Goal: Task Accomplishment & Management: Manage account settings

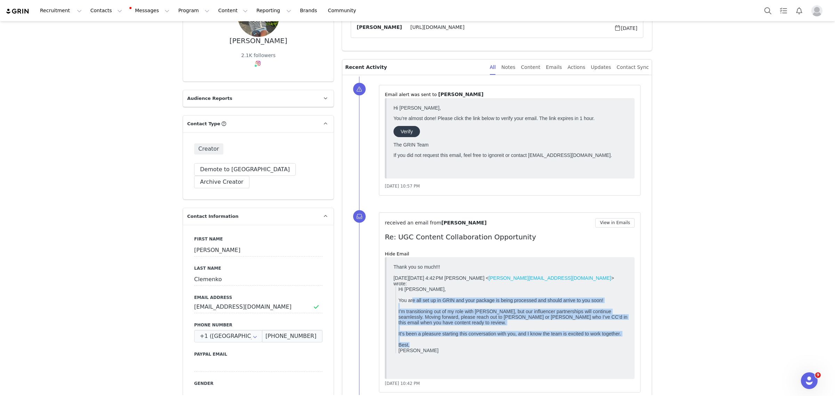
drag, startPoint x: 412, startPoint y: 299, endPoint x: 630, endPoint y: 351, distance: 223.4
click at [630, 351] on html "Thank you so much!!! On Tue, Aug 26, 2025 at 4:42 PM Priscilla Manzo < priscill…" at bounding box center [511, 317] width 240 height 113
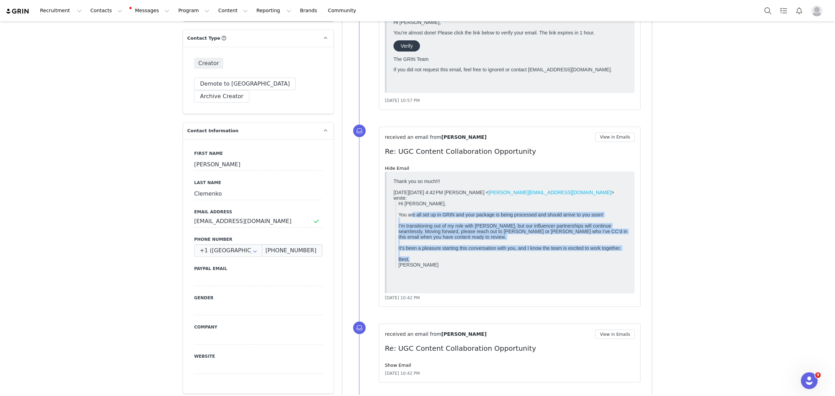
scroll to position [217, 0]
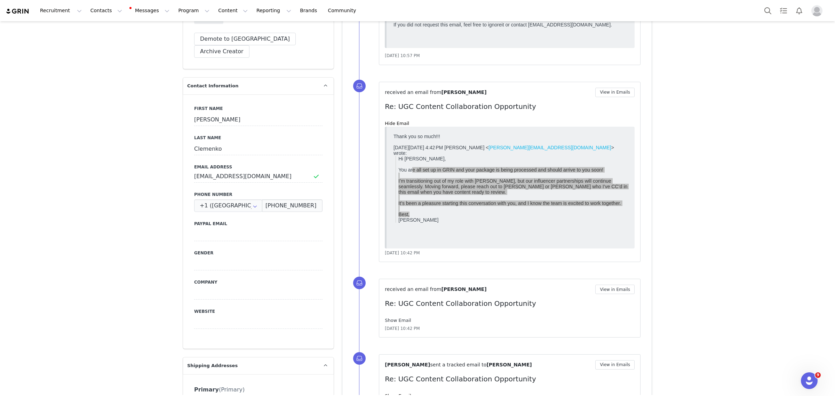
click at [398, 319] on link "Show Email" at bounding box center [398, 320] width 26 height 5
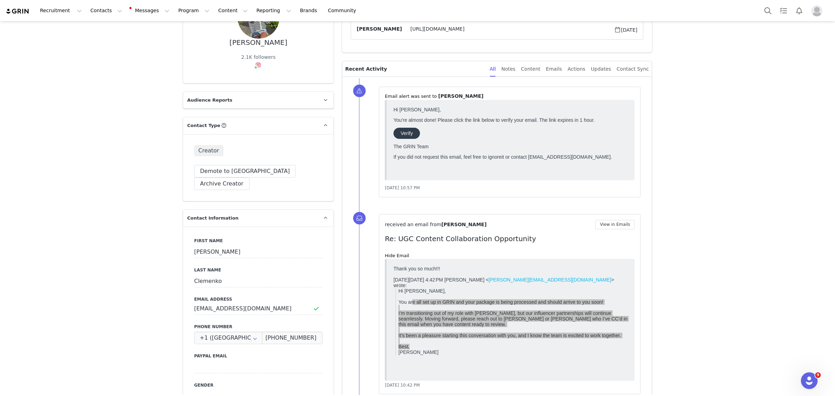
scroll to position [87, 0]
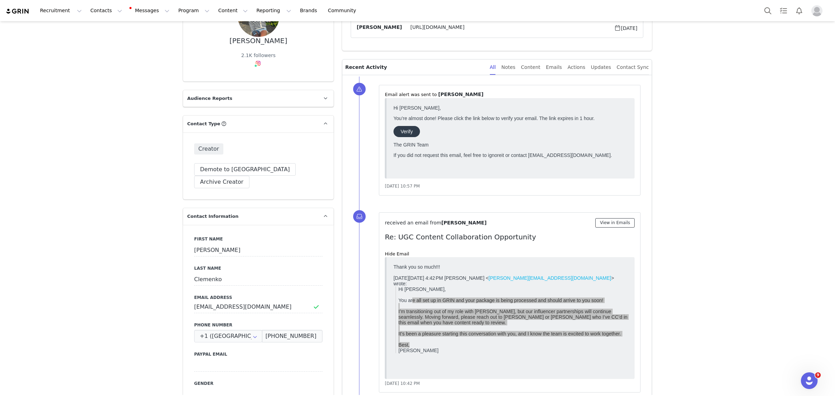
click at [622, 223] on button "View in Emails" at bounding box center [614, 222] width 39 height 9
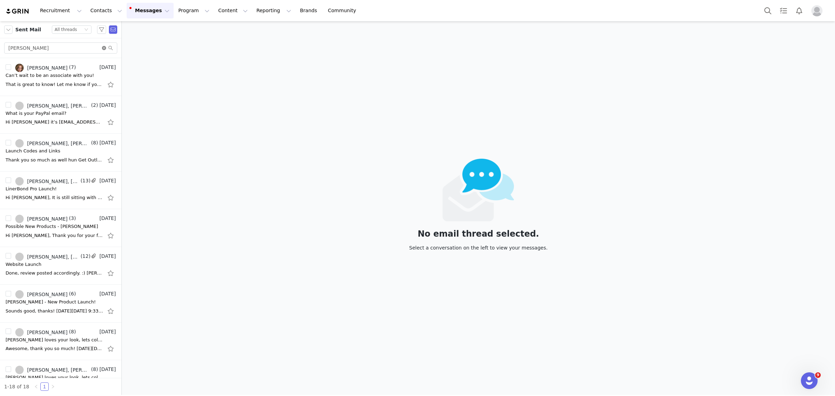
click at [103, 46] on icon "icon: close-circle" at bounding box center [104, 48] width 4 height 4
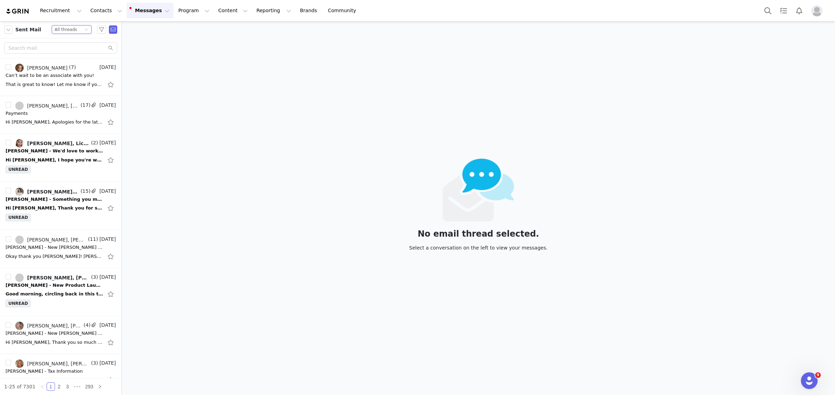
click at [84, 29] on icon "icon: down" at bounding box center [86, 29] width 4 height 4
click at [73, 64] on li "Unread only" at bounding box center [71, 64] width 40 height 11
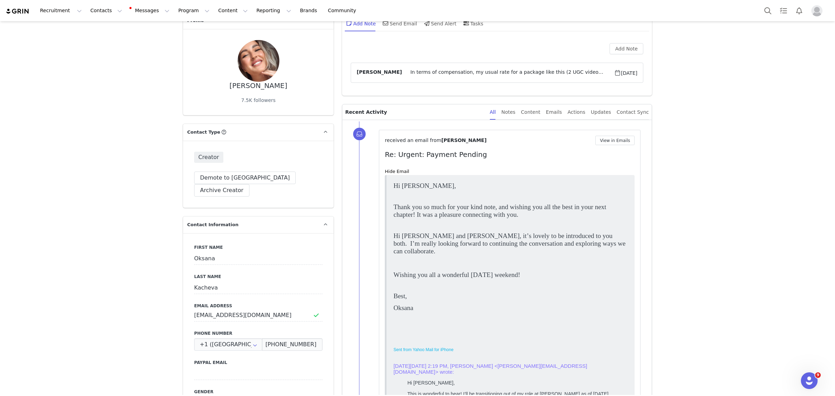
scroll to position [87, 0]
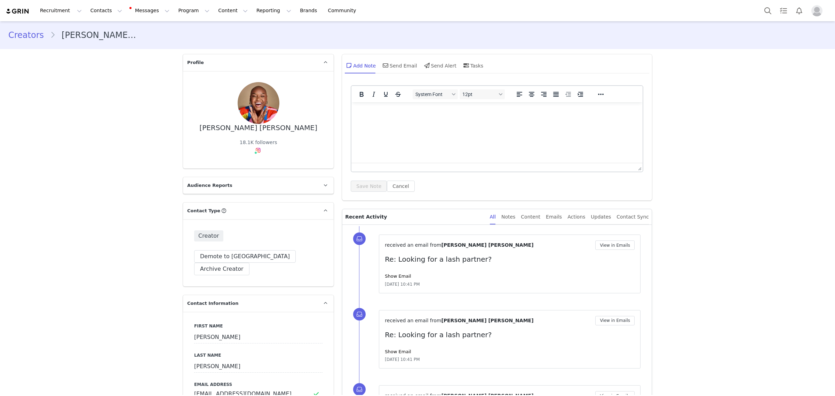
drag, startPoint x: 392, startPoint y: 277, endPoint x: 479, endPoint y: 268, distance: 88.1
click at [392, 277] on link "Show Email" at bounding box center [398, 275] width 26 height 5
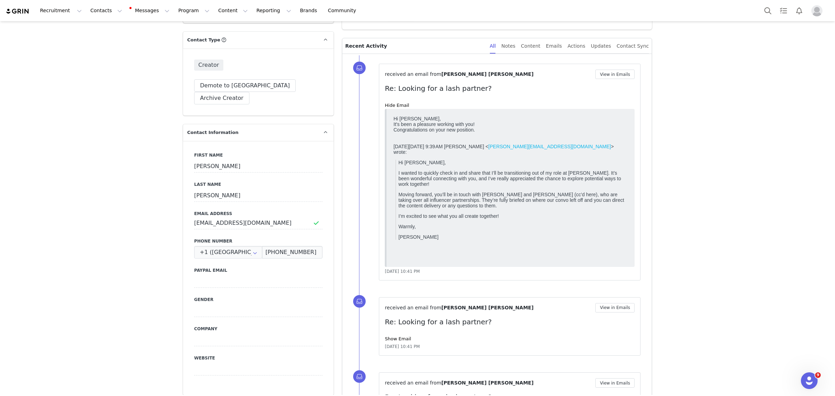
scroll to position [304, 0]
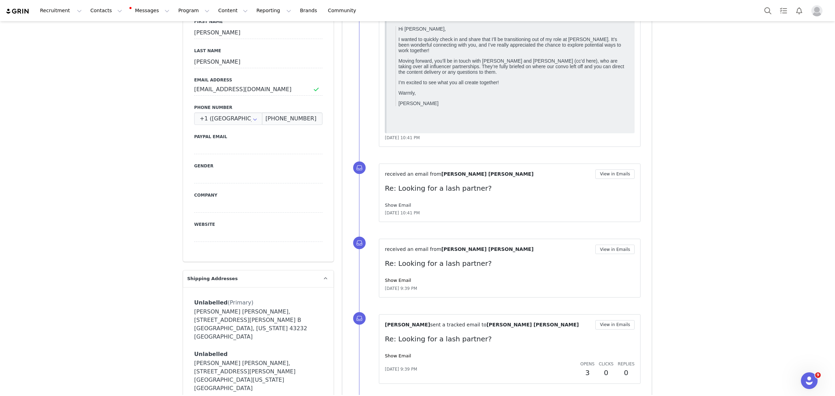
click at [399, 206] on link "Show Email" at bounding box center [398, 204] width 26 height 5
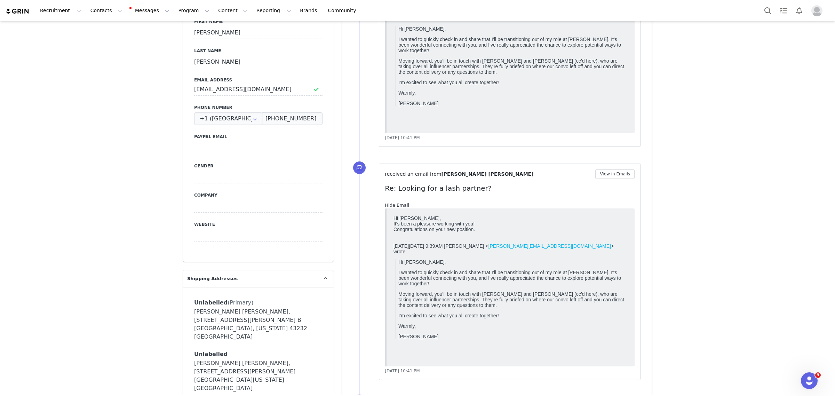
scroll to position [0, 0]
click at [399, 206] on link "Hide Email" at bounding box center [397, 204] width 24 height 5
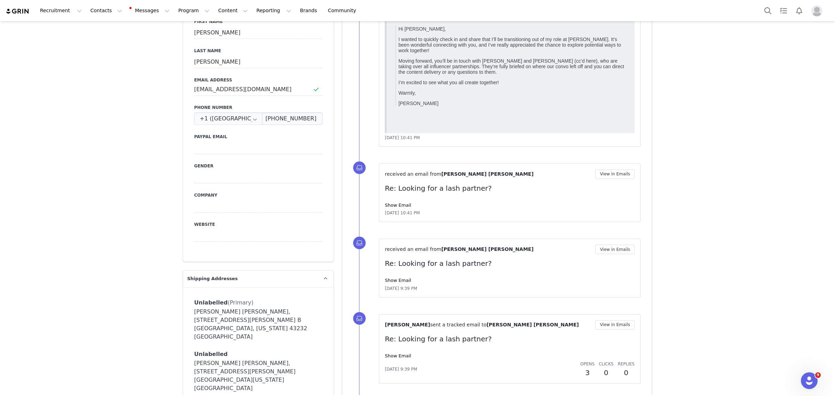
click at [392, 275] on div "received an email from Hannah Bernice Louis View in Emails Re: Looking for a la…" at bounding box center [510, 268] width 250 height 47
click at [393, 279] on link "Show Email" at bounding box center [398, 280] width 26 height 5
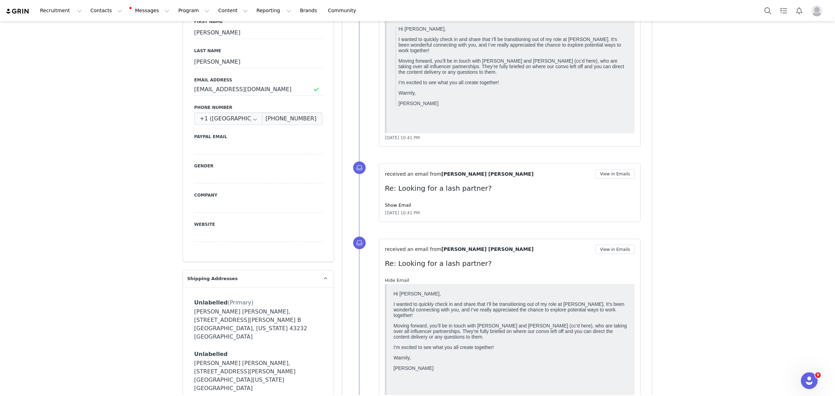
click at [393, 279] on link "Hide Email" at bounding box center [397, 280] width 24 height 5
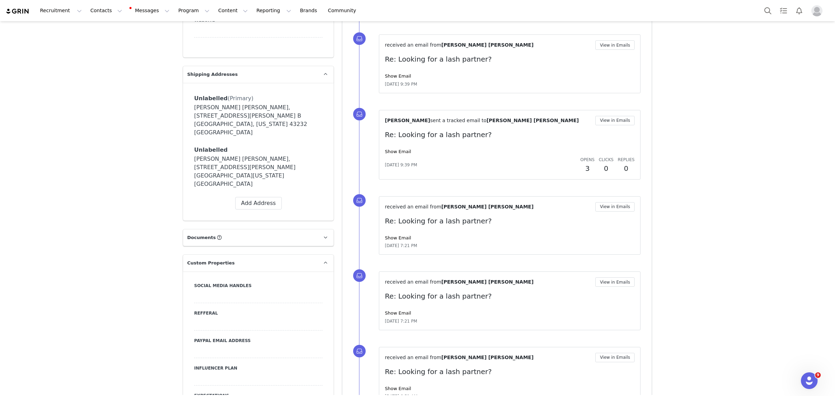
scroll to position [522, 0]
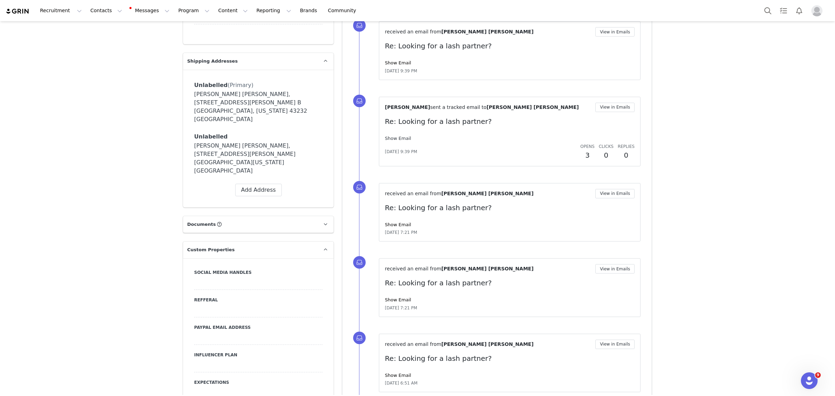
click at [387, 137] on link "Show Email" at bounding box center [398, 138] width 26 height 5
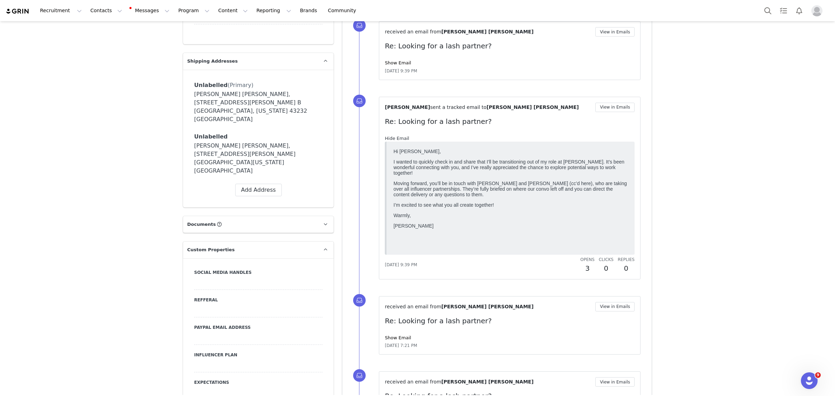
scroll to position [0, 0]
click at [387, 137] on link "Hide Email" at bounding box center [397, 138] width 24 height 5
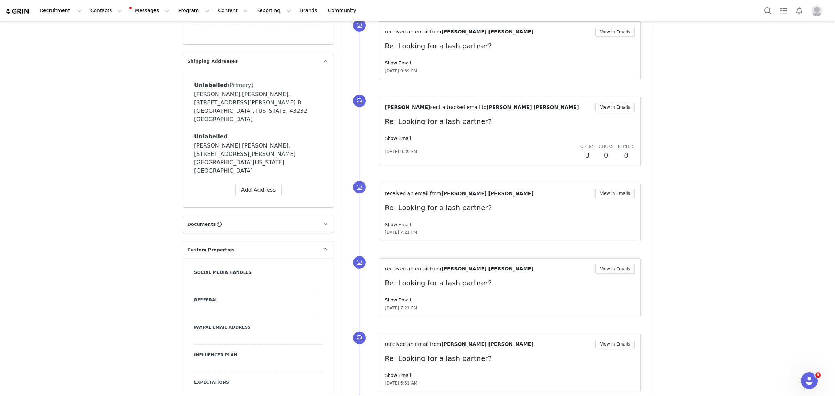
click at [390, 225] on link "Show Email" at bounding box center [398, 224] width 26 height 5
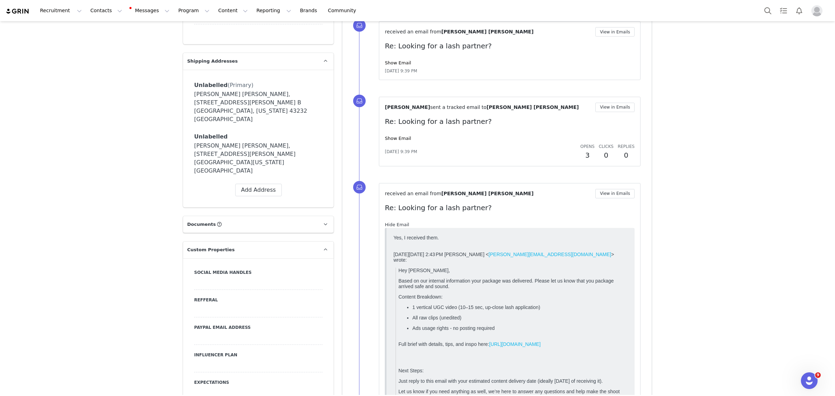
click at [390, 225] on link "Hide Email" at bounding box center [397, 224] width 24 height 5
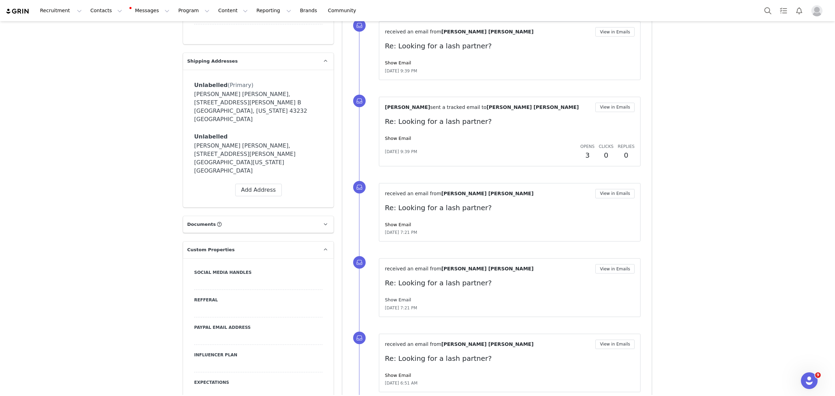
click at [395, 300] on link "Show Email" at bounding box center [398, 299] width 26 height 5
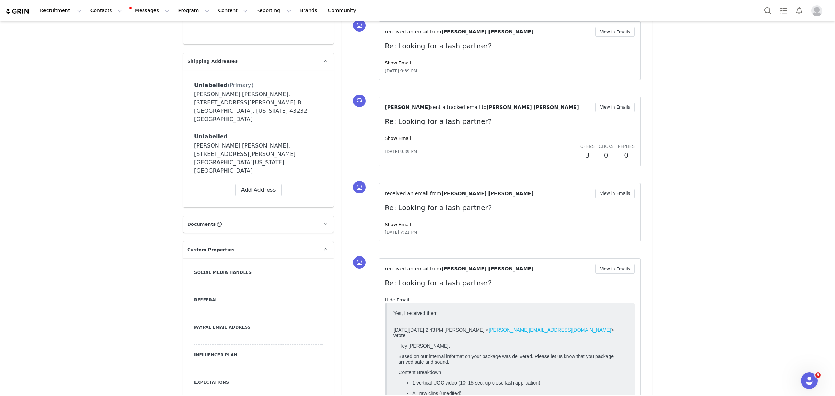
click at [395, 300] on link "Hide Email" at bounding box center [397, 299] width 24 height 5
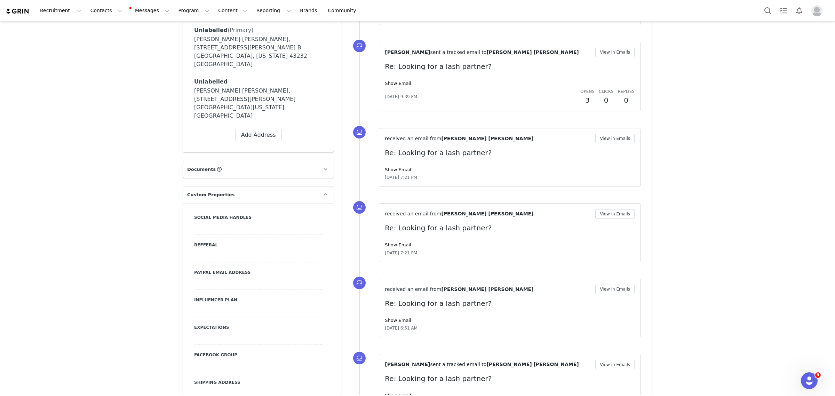
scroll to position [609, 0]
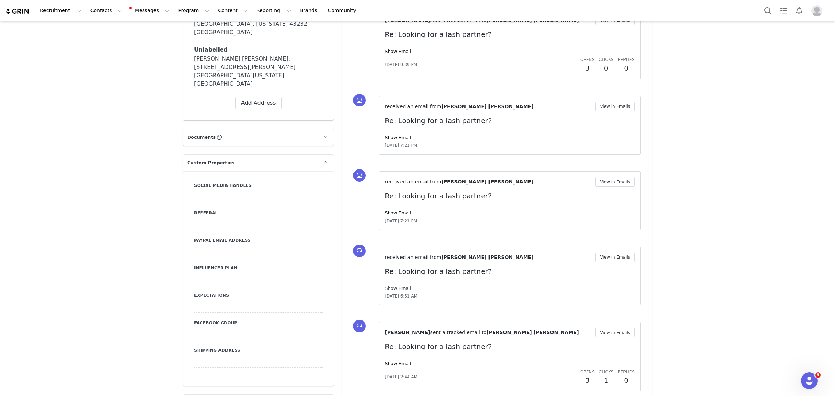
click at [394, 288] on link "Show Email" at bounding box center [398, 288] width 26 height 5
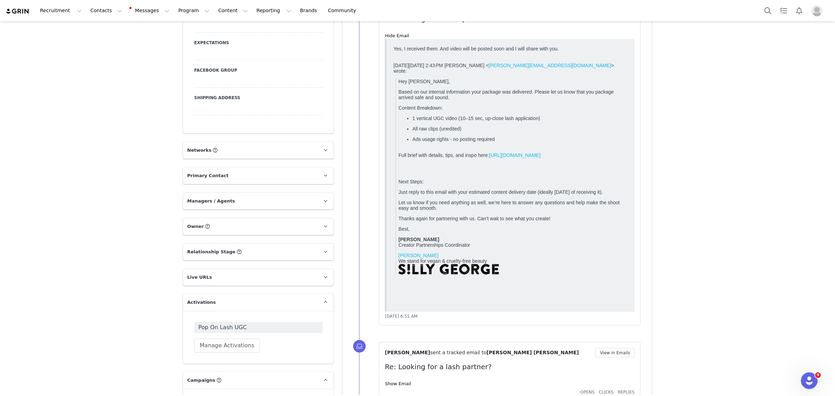
scroll to position [870, 0]
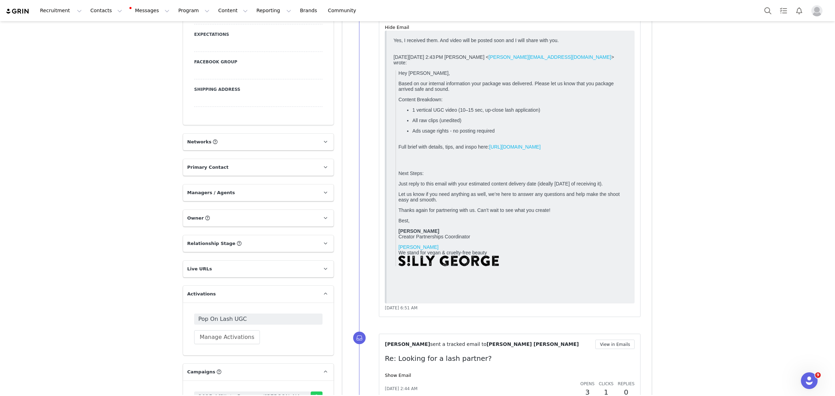
click at [533, 150] on link "https://docs.google.com/document/d/1f4Q_mEposDKkq-V_tL2LRtEtzAz3efYrExxV6-3zzE4…" at bounding box center [514, 147] width 51 height 6
drag, startPoint x: 440, startPoint y: 200, endPoint x: 622, endPoint y: 219, distance: 183.6
click at [622, 219] on blockquote "Hey Hannah, Based on our internal information your package was delivered. Pleas…" at bounding box center [511, 168] width 232 height 196
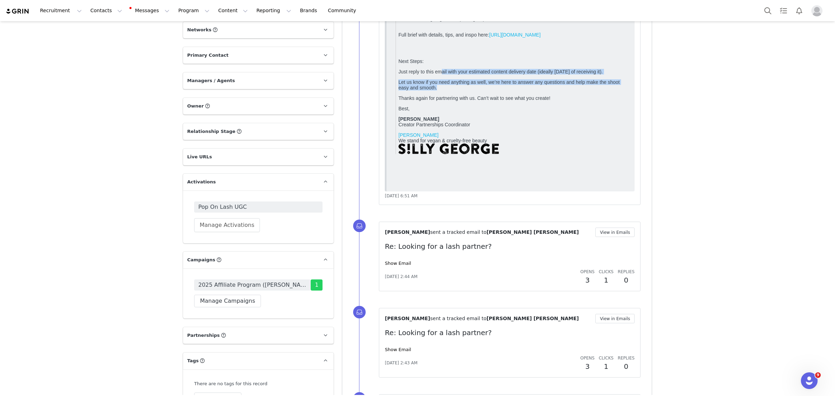
scroll to position [1000, 0]
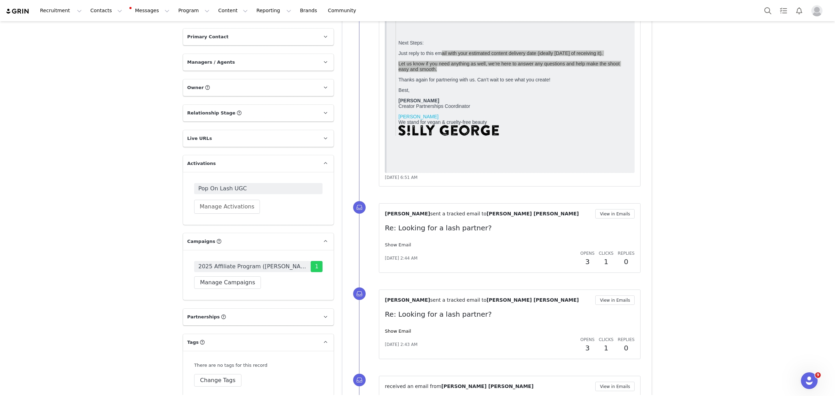
click at [390, 247] on link "Show Email" at bounding box center [398, 244] width 26 height 5
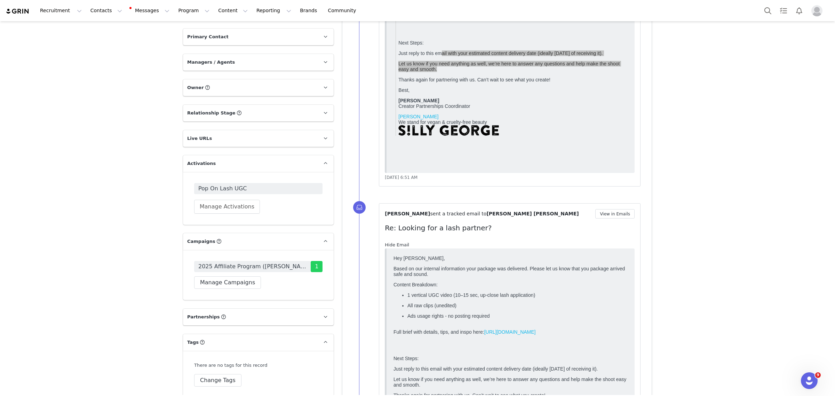
scroll to position [0, 0]
click at [391, 245] on link "Hide Email" at bounding box center [397, 244] width 24 height 5
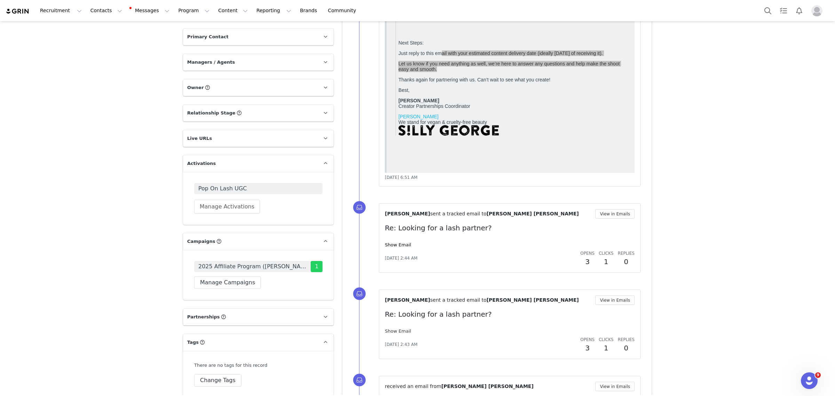
click at [400, 331] on link "Show Email" at bounding box center [398, 330] width 26 height 5
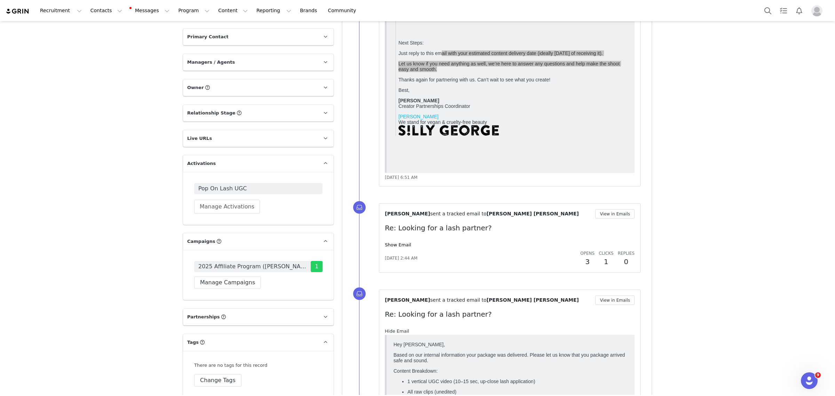
click at [399, 331] on link "Hide Email" at bounding box center [397, 330] width 24 height 5
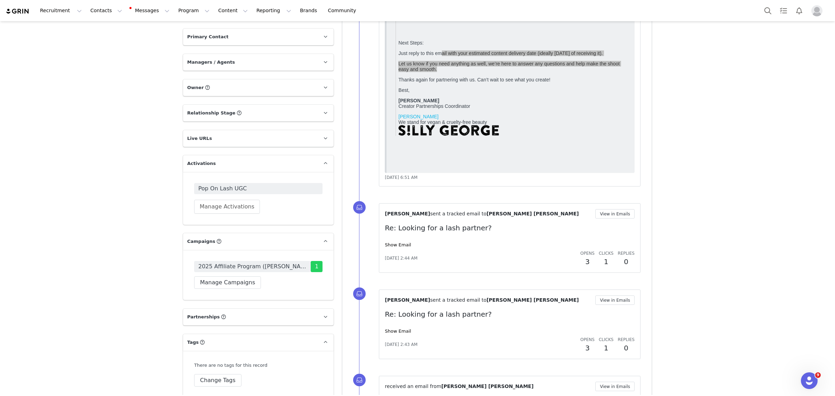
scroll to position [1159, 0]
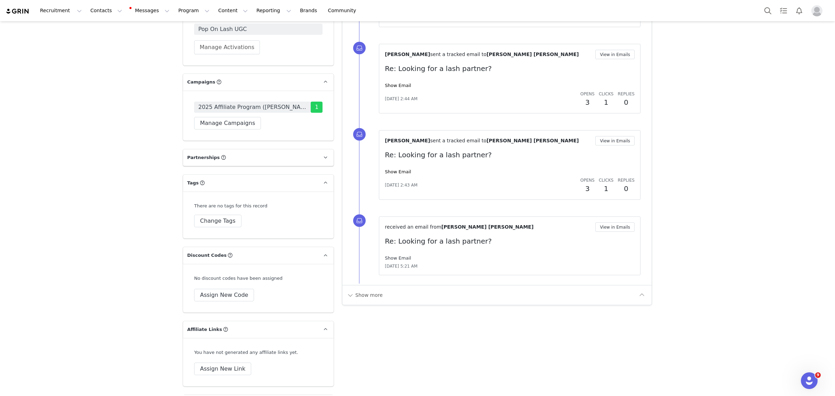
click at [392, 259] on link "Show Email" at bounding box center [398, 257] width 26 height 5
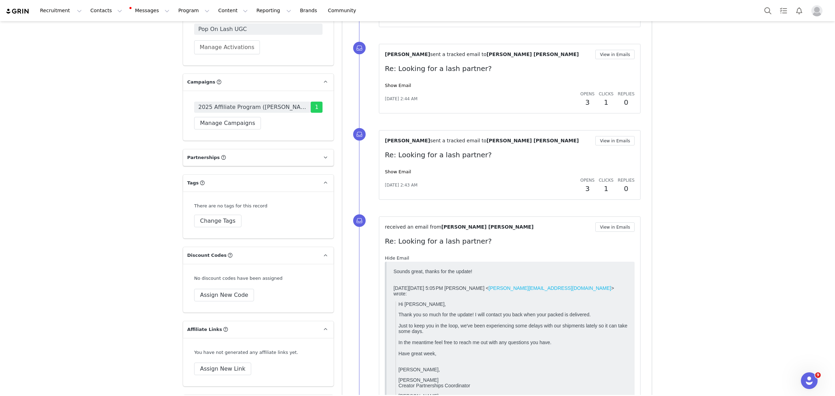
scroll to position [0, 0]
click at [392, 259] on link "Hide Email" at bounding box center [397, 257] width 24 height 5
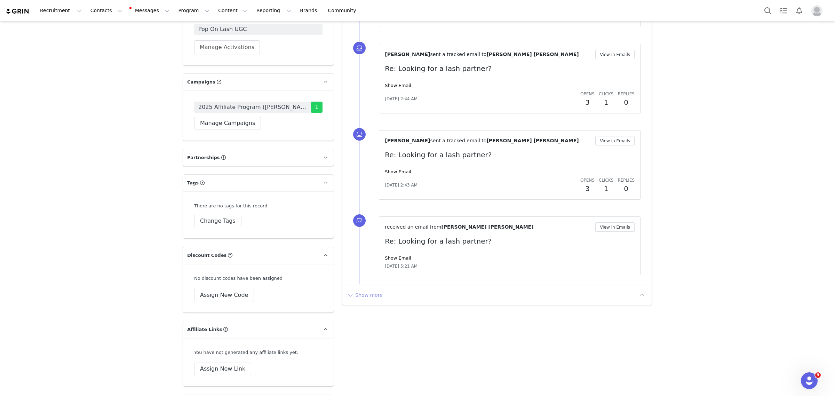
click at [364, 295] on button "Show more" at bounding box center [364, 294] width 37 height 11
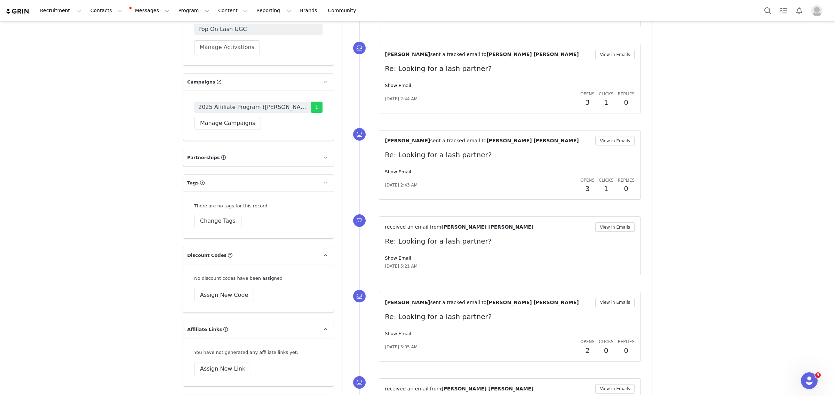
click at [385, 334] on link "Show Email" at bounding box center [398, 333] width 26 height 5
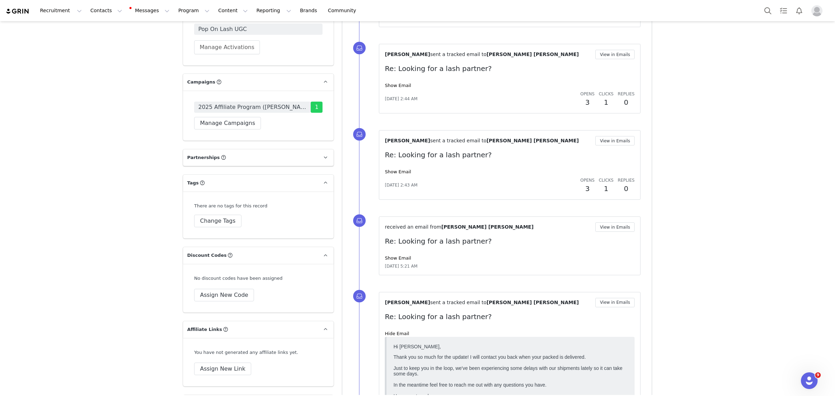
scroll to position [1203, 0]
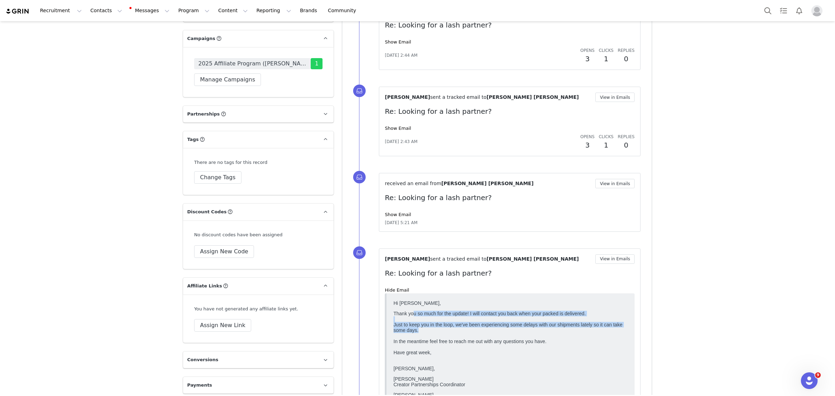
drag, startPoint x: 414, startPoint y: 318, endPoint x: 626, endPoint y: 337, distance: 213.1
click at [626, 337] on p "Thank you so much for the update! I will contact you back when your packed is d…" at bounding box center [510, 336] width 234 height 50
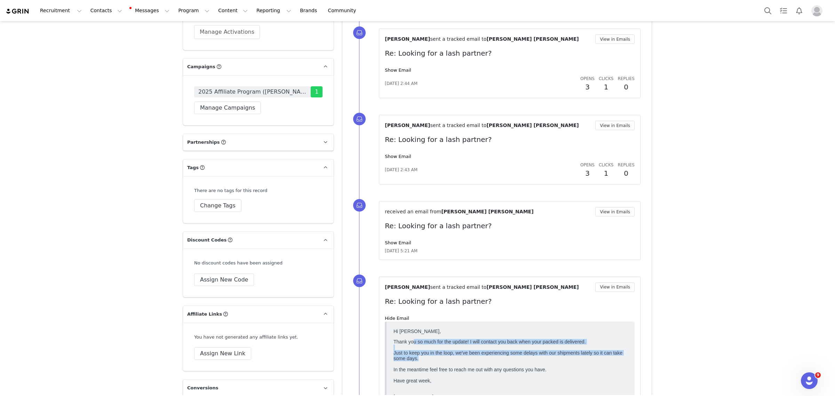
scroll to position [1159, 0]
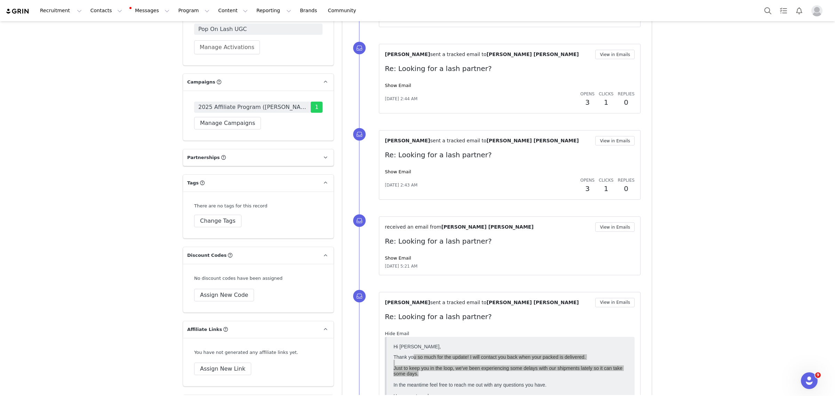
click at [397, 332] on link "Hide Email" at bounding box center [397, 333] width 24 height 5
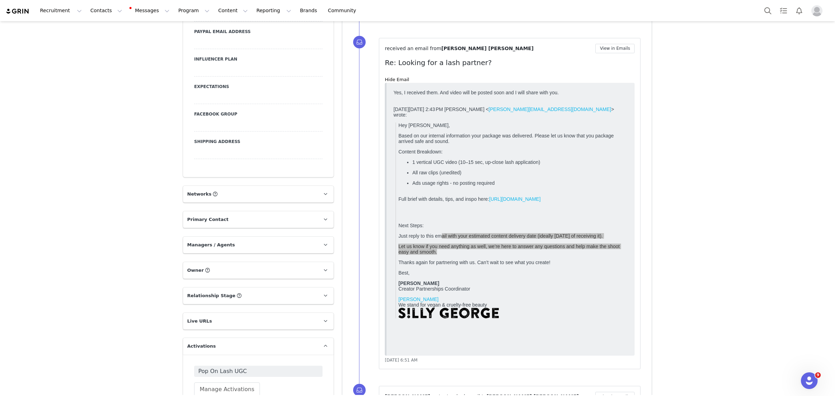
scroll to position [812, 0]
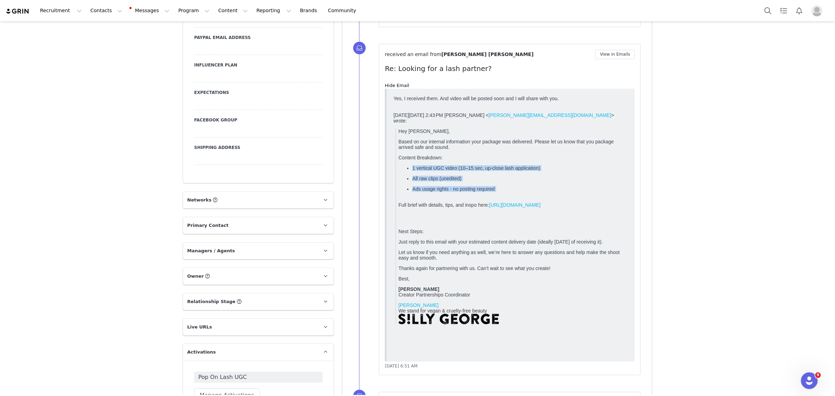
drag, startPoint x: 410, startPoint y: 168, endPoint x: 566, endPoint y: 198, distance: 158.3
click at [566, 197] on ul "1 vertical UGC video (10–15 sec, up-close lash application) All raw clips (uned…" at bounding box center [512, 181] width 229 height 32
click at [572, 191] on p "Ads usage rights - no posting required" at bounding box center [519, 191] width 215 height 11
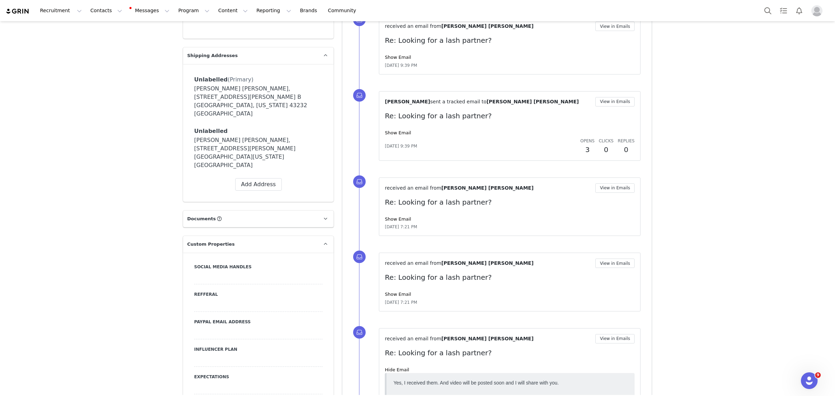
scroll to position [681, 0]
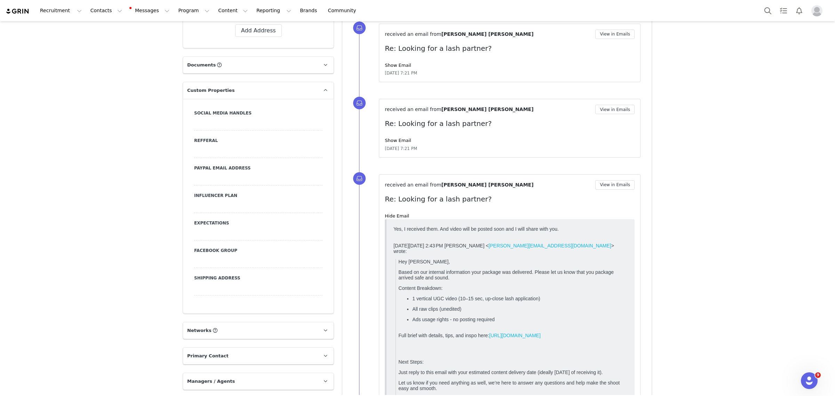
drag, startPoint x: 399, startPoint y: 272, endPoint x: 608, endPoint y: 347, distance: 221.5
click at [608, 347] on blockquote "Hey Hannah, Based on our internal information your package was delivered. Pleas…" at bounding box center [511, 357] width 232 height 196
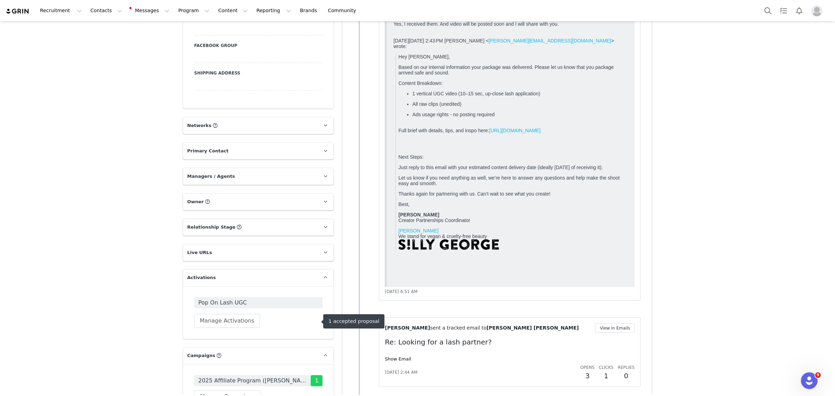
scroll to position [898, 0]
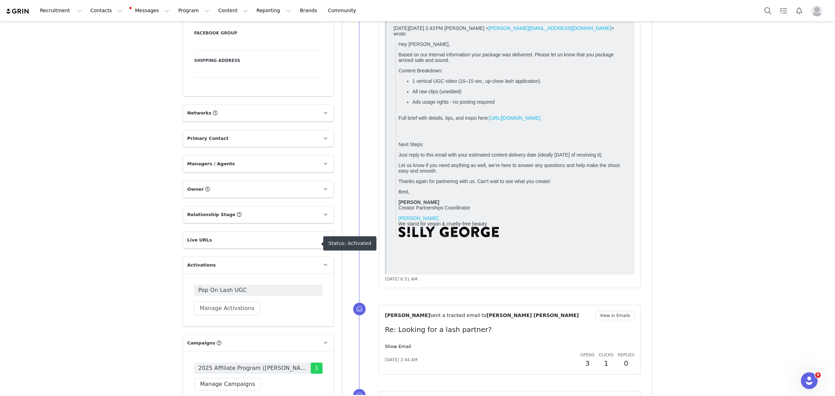
click at [217, 286] on span "Pop On Lash UGC" at bounding box center [258, 290] width 120 height 8
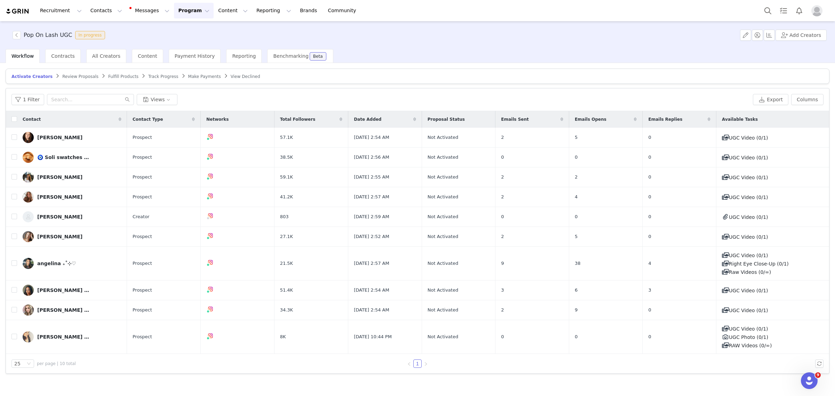
drag, startPoint x: 64, startPoint y: 75, endPoint x: 92, endPoint y: 75, distance: 27.8
click at [64, 75] on span "Review Proposals" at bounding box center [80, 76] width 36 height 5
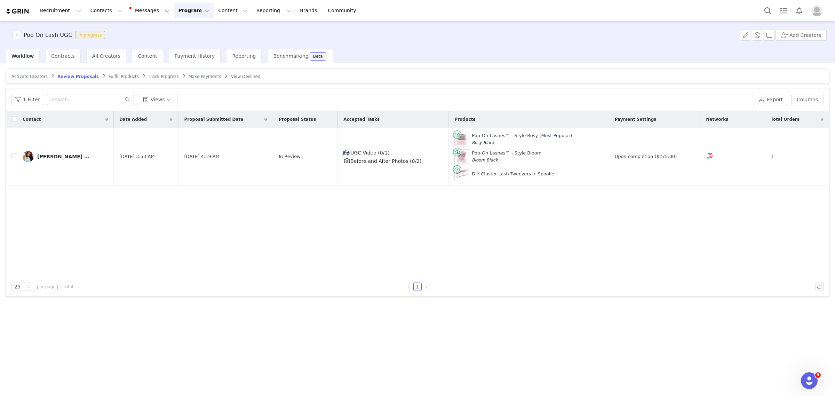
click at [153, 74] on span "Track Progress" at bounding box center [164, 76] width 30 height 5
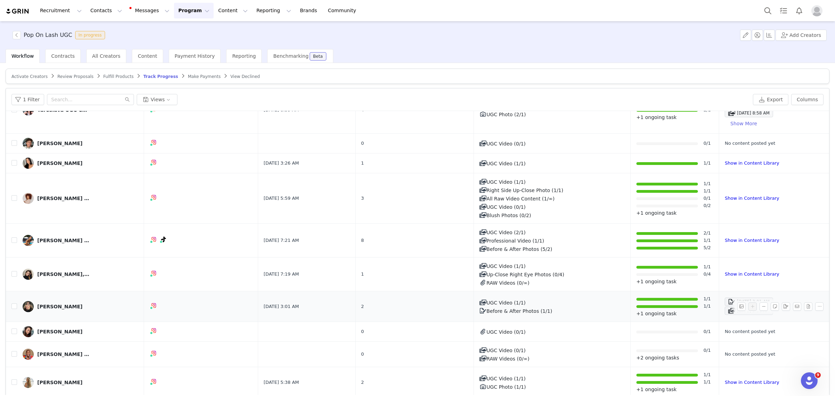
scroll to position [130, 0]
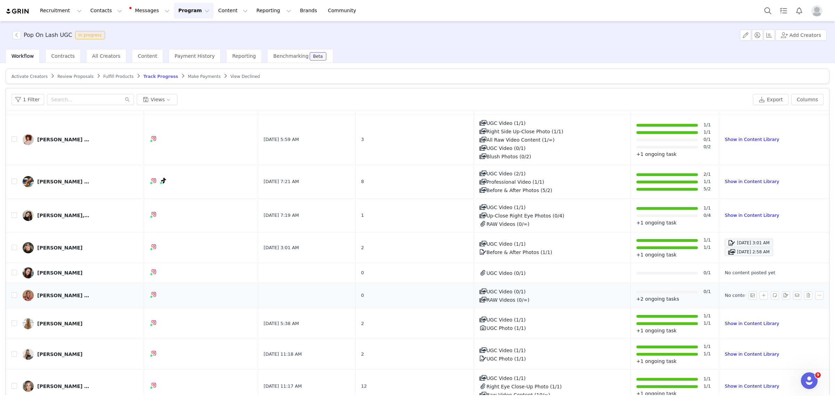
click at [73, 294] on div "[PERSON_NAME] [PERSON_NAME]" at bounding box center [63, 296] width 52 height 6
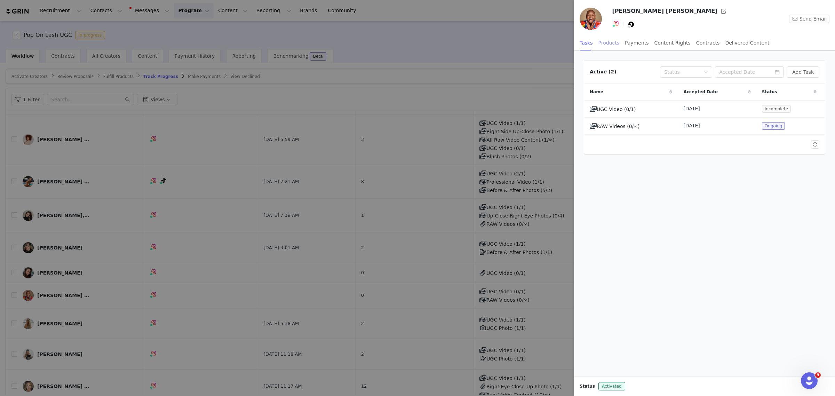
click at [612, 41] on div "Products" at bounding box center [608, 43] width 21 height 16
click at [642, 42] on div "Tasks Products Payments Content Rights Contracts Delivered Content" at bounding box center [675, 43] width 190 height 16
click at [639, 42] on div "Payments" at bounding box center [637, 43] width 24 height 16
click at [664, 45] on div "Content Rights" at bounding box center [672, 43] width 36 height 16
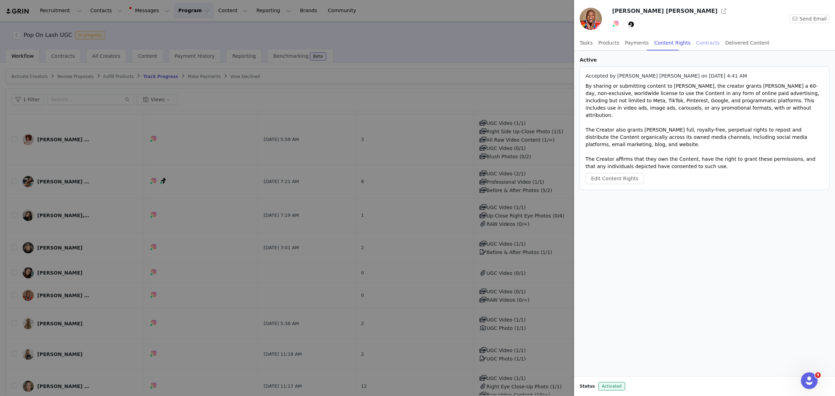
click at [700, 41] on div "Contracts" at bounding box center [708, 43] width 24 height 16
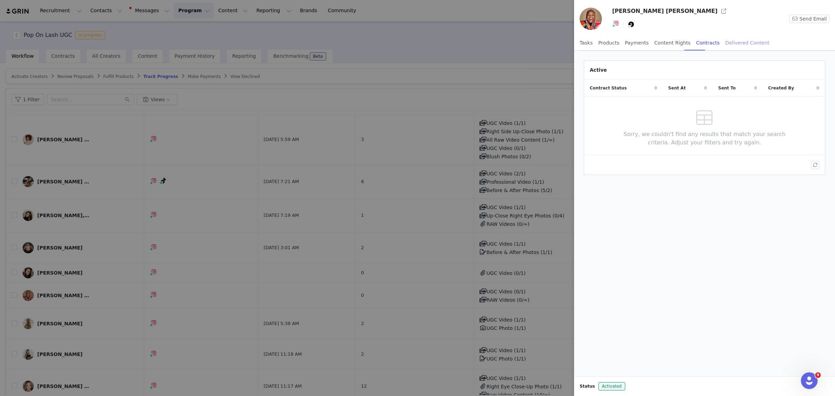
click at [732, 40] on div "Delivered Content" at bounding box center [747, 43] width 44 height 16
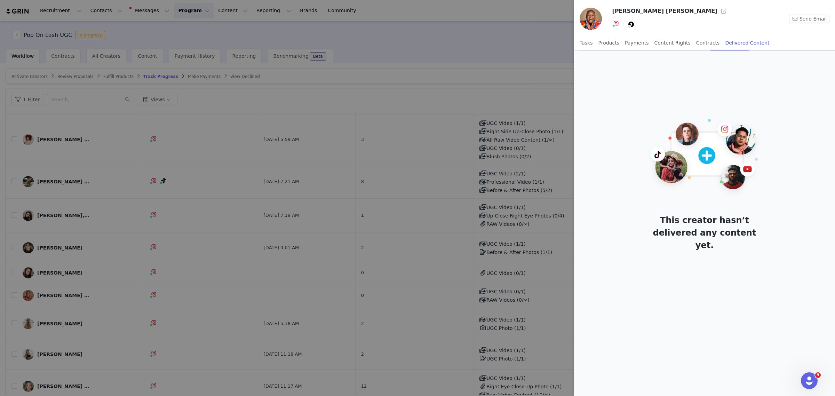
click at [718, 10] on button "button" at bounding box center [723, 11] width 11 height 11
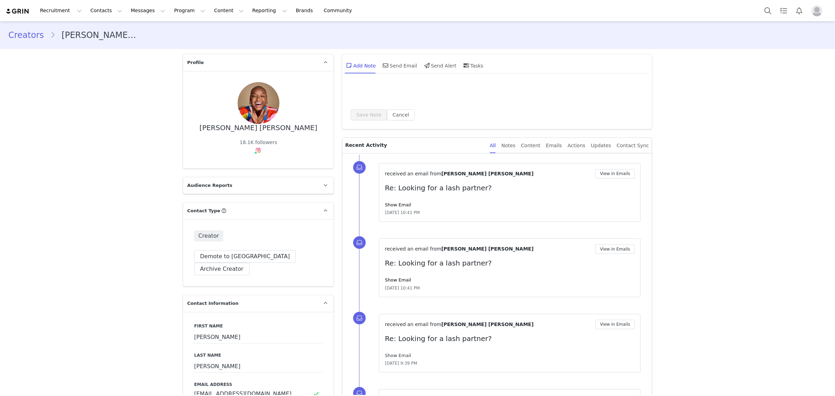
click at [397, 353] on link "Show Email" at bounding box center [398, 355] width 26 height 5
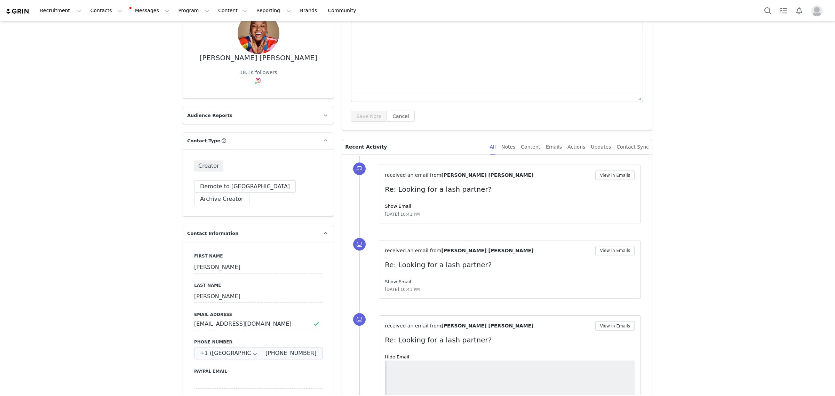
scroll to position [174, 0]
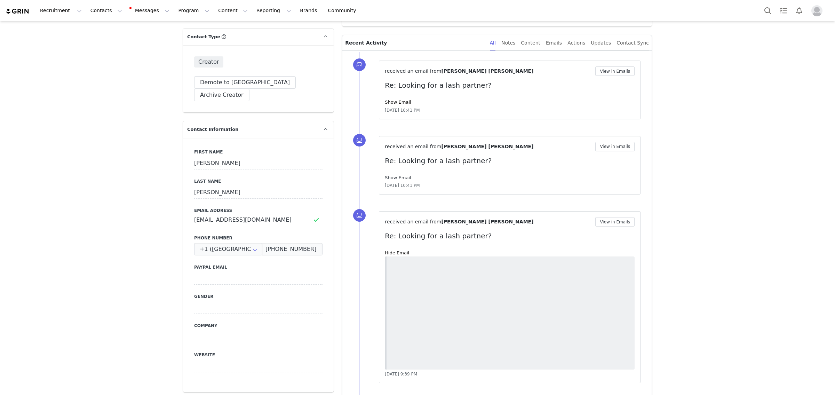
click at [389, 176] on link "Show Email" at bounding box center [398, 177] width 26 height 5
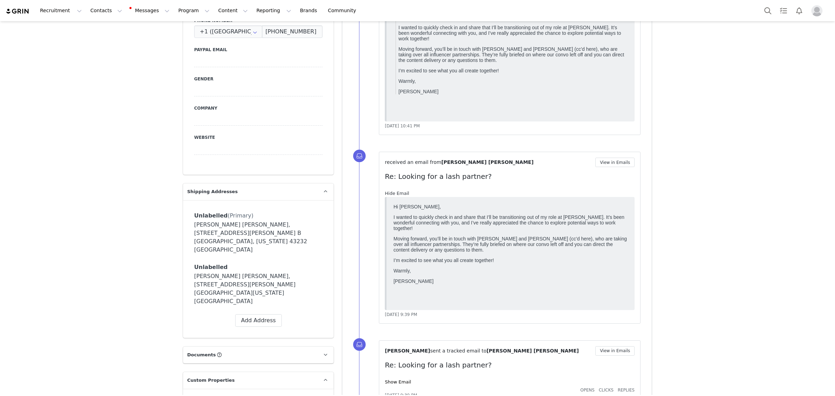
scroll to position [0, 0]
click at [393, 379] on link "Show Email" at bounding box center [398, 381] width 26 height 5
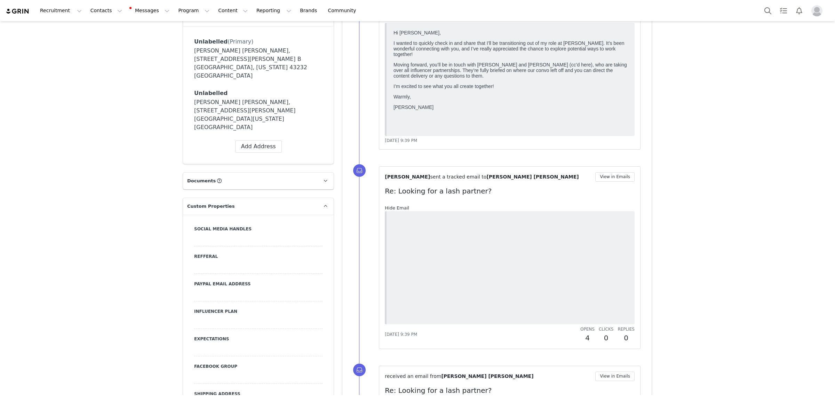
click at [393, 206] on link "Hide Email" at bounding box center [397, 207] width 24 height 5
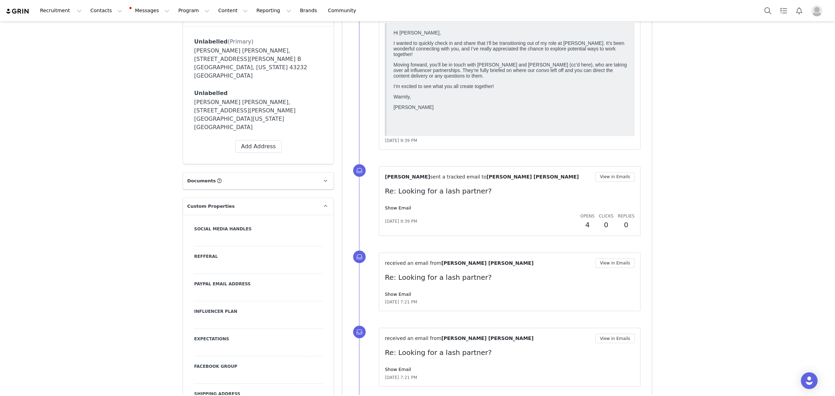
click at [387, 290] on div "received an email from Hannah Bernice Louis View in Emails Re: Looking for a la…" at bounding box center [510, 281] width 250 height 47
click at [387, 294] on link "Show Email" at bounding box center [398, 293] width 26 height 5
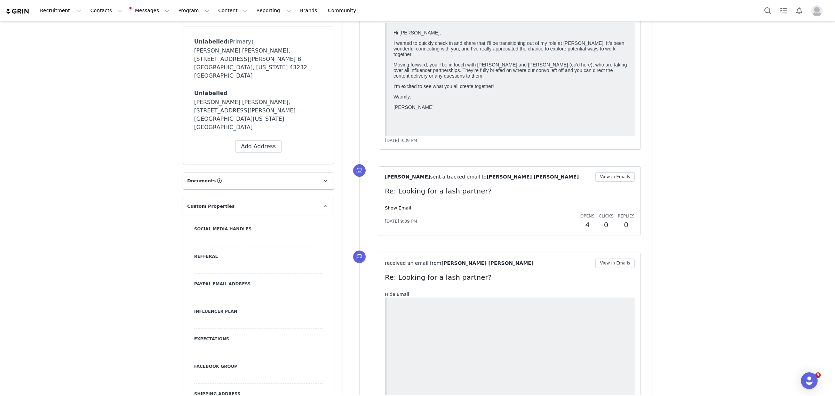
click at [387, 294] on link "Hide Email" at bounding box center [397, 293] width 24 height 5
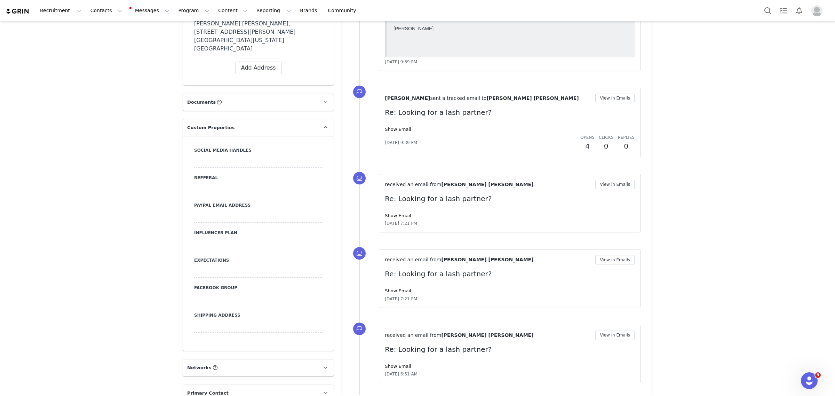
scroll to position [652, 0]
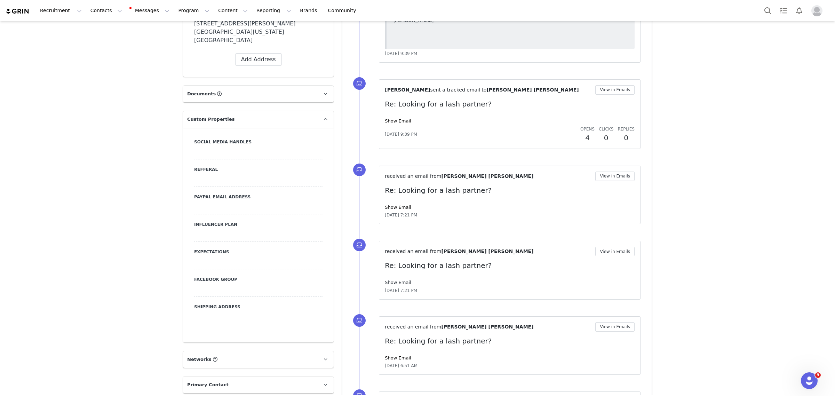
click at [389, 282] on link "Show Email" at bounding box center [398, 282] width 26 height 5
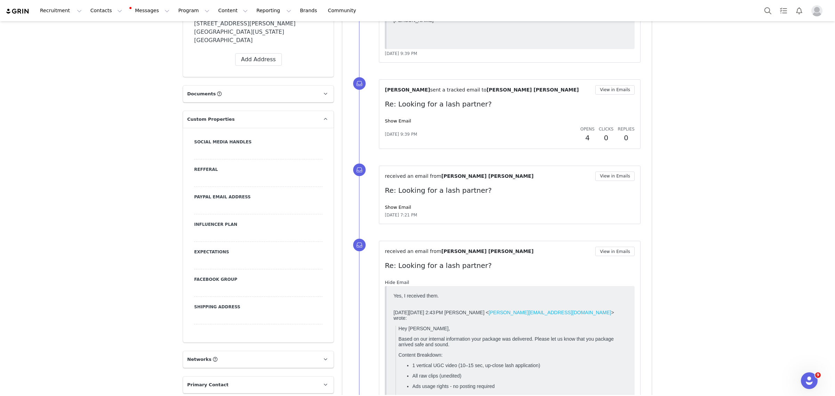
scroll to position [0, 0]
click at [385, 282] on link "Hide Email" at bounding box center [397, 282] width 24 height 5
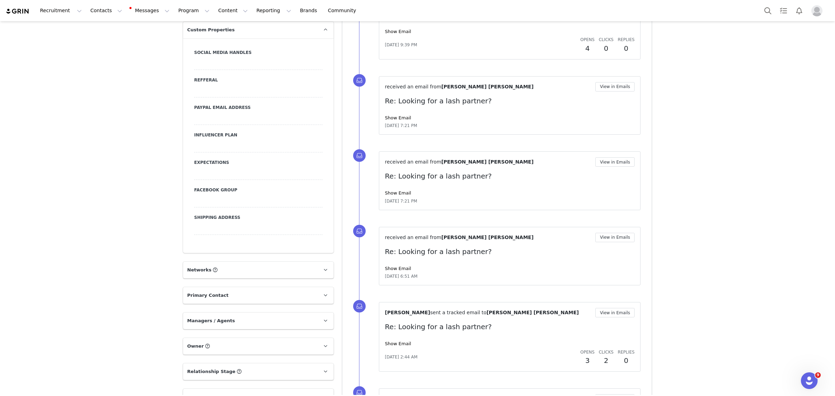
scroll to position [783, 0]
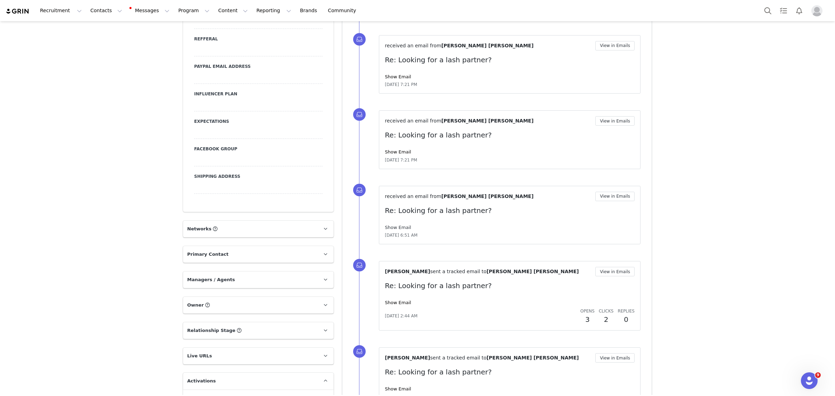
drag, startPoint x: 390, startPoint y: 227, endPoint x: 393, endPoint y: 227, distance: 3.5
click at [390, 227] on link "Show Email" at bounding box center [398, 227] width 26 height 5
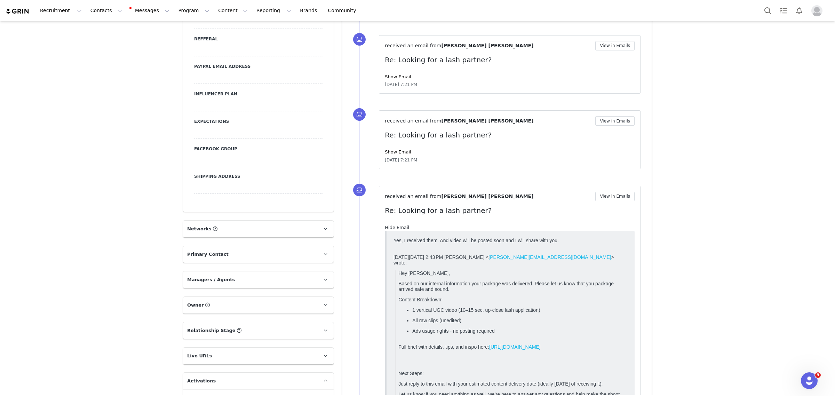
scroll to position [0, 0]
click at [389, 227] on link "Hide Email" at bounding box center [397, 227] width 24 height 5
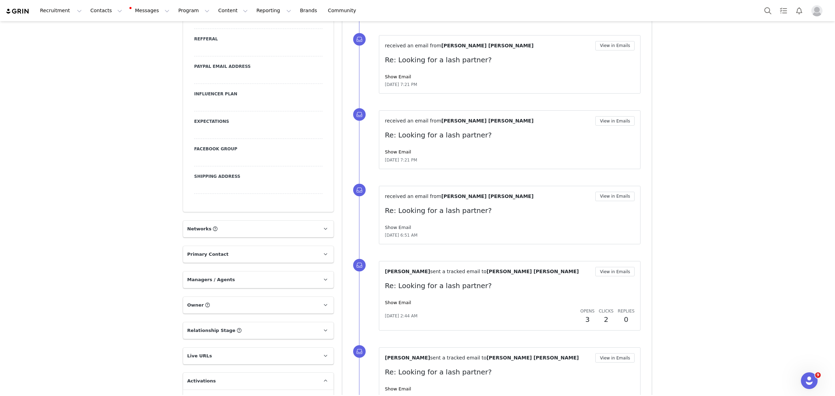
click at [399, 228] on link "Show Email" at bounding box center [398, 227] width 26 height 5
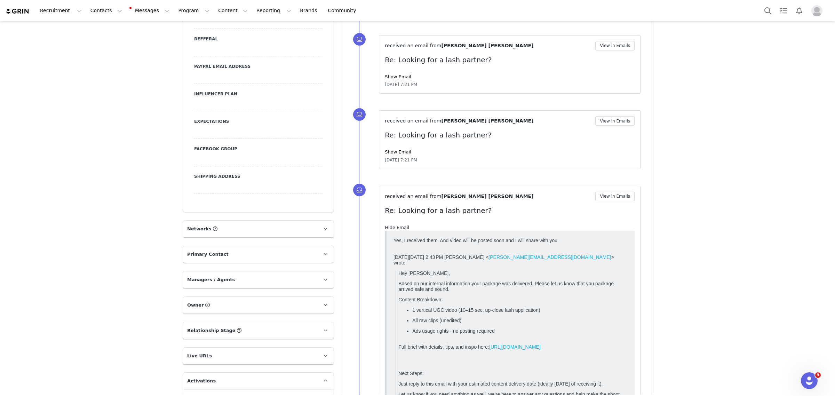
click at [398, 229] on link "Hide Email" at bounding box center [397, 227] width 24 height 5
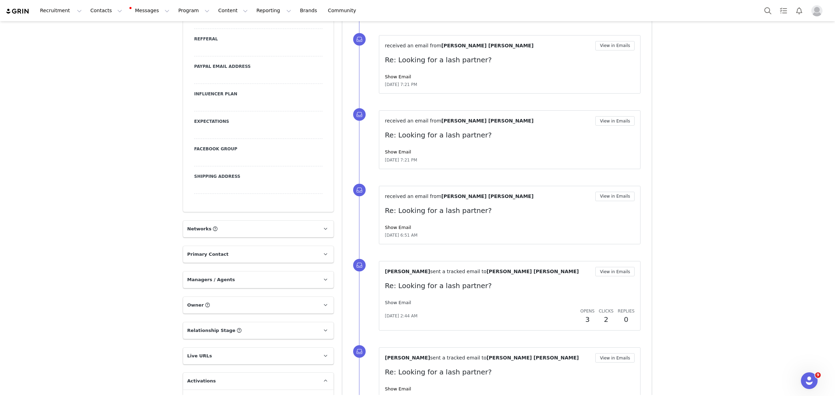
click at [393, 305] on link "Show Email" at bounding box center [398, 302] width 26 height 5
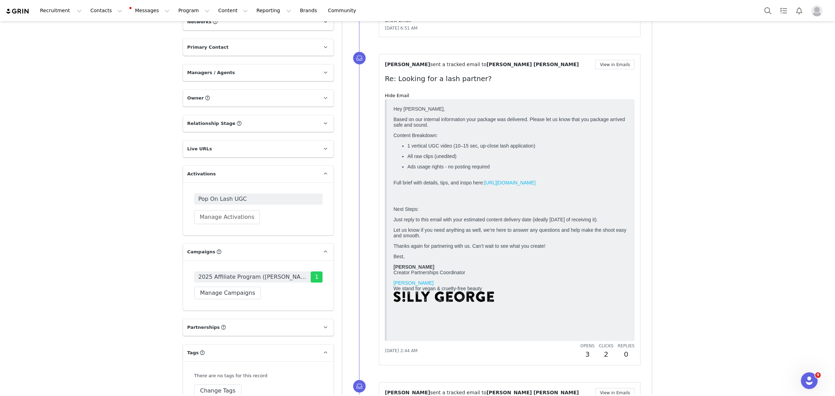
scroll to position [1000, 0]
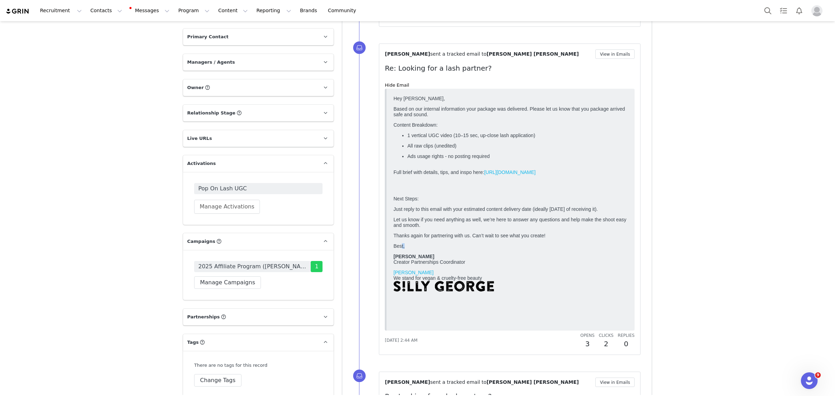
drag, startPoint x: 401, startPoint y: 260, endPoint x: 557, endPoint y: 261, distance: 155.8
click at [557, 261] on body "Hey Hannah, Based on our internal information your package was delivered. Pleas…" at bounding box center [510, 208] width 234 height 226
click at [588, 227] on p "Let us know if you need anything as well, we’re here to answer any questions an…" at bounding box center [510, 221] width 234 height 11
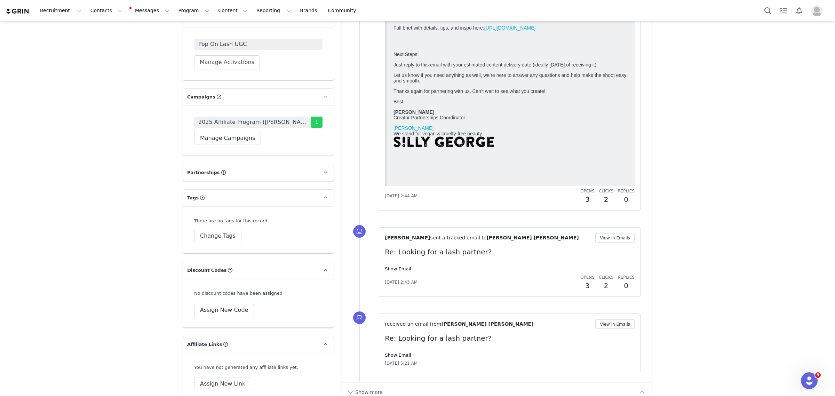
scroll to position [1159, 0]
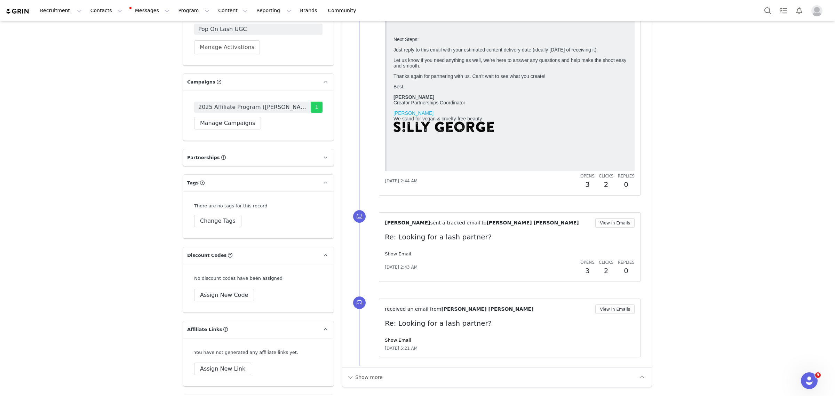
click at [390, 256] on link "Show Email" at bounding box center [398, 253] width 26 height 5
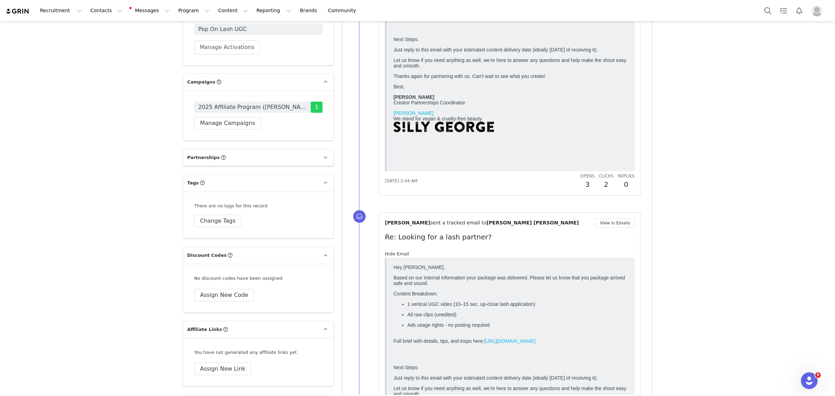
scroll to position [0, 0]
click at [392, 256] on link "Hide Email" at bounding box center [397, 253] width 24 height 5
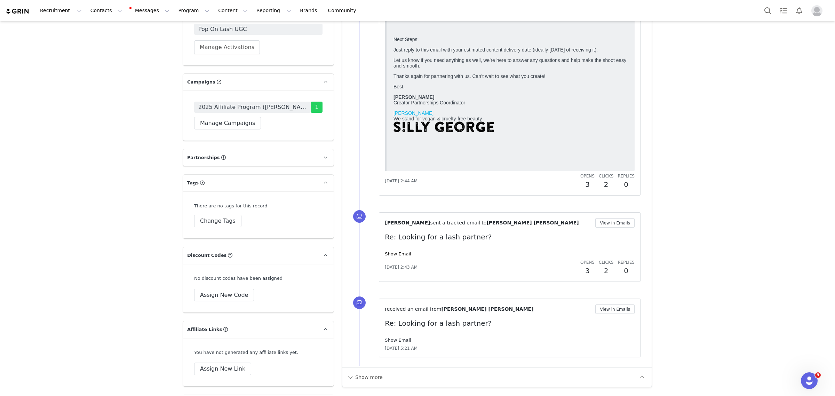
click at [390, 340] on link "Show Email" at bounding box center [398, 339] width 26 height 5
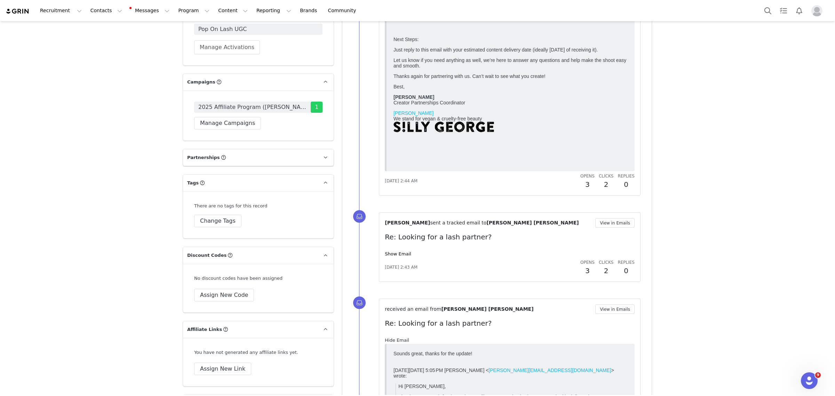
click at [390, 340] on link "Hide Email" at bounding box center [397, 339] width 24 height 5
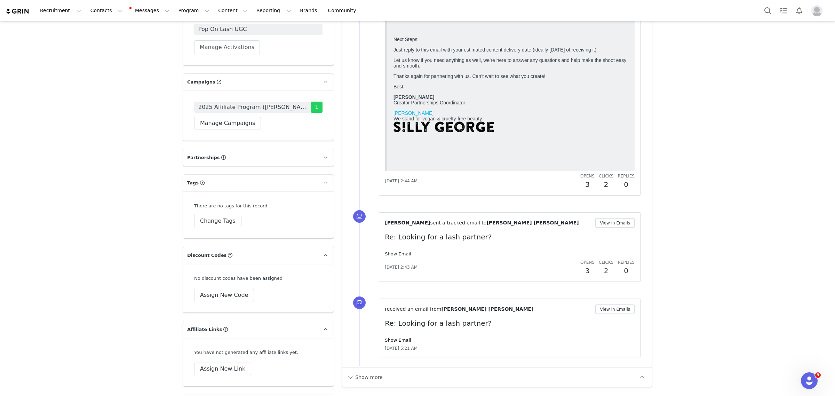
click at [402, 253] on link "Show Email" at bounding box center [398, 253] width 26 height 5
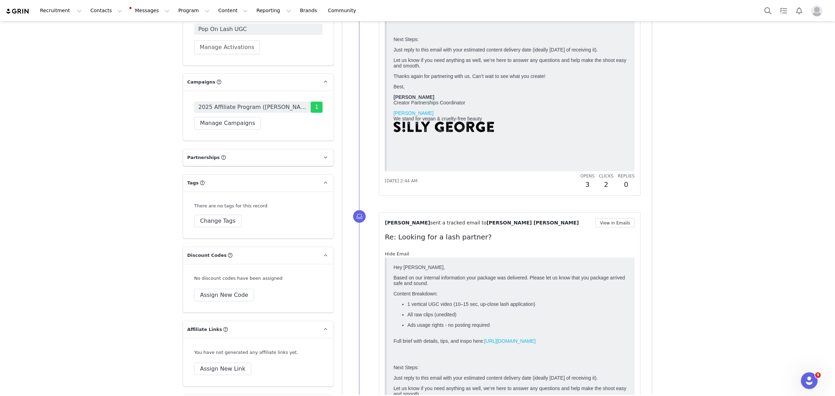
click at [394, 253] on link "Hide Email" at bounding box center [397, 253] width 24 height 5
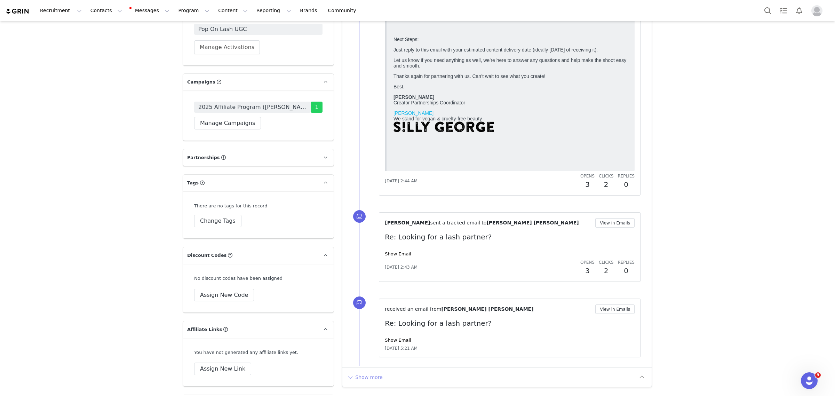
click at [354, 380] on button "Show more" at bounding box center [364, 376] width 37 height 11
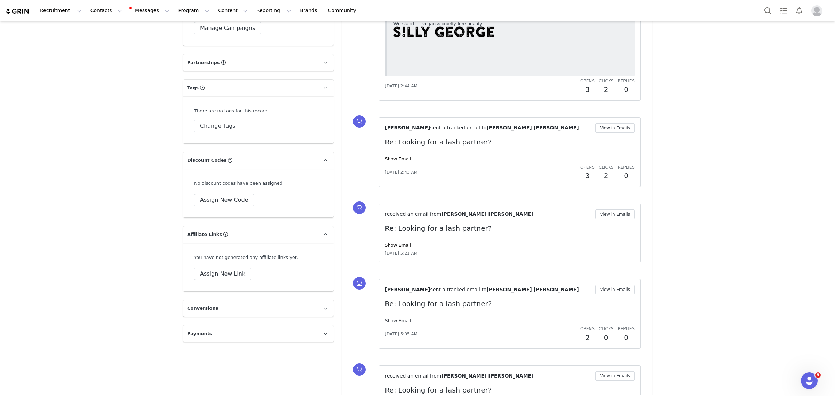
click at [393, 320] on link "Show Email" at bounding box center [398, 320] width 26 height 5
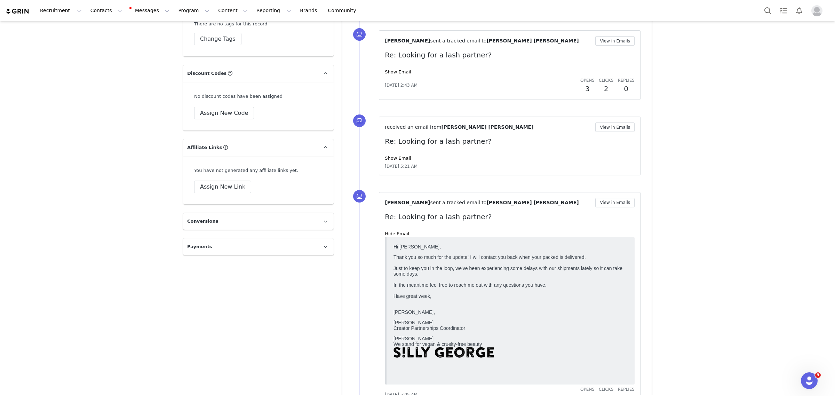
scroll to position [1385, 0]
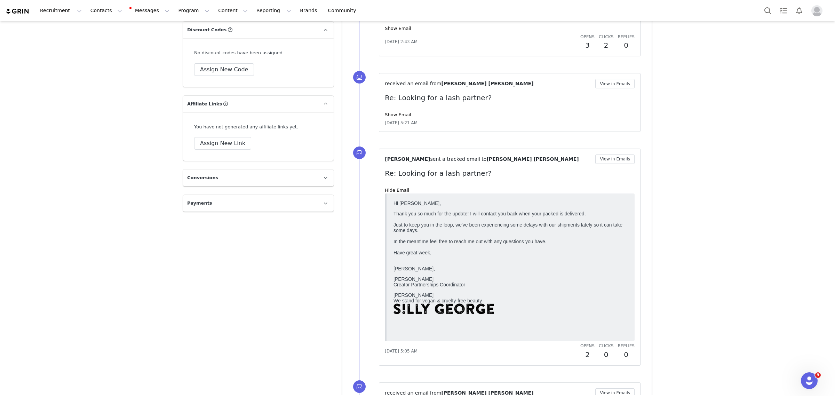
click at [391, 189] on link "Hide Email" at bounding box center [397, 189] width 24 height 5
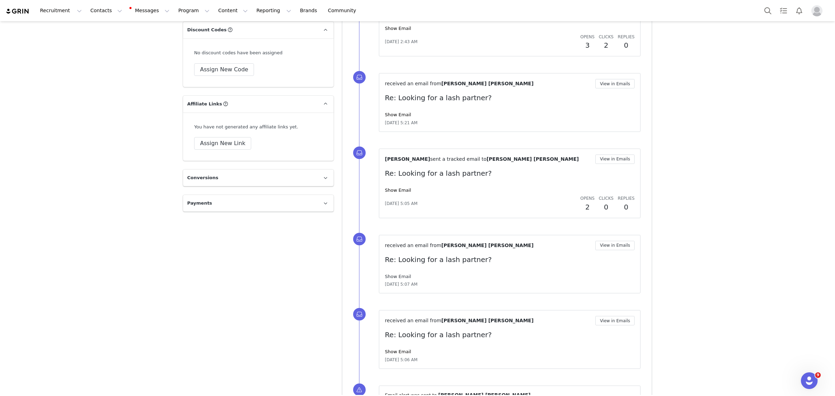
click at [392, 279] on link "Show Email" at bounding box center [398, 276] width 26 height 5
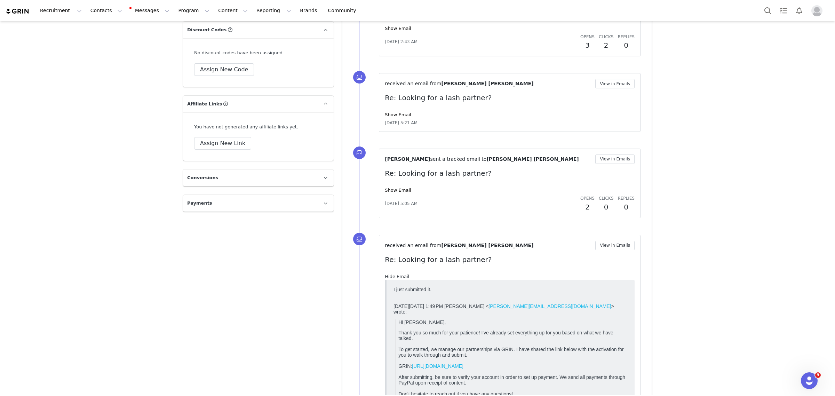
scroll to position [0, 0]
click at [390, 277] on link "Hide Email" at bounding box center [397, 276] width 24 height 5
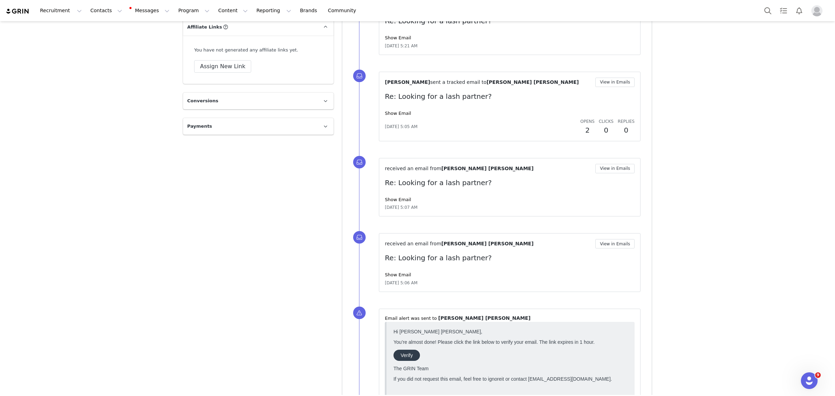
scroll to position [1472, 0]
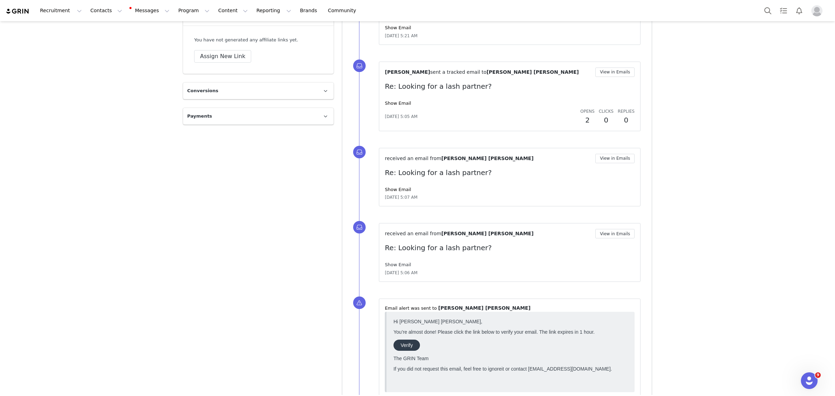
click at [392, 265] on link "Show Email" at bounding box center [398, 264] width 26 height 5
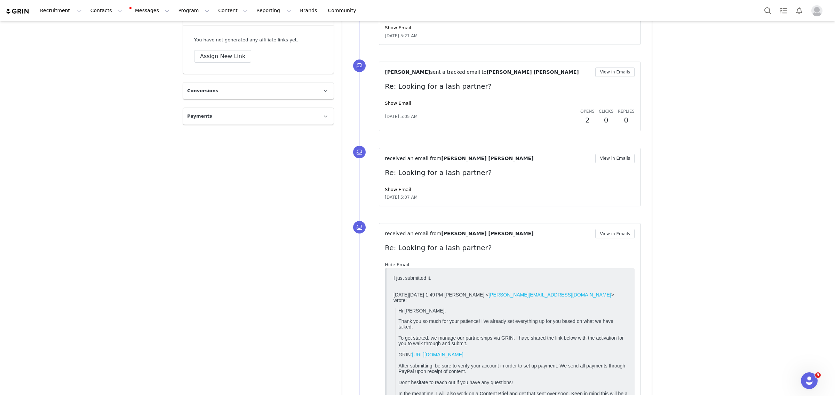
scroll to position [0, 0]
click at [392, 265] on link "Hide Email" at bounding box center [397, 264] width 24 height 5
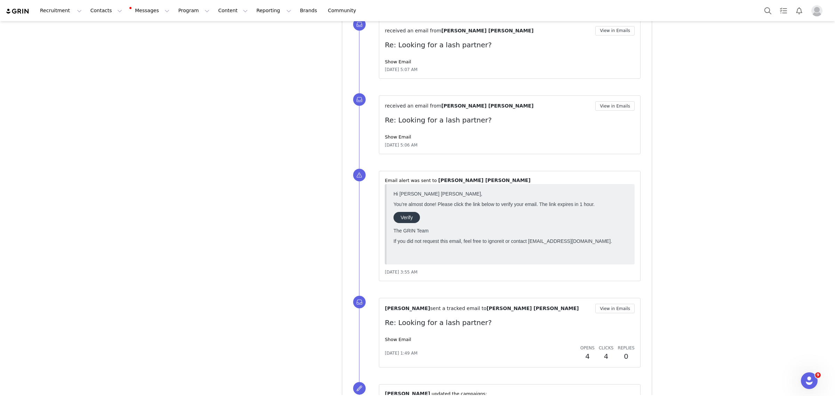
scroll to position [1646, 0]
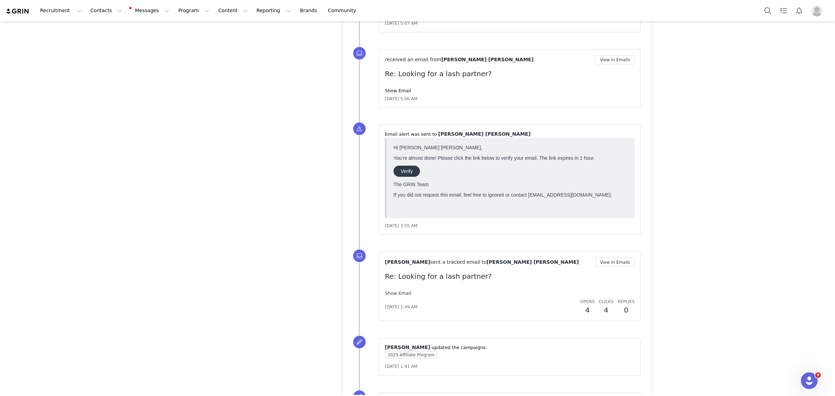
click at [394, 295] on link "Show Email" at bounding box center [398, 292] width 26 height 5
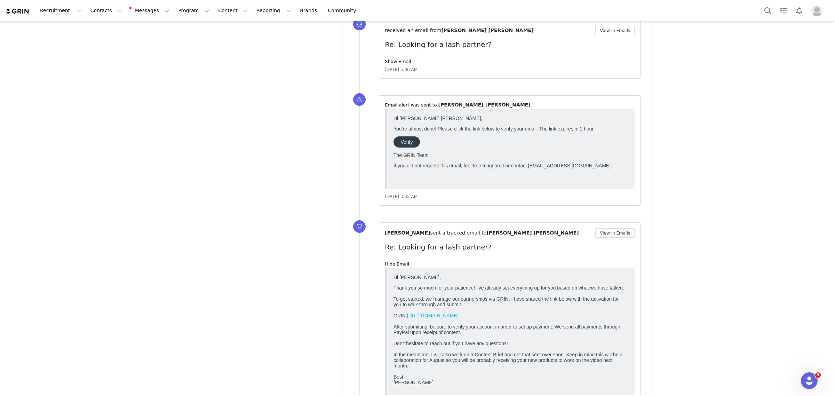
scroll to position [1689, 0]
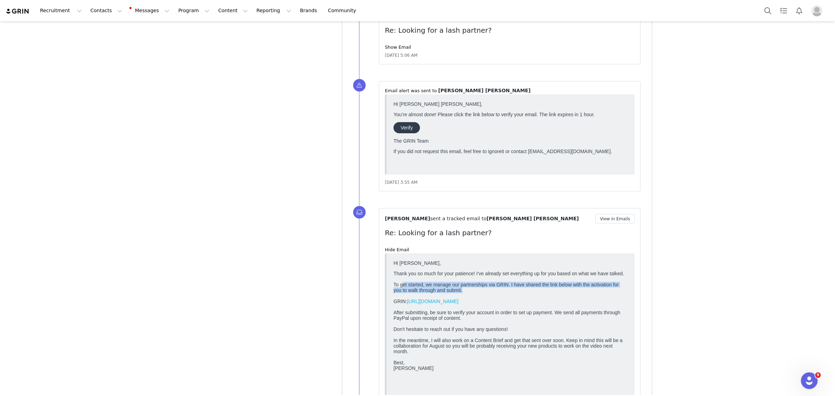
drag, startPoint x: 403, startPoint y: 287, endPoint x: 1018, endPoint y: 554, distance: 670.5
click at [630, 291] on html "Hi Hannah, Thank you so much for your patience! I've already set everything up …" at bounding box center [511, 331] width 240 height 148
click at [629, 294] on html "Hi Hannah, Thank you so much for your patience! I've already set everything up …" at bounding box center [511, 331] width 240 height 148
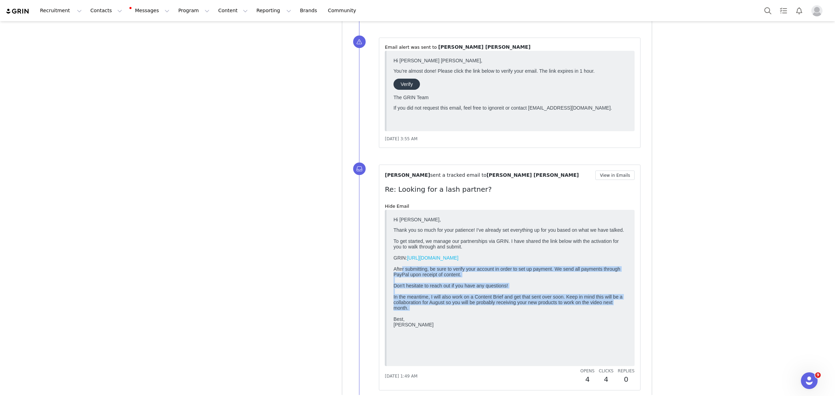
drag, startPoint x: 402, startPoint y: 277, endPoint x: 629, endPoint y: 330, distance: 232.3
click at [629, 330] on html "Hi Hannah, Thank you so much for your patience! I've already set everything up …" at bounding box center [511, 288] width 240 height 148
click at [608, 317] on p "Thank you so much for your patience! I've already set everything up for you bas…" at bounding box center [510, 277] width 234 height 100
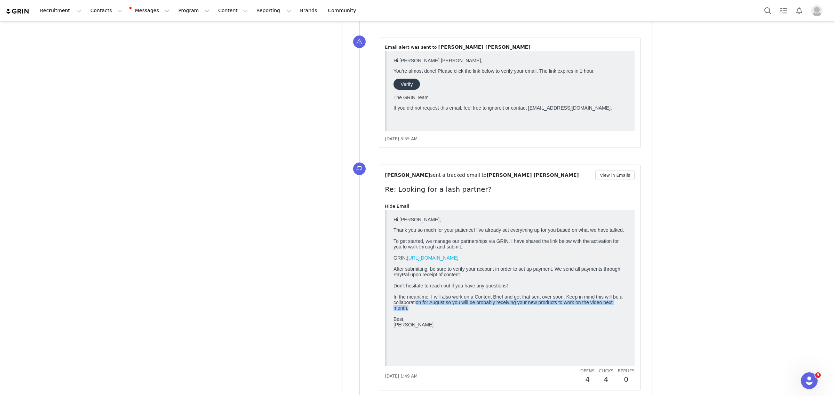
drag, startPoint x: 416, startPoint y: 313, endPoint x: 627, endPoint y: 321, distance: 211.6
click at [627, 321] on html "Hi Hannah, Thank you so much for your patience! I've already set everything up …" at bounding box center [511, 288] width 240 height 148
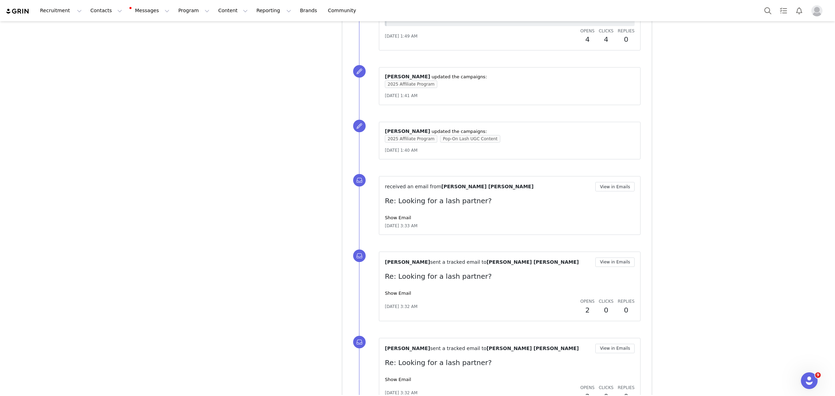
scroll to position [2123, 0]
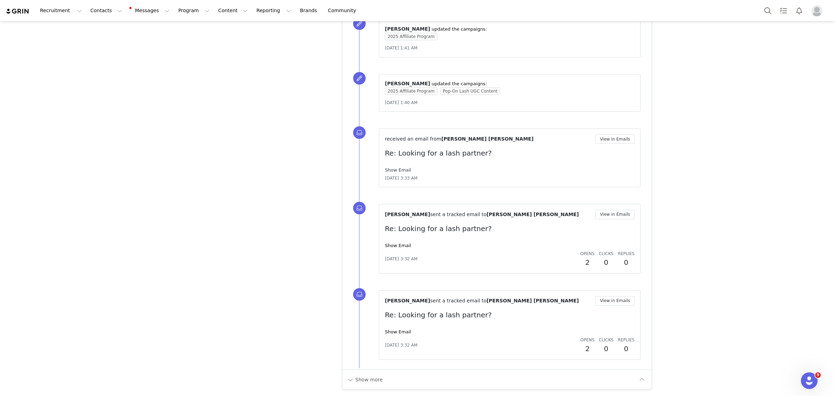
click at [395, 169] on link "Show Email" at bounding box center [398, 169] width 26 height 5
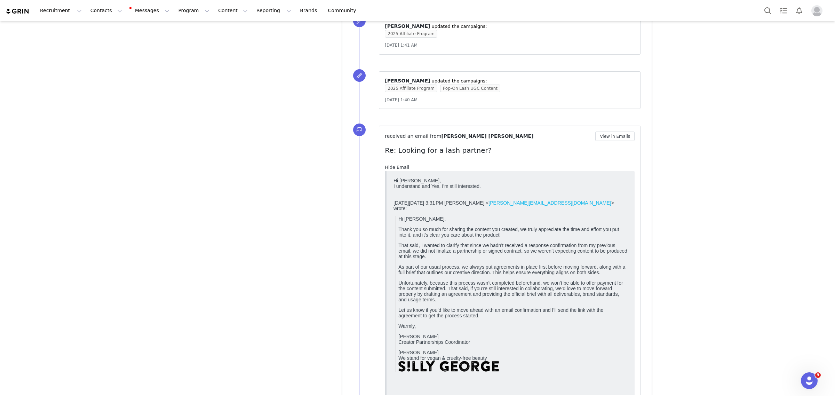
scroll to position [0, 0]
click at [395, 169] on link "Hide Email" at bounding box center [397, 167] width 24 height 5
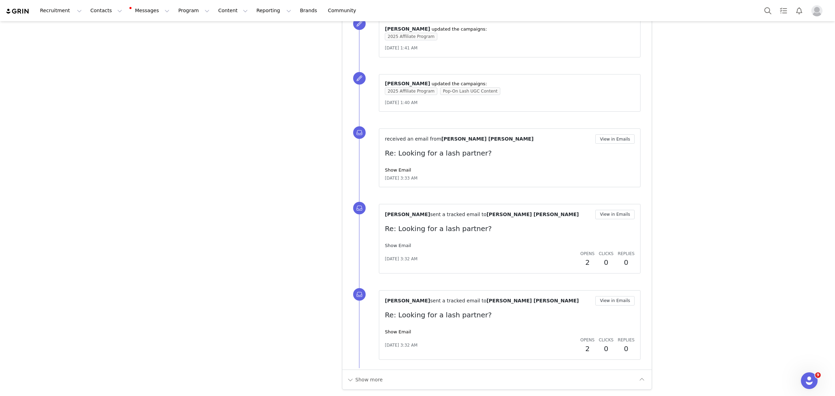
click at [399, 243] on link "Show Email" at bounding box center [398, 245] width 26 height 5
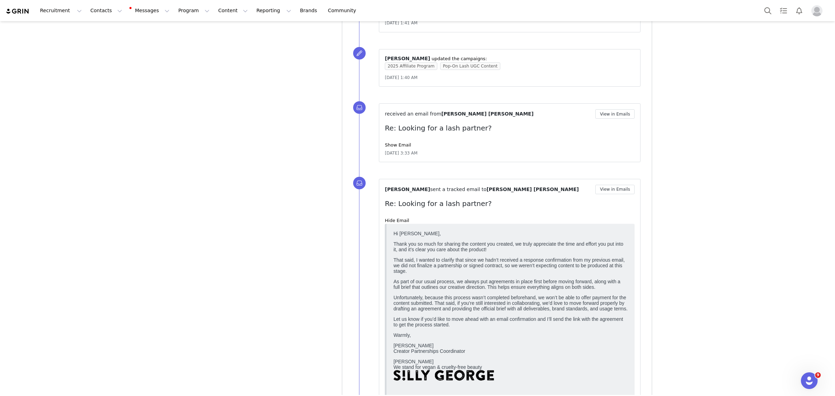
scroll to position [2166, 0]
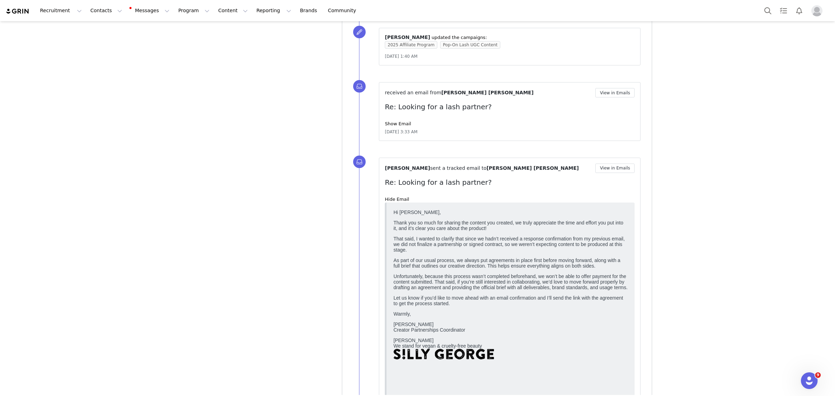
drag, startPoint x: 405, startPoint y: 289, endPoint x: 483, endPoint y: 290, distance: 77.6
click at [507, 289] on p "Unfortunately, because this process wasn’t completed beforehand, we won’t be ab…" at bounding box center [510, 281] width 234 height 17
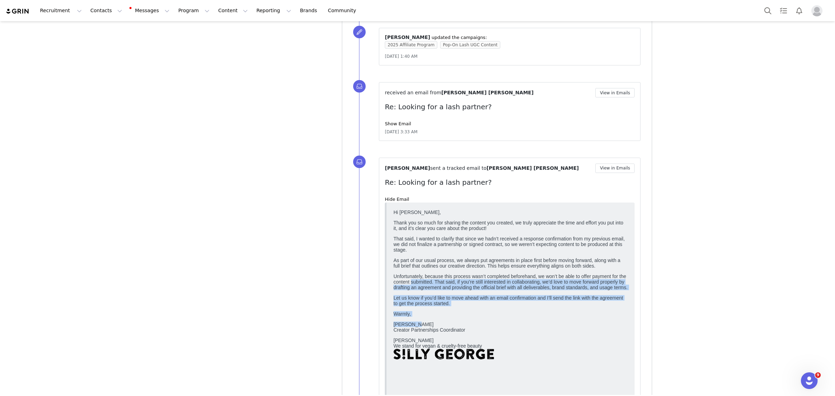
drag, startPoint x: 410, startPoint y: 291, endPoint x: 613, endPoint y: 316, distance: 203.9
click at [630, 342] on html "Hi Hannah, Thank you so much for sharing the content you created, we truly appr…" at bounding box center [511, 299] width 240 height 185
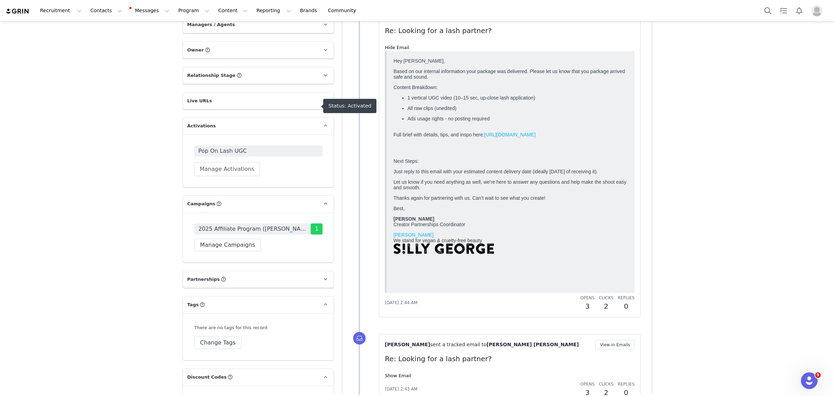
scroll to position [1036, 0]
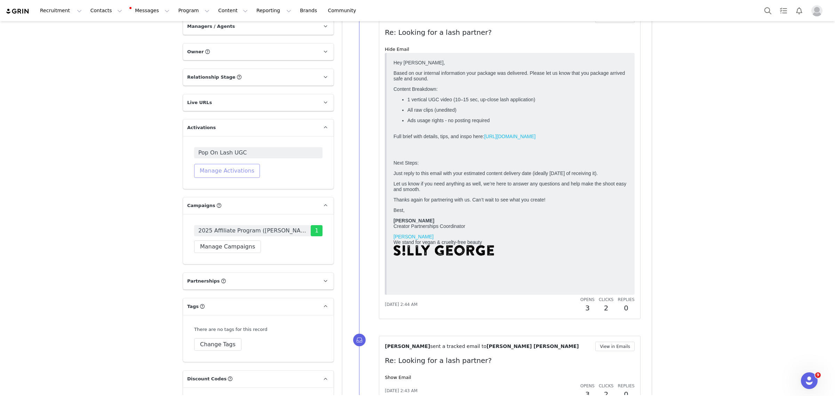
click at [215, 164] on button "Manage Activations" at bounding box center [227, 171] width 66 height 14
click at [148, 127] on div "Creators Hannah Bernice Louis Profile Hannah Bernice Louis 18.1K followers Audi…" at bounding box center [417, 328] width 835 height 2687
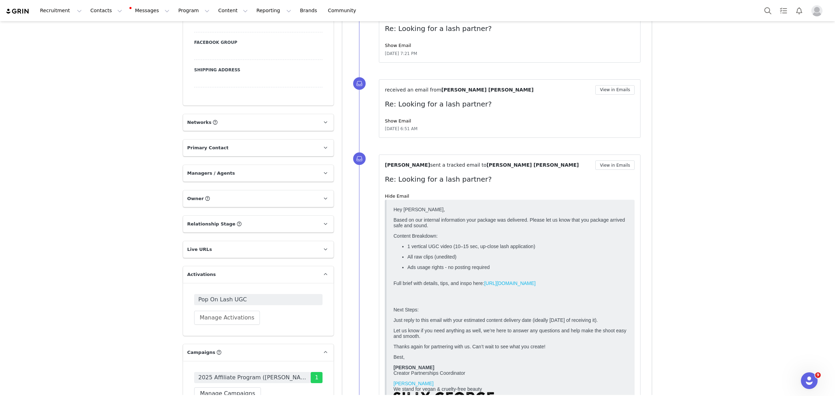
scroll to position [818, 0]
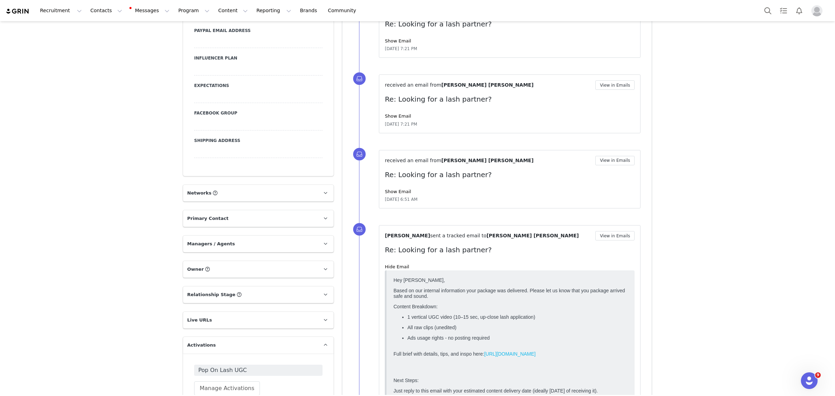
click at [194, 317] on span "Live URLs" at bounding box center [199, 320] width 25 height 7
click at [312, 353] on span at bounding box center [314, 353] width 7 height 0
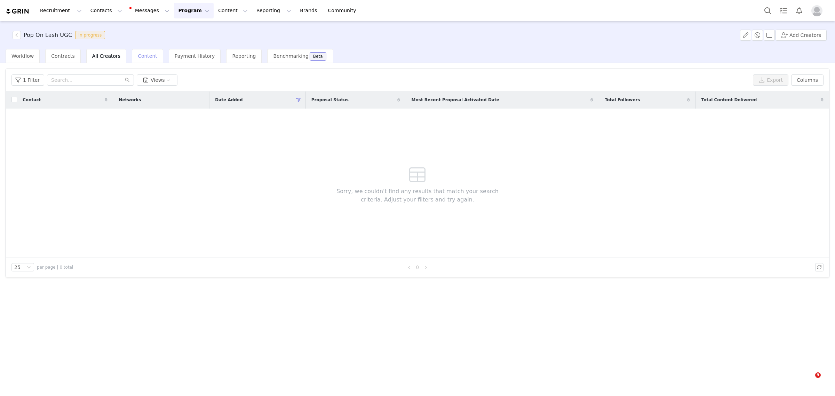
click at [138, 56] on span "Content" at bounding box center [147, 56] width 19 height 6
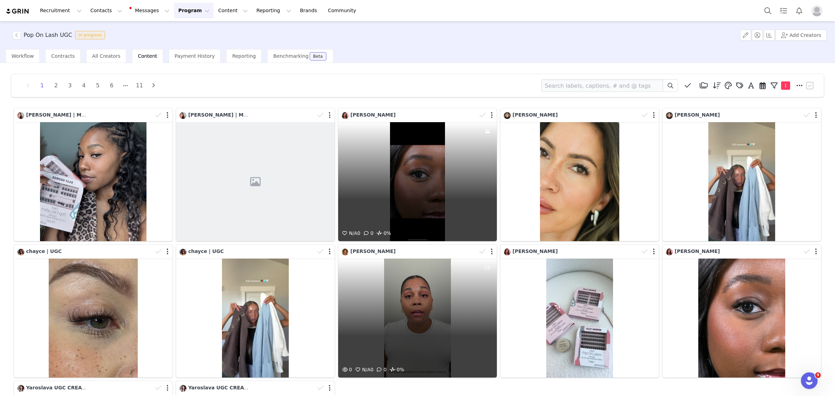
click at [415, 184] on div "N/A 0 0 0%" at bounding box center [417, 181] width 159 height 119
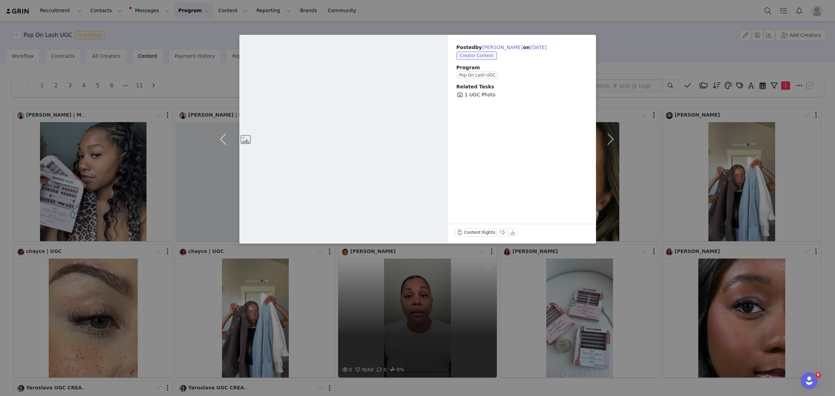
click at [351, 150] on figure at bounding box center [343, 139] width 209 height 209
click at [652, 40] on div "Posted by [PERSON_NAME] on [DATE] Creator Content Program Pop On Lash UGC Relat…" at bounding box center [417, 198] width 835 height 396
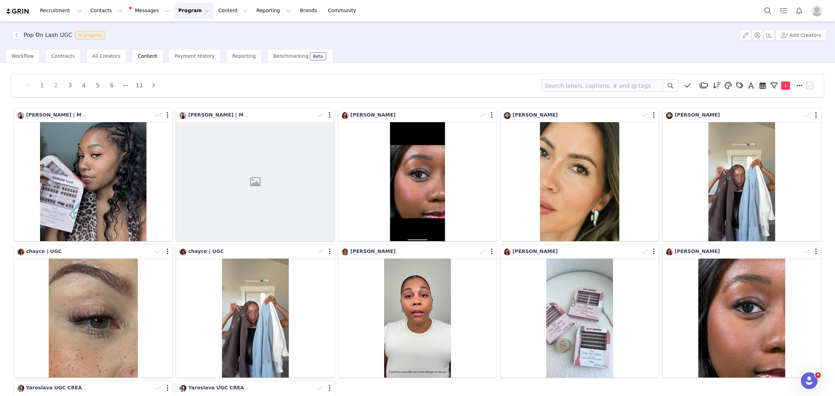
click at [57, 85] on li "2" at bounding box center [56, 86] width 10 height 10
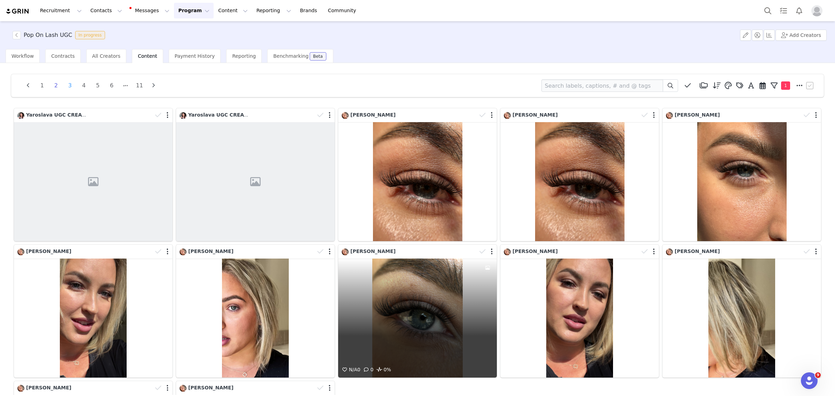
click at [68, 86] on li "3" at bounding box center [70, 86] width 10 height 10
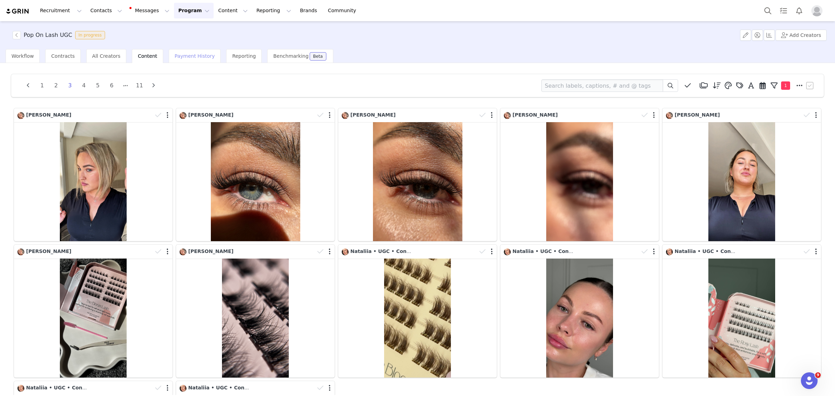
click at [182, 54] on span "Payment History" at bounding box center [195, 56] width 40 height 6
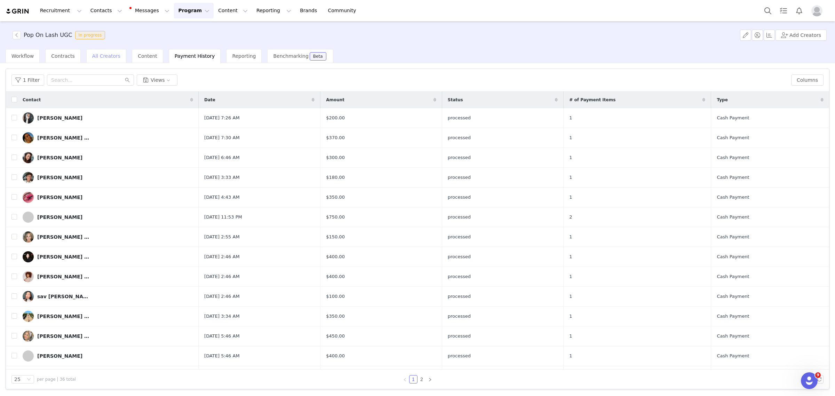
click at [103, 56] on span "All Creators" at bounding box center [106, 56] width 28 height 6
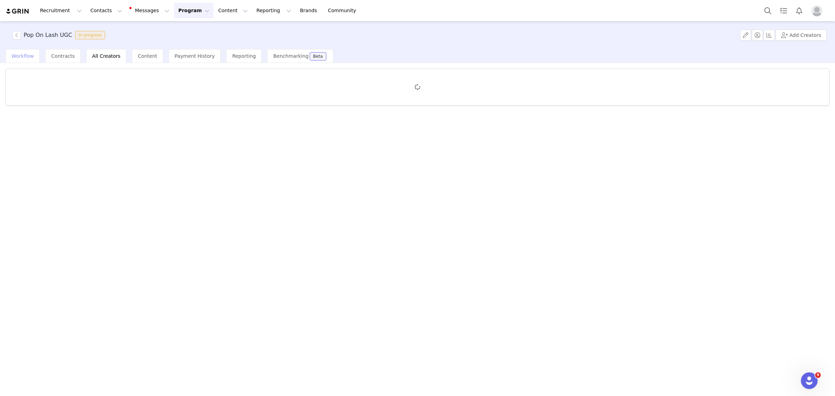
click at [22, 57] on span "Workflow" at bounding box center [22, 56] width 22 height 6
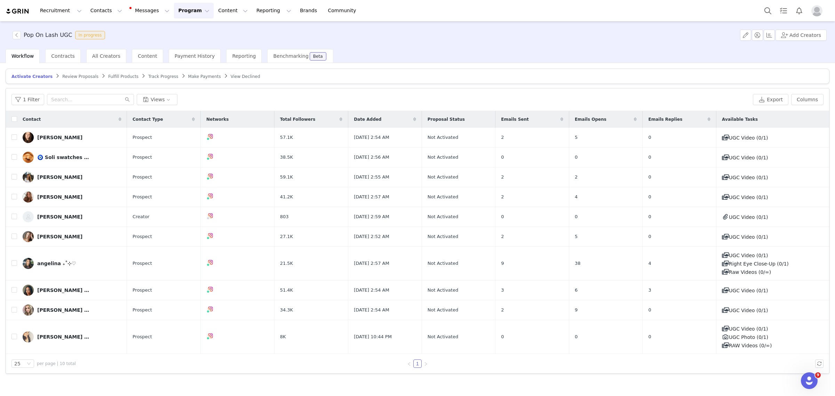
click at [148, 75] on span "Track Progress" at bounding box center [163, 76] width 30 height 5
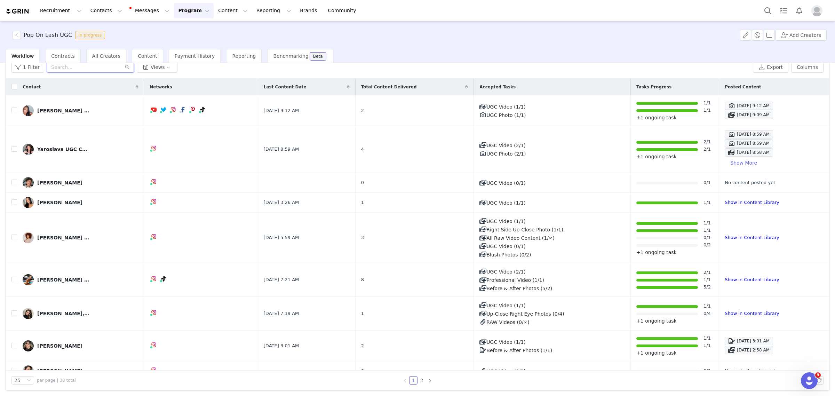
click at [66, 69] on input "text" at bounding box center [90, 67] width 87 height 11
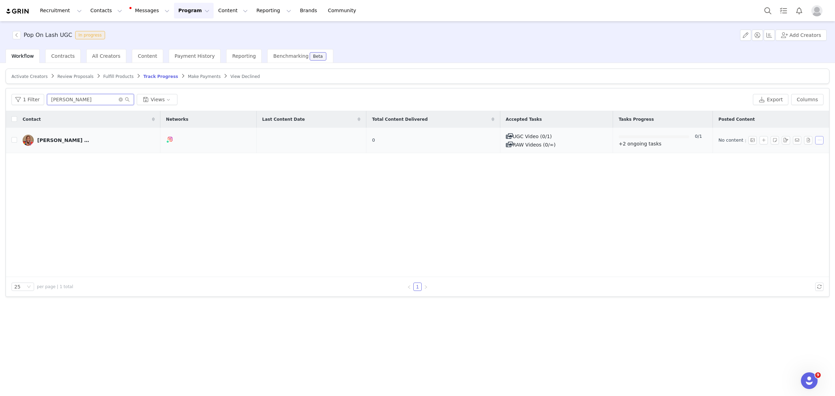
type input "[PERSON_NAME]"
click at [820, 141] on button "button" at bounding box center [819, 140] width 8 height 8
click at [795, 227] on div "Contact Networks Last Content Date Total Content Delivered Accepted Tasks Tasks…" at bounding box center [417, 194] width 823 height 166
drag, startPoint x: 408, startPoint y: 117, endPoint x: 403, endPoint y: 118, distance: 4.9
click at [407, 117] on span "Total Content Delivered" at bounding box center [400, 119] width 56 height 6
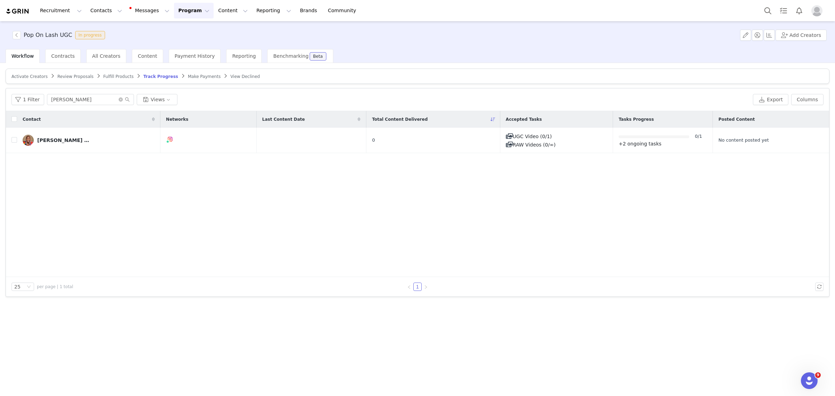
click at [68, 76] on span "Review Proposals" at bounding box center [75, 76] width 36 height 5
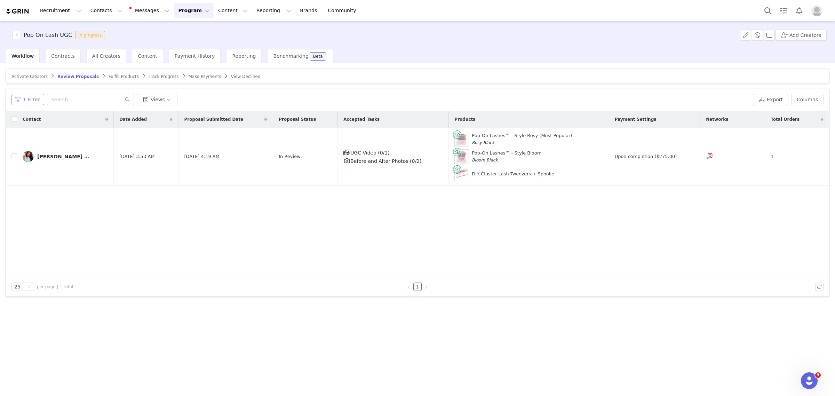
click at [30, 98] on button "1 Filter" at bounding box center [27, 99] width 33 height 11
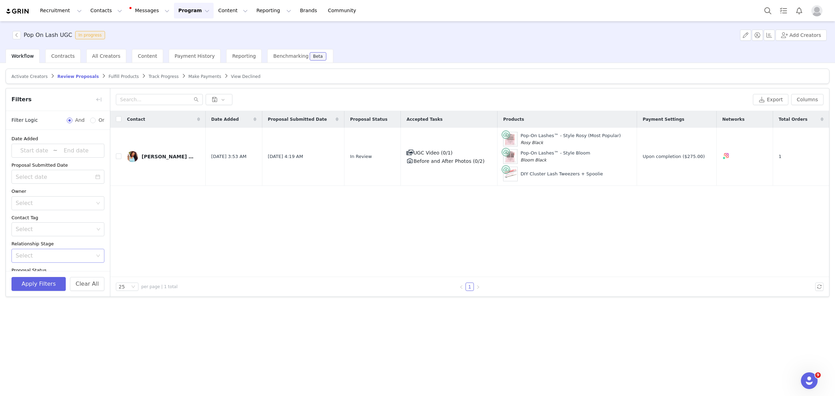
scroll to position [72, 0]
click at [72, 235] on div "Select No" at bounding box center [56, 235] width 80 height 13
click at [62, 251] on li "Yes" at bounding box center [54, 250] width 86 height 11
click at [42, 283] on button "Apply Filters" at bounding box center [38, 284] width 54 height 14
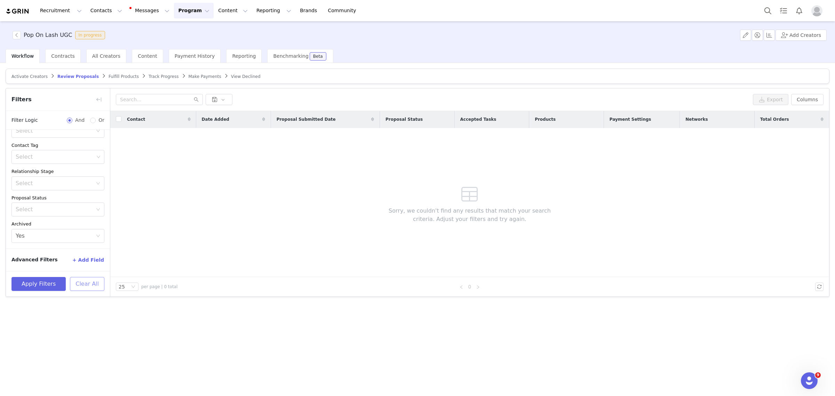
click at [87, 285] on button "Clear All" at bounding box center [87, 284] width 34 height 14
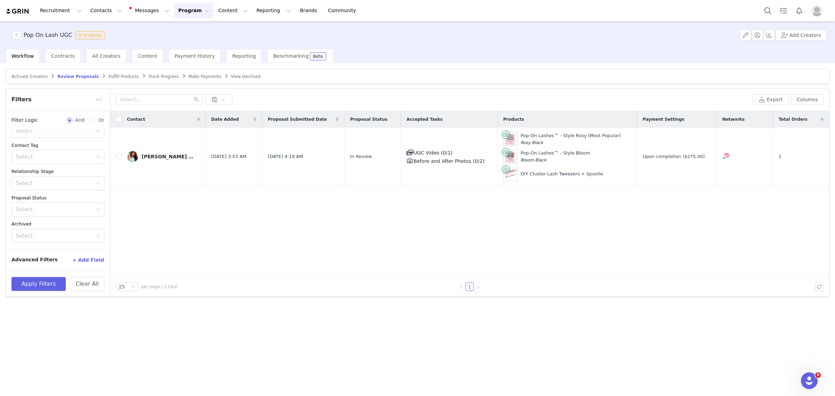
click at [339, 352] on div "Activate Creators Review Proposals Fulfill Products Track Progress Make Payment…" at bounding box center [417, 229] width 835 height 332
click at [62, 53] on span "Contracts" at bounding box center [63, 56] width 24 height 6
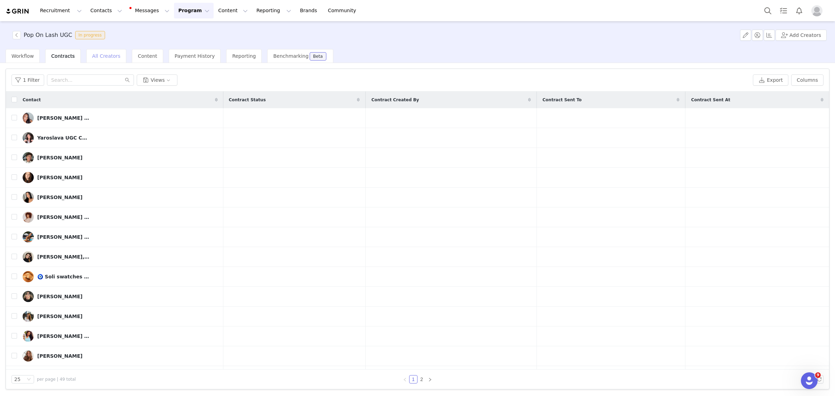
click at [94, 56] on span "All Creators" at bounding box center [106, 56] width 28 height 6
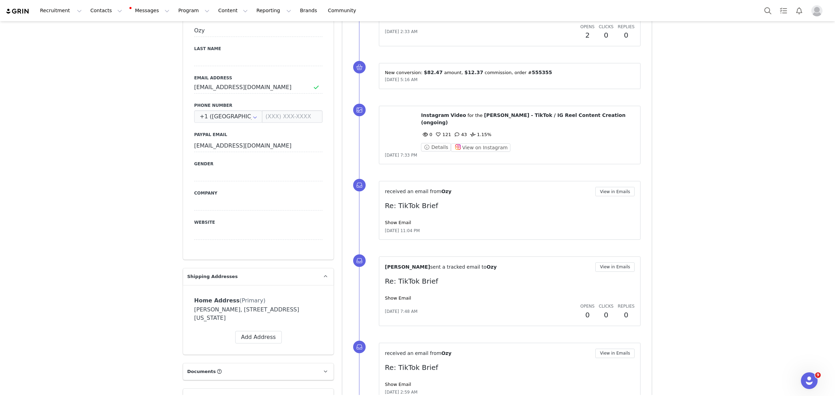
scroll to position [261, 0]
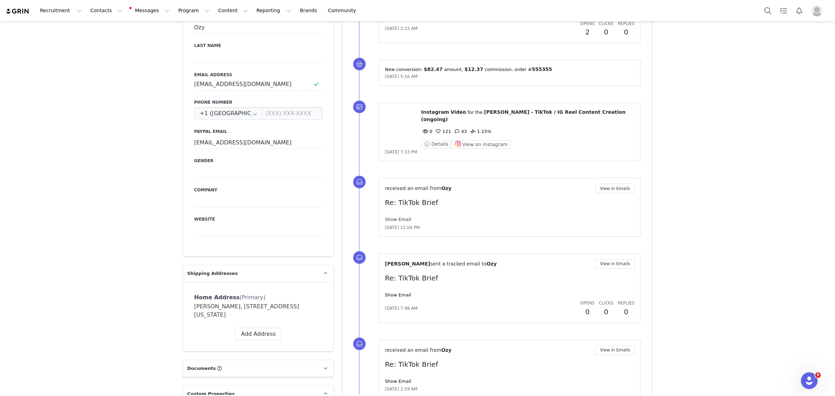
click at [395, 217] on link "Show Email" at bounding box center [398, 219] width 26 height 5
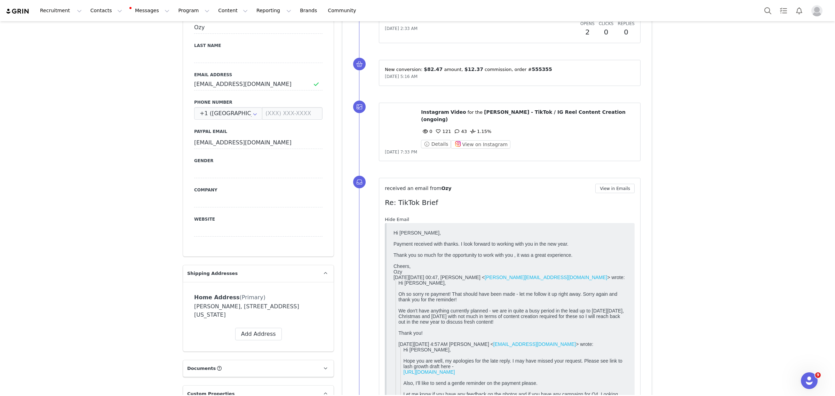
scroll to position [0, 0]
click at [390, 217] on link "Hide Email" at bounding box center [397, 219] width 24 height 5
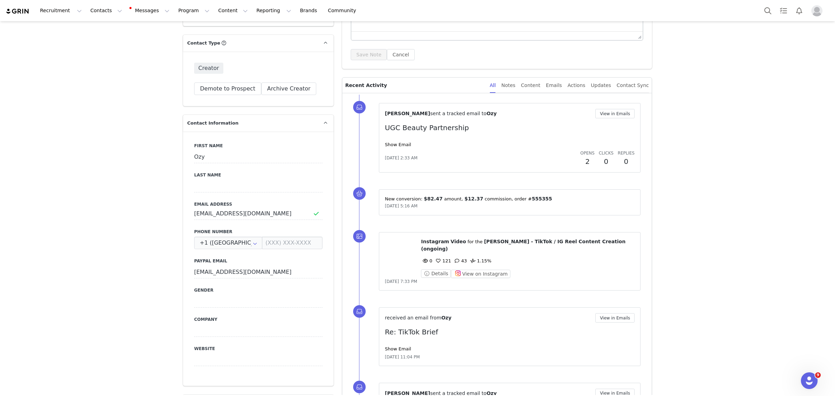
scroll to position [130, 0]
click at [390, 146] on link "Show Email" at bounding box center [398, 145] width 26 height 5
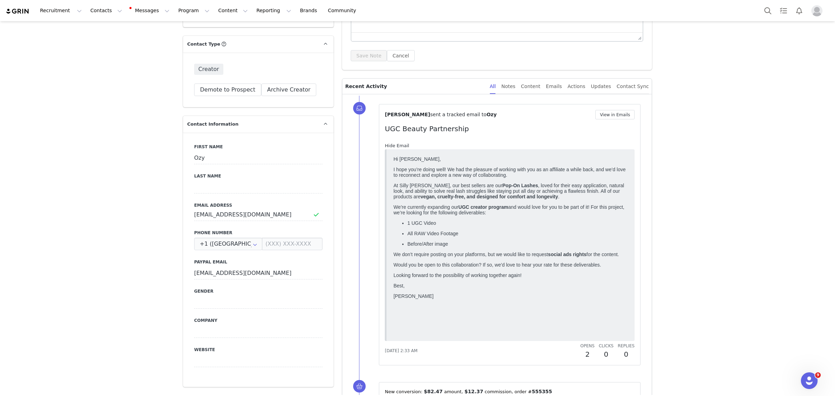
scroll to position [0, 0]
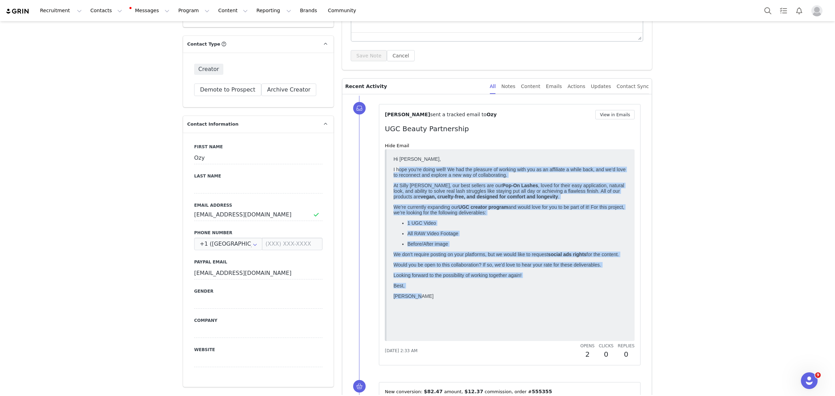
drag, startPoint x: 398, startPoint y: 171, endPoint x: 625, endPoint y: 314, distance: 268.6
click at [625, 314] on body "Hi [PERSON_NAME], I hope you’re doing well! We had the pleasure of working with…" at bounding box center [510, 244] width 234 height 176
click at [477, 209] on strong "UGC creator program" at bounding box center [483, 207] width 50 height 6
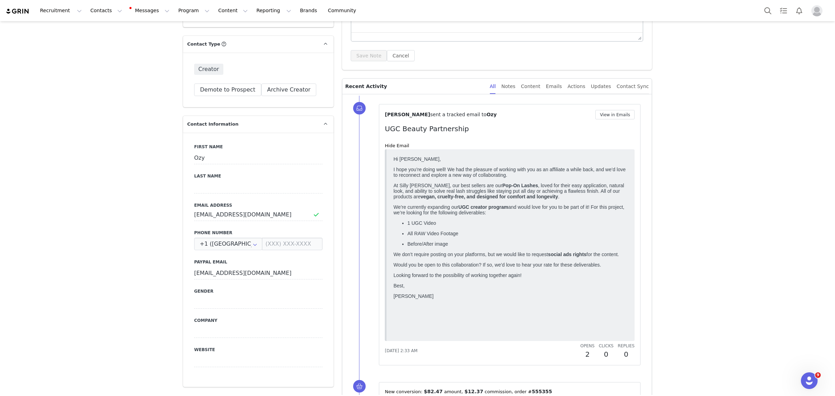
scroll to position [174, 0]
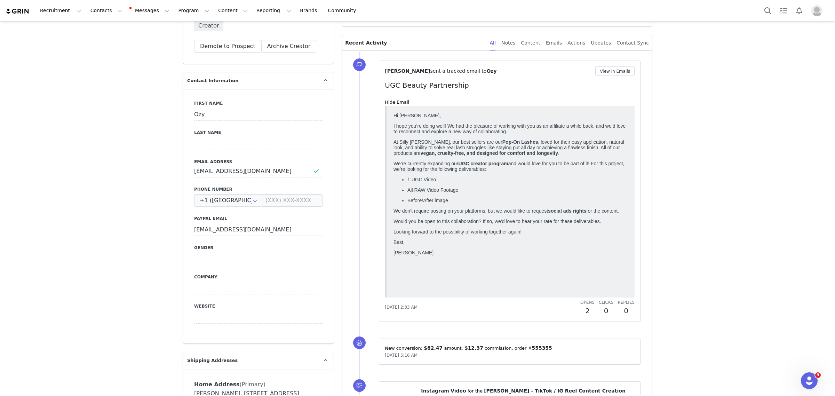
drag, startPoint x: 468, startPoint y: 128, endPoint x: 631, endPoint y: 223, distance: 189.4
click at [630, 223] on html "Hi [PERSON_NAME], I hope you’re doing well! We had the pleasure of working with…" at bounding box center [511, 201] width 240 height 183
click at [628, 224] on blockquote at bounding box center [510, 202] width 250 height 192
click at [570, 182] on p "1 UGC Video" at bounding box center [517, 179] width 220 height 6
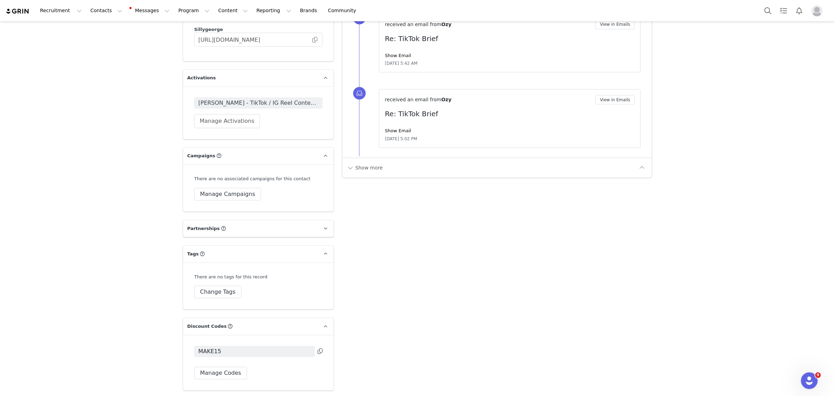
scroll to position [957, 0]
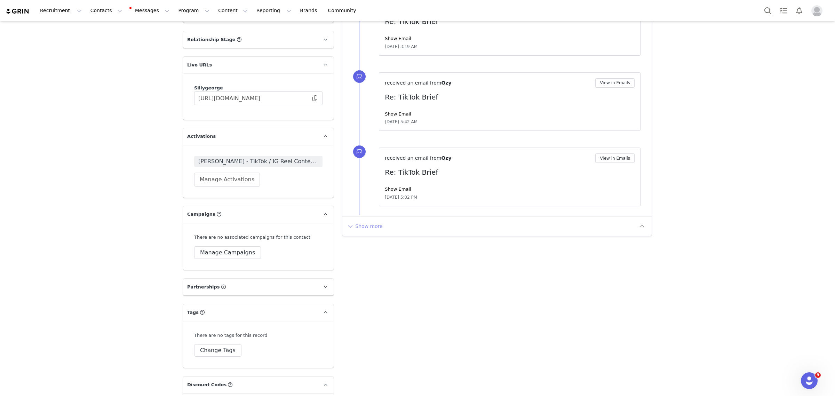
click at [370, 222] on button "Show more" at bounding box center [364, 226] width 37 height 11
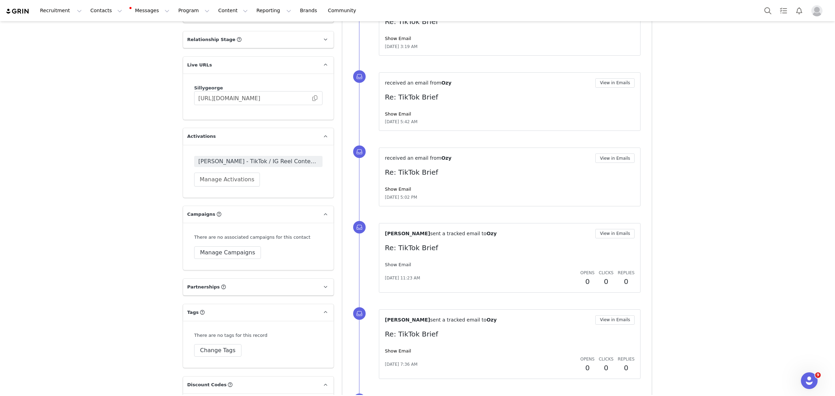
click at [397, 262] on link "Show Email" at bounding box center [398, 264] width 26 height 5
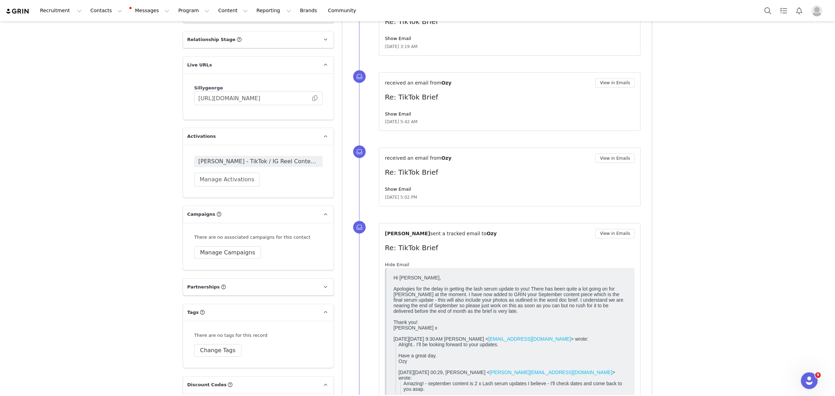
scroll to position [0, 0]
click at [397, 262] on link "Hide Email" at bounding box center [397, 264] width 24 height 5
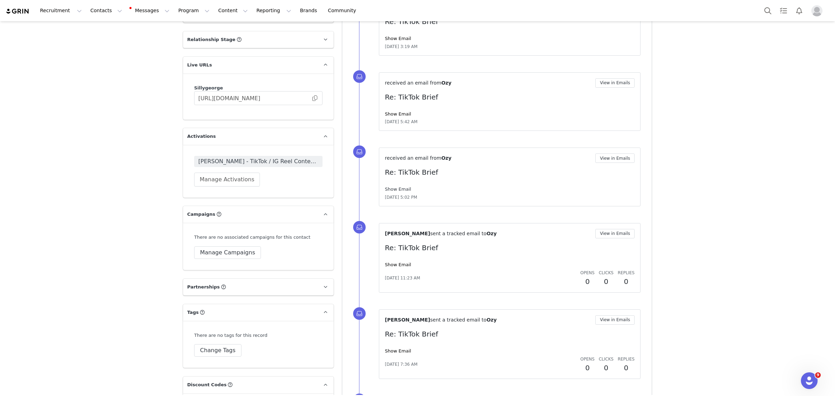
click at [390, 186] on link "Show Email" at bounding box center [398, 188] width 26 height 5
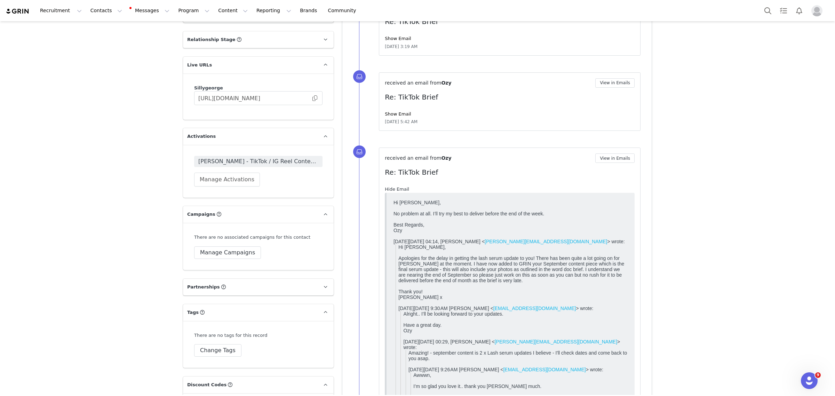
click at [390, 186] on link "Hide Email" at bounding box center [397, 188] width 24 height 5
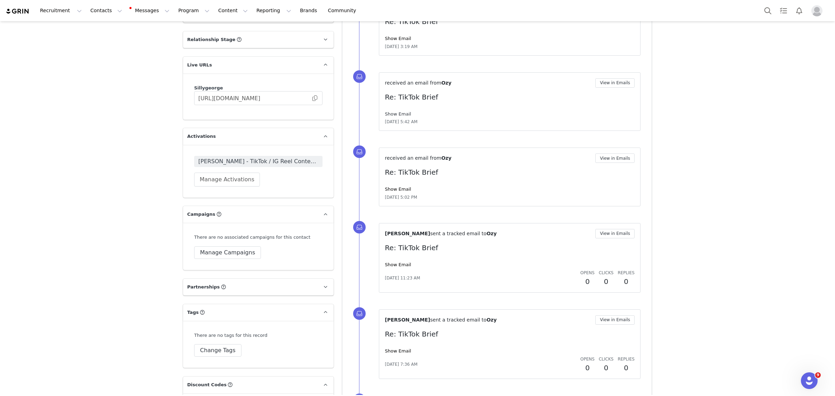
click at [388, 111] on link "Show Email" at bounding box center [398, 113] width 26 height 5
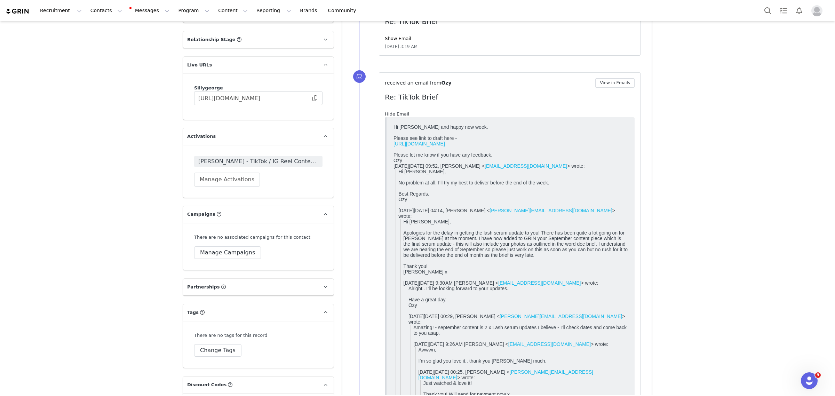
click at [388, 111] on link "Hide Email" at bounding box center [397, 113] width 24 height 5
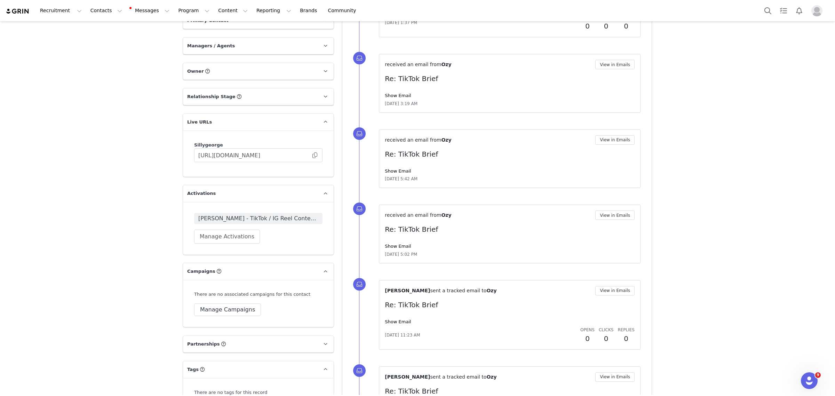
scroll to position [826, 0]
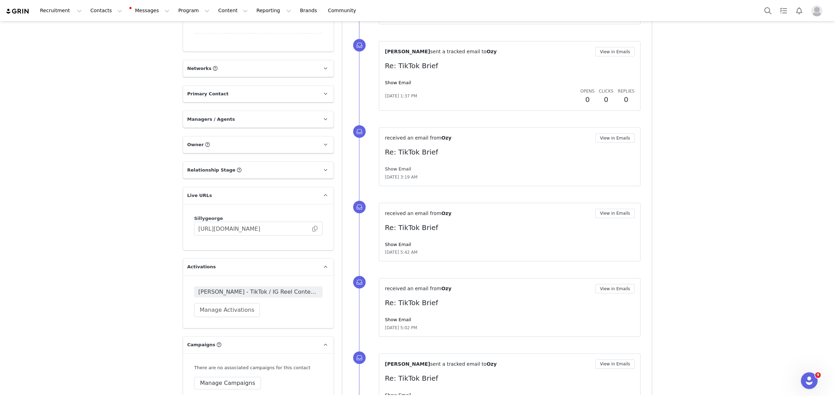
click at [393, 166] on link "Show Email" at bounding box center [398, 168] width 26 height 5
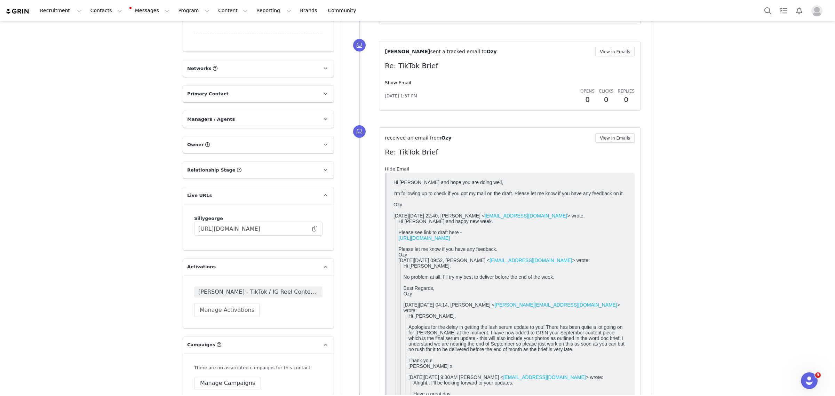
scroll to position [0, 0]
click at [392, 166] on link "Hide Email" at bounding box center [397, 168] width 24 height 5
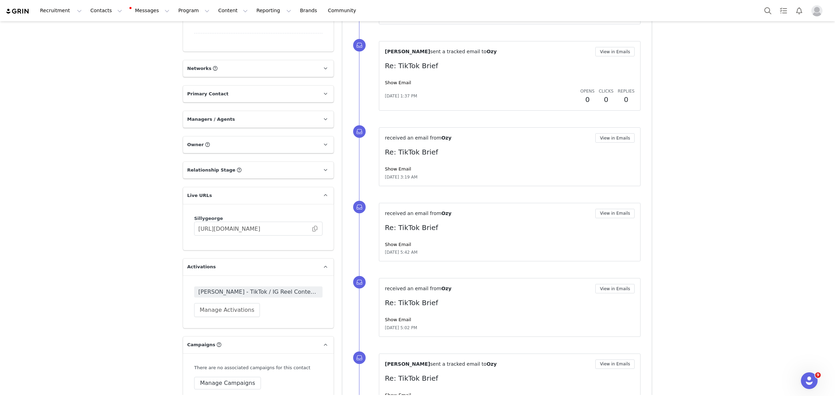
scroll to position [609, 0]
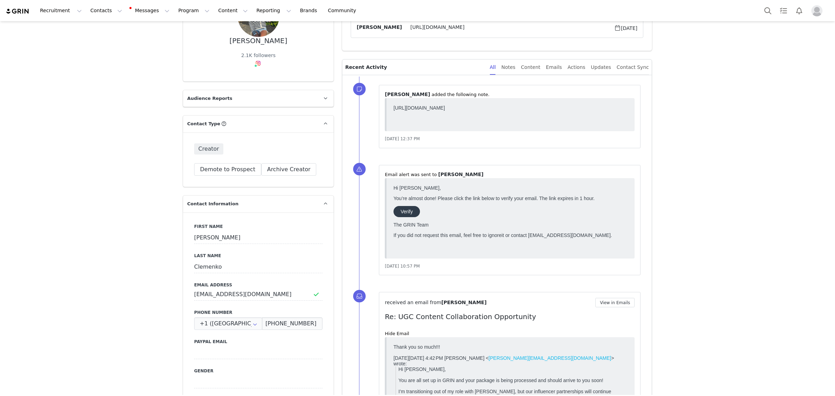
scroll to position [261, 0]
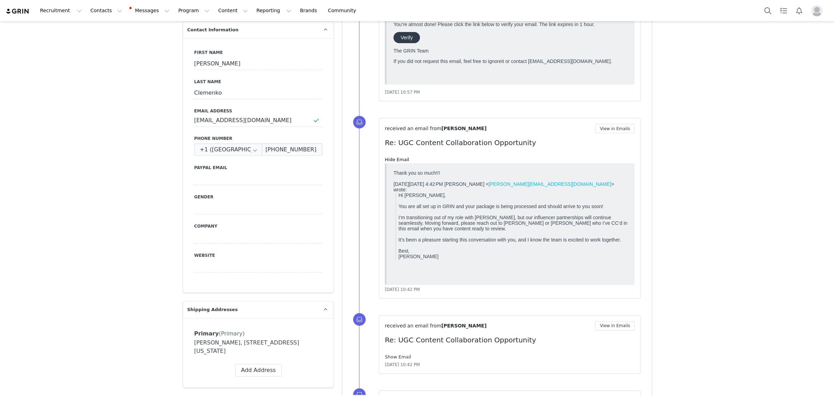
click at [397, 355] on link "Show Email" at bounding box center [398, 356] width 26 height 5
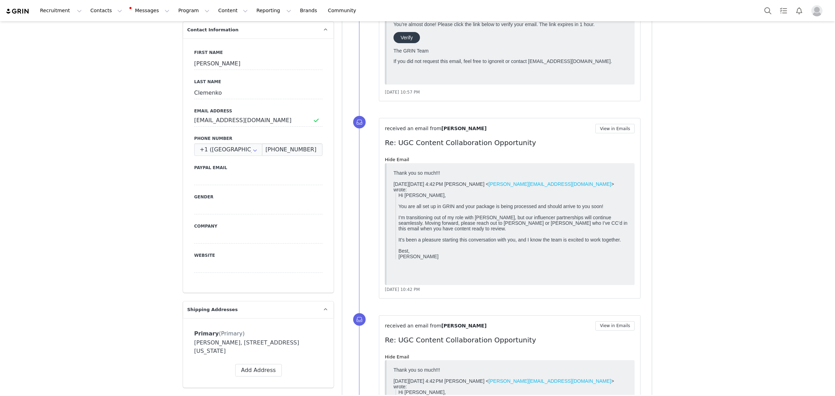
scroll to position [0, 0]
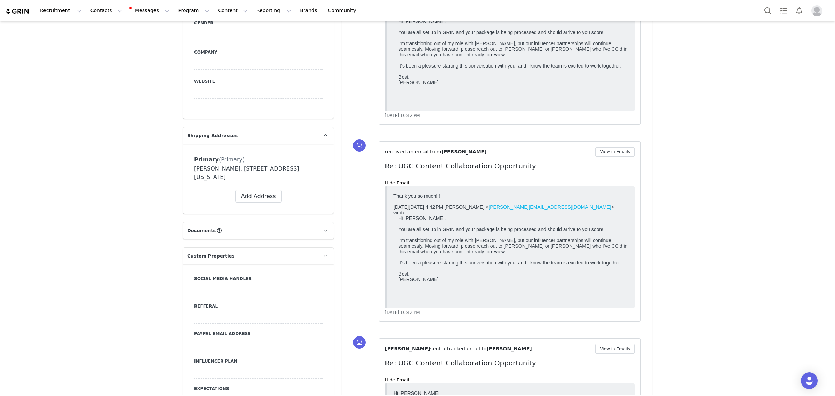
scroll to position [174, 0]
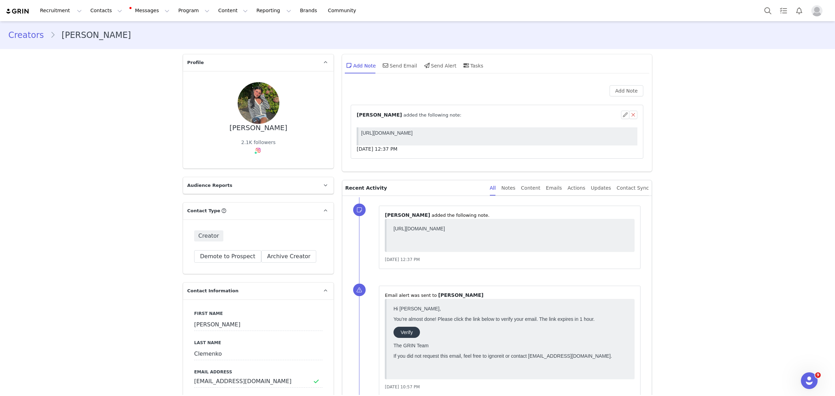
scroll to position [0, 0]
drag, startPoint x: 516, startPoint y: 138, endPoint x: 346, endPoint y: 135, distance: 169.4
click at [358, 135] on html "https://docs.google.com/document/d/1D8Z7_qxYoIXZUXBzFkUcM6Q9TYvzpFzqRWToSivk-d8…" at bounding box center [497, 136] width 279 height 18
copy p "https://docs.google.com/document/d/1D8Z7_qxYoIXZUXBzFkUcM6Q9TYvzpFzqRWToSivk-d8…"
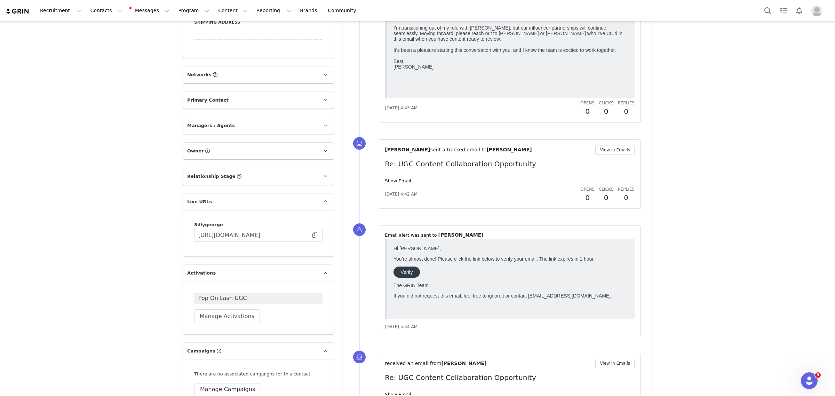
scroll to position [870, 0]
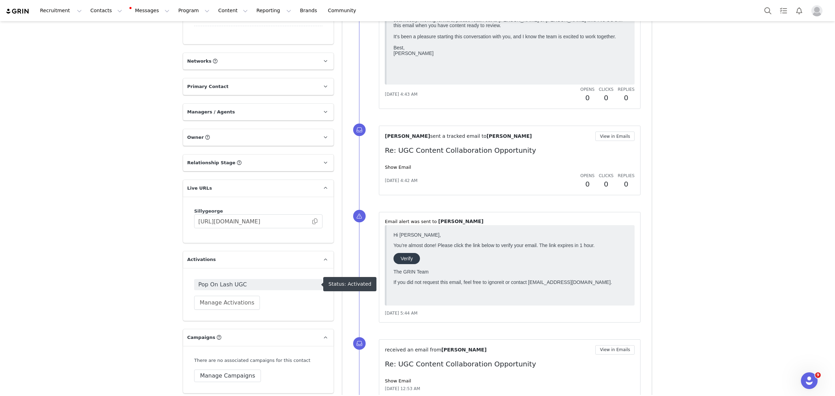
click at [230, 285] on span "Pop On Lash UGC" at bounding box center [258, 284] width 120 height 8
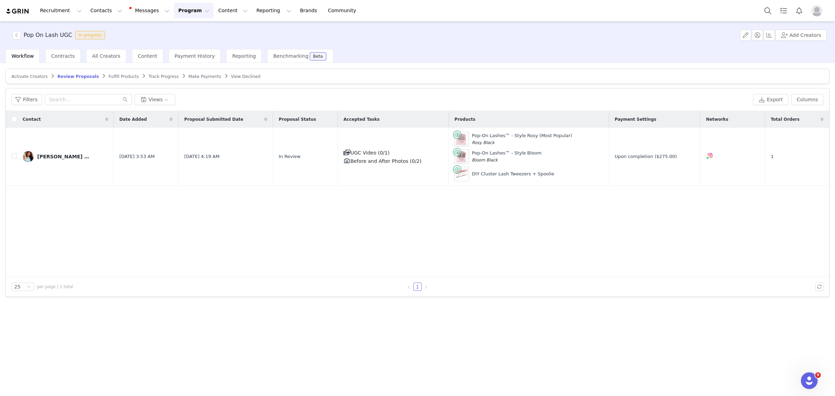
click at [109, 74] on span "Fulfill Products" at bounding box center [124, 76] width 30 height 5
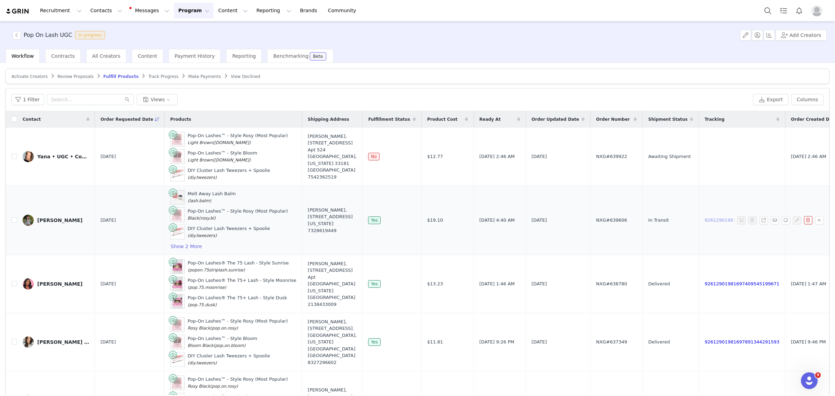
click at [675, 220] on link "92612901981697619167711285" at bounding box center [741, 219] width 75 height 5
click at [148, 75] on span "Track Progress" at bounding box center [163, 76] width 30 height 5
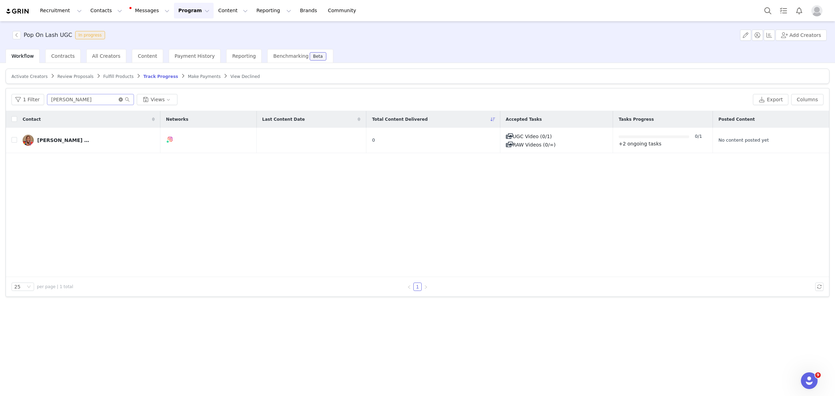
click at [119, 98] on icon "icon: close-circle" at bounding box center [121, 99] width 4 height 4
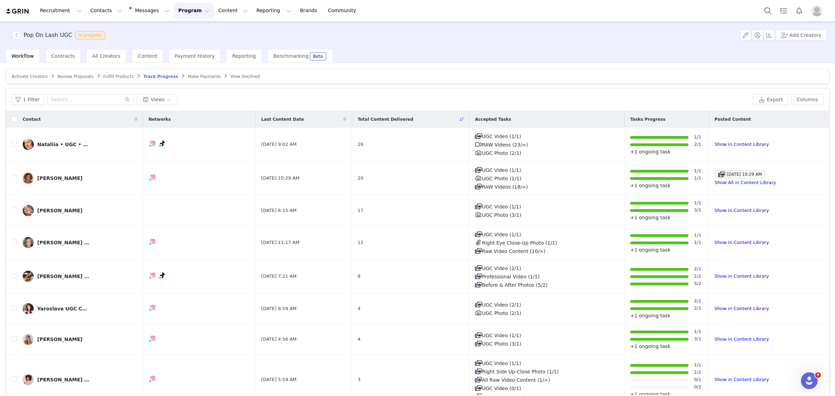
click at [188, 77] on span "Make Payments" at bounding box center [204, 76] width 33 height 5
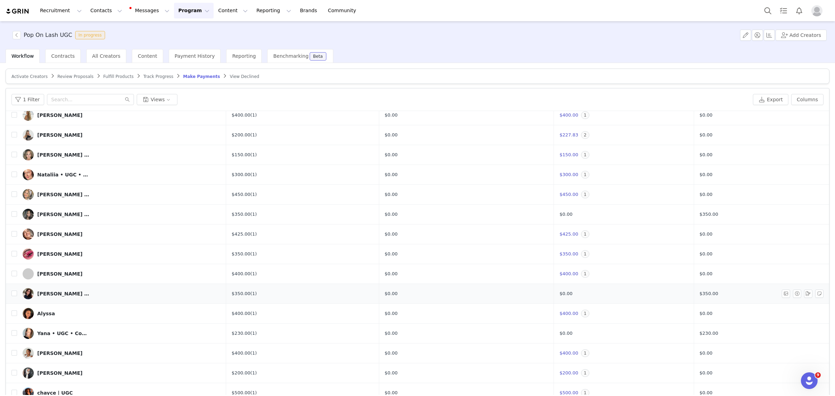
scroll to position [32, 0]
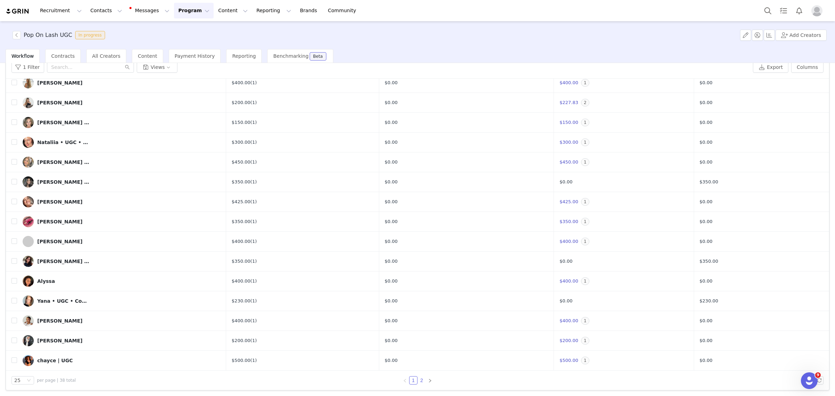
click at [419, 379] on link "2" at bounding box center [422, 380] width 8 height 8
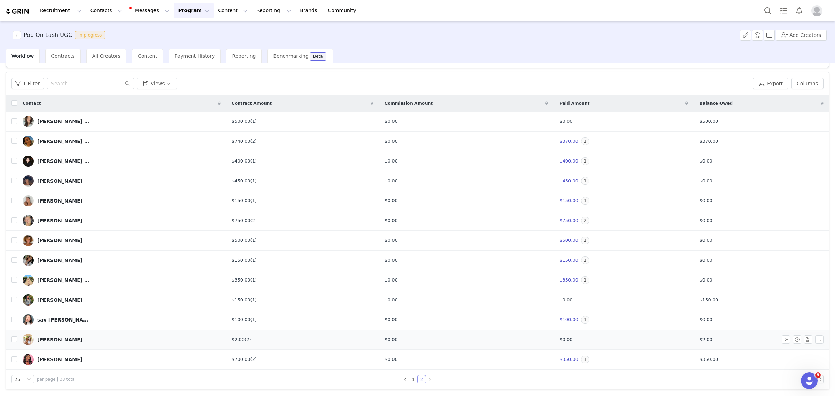
scroll to position [16, 0]
click at [675, 303] on button "button" at bounding box center [808, 300] width 8 height 8
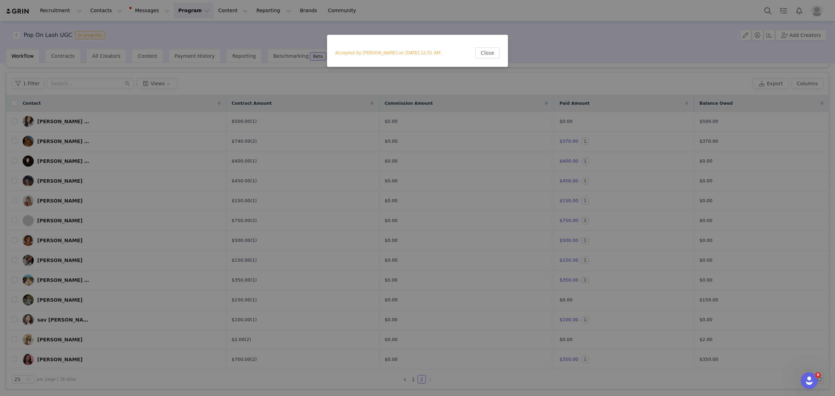
click at [675, 301] on div "Close Accepted by Ella Clemenko on Aug 25, 2025 12:51 AM" at bounding box center [417, 198] width 835 height 396
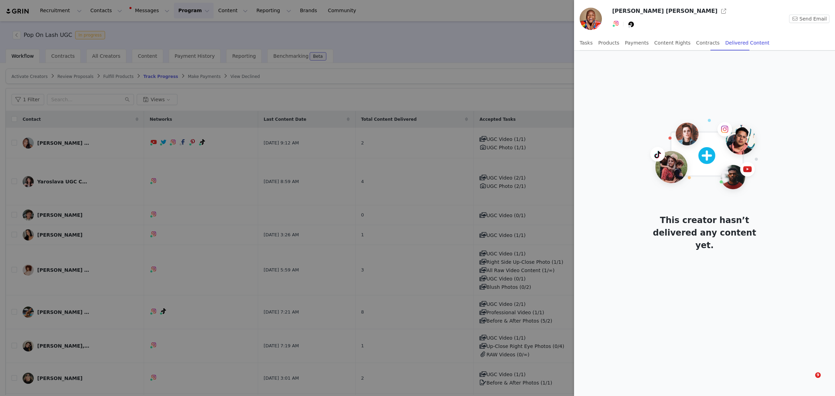
click at [457, 50] on div at bounding box center [417, 198] width 835 height 396
click at [431, 29] on div "[PERSON_NAME] [PERSON_NAME] Send Email Tasks Products Payments Content Rights C…" at bounding box center [417, 198] width 835 height 396
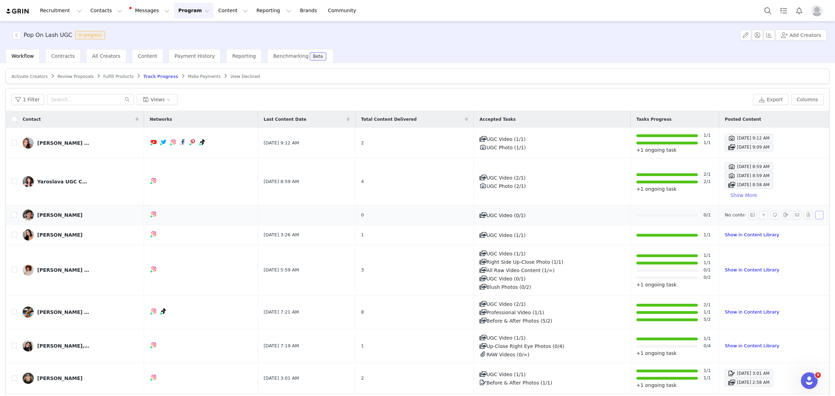
click at [815, 215] on button "button" at bounding box center [819, 215] width 8 height 8
click at [15, 213] on input "checkbox" at bounding box center [14, 215] width 6 height 6
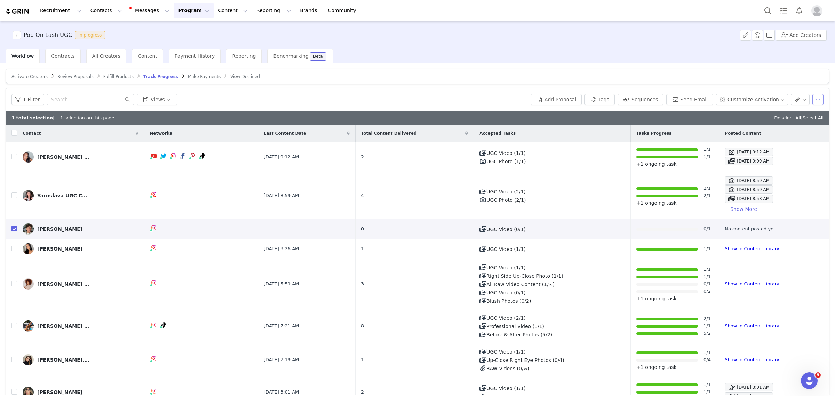
click at [812, 98] on button "button" at bounding box center [817, 99] width 11 height 11
click at [757, 158] on span "Remove Proposal" at bounding box center [769, 158] width 42 height 8
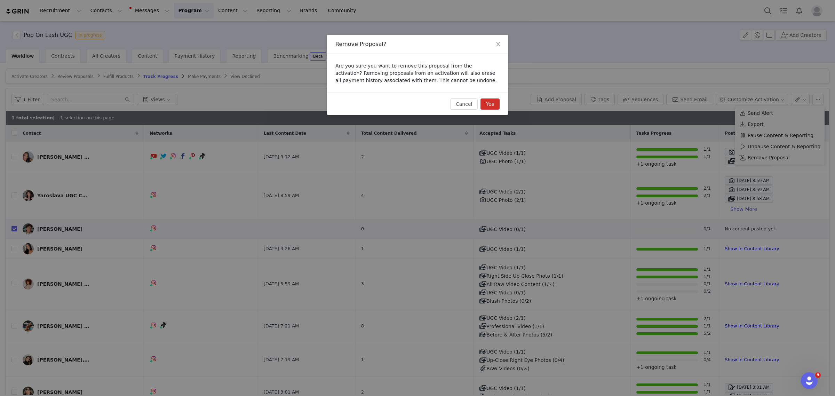
click at [492, 100] on button "Yes" at bounding box center [489, 103] width 19 height 11
checkbox input "false"
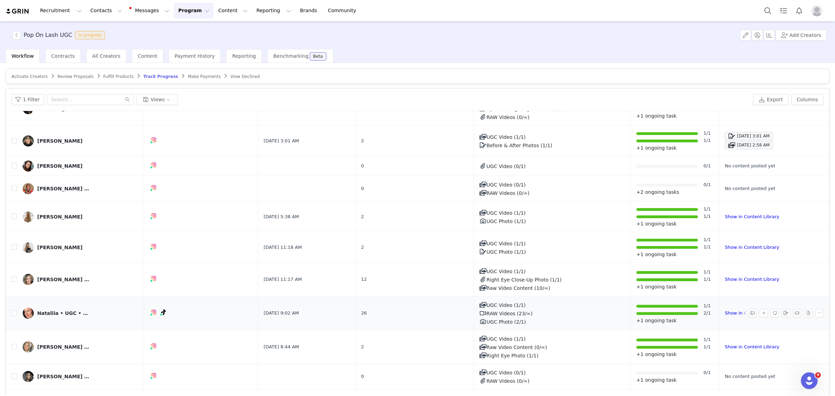
scroll to position [261, 0]
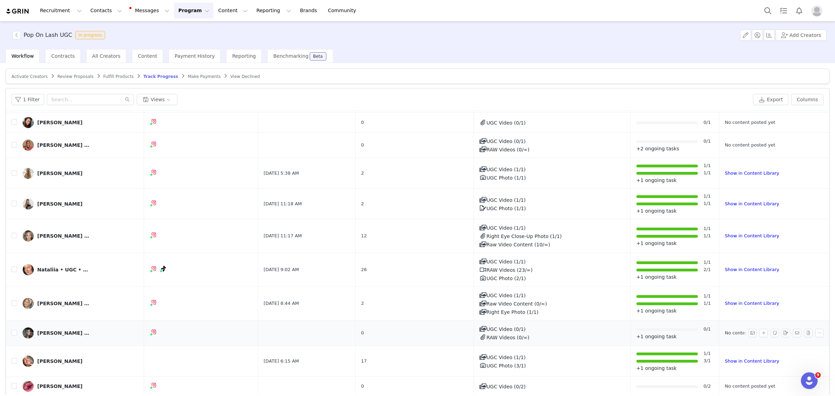
click at [64, 333] on div "[PERSON_NAME] | [PERSON_NAME] Blogger" at bounding box center [63, 333] width 52 height 6
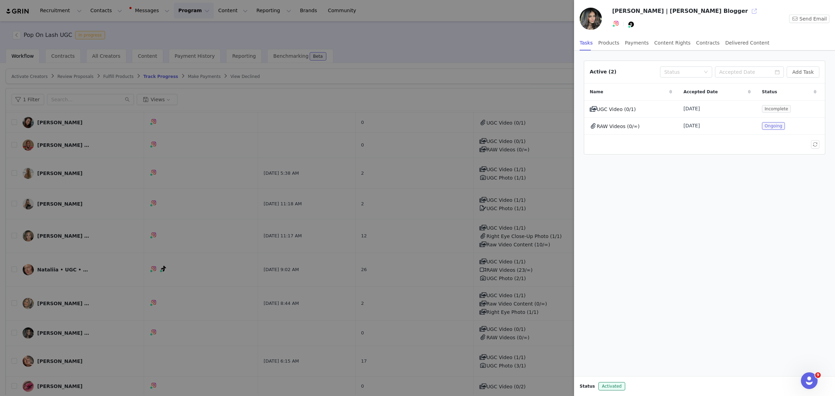
click at [749, 9] on button "button" at bounding box center [754, 11] width 11 height 11
click at [604, 42] on div "Products" at bounding box center [608, 43] width 21 height 16
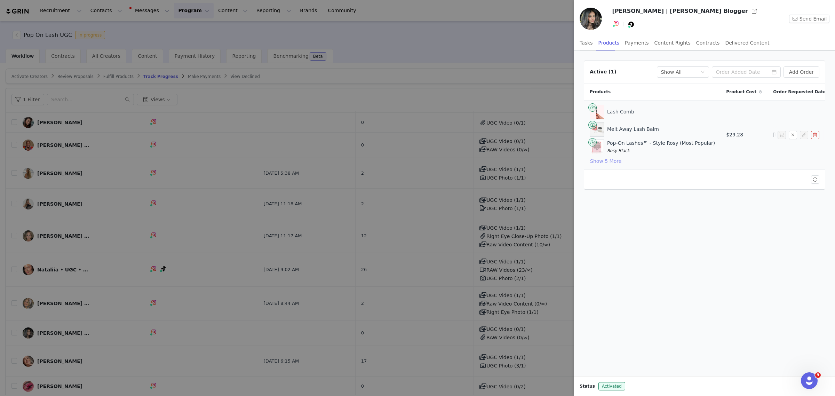
click at [597, 163] on button "Show 5 More" at bounding box center [606, 161] width 32 height 8
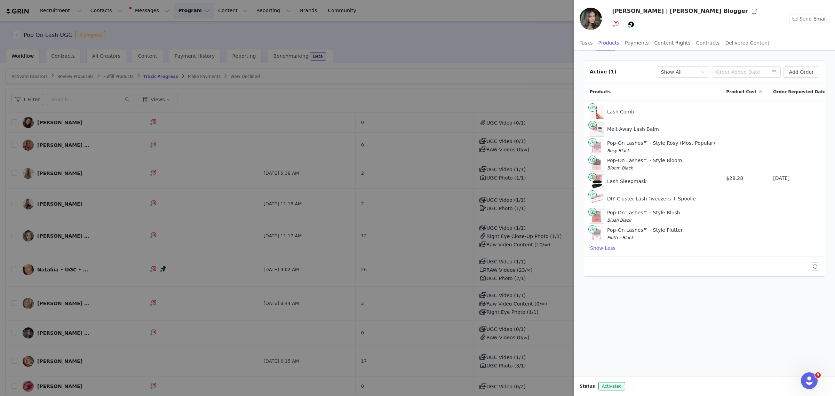
click at [472, 49] on div at bounding box center [417, 198] width 835 height 396
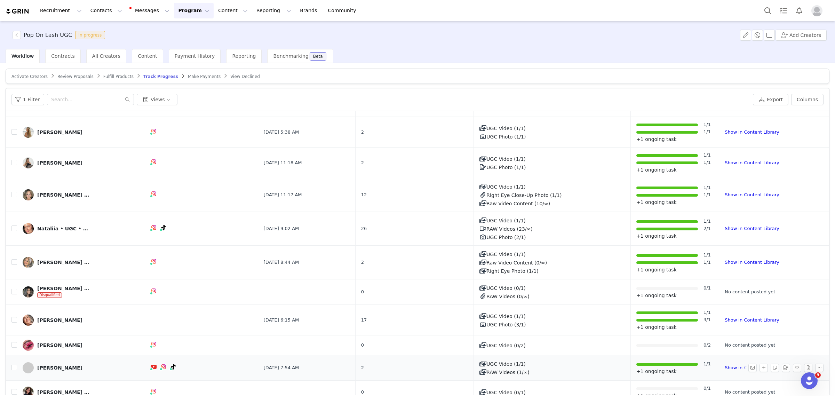
scroll to position [470, 0]
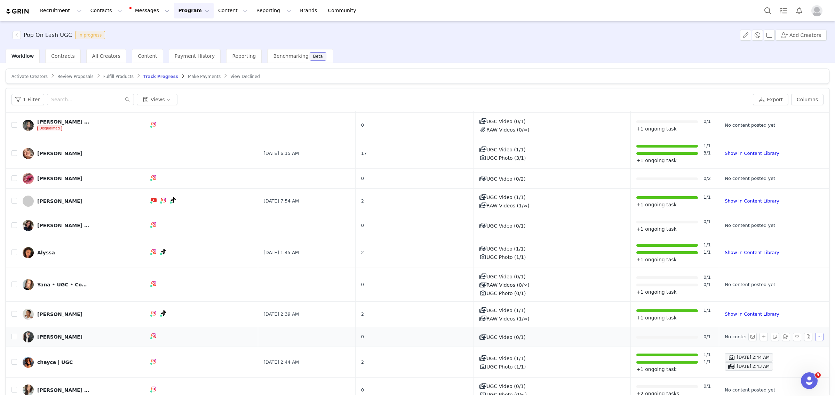
click at [815, 336] on button "button" at bounding box center [819, 337] width 8 height 8
click at [53, 334] on div "Deborah Finck" at bounding box center [59, 337] width 45 height 6
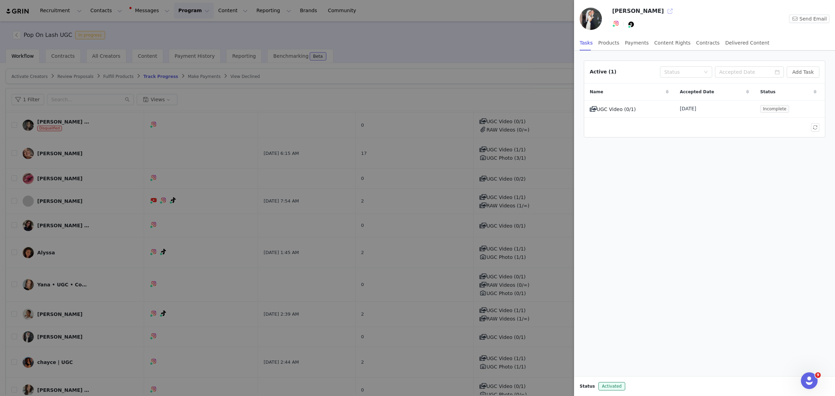
click at [664, 10] on button "button" at bounding box center [669, 11] width 11 height 11
drag, startPoint x: 458, startPoint y: 39, endPoint x: 286, endPoint y: 268, distance: 286.7
click at [458, 38] on div at bounding box center [417, 198] width 835 height 396
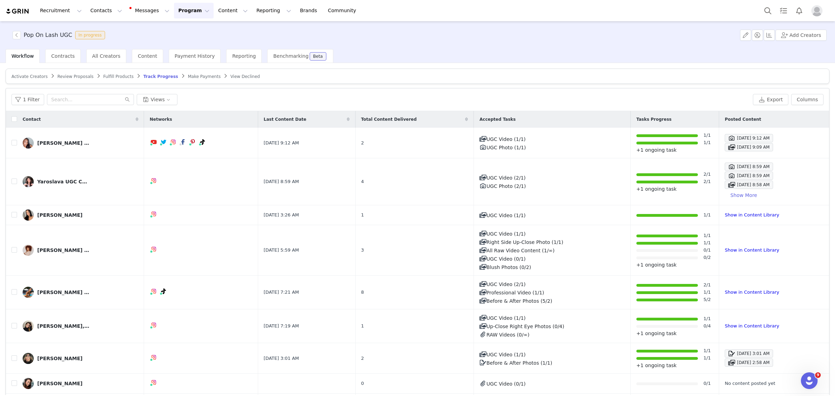
scroll to position [304, 0]
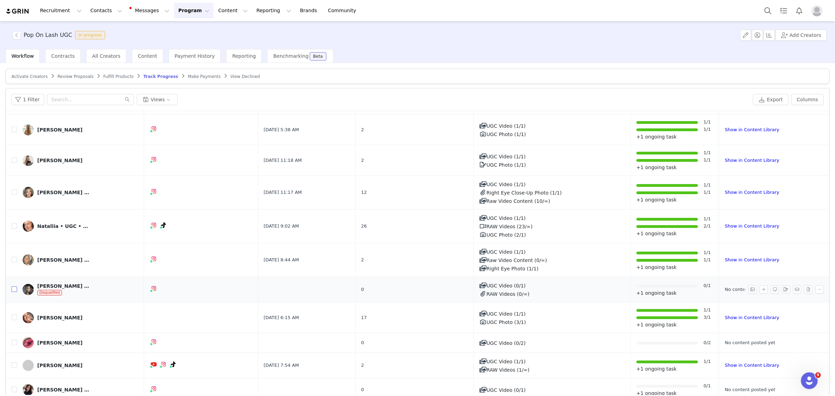
click at [14, 291] on input "checkbox" at bounding box center [14, 289] width 6 height 6
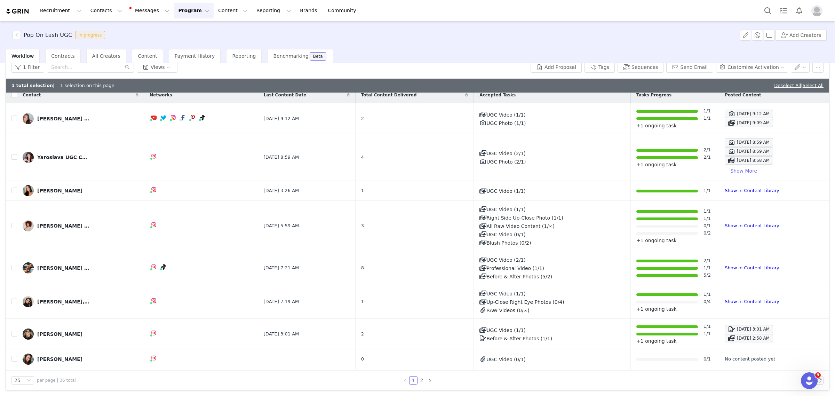
scroll to position [6, 0]
click at [812, 67] on button "button" at bounding box center [817, 67] width 11 height 11
click at [776, 124] on span "Remove Proposal" at bounding box center [769, 125] width 42 height 8
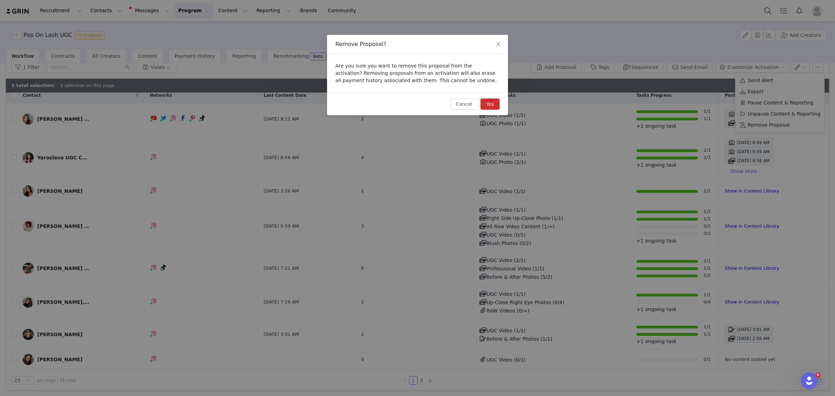
click at [489, 105] on button "Yes" at bounding box center [489, 103] width 19 height 11
checkbox input "false"
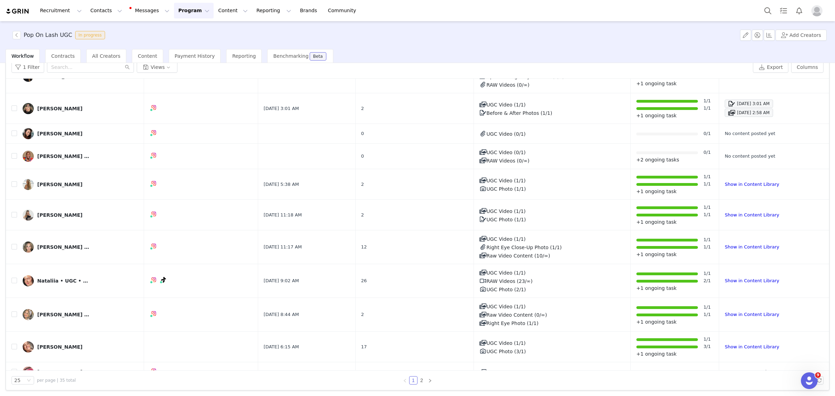
scroll to position [0, 0]
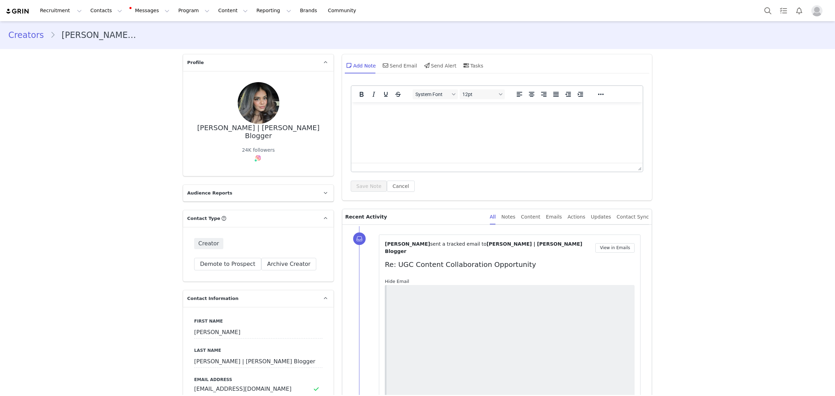
click at [397, 279] on link "Hide Email" at bounding box center [397, 281] width 24 height 5
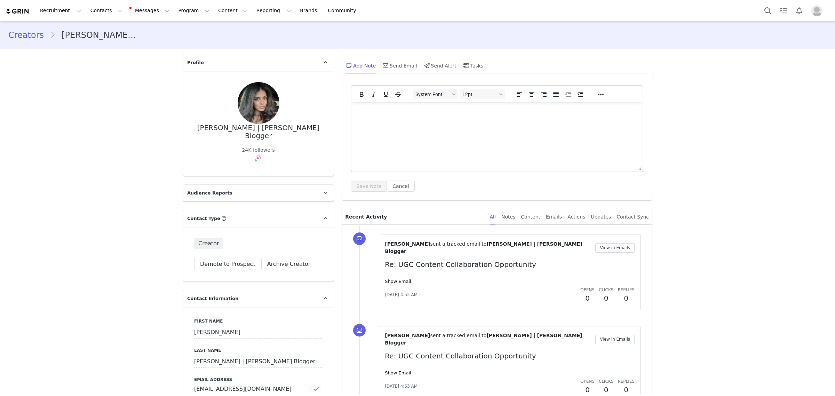
scroll to position [174, 0]
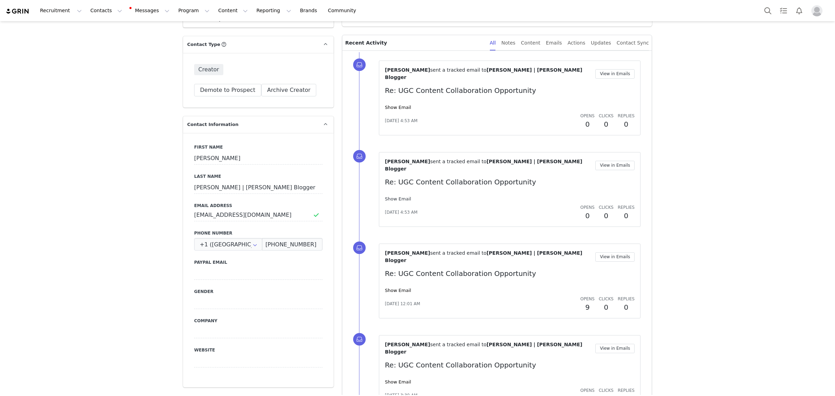
click at [397, 196] on link "Show Email" at bounding box center [398, 198] width 26 height 5
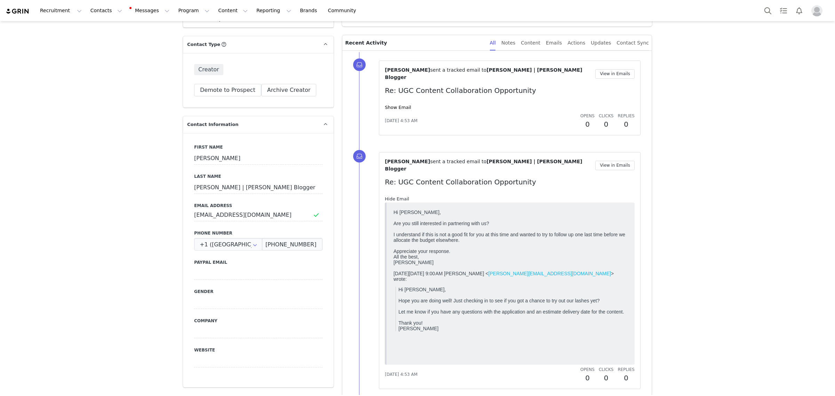
scroll to position [0, 0]
click at [397, 196] on link "Hide Email" at bounding box center [397, 198] width 24 height 5
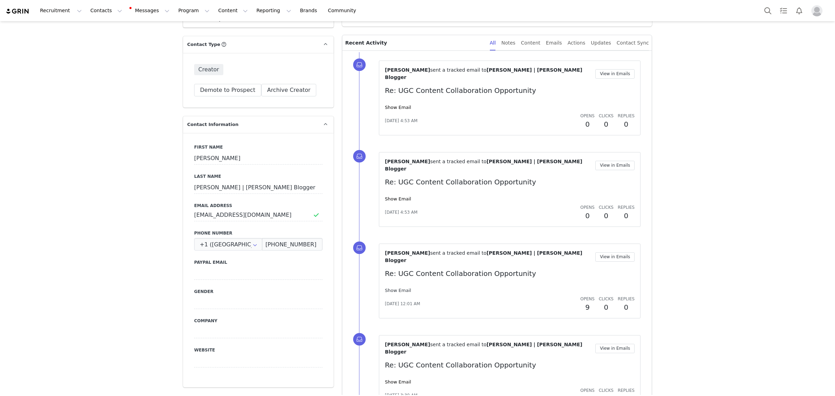
click at [397, 288] on link "Show Email" at bounding box center [398, 290] width 26 height 5
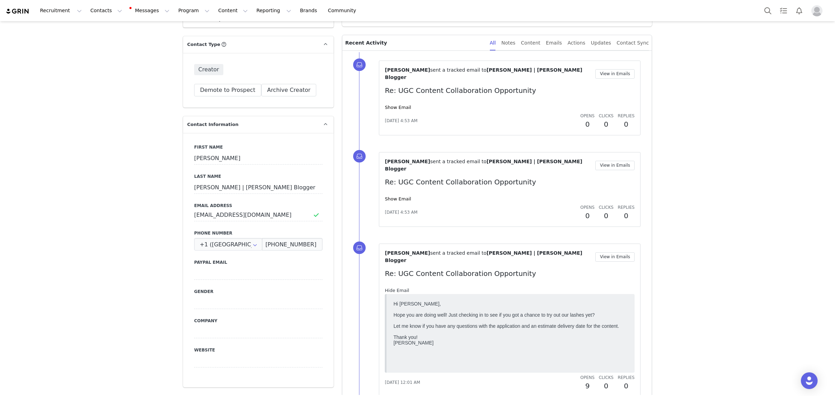
click at [397, 288] on link "Hide Email" at bounding box center [397, 290] width 24 height 5
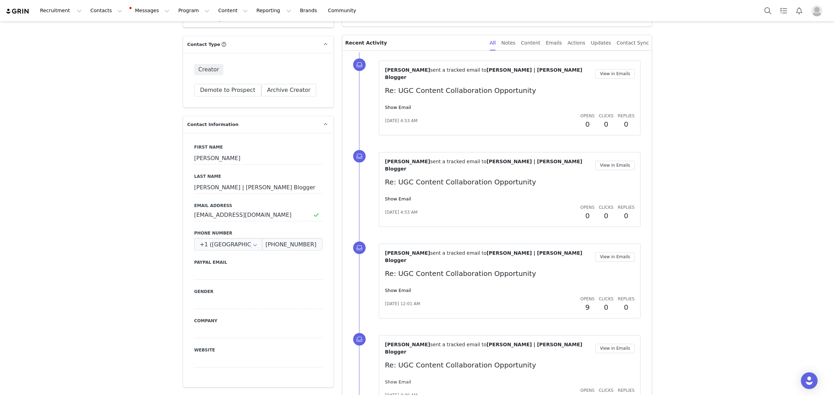
click at [399, 379] on link "Show Email" at bounding box center [398, 381] width 26 height 5
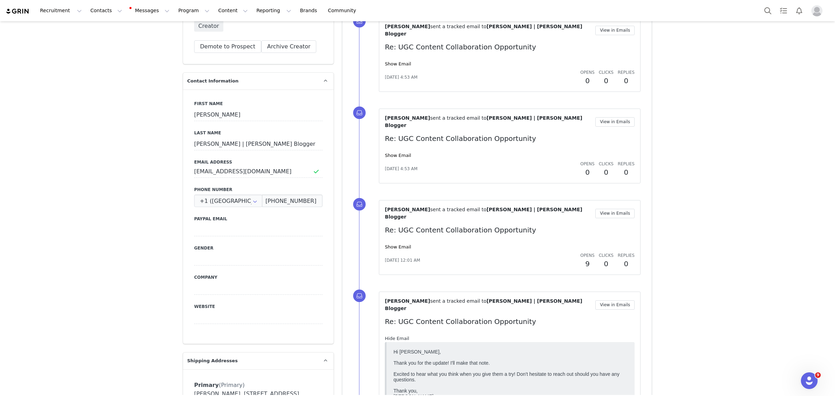
click at [397, 336] on link "Hide Email" at bounding box center [397, 338] width 24 height 5
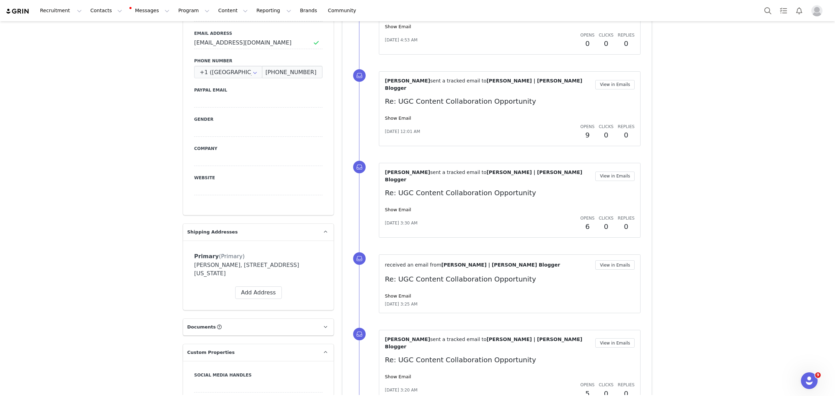
scroll to position [348, 0]
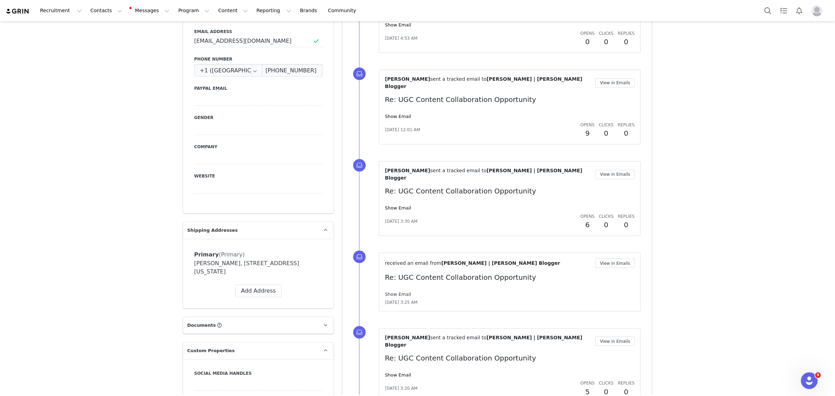
click at [397, 291] on link "Show Email" at bounding box center [398, 293] width 26 height 5
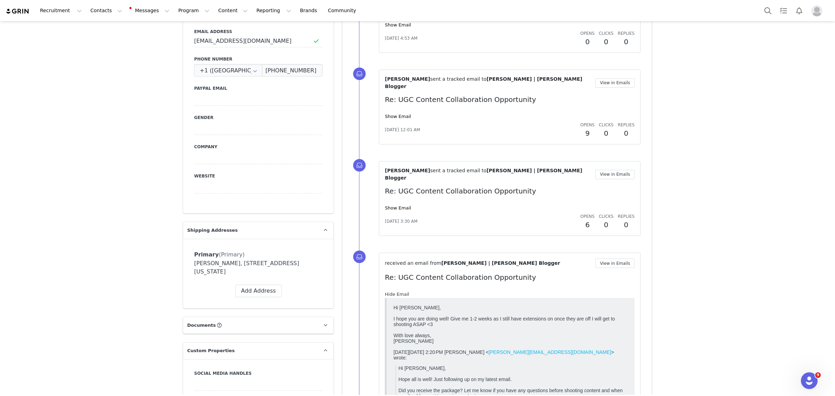
scroll to position [0, 0]
click at [397, 291] on link "Hide Email" at bounding box center [397, 293] width 24 height 5
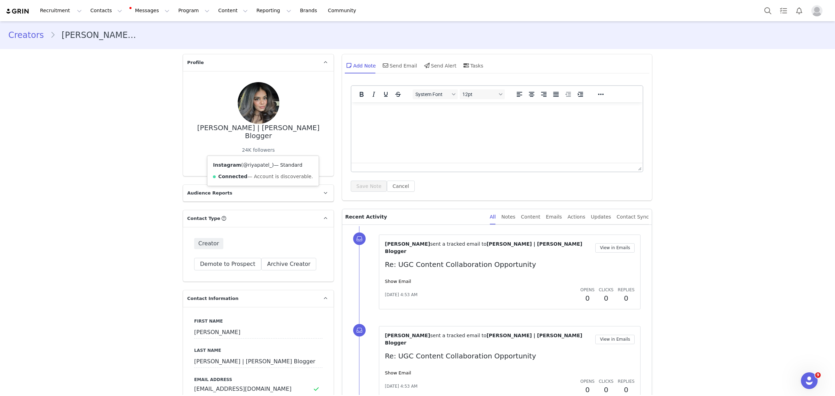
click at [255, 166] on link "@riyapatel_" at bounding box center [257, 165] width 29 height 6
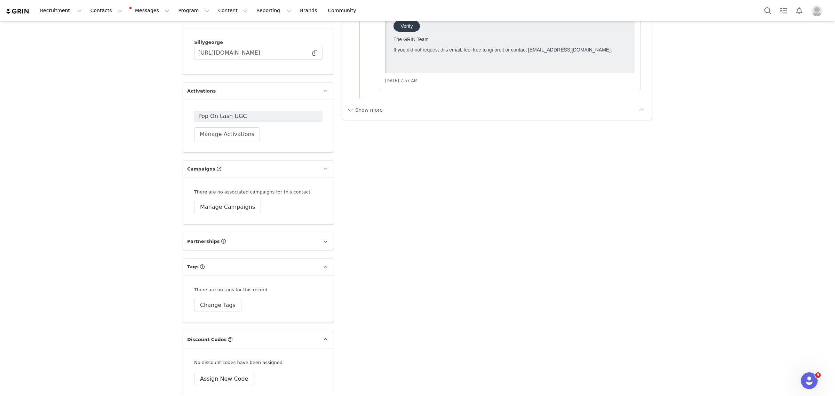
scroll to position [907, 0]
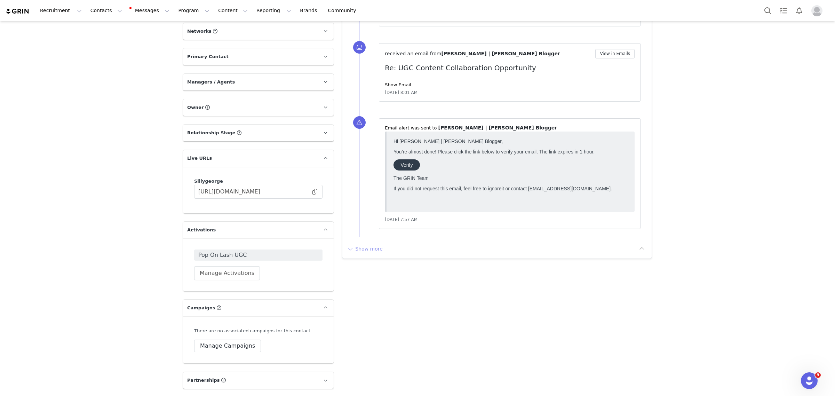
click at [362, 243] on button "Show more" at bounding box center [364, 248] width 37 height 11
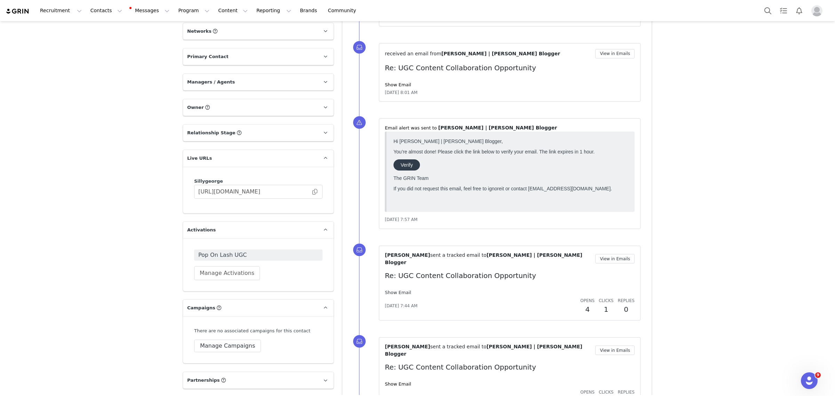
click at [392, 290] on link "Show Email" at bounding box center [398, 292] width 26 height 5
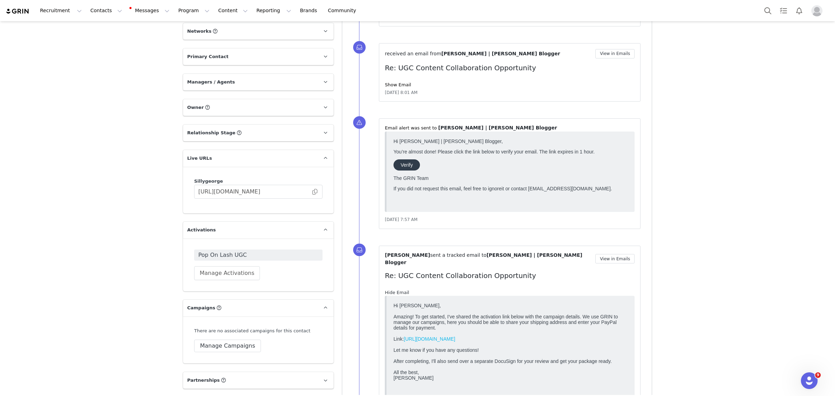
scroll to position [0, 0]
click at [392, 290] on link "Hide Email" at bounding box center [397, 292] width 24 height 5
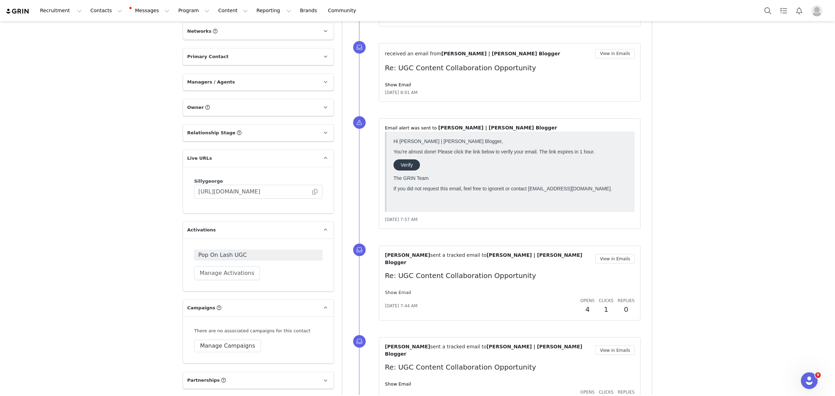
click at [397, 290] on link "Show Email" at bounding box center [398, 292] width 26 height 5
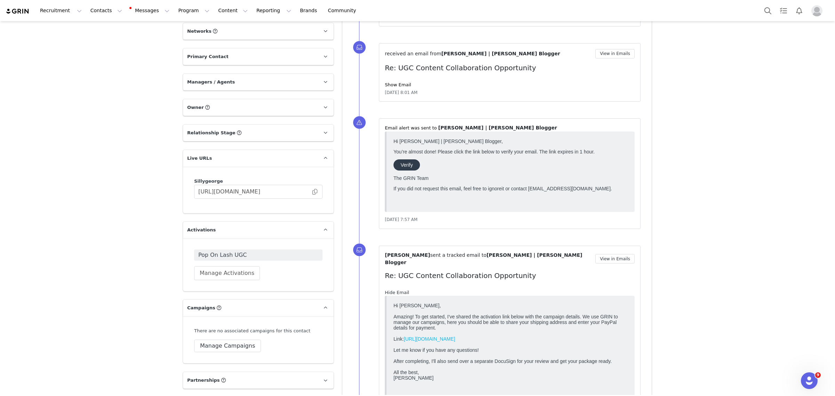
click at [397, 290] on link "Hide Email" at bounding box center [397, 292] width 24 height 5
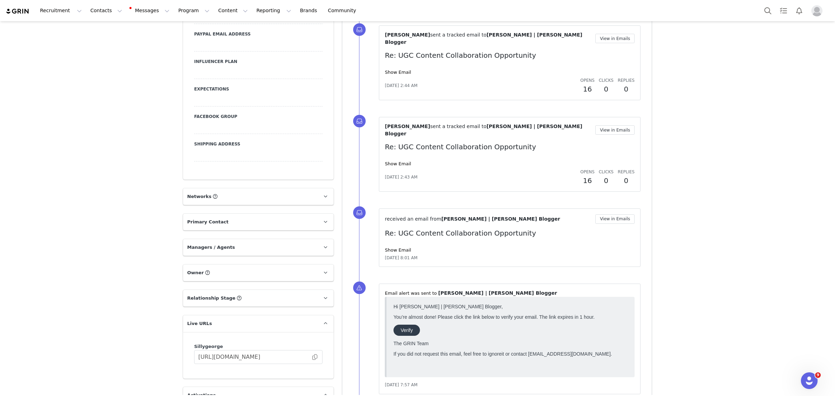
scroll to position [690, 0]
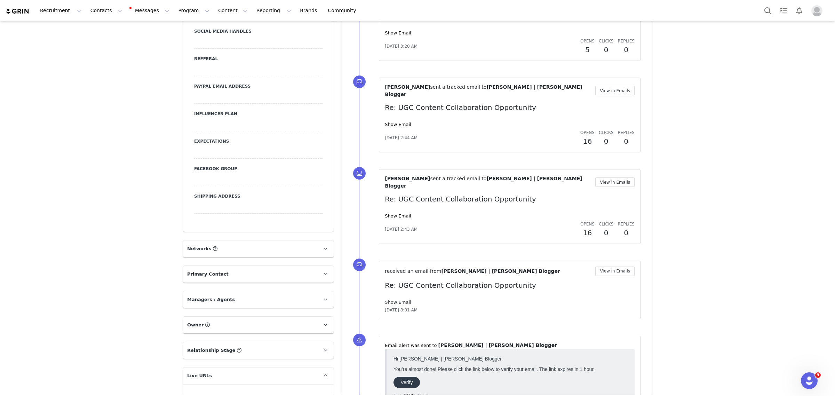
click at [397, 299] on link "Show Email" at bounding box center [398, 301] width 26 height 5
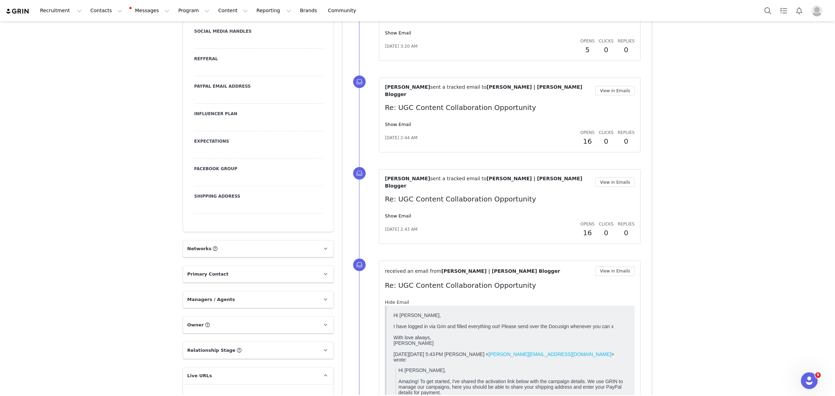
scroll to position [0, 0]
click at [397, 299] on link "Hide Email" at bounding box center [397, 301] width 24 height 5
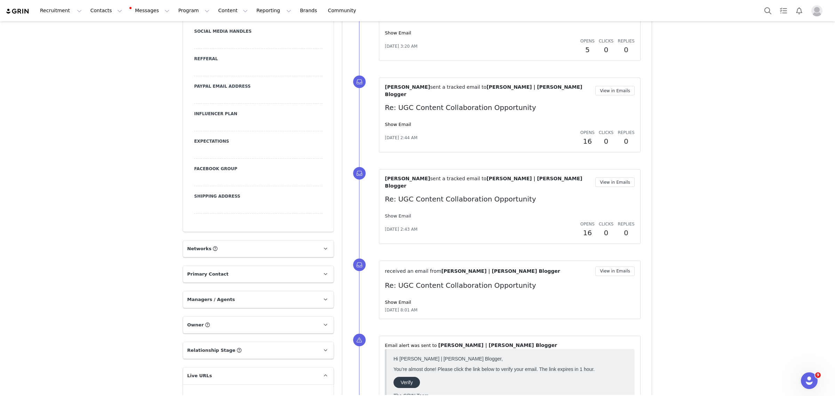
click at [398, 213] on link "Show Email" at bounding box center [398, 215] width 26 height 5
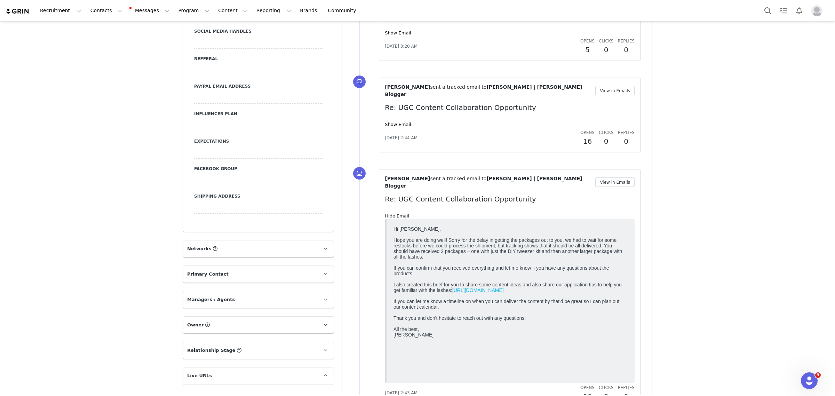
click at [398, 213] on link "Hide Email" at bounding box center [397, 215] width 24 height 5
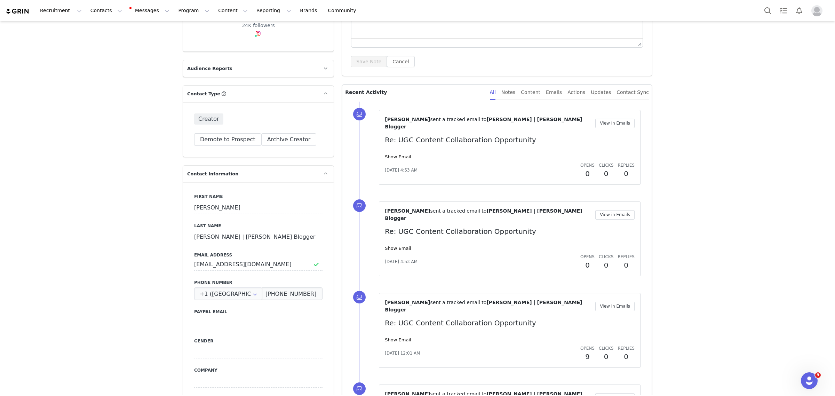
scroll to position [168, 0]
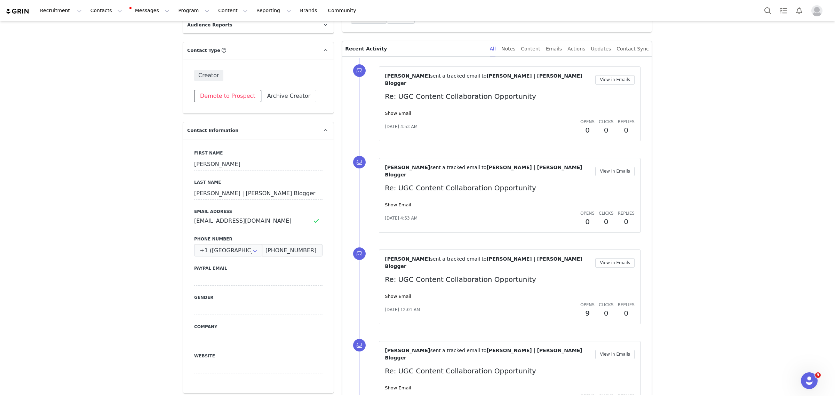
click at [219, 90] on button "Demote to Prospect" at bounding box center [227, 96] width 67 height 13
click at [206, 143] on button "Yes, demote" at bounding box center [199, 143] width 46 height 13
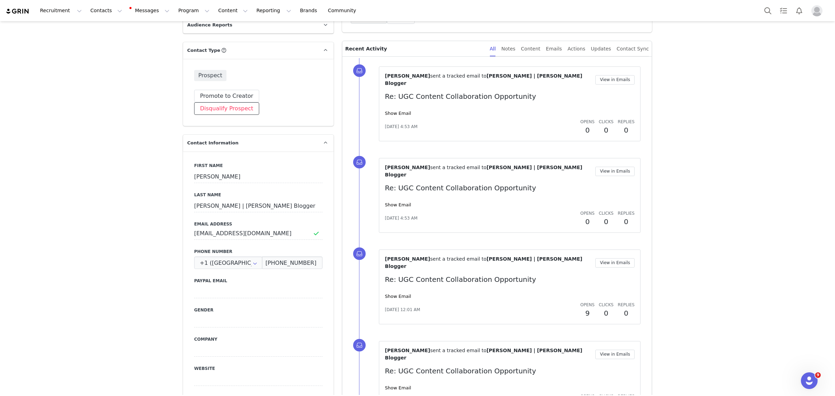
click at [259, 102] on button "Disqualify Prospect" at bounding box center [226, 108] width 65 height 13
click at [296, 119] on div at bounding box center [277, 121] width 72 height 10
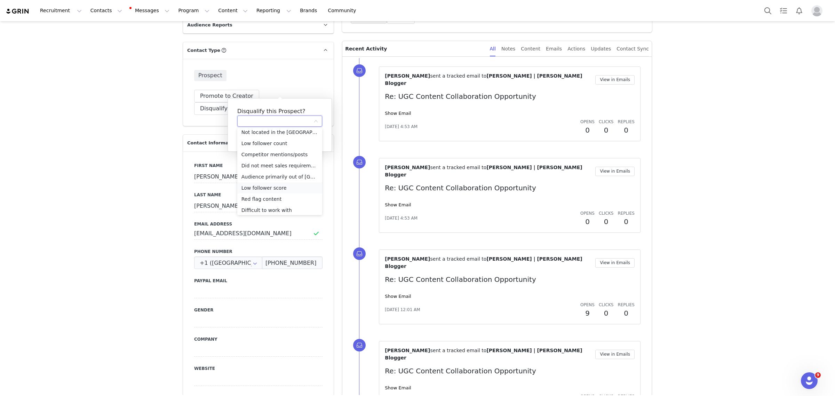
scroll to position [38, 0]
click at [275, 207] on li "No Reply" at bounding box center [279, 207] width 85 height 11
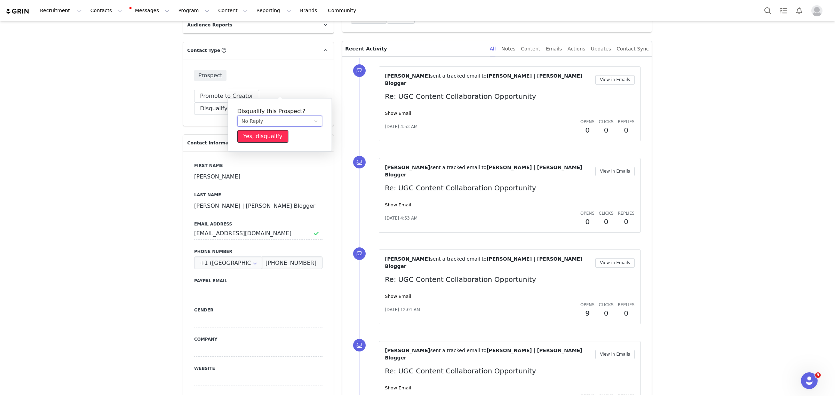
click at [270, 138] on button "Yes, disqualify" at bounding box center [262, 136] width 51 height 13
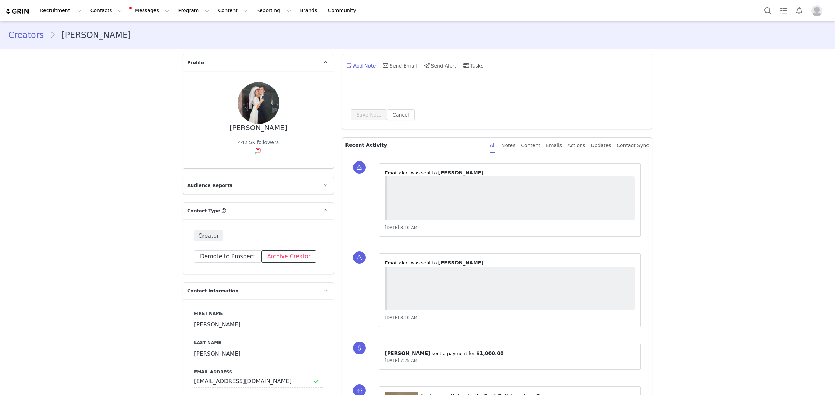
click at [286, 256] on button "Archive Creator" at bounding box center [288, 256] width 55 height 13
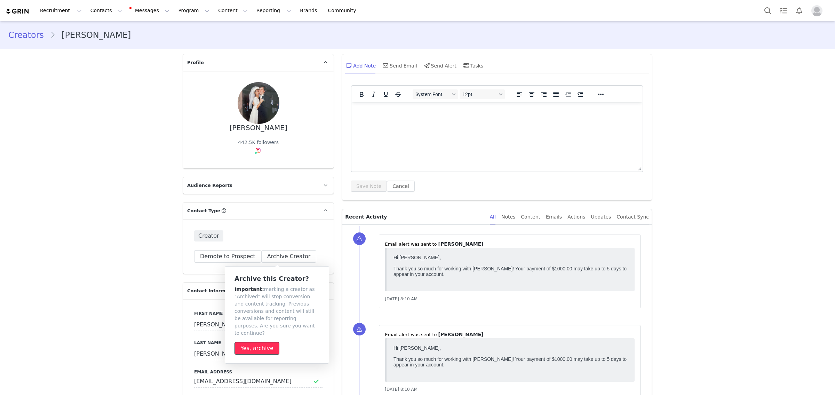
click at [261, 342] on button "Yes, archive" at bounding box center [256, 348] width 45 height 13
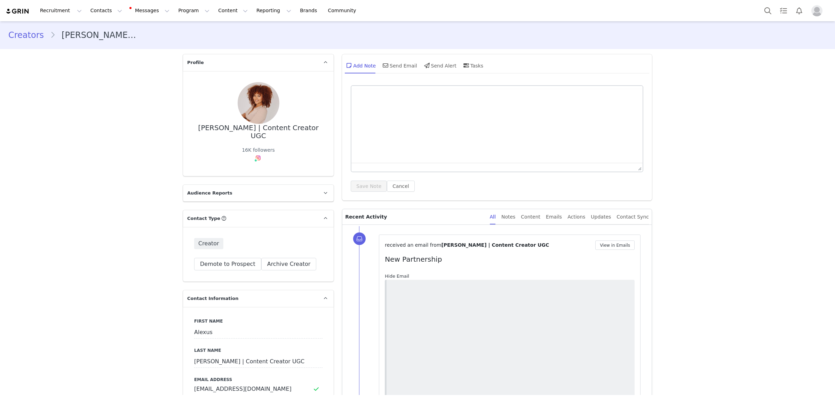
scroll to position [174, 0]
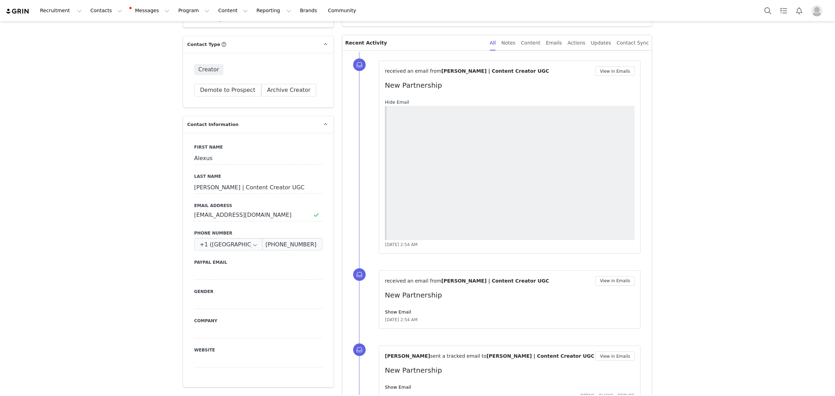
click at [393, 103] on link "Hide Email" at bounding box center [397, 101] width 24 height 5
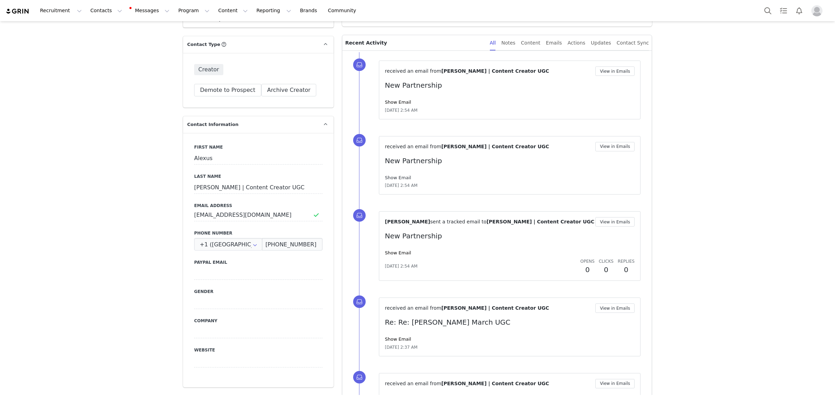
click at [398, 176] on link "Show Email" at bounding box center [398, 177] width 26 height 5
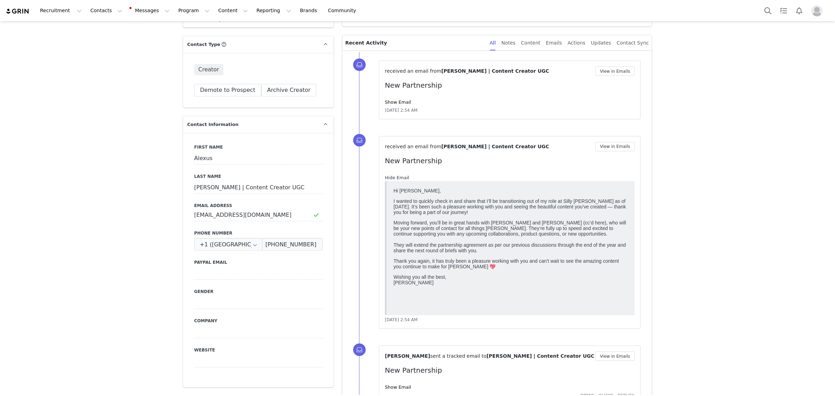
scroll to position [0, 0]
click at [398, 176] on link "Hide Email" at bounding box center [397, 177] width 24 height 5
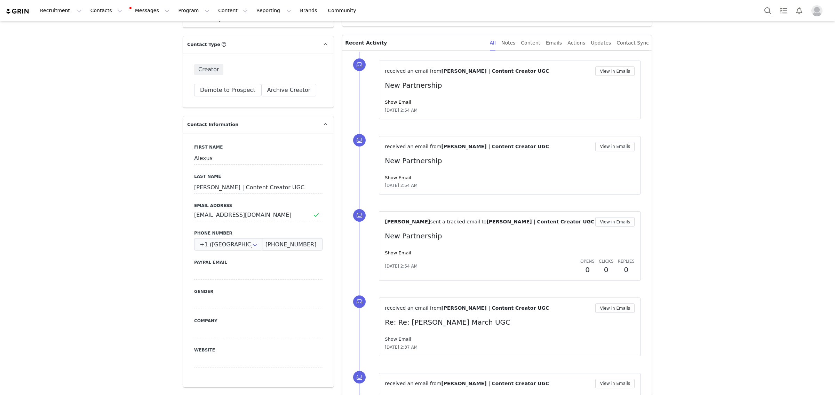
click at [400, 336] on link "Show Email" at bounding box center [398, 338] width 26 height 5
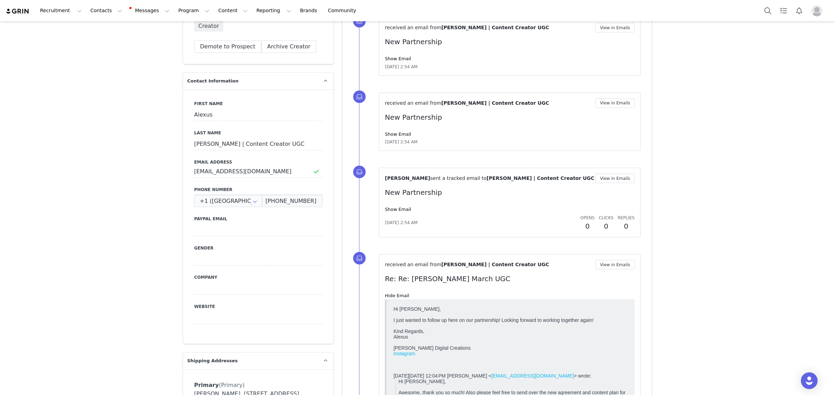
scroll to position [304, 0]
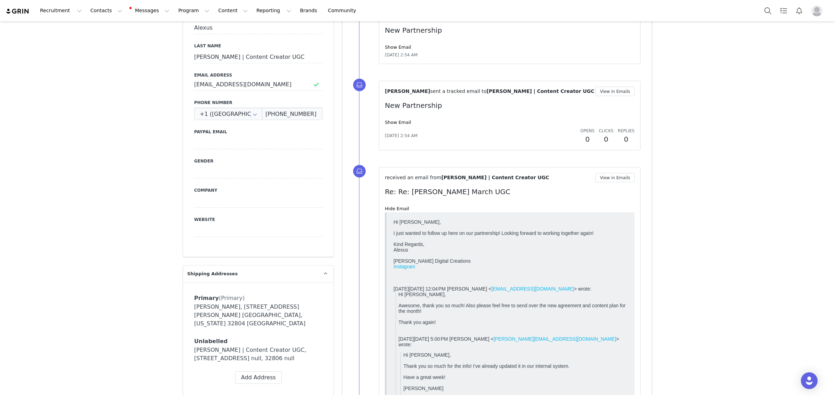
click at [386, 207] on link "Hide Email" at bounding box center [397, 208] width 24 height 5
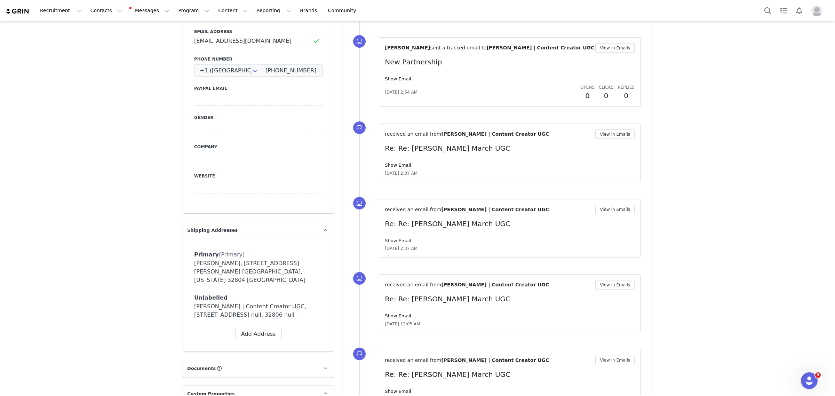
scroll to position [0, 0]
click at [393, 241] on link "Show Email" at bounding box center [398, 240] width 26 height 5
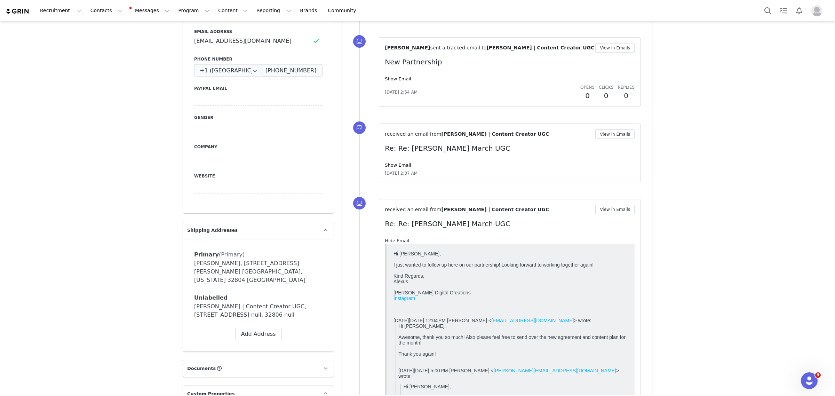
click at [393, 241] on link "Hide Email" at bounding box center [397, 240] width 24 height 5
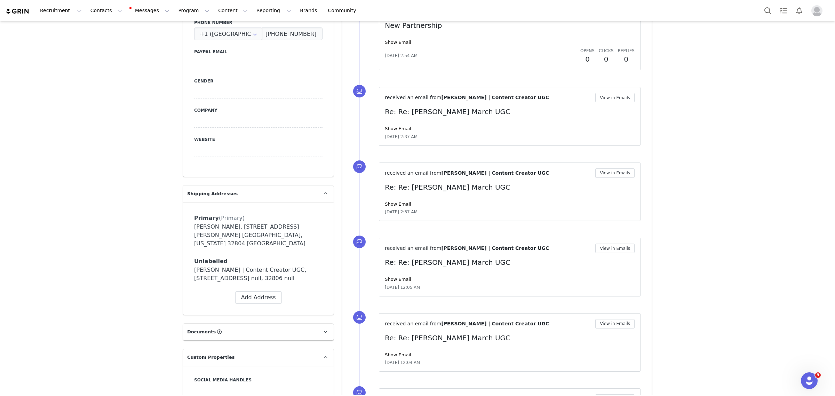
scroll to position [435, 0]
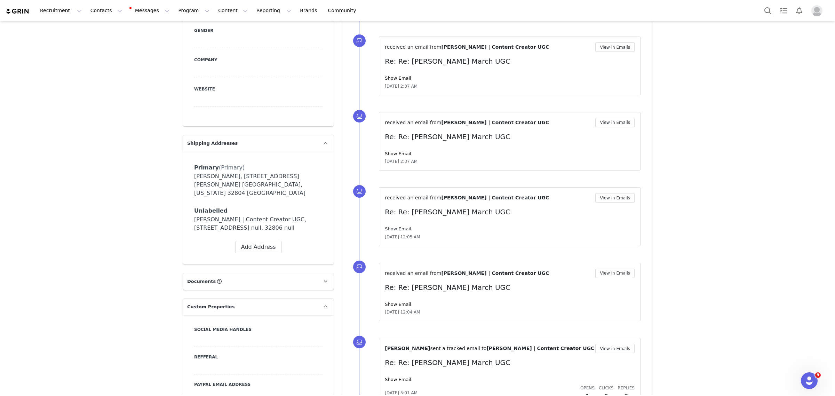
click at [395, 230] on link "Show Email" at bounding box center [398, 228] width 26 height 5
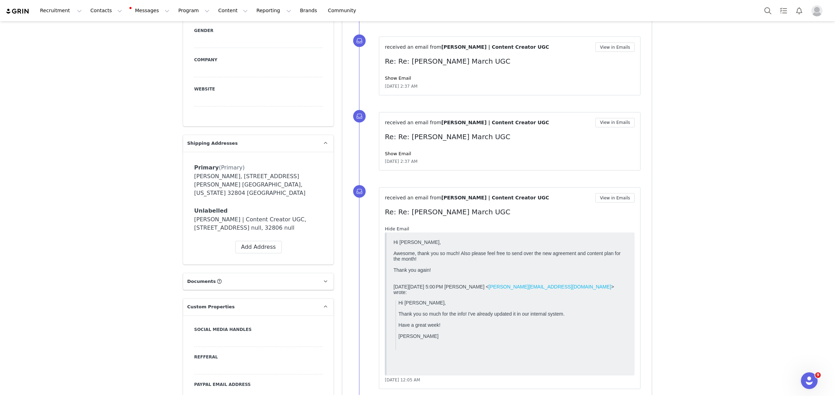
scroll to position [0, 0]
click at [395, 230] on link "Hide Email" at bounding box center [397, 228] width 24 height 5
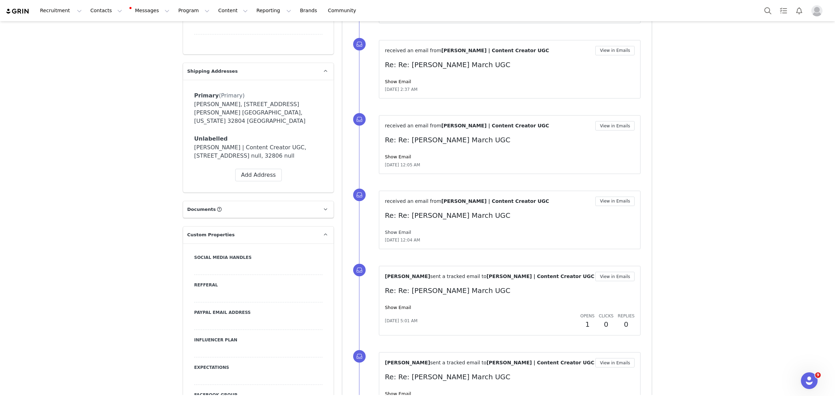
scroll to position [522, 0]
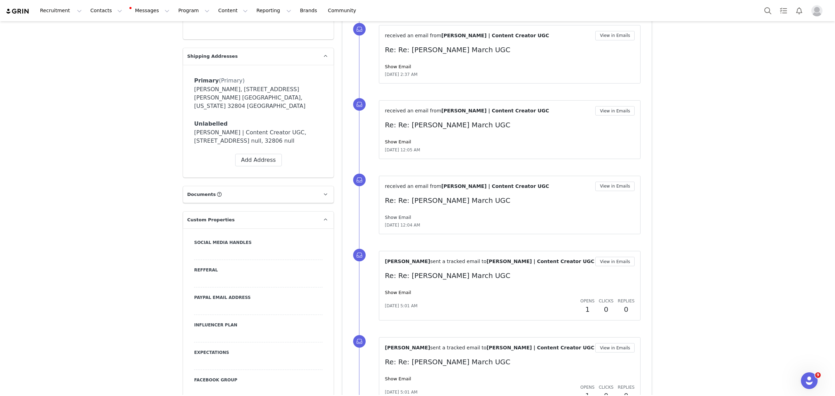
click at [385, 216] on link "Show Email" at bounding box center [398, 217] width 26 height 5
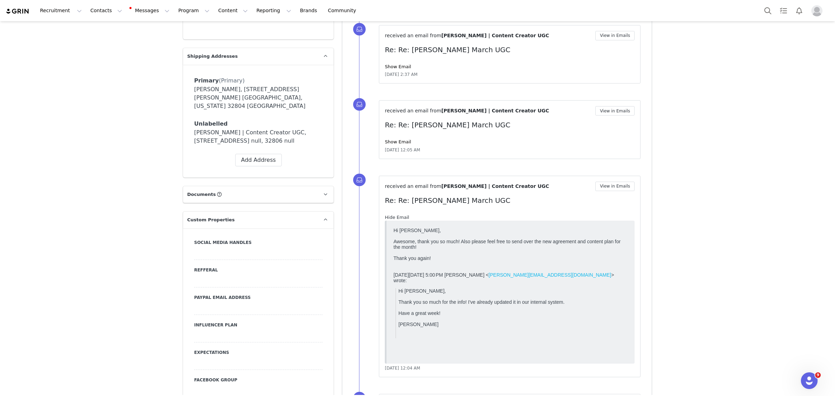
scroll to position [0, 0]
click at [394, 216] on link "Hide Email" at bounding box center [397, 217] width 24 height 5
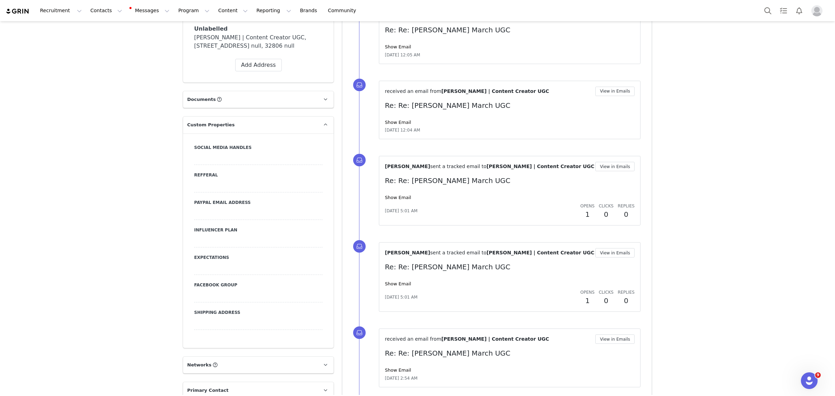
scroll to position [652, 0]
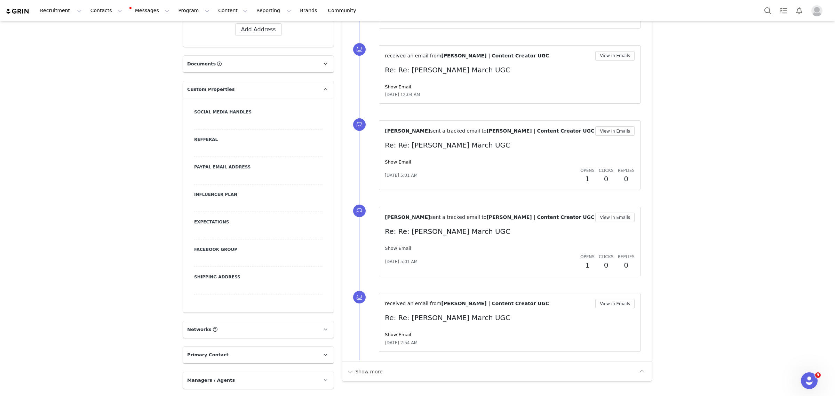
click at [399, 248] on link "Show Email" at bounding box center [398, 248] width 26 height 5
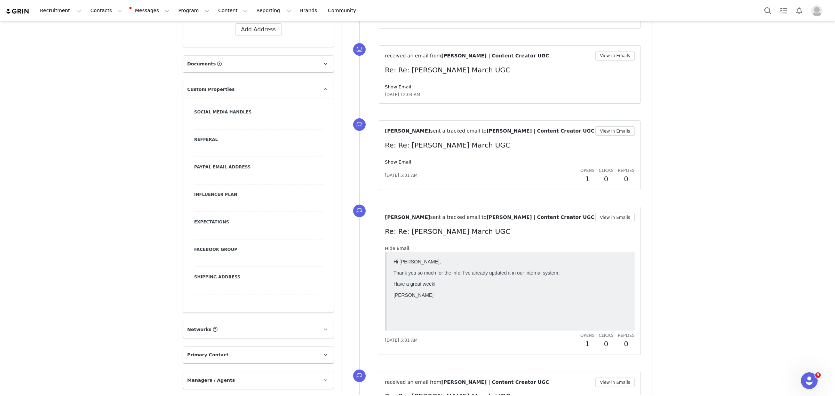
scroll to position [0, 0]
click at [399, 248] on link "Hide Email" at bounding box center [397, 248] width 24 height 5
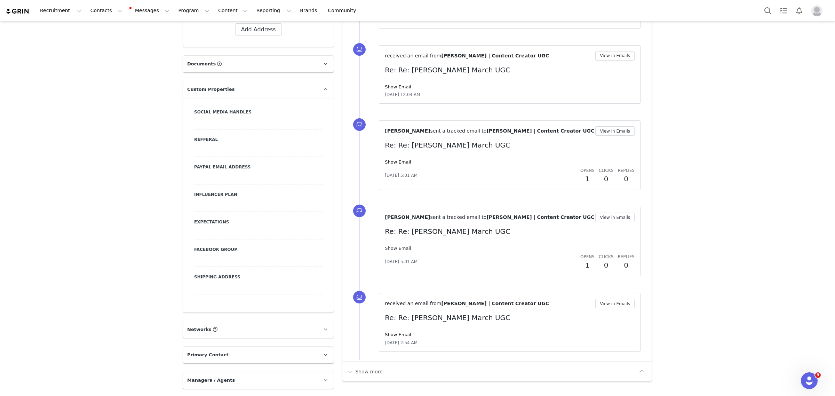
click at [399, 248] on link "Show Email" at bounding box center [398, 248] width 26 height 5
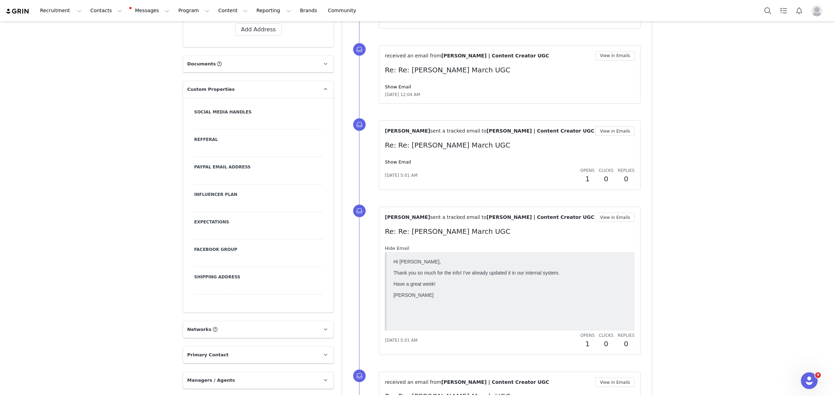
click at [399, 248] on link "Hide Email" at bounding box center [397, 248] width 24 height 5
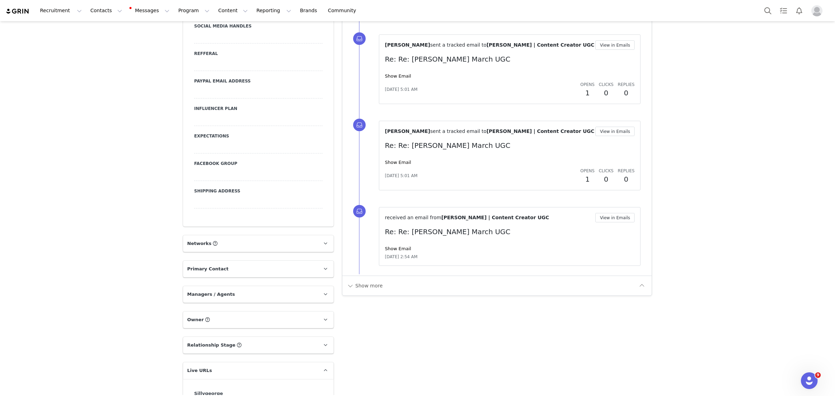
scroll to position [739, 0]
click at [385, 247] on link "Show Email" at bounding box center [398, 247] width 26 height 5
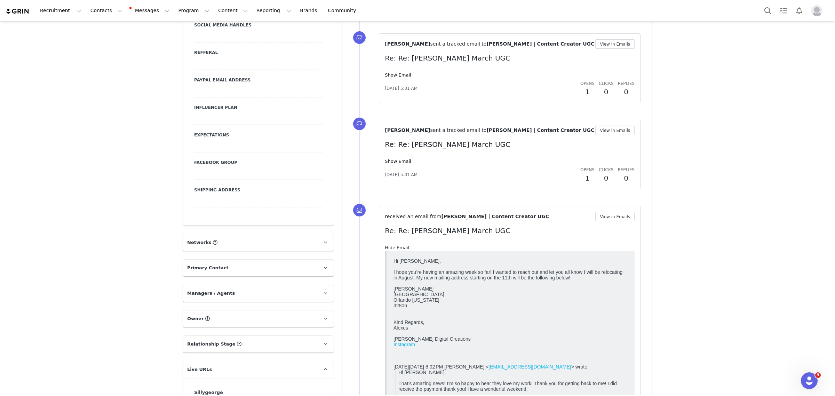
scroll to position [0, 0]
drag, startPoint x: 429, startPoint y: 281, endPoint x: 601, endPoint y: 311, distance: 174.7
click at [535, 286] on div at bounding box center [510, 283] width 234 height 6
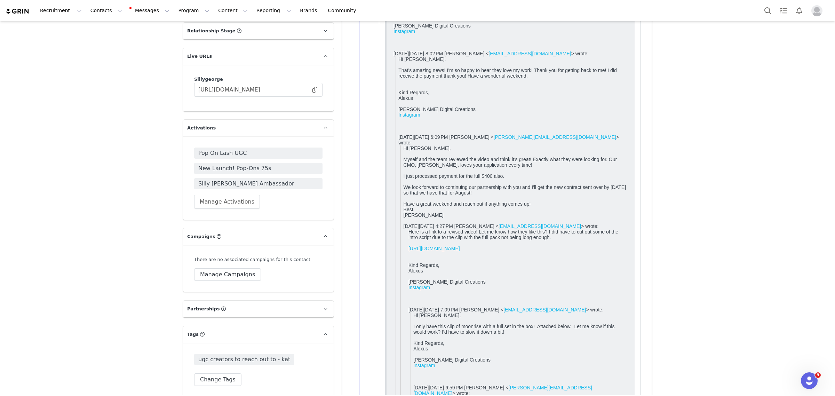
scroll to position [1130, 0]
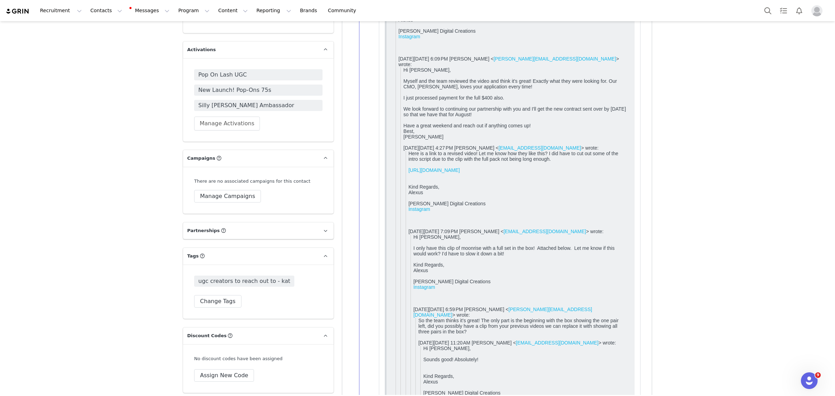
drag, startPoint x: 421, startPoint y: 309, endPoint x: 629, endPoint y: 313, distance: 208.4
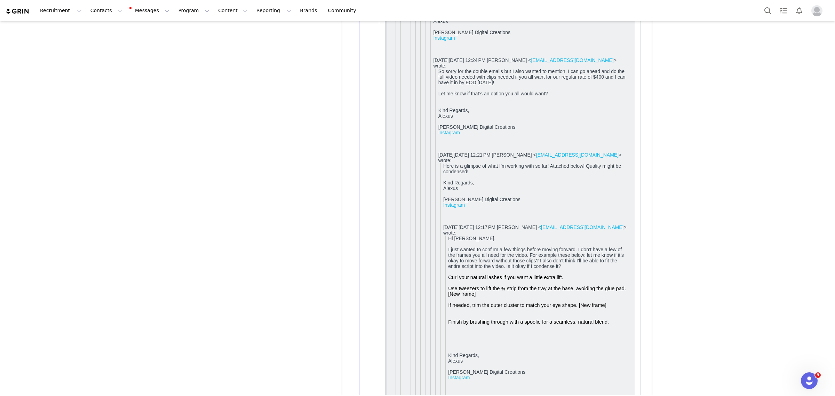
scroll to position [1826, 0]
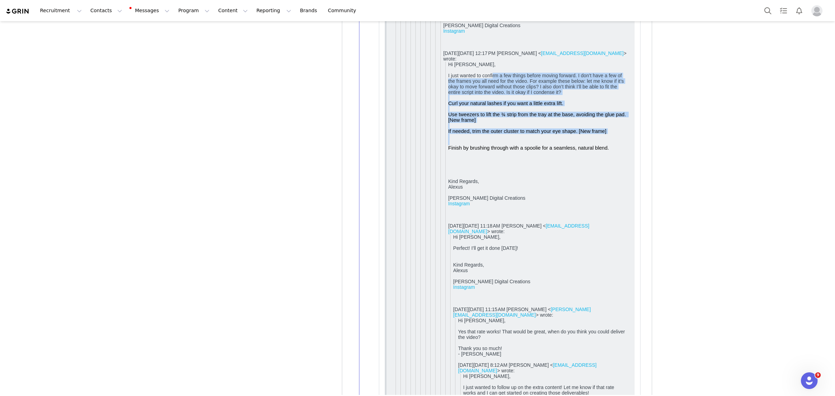
drag, startPoint x: 492, startPoint y: 192, endPoint x: 1019, endPoint y: -566, distance: 923.3
click at [593, 123] on div "Curl your natural lashes if you want a little extra lift. Use tweezers to lift …" at bounding box center [537, 112] width 179 height 22
click at [575, 95] on div "I just wanted to confirm a few things before moving forward. I don’t have a few…" at bounding box center [537, 84] width 179 height 22
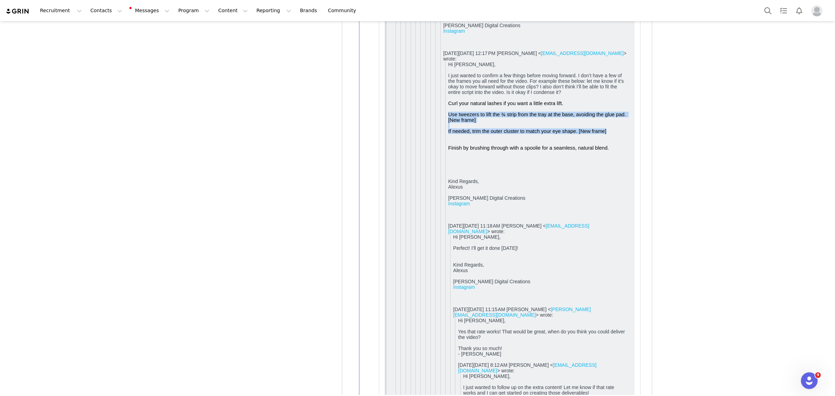
drag, startPoint x: 447, startPoint y: 235, endPoint x: 627, endPoint y: 252, distance: 181.0
click at [627, 156] on div "Curl your natural lashes if you want a little extra lift. Use tweezers to lift …" at bounding box center [537, 129] width 179 height 56
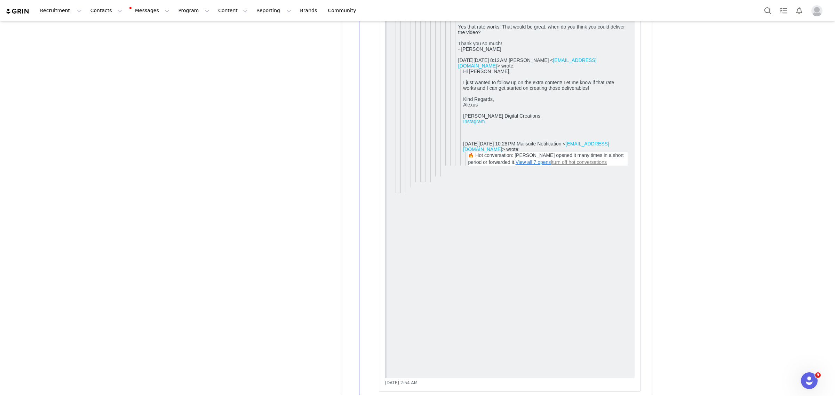
scroll to position [2164, 0]
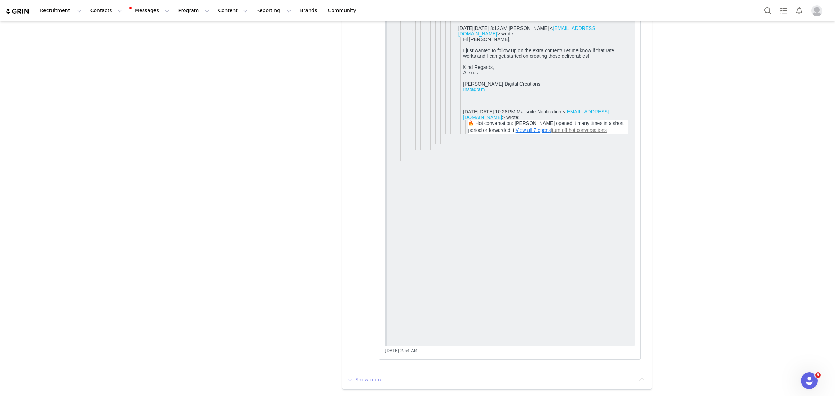
click at [366, 379] on button "Show more" at bounding box center [364, 379] width 37 height 11
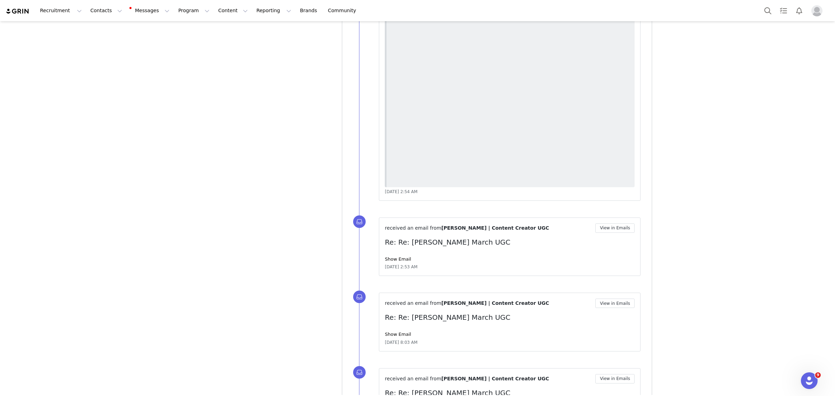
scroll to position [2381, 0]
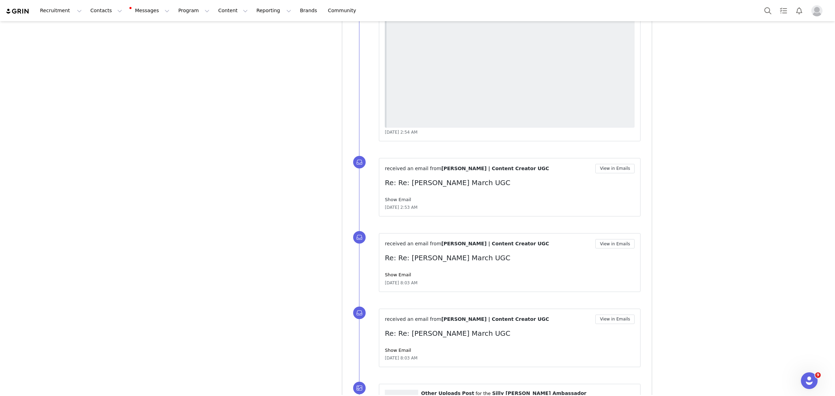
click at [395, 201] on link "Show Email" at bounding box center [398, 199] width 26 height 5
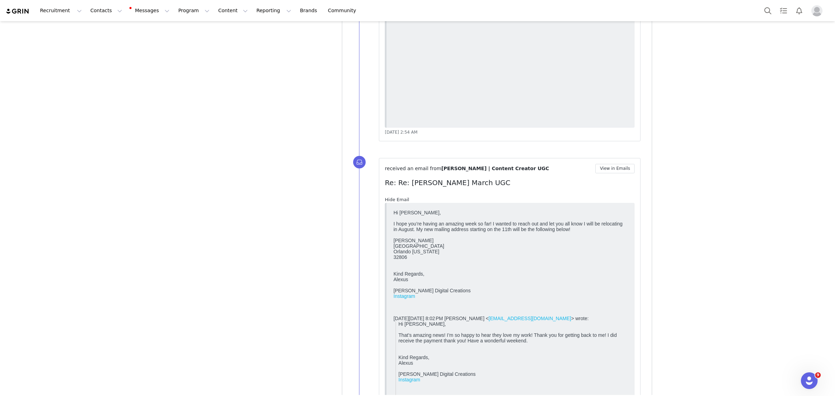
scroll to position [0, 0]
click at [393, 202] on link "Hide Email" at bounding box center [397, 199] width 24 height 5
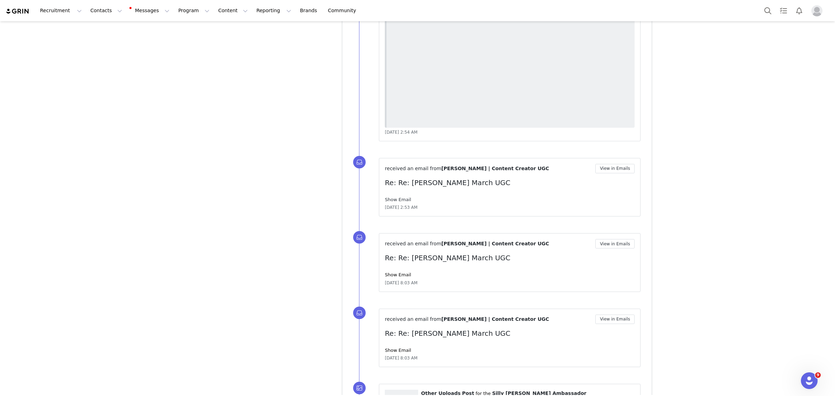
scroll to position [2468, 0]
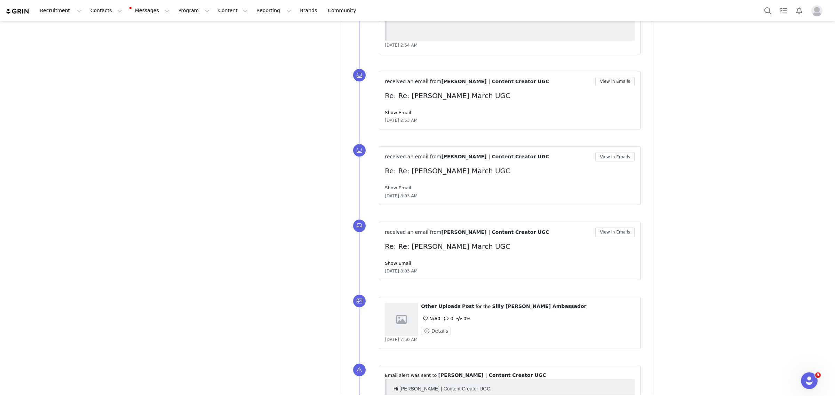
click at [394, 187] on link "Show Email" at bounding box center [398, 187] width 26 height 5
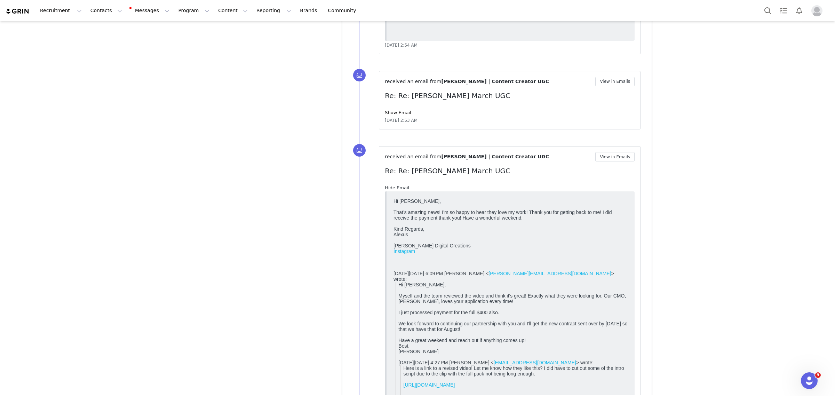
scroll to position [0, 0]
click at [393, 187] on link "Hide Email" at bounding box center [397, 187] width 24 height 5
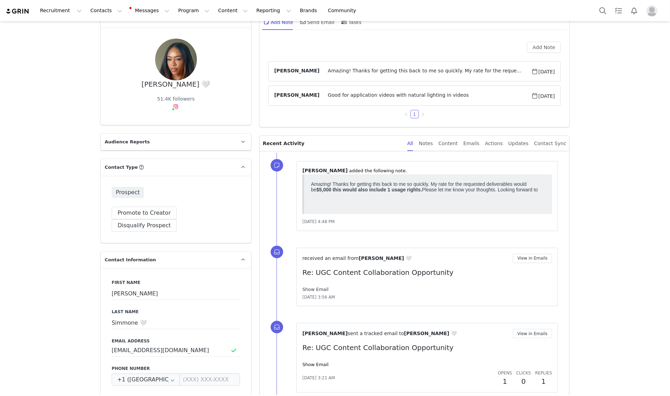
click at [312, 290] on link "Show Email" at bounding box center [315, 289] width 26 height 5
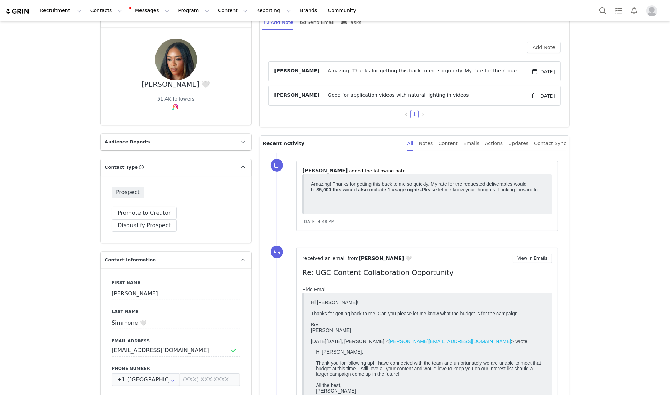
click at [312, 290] on link "Hide Email" at bounding box center [314, 289] width 24 height 5
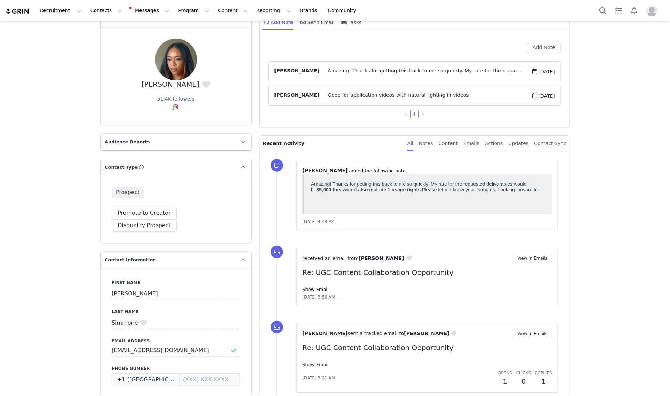
scroll to position [174, 0]
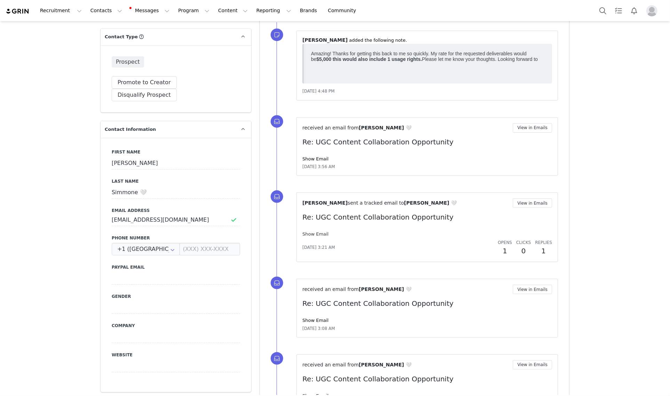
click at [307, 235] on link "Show Email" at bounding box center [315, 233] width 26 height 5
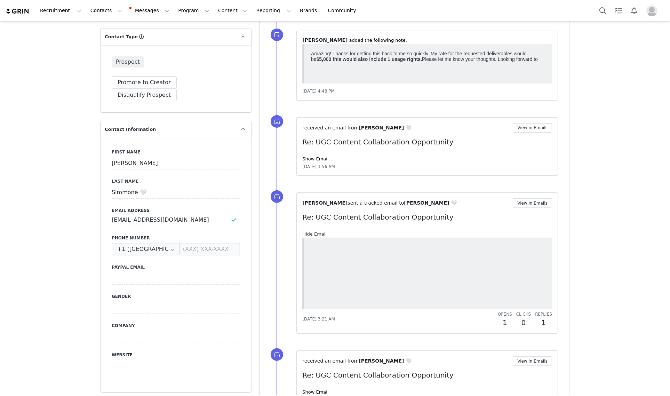
click at [307, 235] on link "Hide Email" at bounding box center [314, 233] width 24 height 5
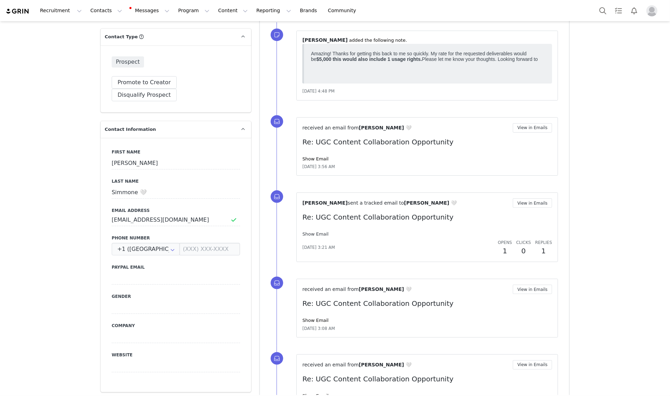
click at [307, 235] on link "Show Email" at bounding box center [315, 233] width 26 height 5
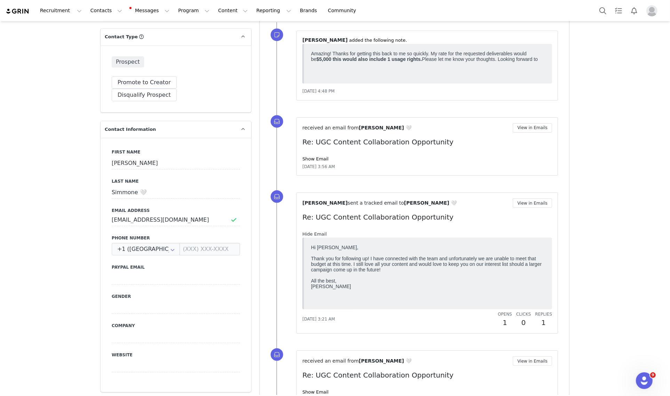
scroll to position [0, 0]
click at [307, 235] on link "Hide Email" at bounding box center [314, 233] width 24 height 5
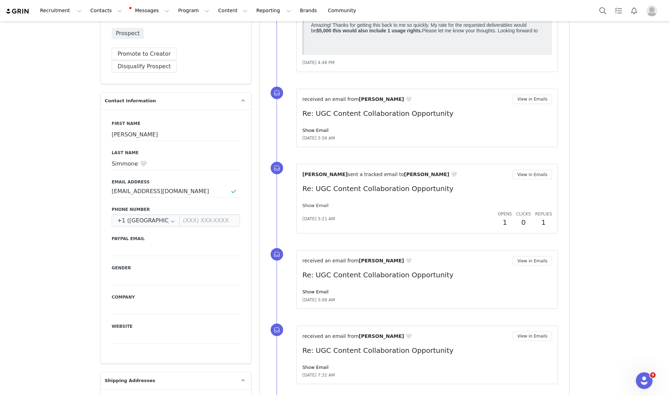
scroll to position [217, 0]
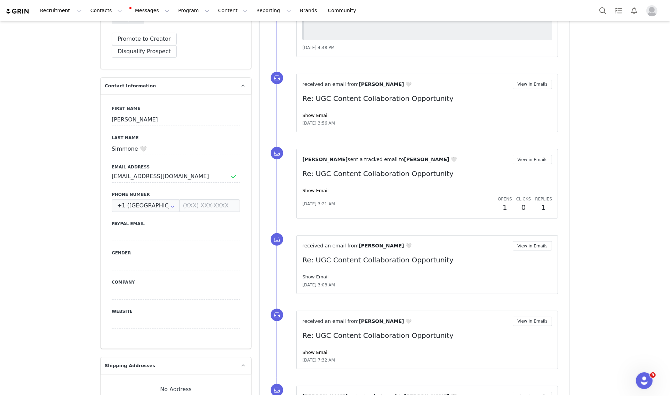
click at [311, 279] on link "Show Email" at bounding box center [315, 276] width 26 height 5
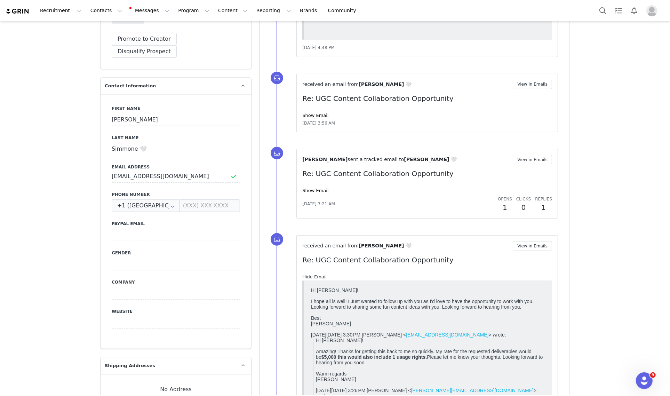
scroll to position [0, 0]
click at [310, 278] on link "Hide Email" at bounding box center [314, 276] width 24 height 5
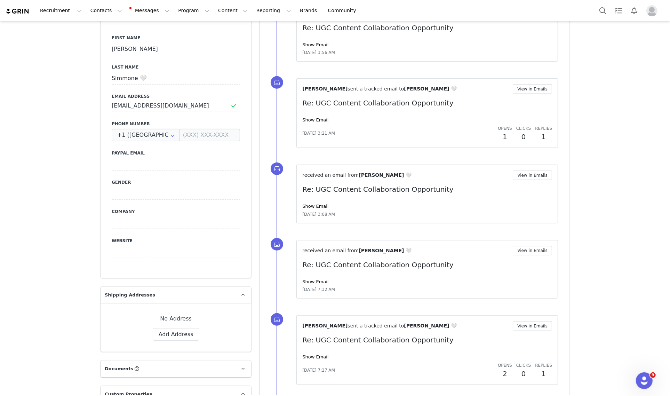
scroll to position [304, 0]
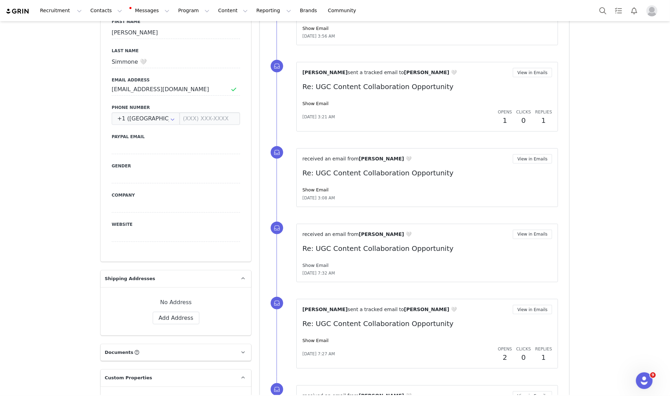
click at [308, 266] on link "Show Email" at bounding box center [315, 265] width 26 height 5
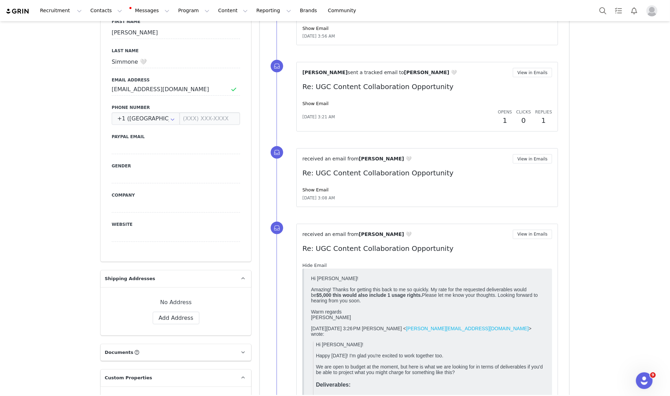
scroll to position [0, 0]
click at [308, 266] on link "Hide Email" at bounding box center [314, 265] width 24 height 5
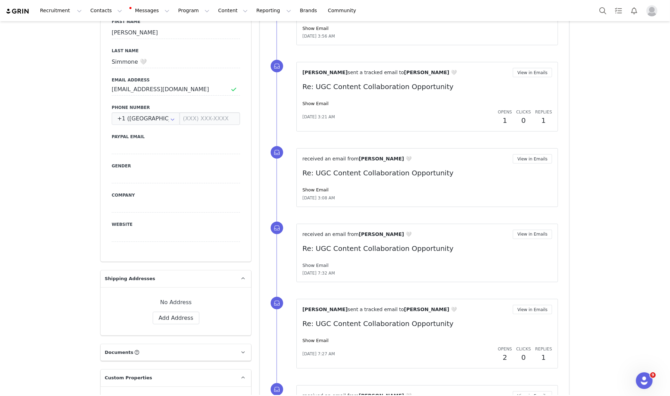
scroll to position [391, 0]
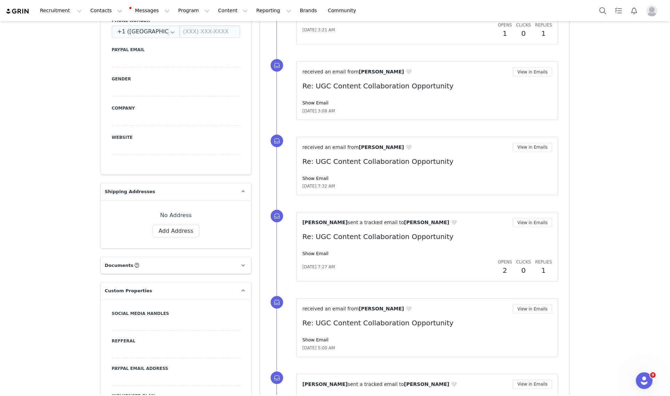
click at [310, 250] on div "Priscilla Manzo sent a tracked email to Jade Simmone 🤍 View in Emails Re: UGC C…" at bounding box center [427, 247] width 250 height 58
click at [310, 256] on link "Show Email" at bounding box center [315, 253] width 26 height 5
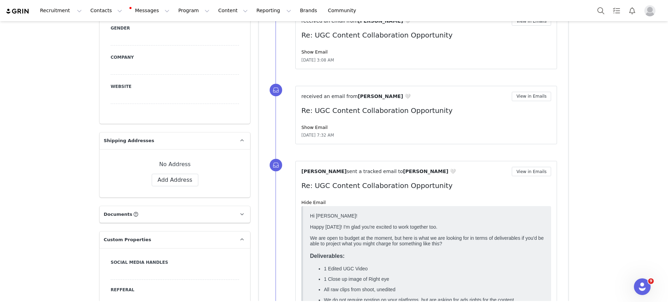
scroll to position [348, 0]
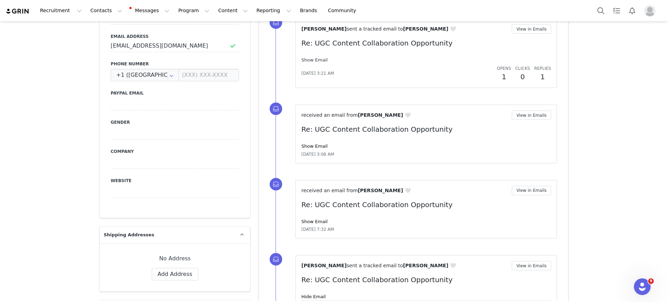
click at [311, 59] on link "Show Email" at bounding box center [314, 59] width 26 height 5
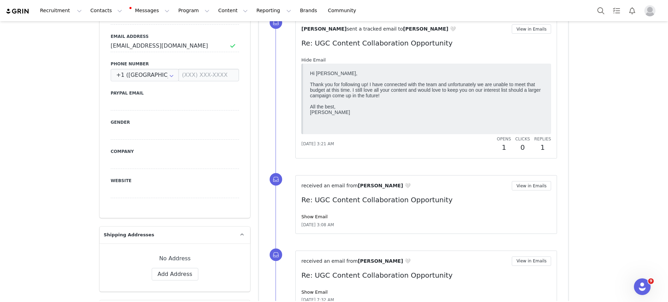
scroll to position [0, 0]
drag, startPoint x: 311, startPoint y: 61, endPoint x: 317, endPoint y: 62, distance: 5.7
click at [311, 60] on link "Hide Email" at bounding box center [313, 59] width 24 height 5
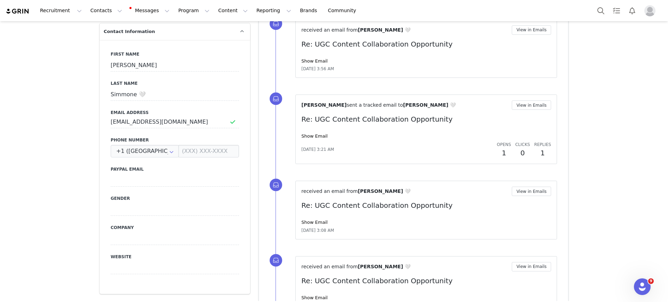
scroll to position [217, 0]
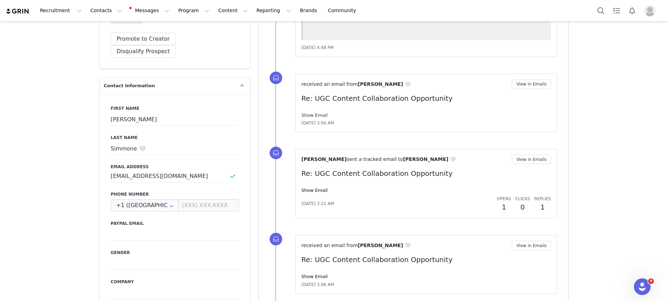
click at [313, 114] on link "Show Email" at bounding box center [314, 115] width 26 height 5
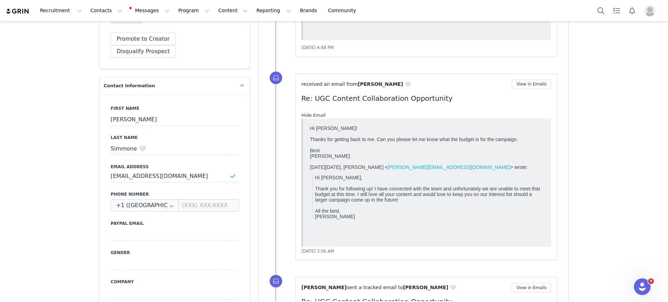
scroll to position [0, 0]
click at [313, 114] on link "Hide Email" at bounding box center [313, 115] width 24 height 5
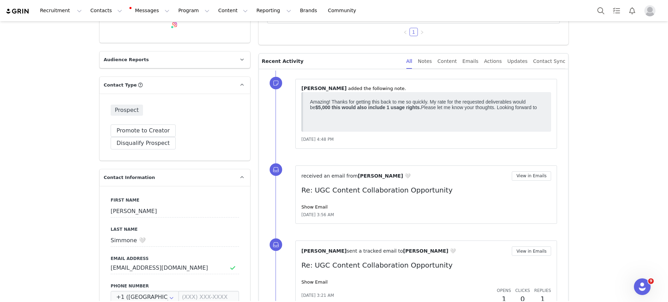
scroll to position [87, 0]
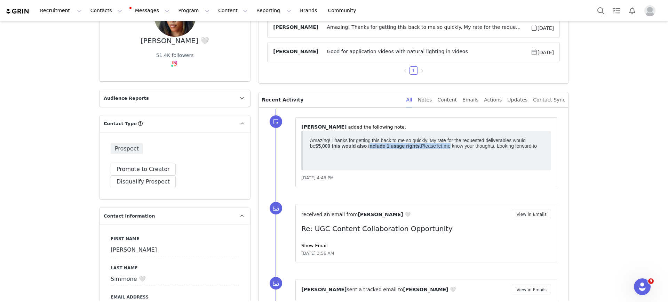
drag, startPoint x: 370, startPoint y: 146, endPoint x: 471, endPoint y: 147, distance: 100.5
click at [449, 149] on p "Amazing! Thanks for getting this back to me so quickly. My rate for the request…" at bounding box center [427, 143] width 234 height 11
click at [485, 146] on p "Amazing! Thanks for getting this back to me so quickly. My rate for the request…" at bounding box center [427, 143] width 234 height 11
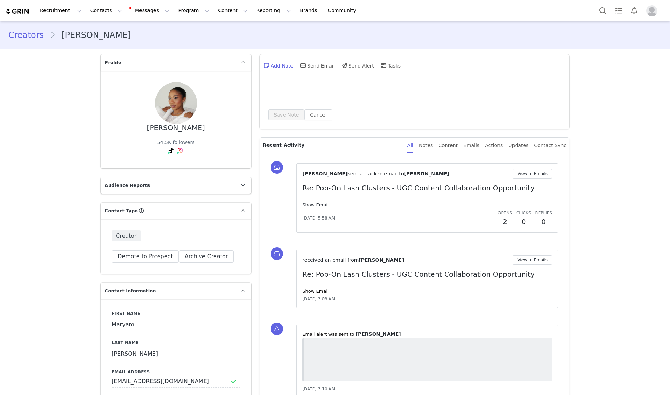
click at [328, 204] on link "Show Email" at bounding box center [315, 204] width 26 height 5
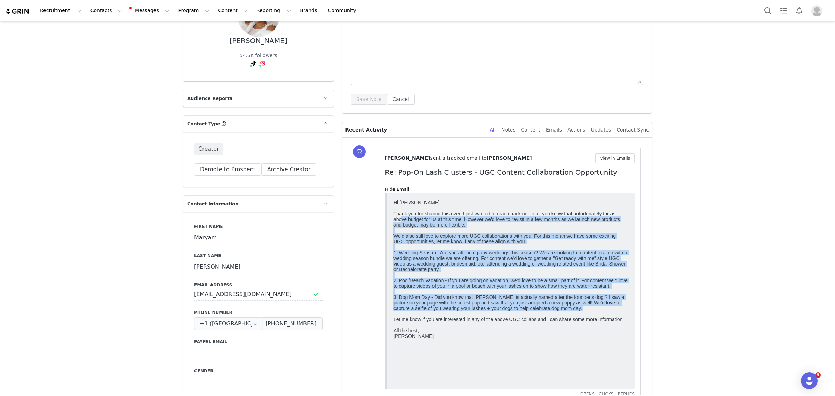
click at [630, 351] on html "Hi Maryam, Thank you for sharing this over, I just wanted to reach back out to …" at bounding box center [511, 291] width 240 height 188
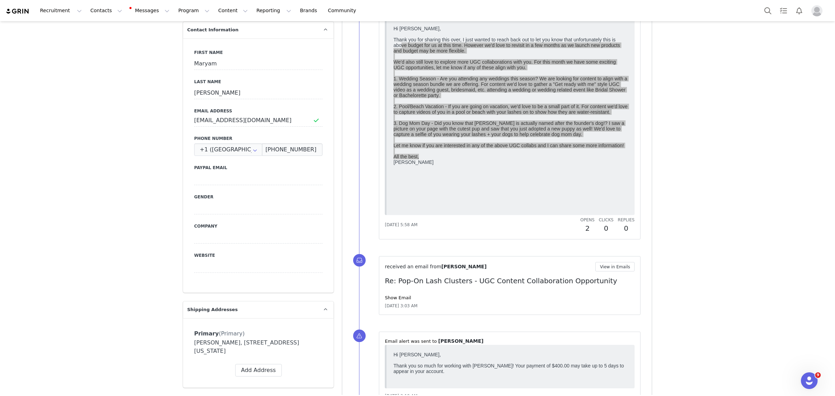
click at [390, 302] on div "received an email from Maryam Thomas View in Emails Re: Pop-On Lash Clusters - …" at bounding box center [510, 285] width 250 height 47
click at [390, 297] on link "Show Email" at bounding box center [398, 297] width 26 height 5
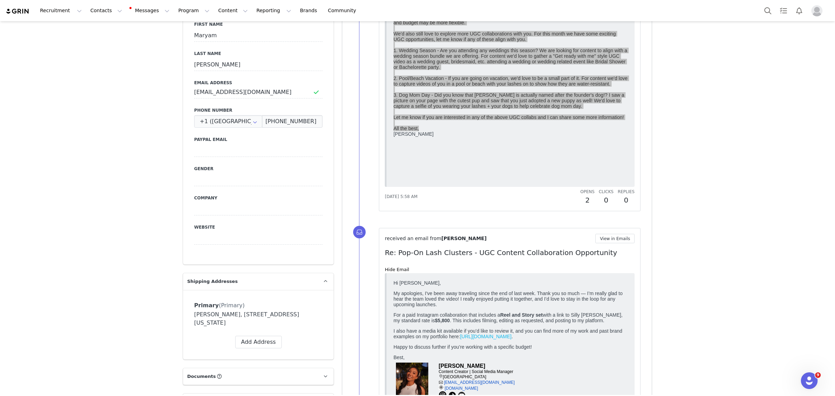
scroll to position [304, 0]
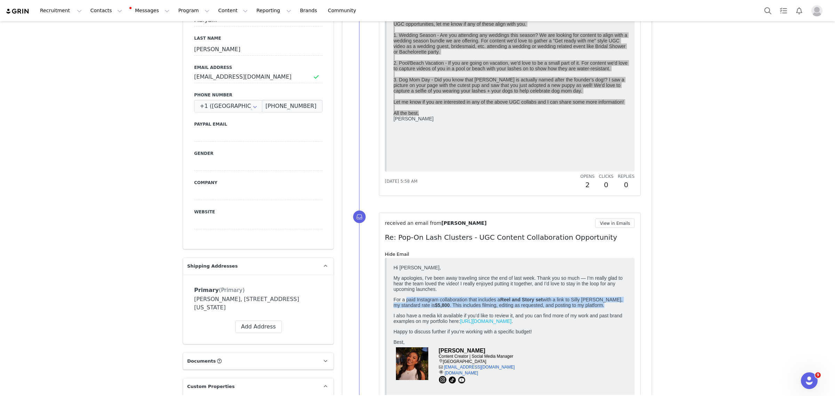
drag, startPoint x: 406, startPoint y: 305, endPoint x: 634, endPoint y: 308, distance: 227.9
click at [631, 310] on div "received an email from Maryam Thomas View in Emails Re: Pop-On Lash Clusters - …" at bounding box center [510, 390] width 262 height 355
drag, startPoint x: 566, startPoint y: 284, endPoint x: 579, endPoint y: 280, distance: 13.2
click at [567, 284] on p "My apologies, I've been away traveling since the end of last week. Thank you so…" at bounding box center [510, 283] width 234 height 17
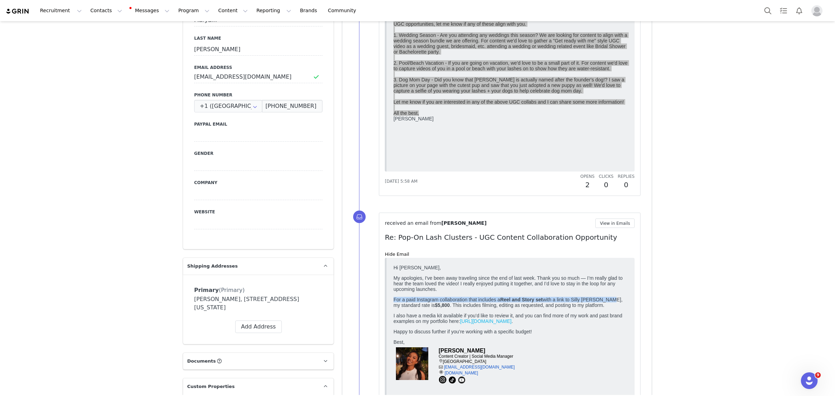
drag, startPoint x: 475, startPoint y: 301, endPoint x: 616, endPoint y: 302, distance: 141.6
click at [616, 302] on p "For a paid Instagram collaboration that includes a Reel and Story set with a li…" at bounding box center [510, 301] width 234 height 11
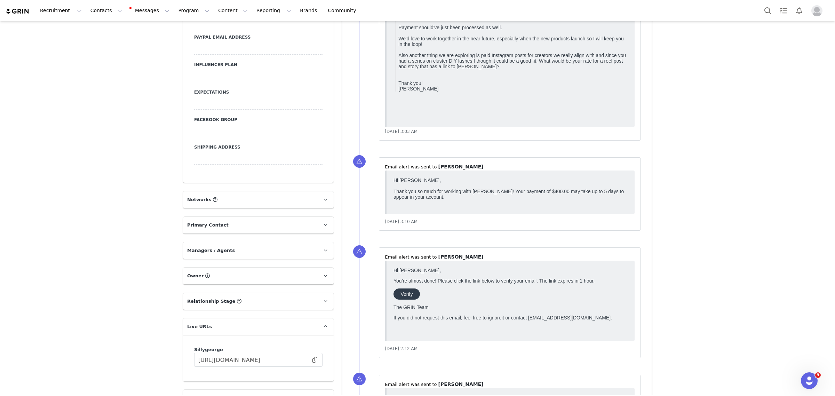
scroll to position [826, 0]
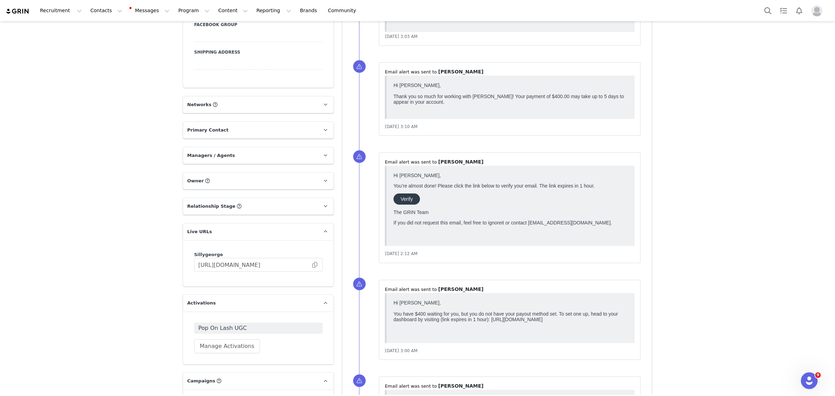
drag, startPoint x: 393, startPoint y: 318, endPoint x: 584, endPoint y: 307, distance: 190.9
click at [630, 334] on html "Hi Maryam Thomas, You have $400 waiting for you, but you do not have your payou…" at bounding box center [511, 318] width 240 height 42
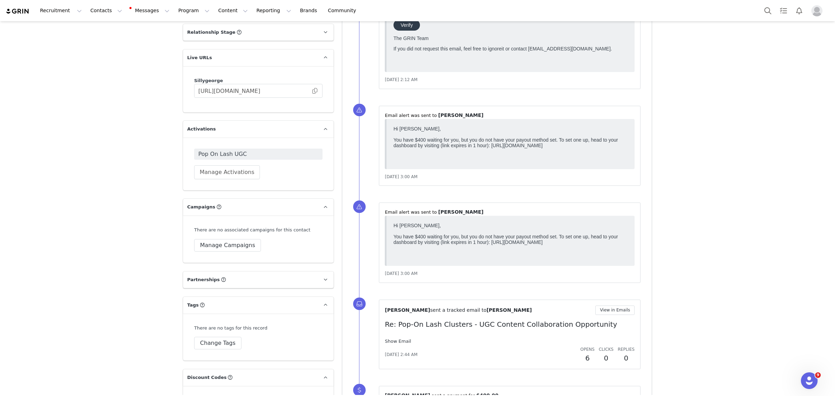
click at [390, 342] on link "Show Email" at bounding box center [398, 340] width 26 height 5
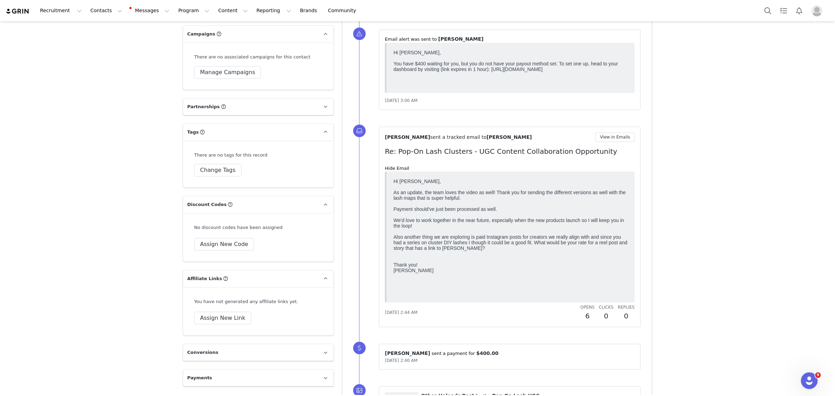
scroll to position [1174, 0]
click at [385, 169] on link "Hide Email" at bounding box center [397, 167] width 24 height 5
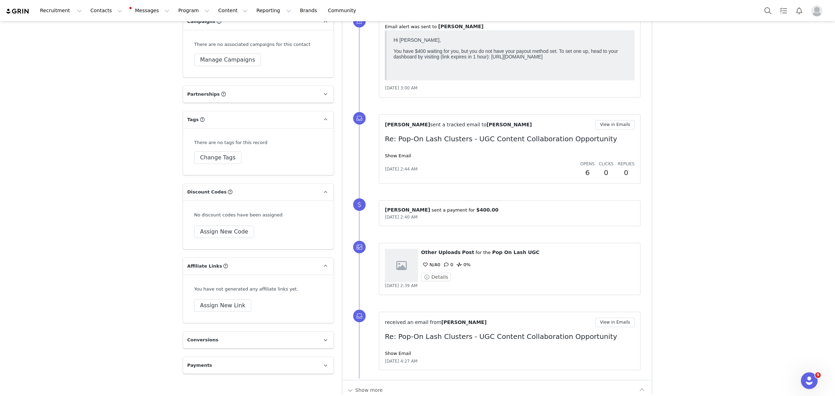
scroll to position [1197, 0]
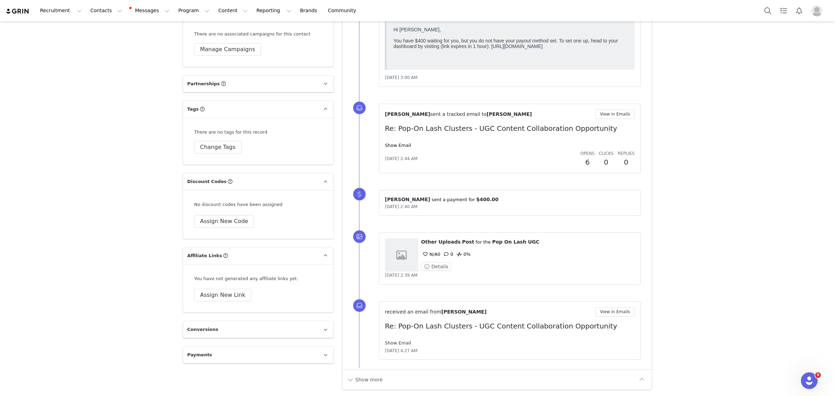
click at [390, 343] on link "Show Email" at bounding box center [398, 342] width 26 height 5
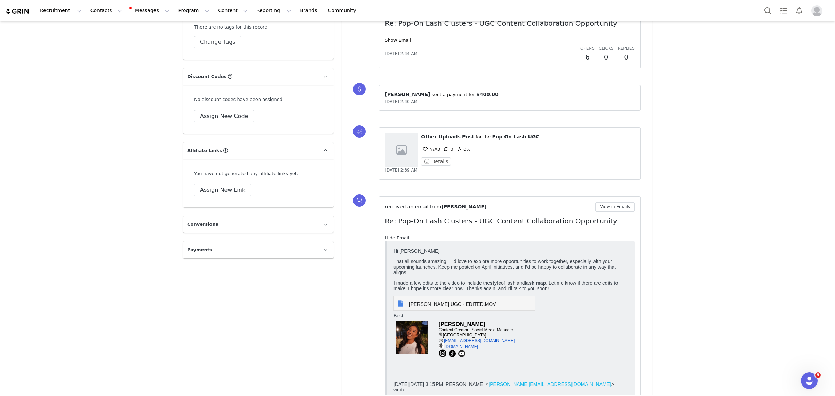
scroll to position [1328, 0]
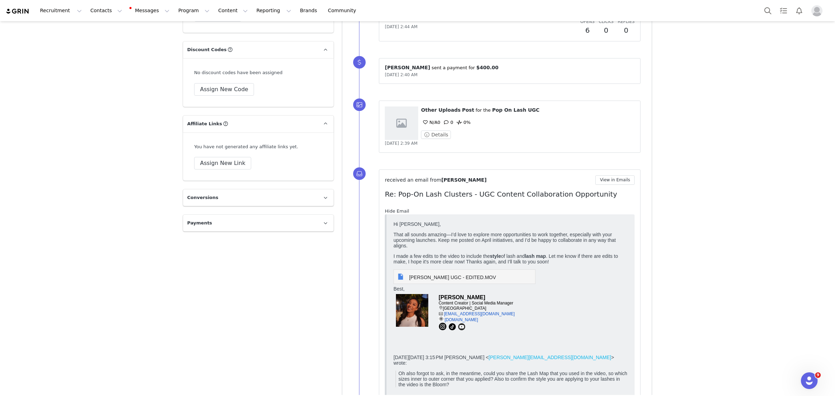
click at [395, 206] on div "received an email from Maryam Thomas View in Emails Re: Pop-On Lash Clusters - …" at bounding box center [510, 295] width 250 height 240
click at [396, 209] on link "Hide Email" at bounding box center [397, 210] width 24 height 5
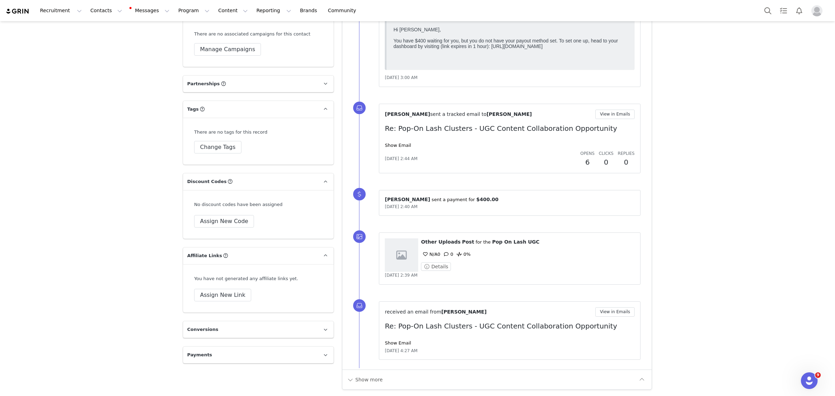
scroll to position [1197, 0]
click at [372, 377] on button "Show more" at bounding box center [364, 379] width 37 height 11
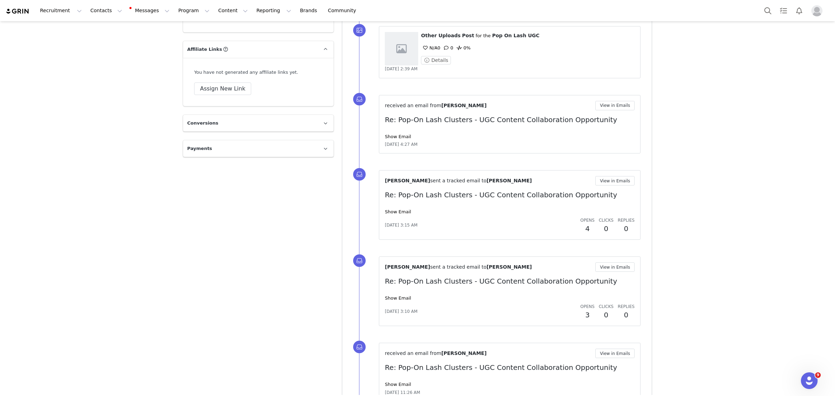
scroll to position [1502, 0]
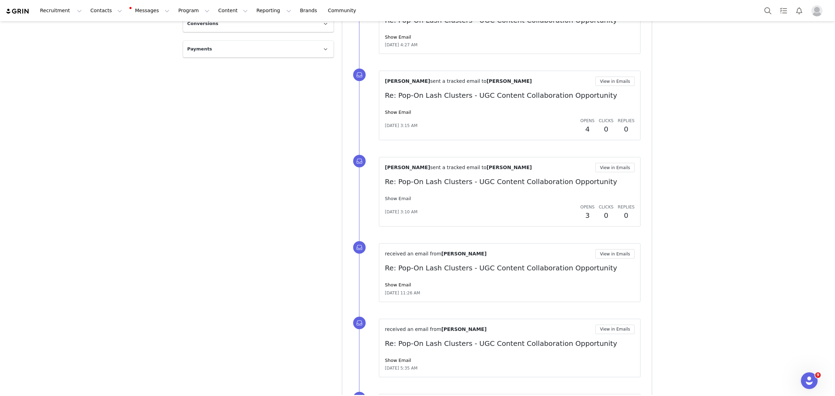
click at [389, 198] on link "Show Email" at bounding box center [398, 198] width 26 height 5
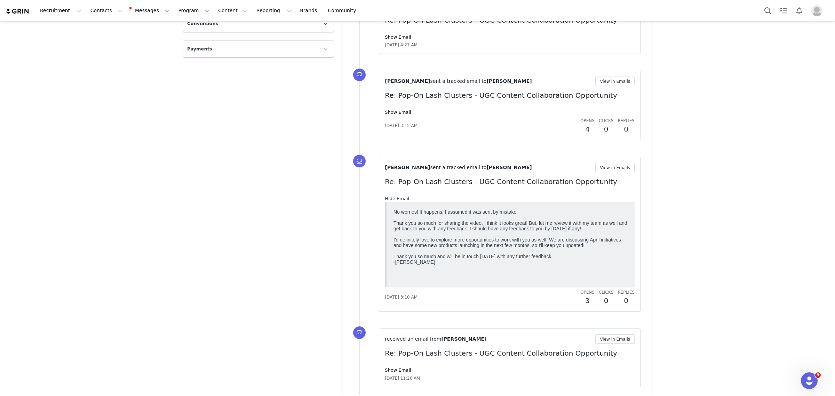
scroll to position [0, 0]
click at [389, 198] on link "Hide Email" at bounding box center [397, 198] width 24 height 5
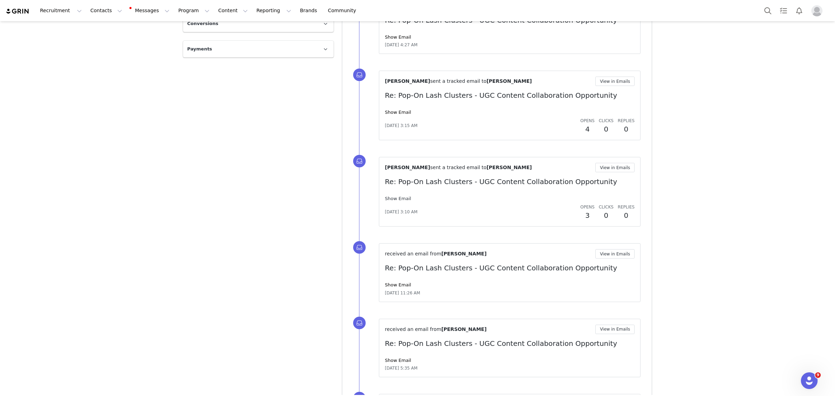
click at [399, 200] on link "Show Email" at bounding box center [398, 198] width 26 height 5
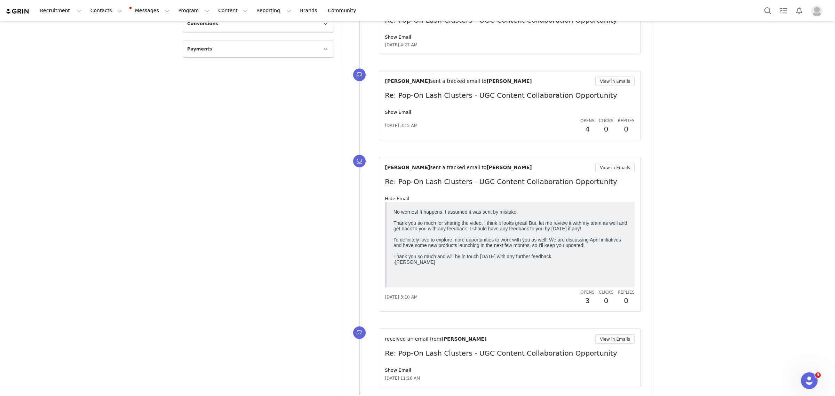
click at [399, 200] on link "Hide Email" at bounding box center [397, 198] width 24 height 5
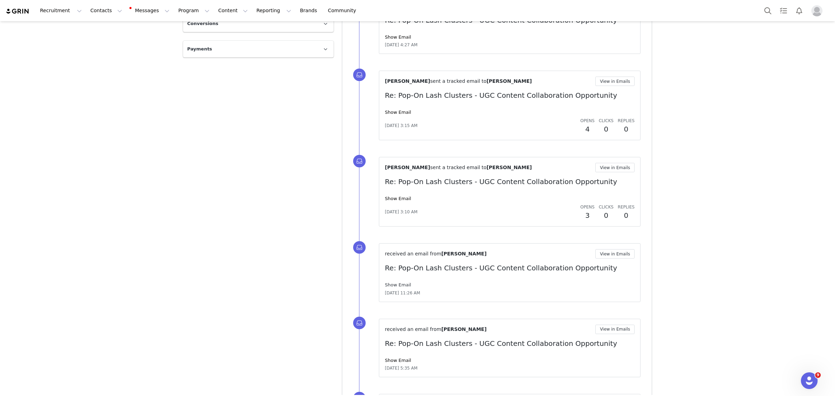
click at [390, 287] on link "Show Email" at bounding box center [398, 284] width 26 height 5
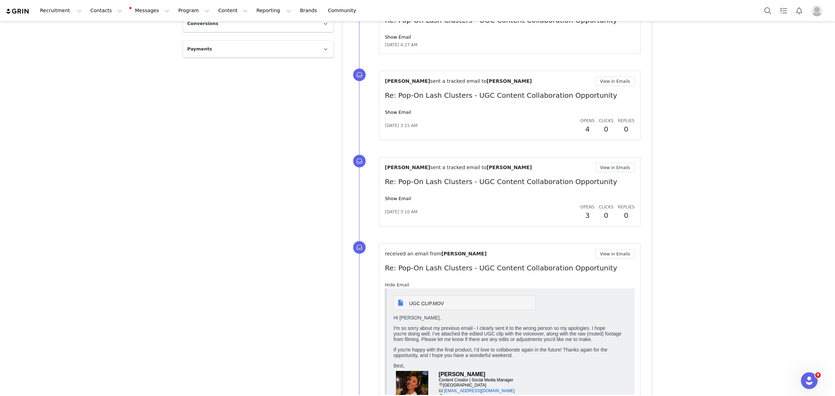
click at [390, 287] on link "Hide Email" at bounding box center [397, 284] width 24 height 5
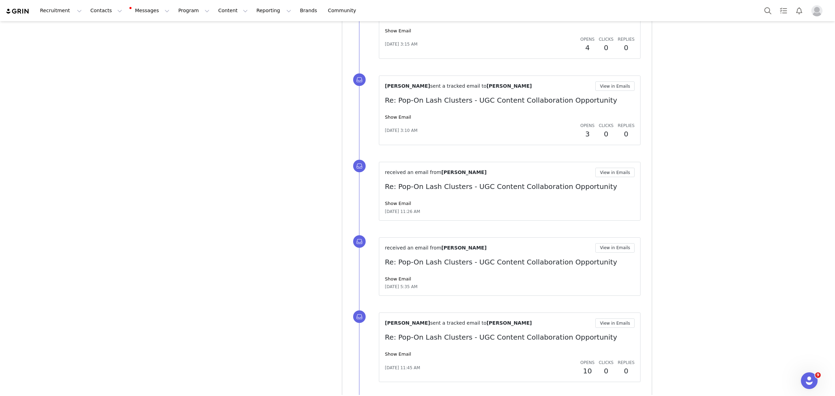
scroll to position [1676, 0]
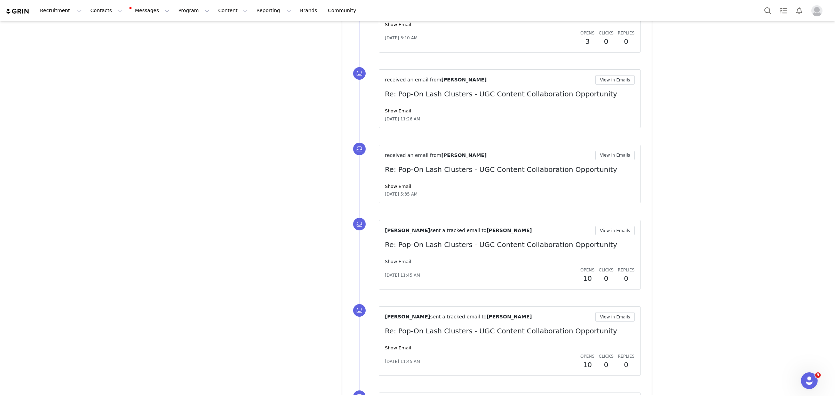
click at [398, 264] on link "Show Email" at bounding box center [398, 261] width 26 height 5
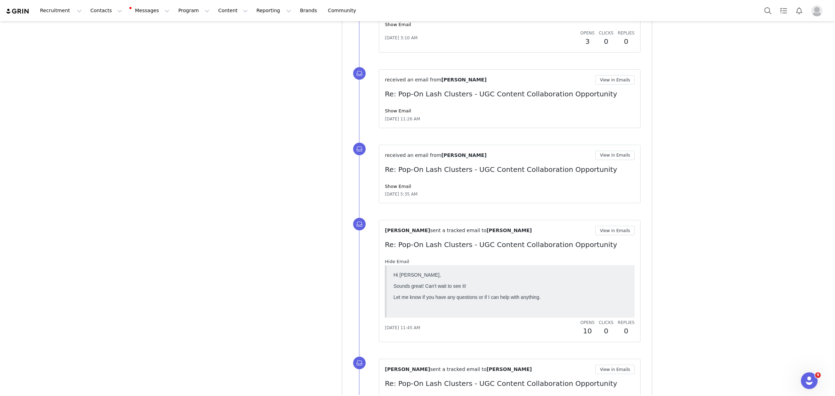
scroll to position [0, 0]
click at [398, 264] on link "Hide Email" at bounding box center [397, 261] width 24 height 5
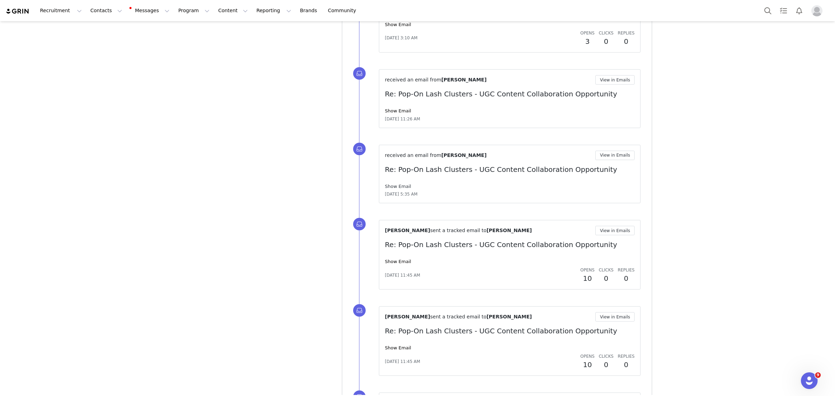
click at [392, 188] on link "Show Email" at bounding box center [398, 186] width 26 height 5
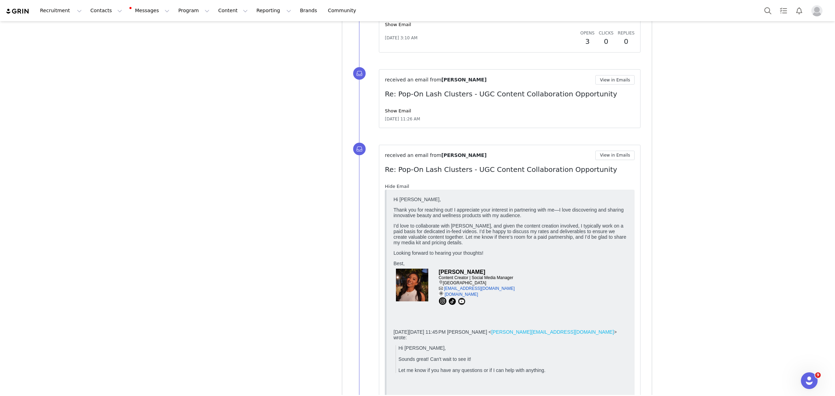
click at [392, 188] on link "Hide Email" at bounding box center [397, 186] width 24 height 5
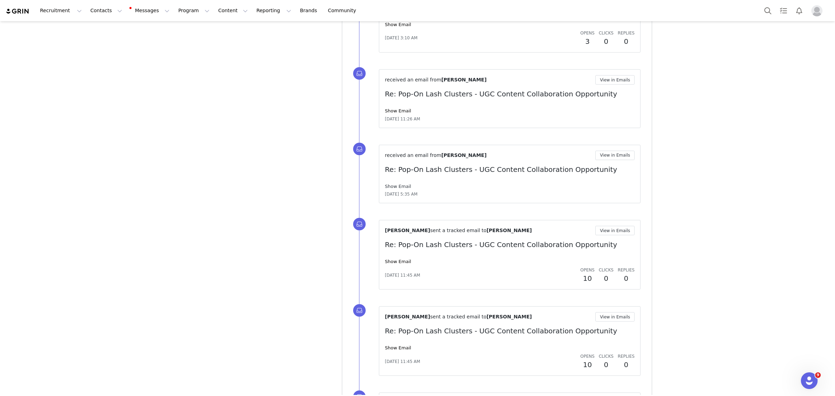
click at [395, 187] on link "Show Email" at bounding box center [398, 186] width 26 height 5
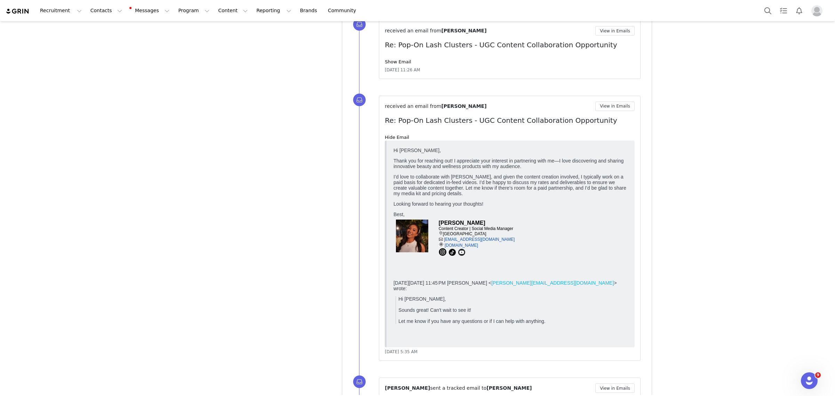
scroll to position [1719, 0]
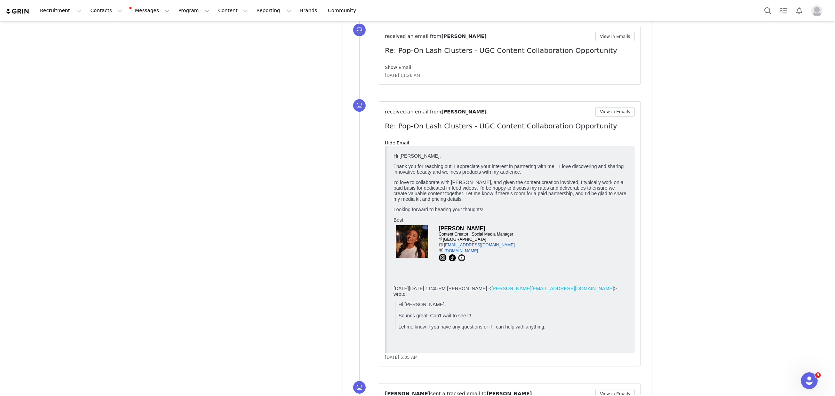
click at [390, 68] on link "Show Email" at bounding box center [398, 67] width 26 height 5
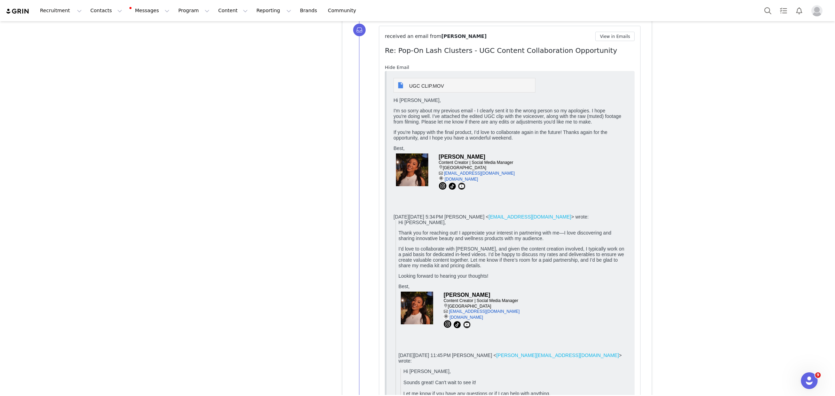
scroll to position [0, 0]
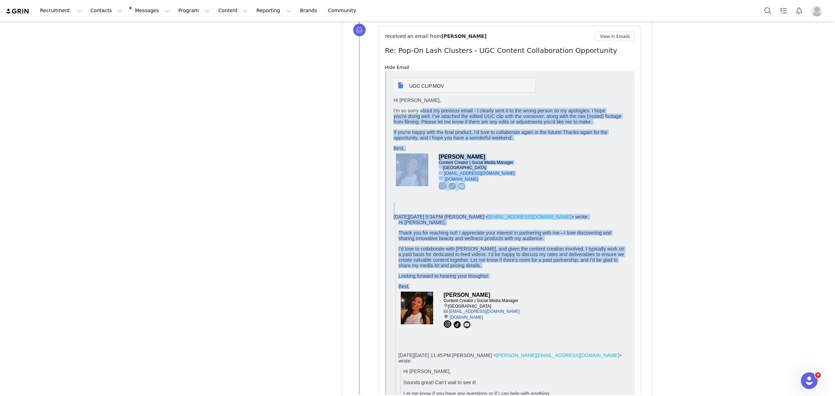
drag, startPoint x: 421, startPoint y: 111, endPoint x: 607, endPoint y: 288, distance: 257.1
click at [612, 306] on body "UGC CLIP.MOV Hi Priscilla, I'm so sorry about my previous email - I clearly sen…" at bounding box center [510, 249] width 234 height 342
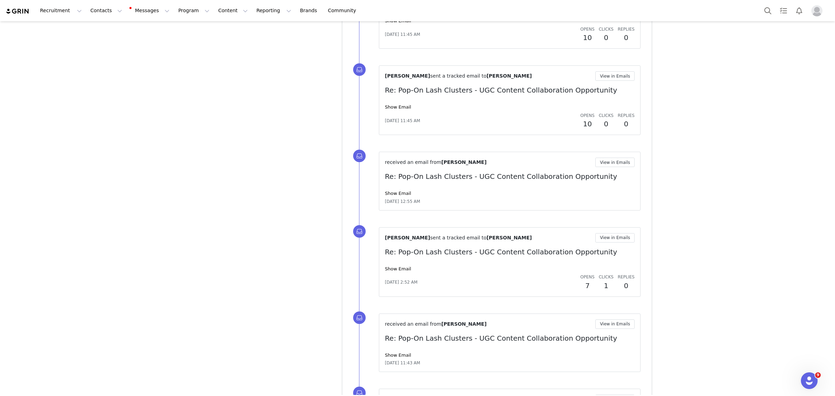
scroll to position [2545, 0]
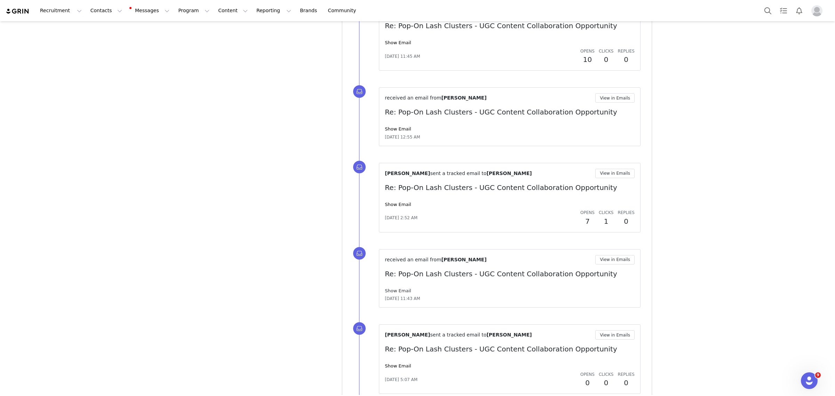
click at [397, 293] on link "Show Email" at bounding box center [398, 290] width 26 height 5
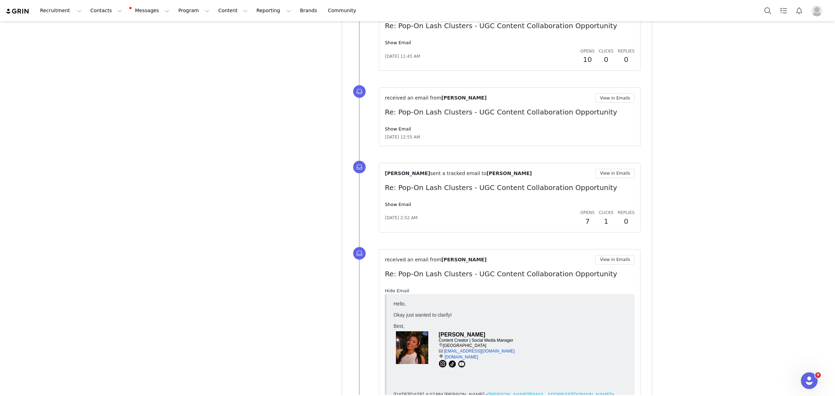
scroll to position [0, 0]
click at [397, 293] on link "Hide Email" at bounding box center [397, 290] width 24 height 5
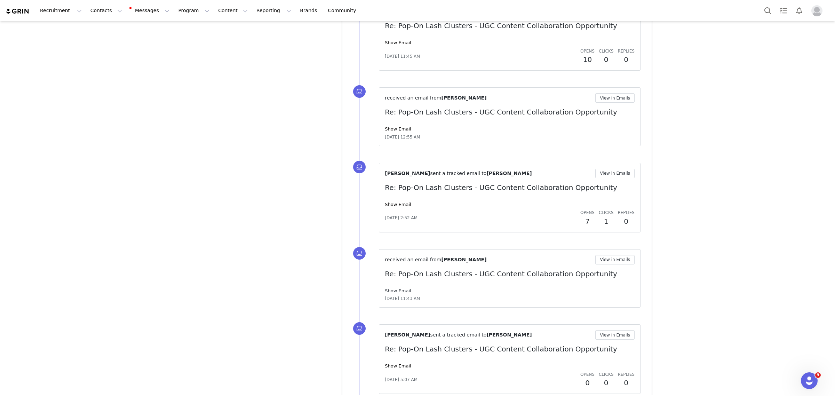
scroll to position [2582, 0]
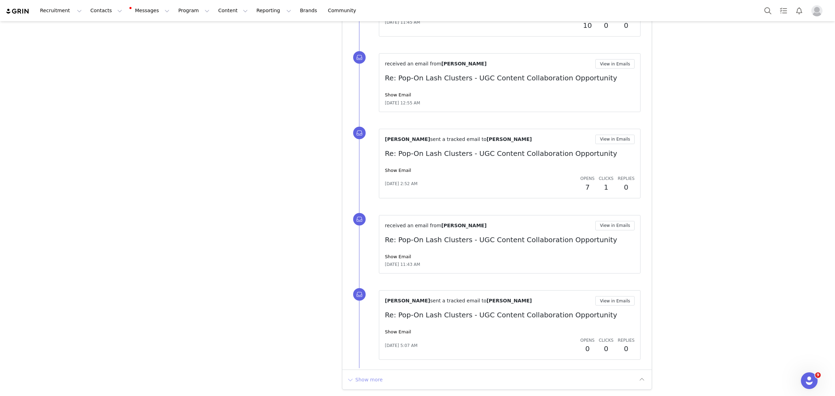
click at [362, 375] on button "Show more" at bounding box center [364, 379] width 37 height 11
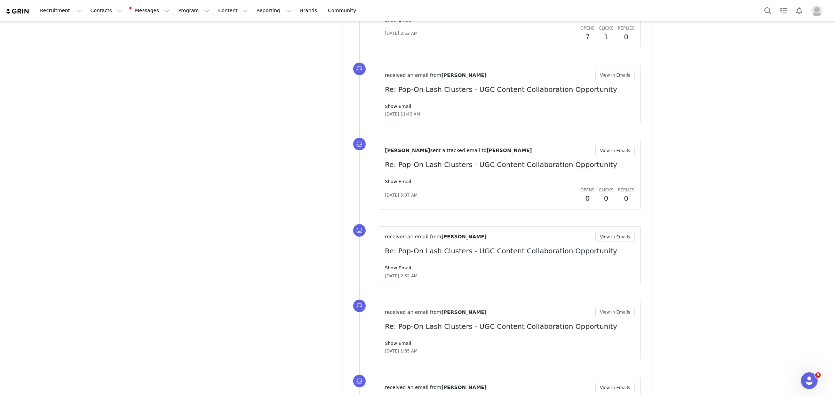
scroll to position [3070, 0]
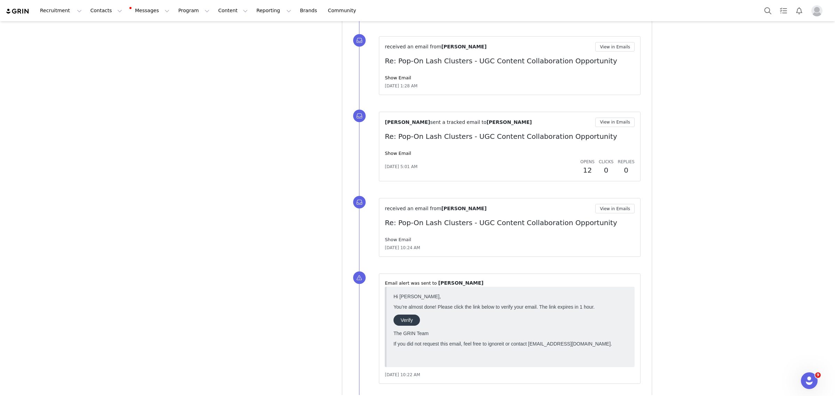
click at [395, 242] on link "Show Email" at bounding box center [398, 239] width 26 height 5
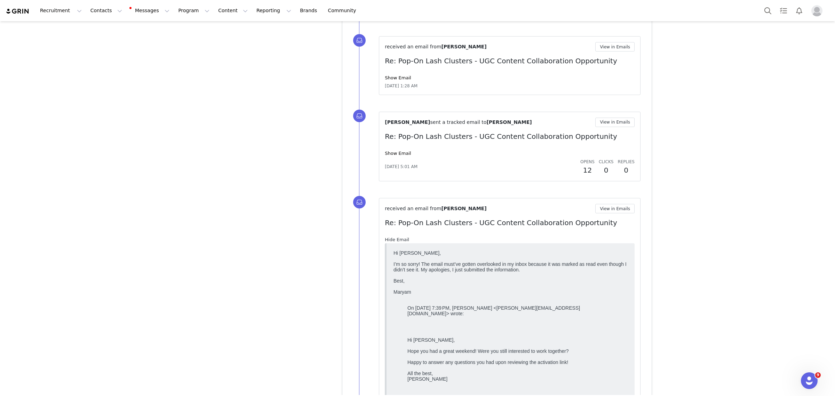
scroll to position [0, 0]
click at [395, 242] on link "Hide Email" at bounding box center [397, 239] width 24 height 5
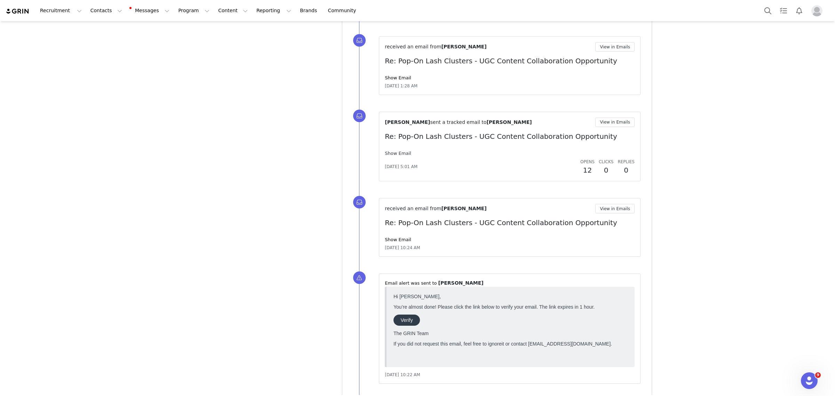
click at [394, 156] on link "Show Email" at bounding box center [398, 153] width 26 height 5
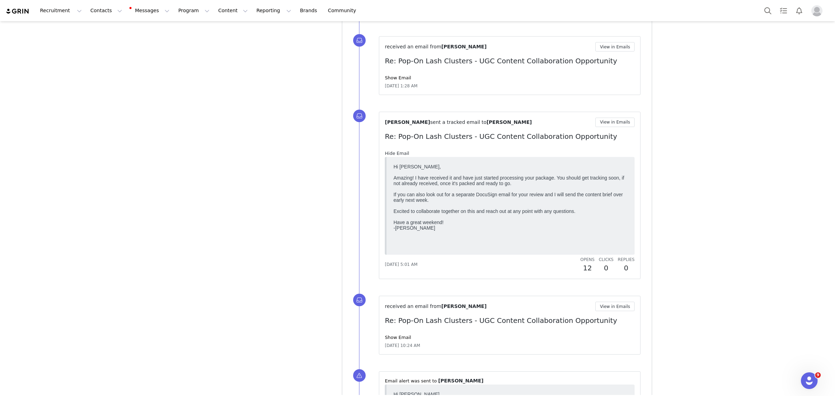
click at [394, 156] on link "Hide Email" at bounding box center [397, 153] width 24 height 5
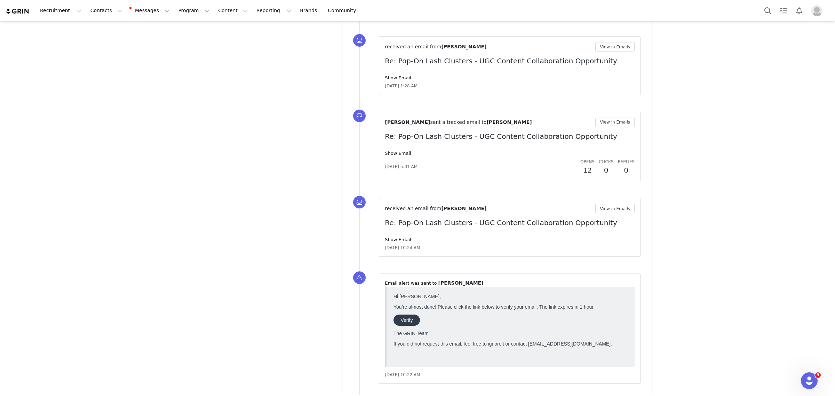
scroll to position [3331, 0]
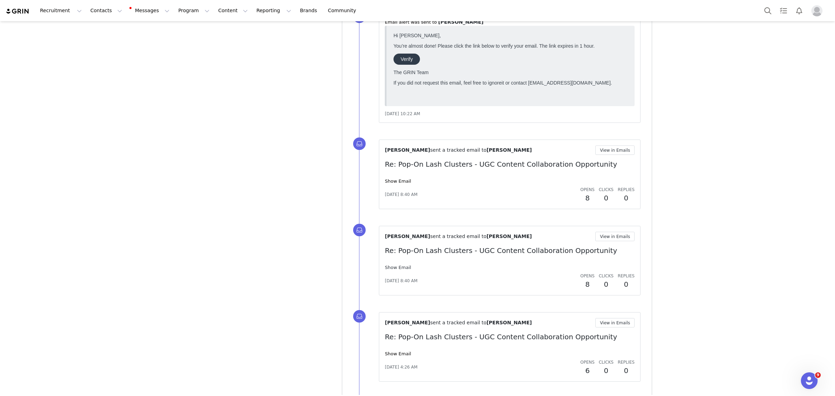
click at [388, 270] on link "Show Email" at bounding box center [398, 267] width 26 height 5
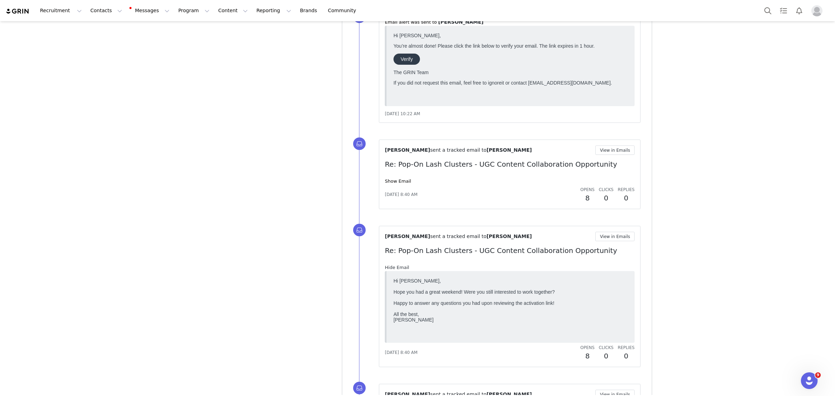
scroll to position [0, 0]
click at [388, 270] on link "Hide Email" at bounding box center [397, 267] width 24 height 5
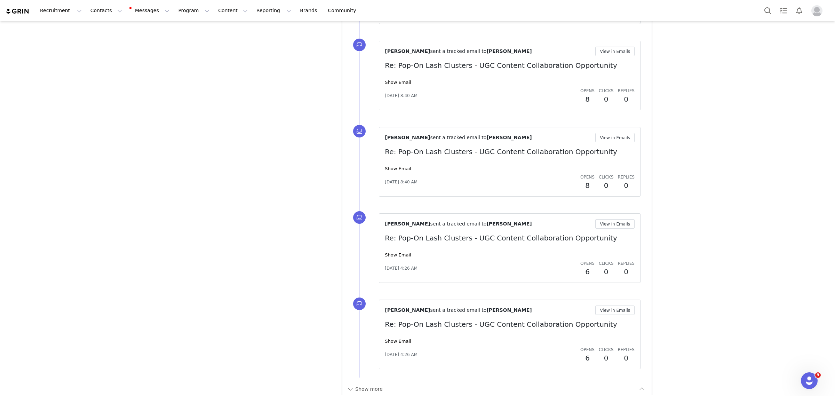
scroll to position [3444, 0]
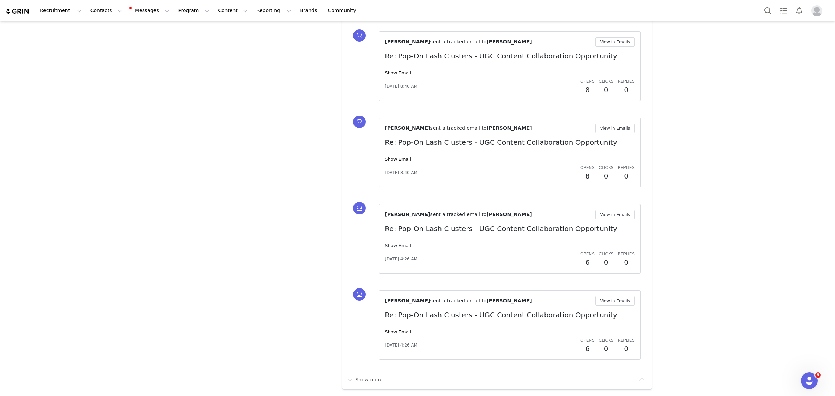
click at [390, 243] on link "Show Email" at bounding box center [398, 245] width 26 height 5
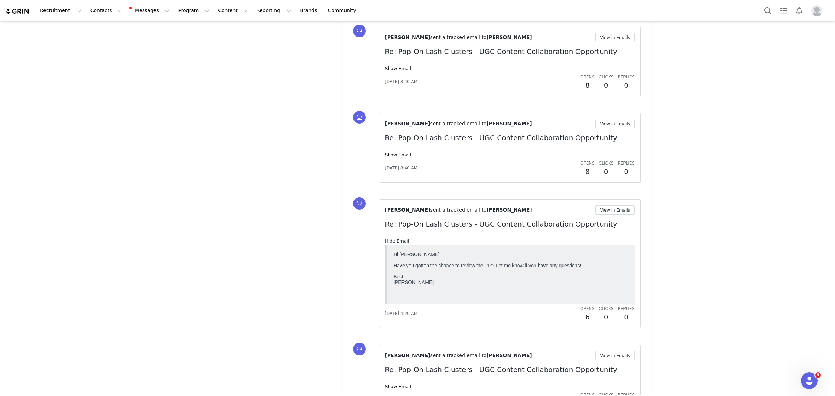
scroll to position [0, 0]
click at [390, 242] on link "Hide Email" at bounding box center [397, 240] width 24 height 5
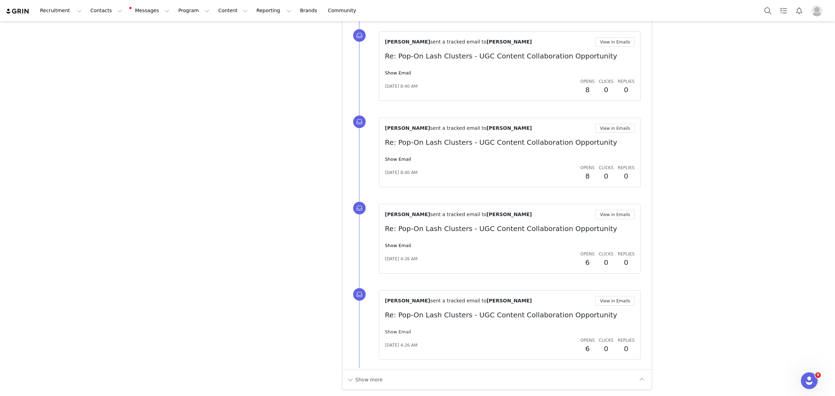
click at [393, 331] on link "Show Email" at bounding box center [398, 331] width 26 height 5
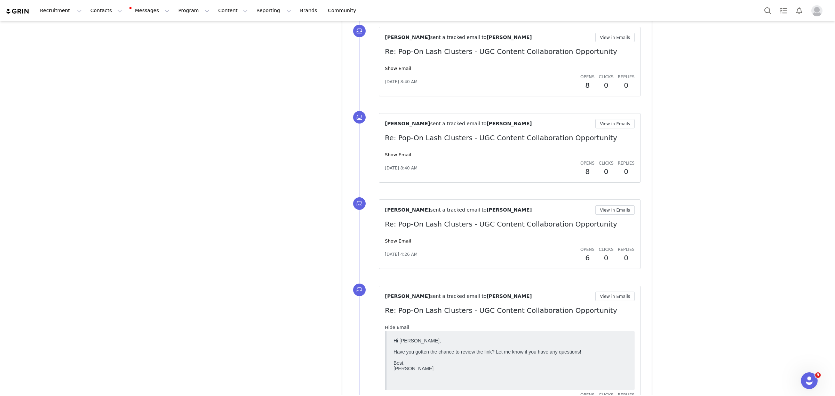
click at [393, 330] on link "Hide Email" at bounding box center [397, 327] width 24 height 5
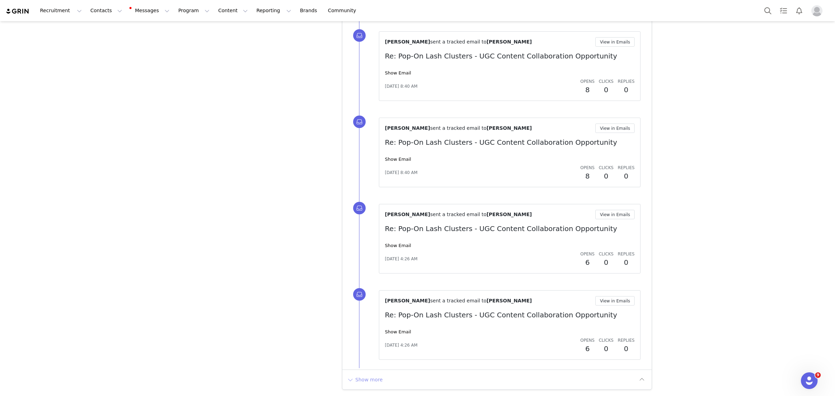
click at [353, 382] on button "Show more" at bounding box center [364, 379] width 37 height 11
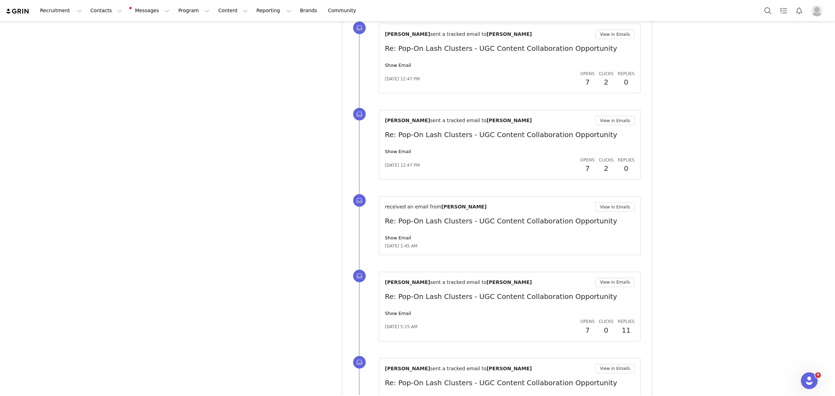
scroll to position [4061, 0]
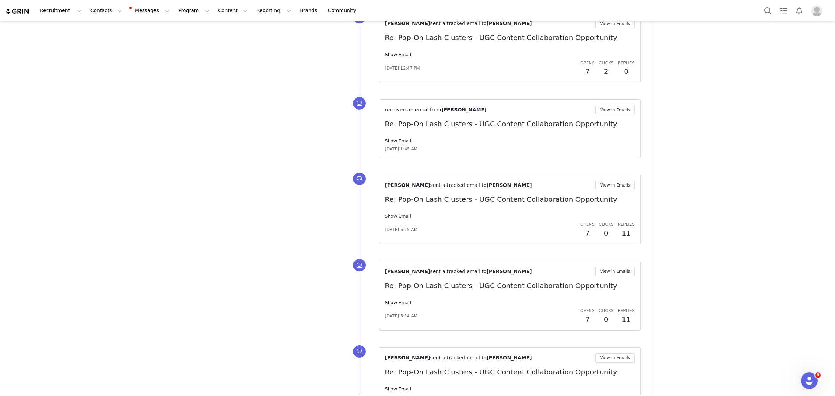
click at [396, 219] on link "Show Email" at bounding box center [398, 216] width 26 height 5
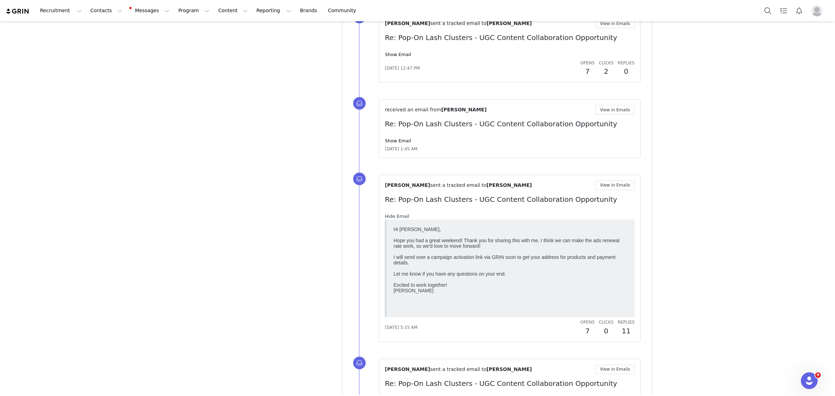
scroll to position [0, 0]
click at [396, 219] on link "Hide Email" at bounding box center [397, 216] width 24 height 5
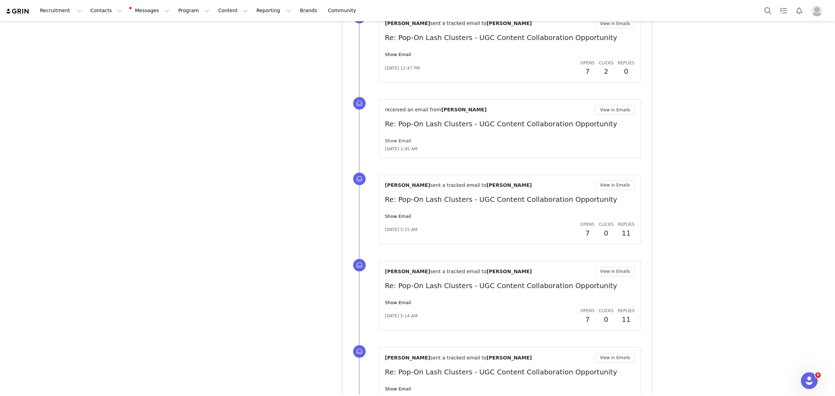
click at [398, 143] on link "Show Email" at bounding box center [398, 140] width 26 height 5
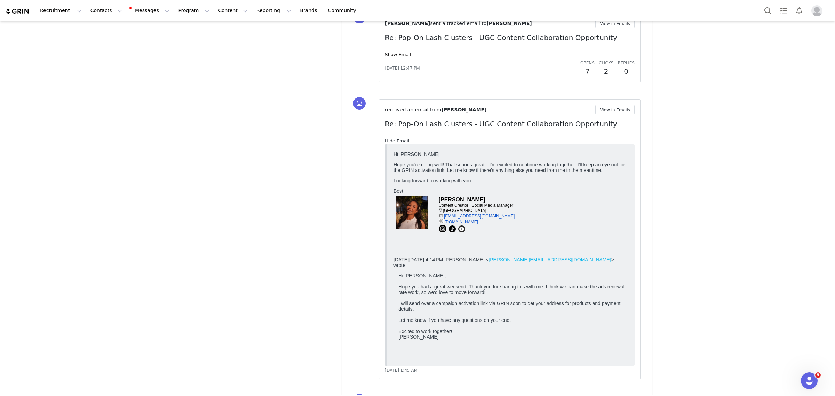
click at [396, 143] on link "Hide Email" at bounding box center [397, 140] width 24 height 5
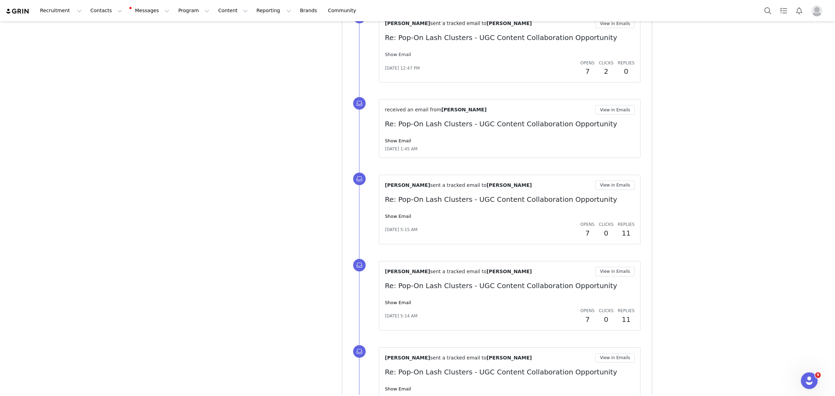
click at [394, 57] on link "Show Email" at bounding box center [398, 54] width 26 height 5
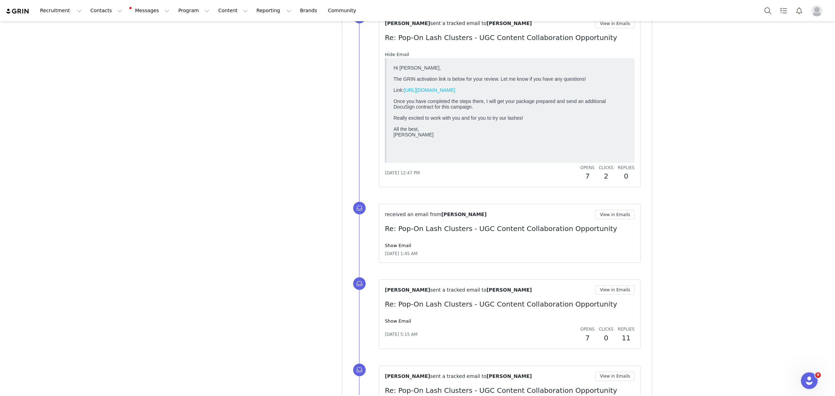
click at [394, 57] on link "Hide Email" at bounding box center [397, 54] width 24 height 5
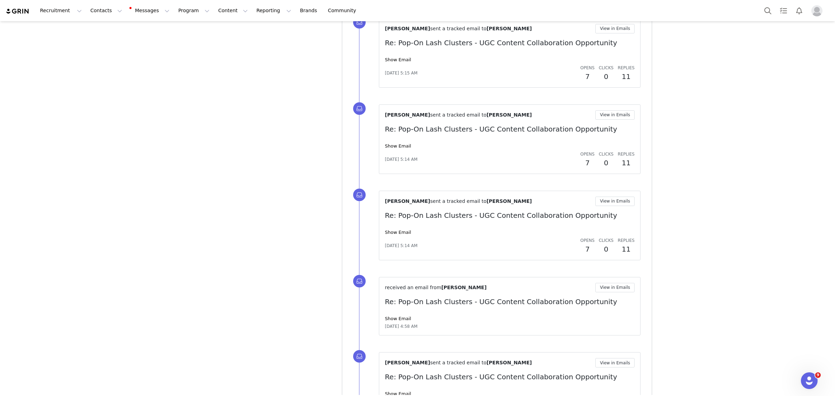
scroll to position [4286, 0]
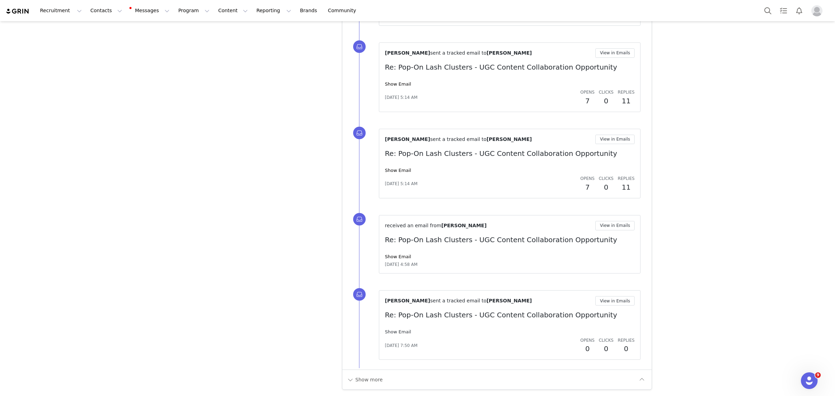
click at [395, 331] on link "Show Email" at bounding box center [398, 331] width 26 height 5
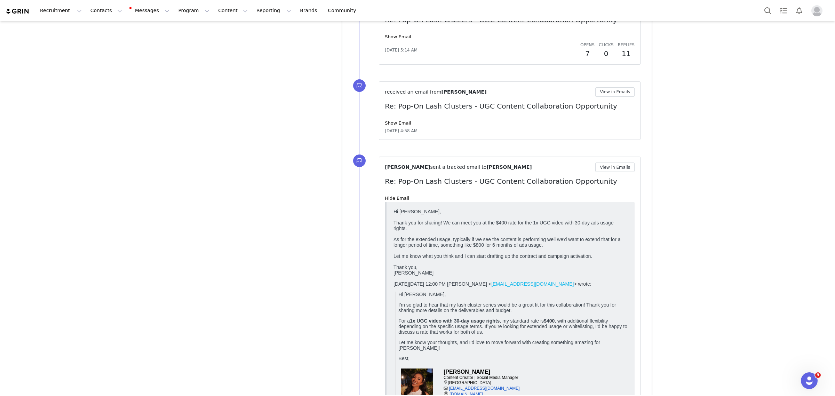
scroll to position [4416, 0]
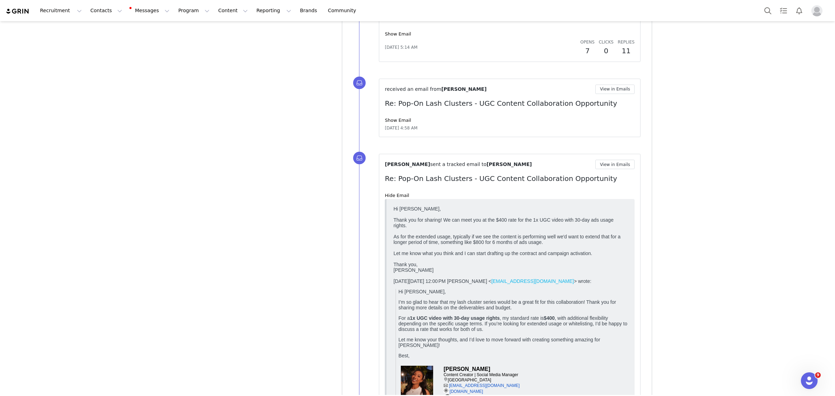
drag, startPoint x: 412, startPoint y: 224, endPoint x: 628, endPoint y: 241, distance: 216.7
click at [628, 241] on html "Hi Maryam, Thank you for sharing! We can meet you at the $400 rate for the 1x U…" at bounding box center [511, 381] width 240 height 357
drag, startPoint x: 421, startPoint y: 235, endPoint x: 630, endPoint y: 239, distance: 209.1
click at [630, 239] on html "Hi Maryam, Thank you for sharing! We can meet you at the $400 rate for the 1x U…" at bounding box center [511, 381] width 240 height 357
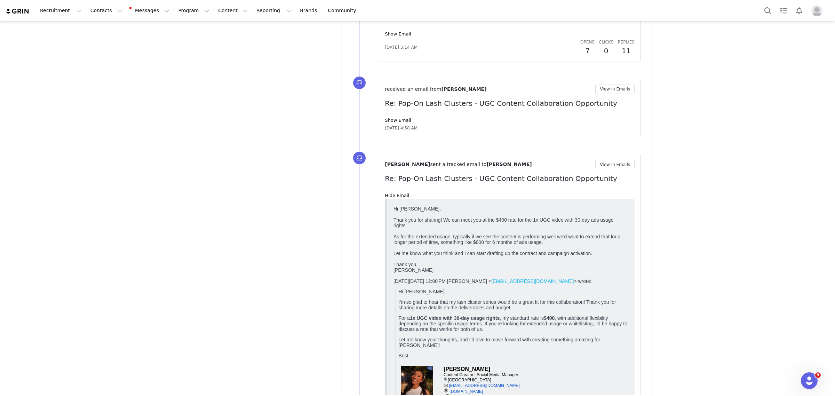
click at [627, 245] on blockquote at bounding box center [510, 382] width 250 height 366
click at [573, 233] on div "As for the extended usage, typically if we see the content is performing well w…" at bounding box center [510, 252] width 234 height 39
click at [549, 234] on div "As for the extended usage, typically if we see the content is performing well w…" at bounding box center [510, 252] width 234 height 39
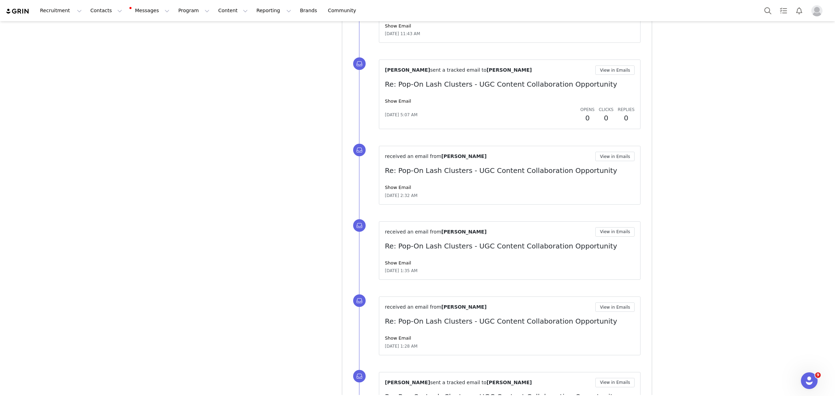
scroll to position [2764, 0]
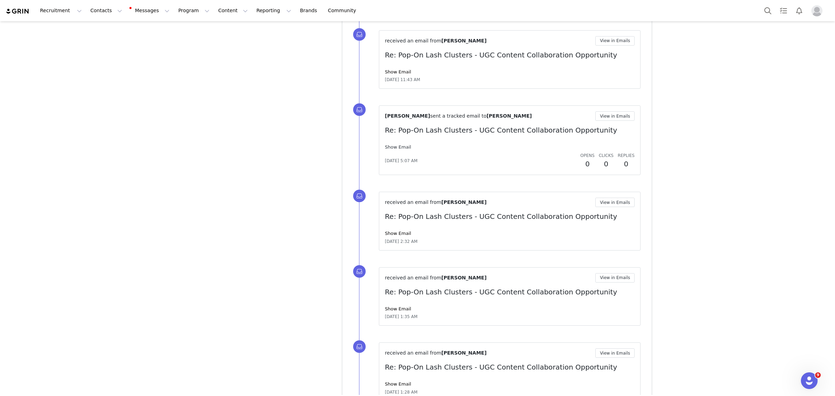
click at [397, 150] on link "Show Email" at bounding box center [398, 146] width 26 height 5
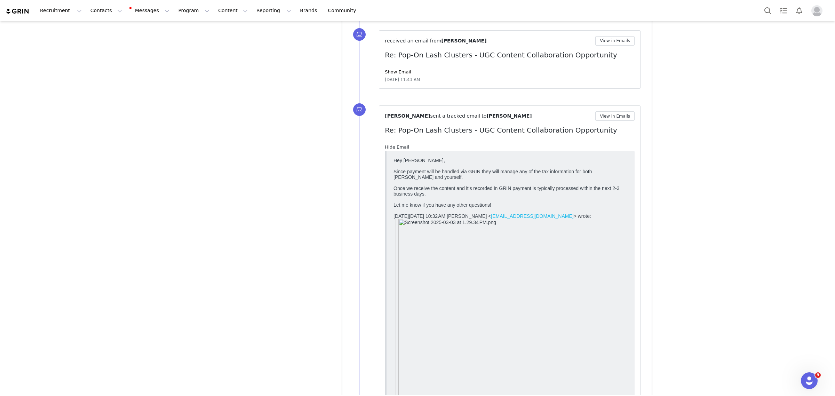
scroll to position [0, 0]
click at [395, 149] on link "Hide Email" at bounding box center [397, 146] width 24 height 5
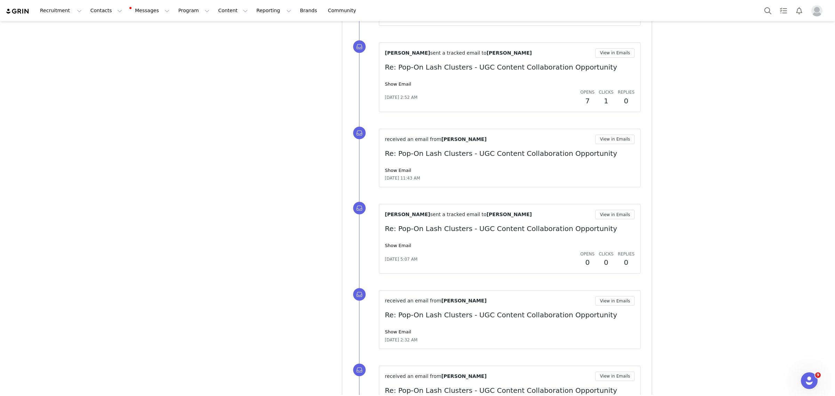
scroll to position [2720, 0]
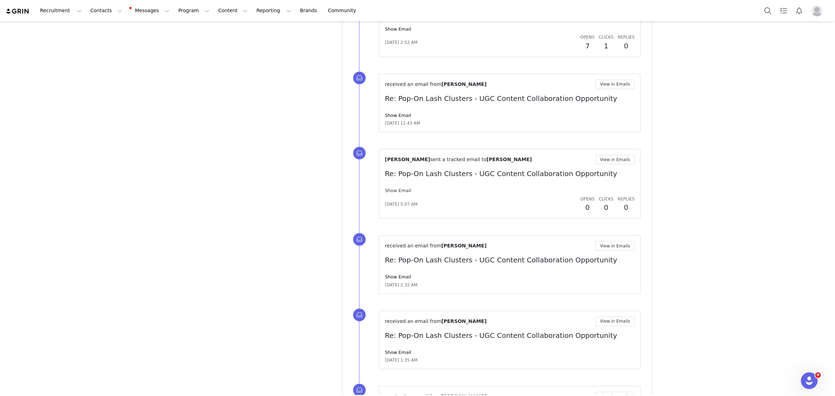
click at [385, 193] on link "Show Email" at bounding box center [398, 190] width 26 height 5
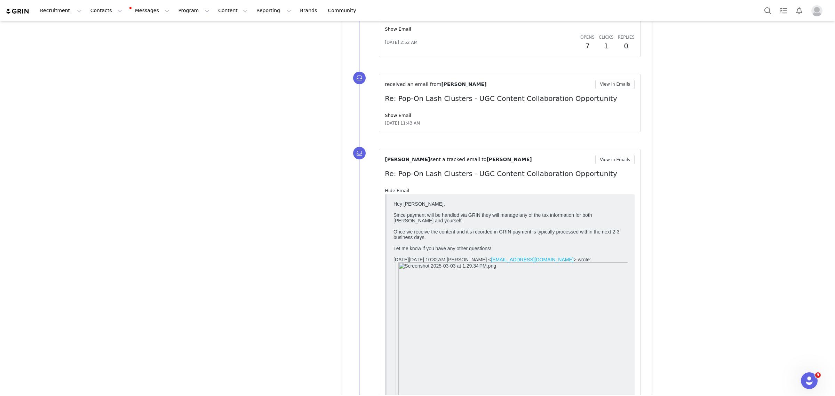
scroll to position [0, 0]
click at [385, 192] on link "Hide Email" at bounding box center [397, 190] width 24 height 5
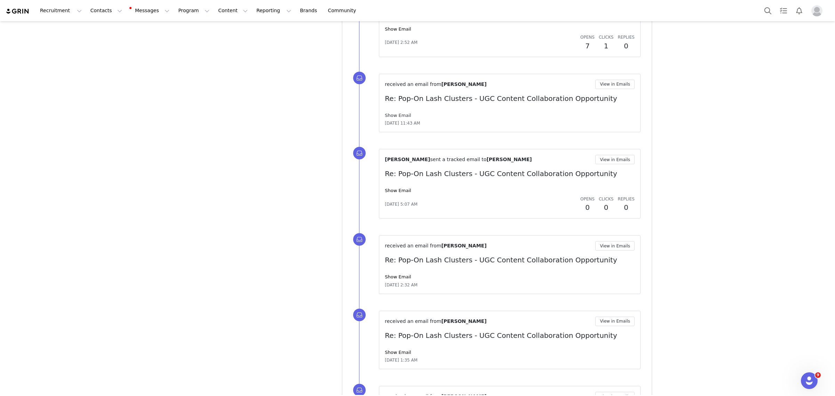
click at [392, 118] on link "Show Email" at bounding box center [398, 115] width 26 height 5
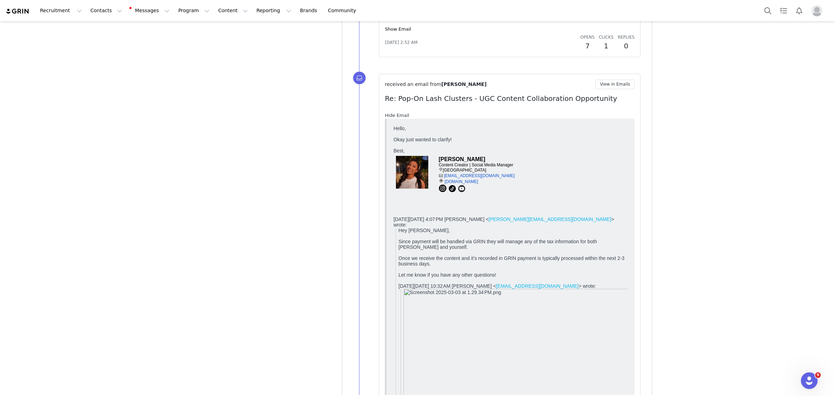
click at [391, 117] on link "Hide Email" at bounding box center [397, 115] width 24 height 5
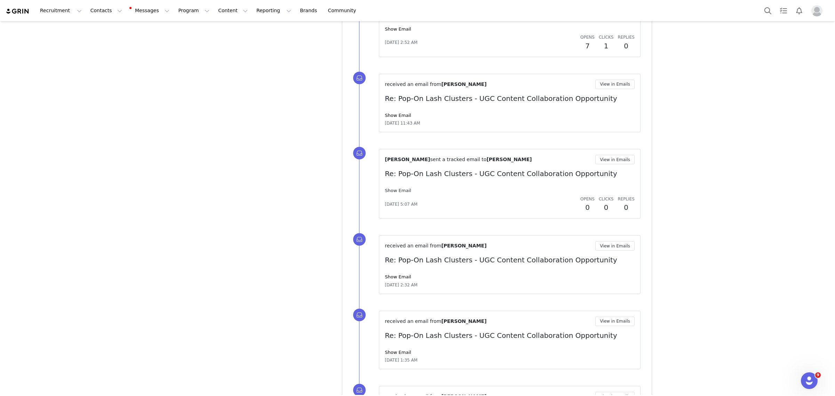
click at [388, 193] on link "Show Email" at bounding box center [398, 190] width 26 height 5
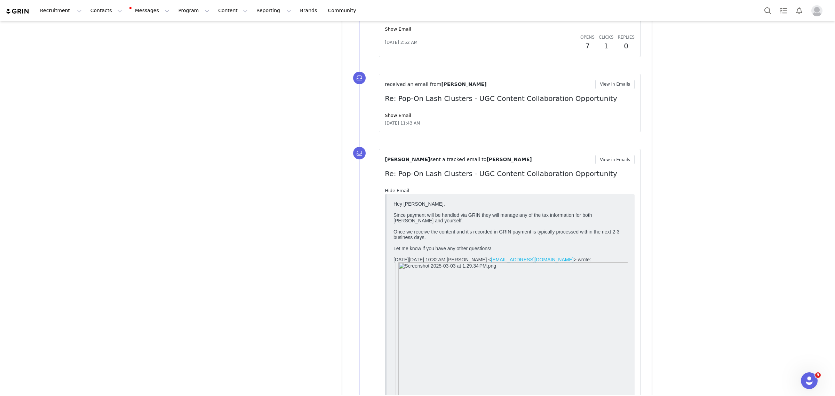
click at [388, 193] on link "Hide Email" at bounding box center [397, 190] width 24 height 5
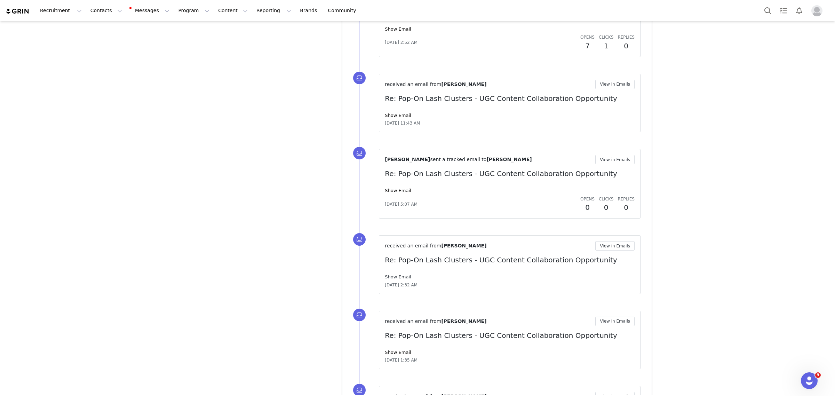
click at [390, 278] on link "Show Email" at bounding box center [398, 276] width 26 height 5
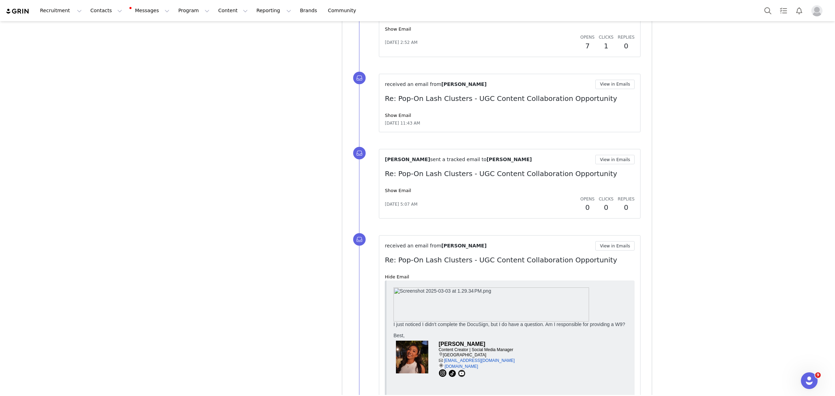
click at [397, 193] on link "Show Email" at bounding box center [398, 190] width 26 height 5
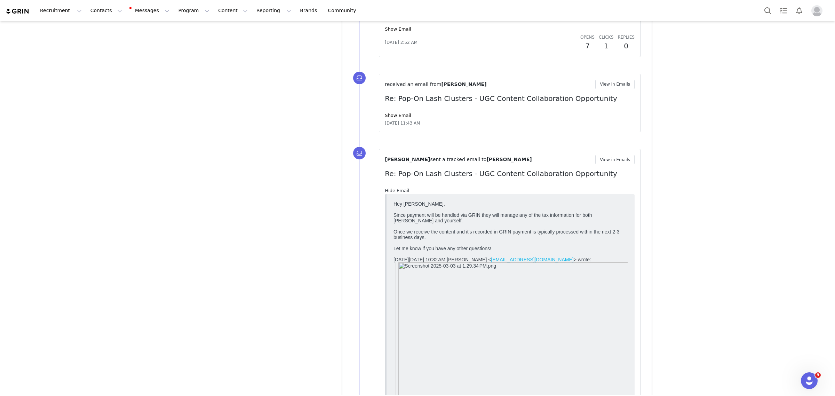
click at [395, 193] on link "Hide Email" at bounding box center [397, 190] width 24 height 5
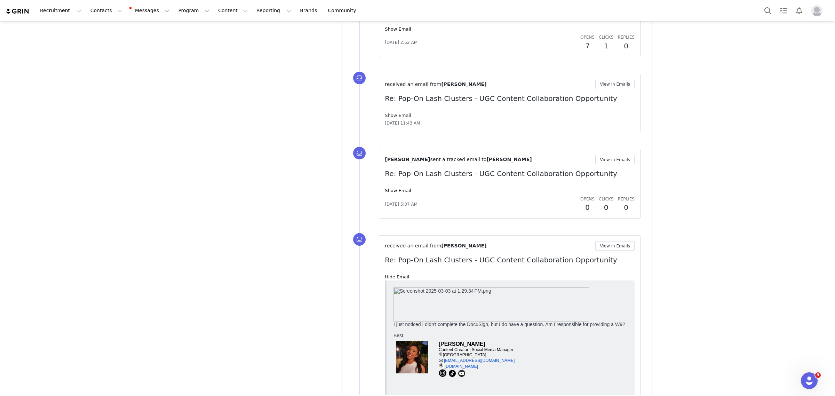
click at [401, 117] on link "Show Email" at bounding box center [398, 115] width 26 height 5
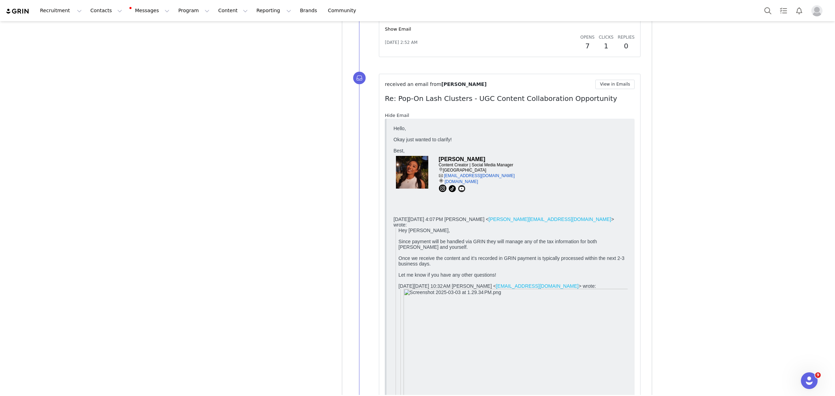
click at [401, 117] on link "Hide Email" at bounding box center [397, 115] width 24 height 5
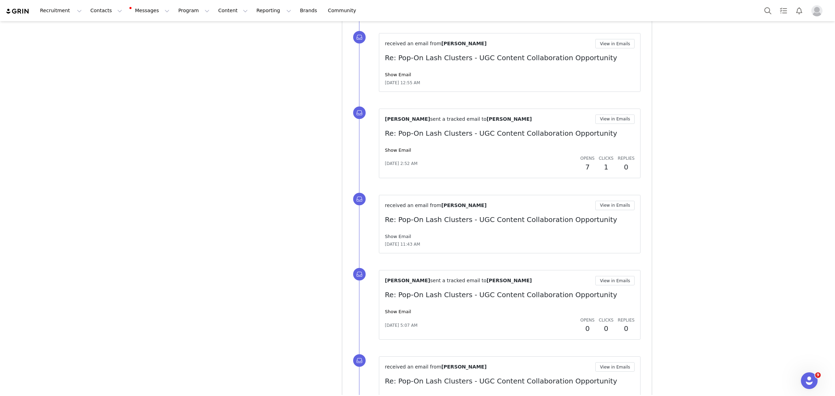
scroll to position [2590, 0]
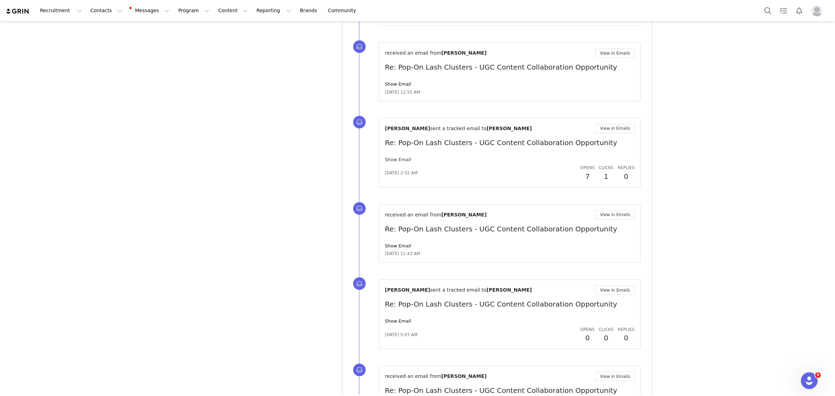
click at [400, 162] on link "Show Email" at bounding box center [398, 159] width 26 height 5
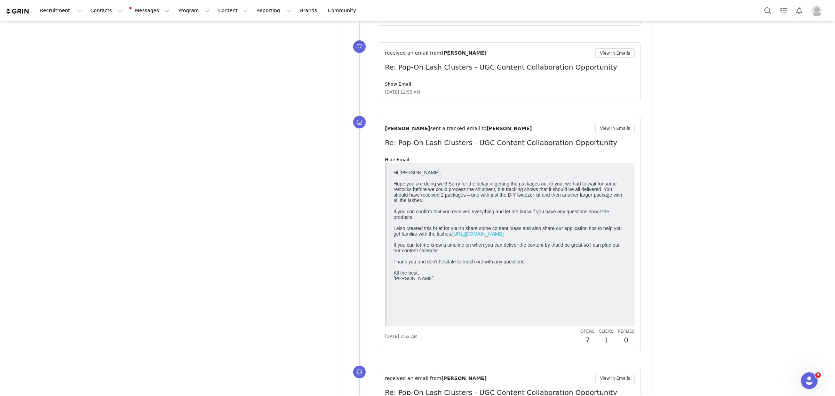
scroll to position [0, 0]
click at [388, 159] on link "Hide Email" at bounding box center [397, 159] width 24 height 5
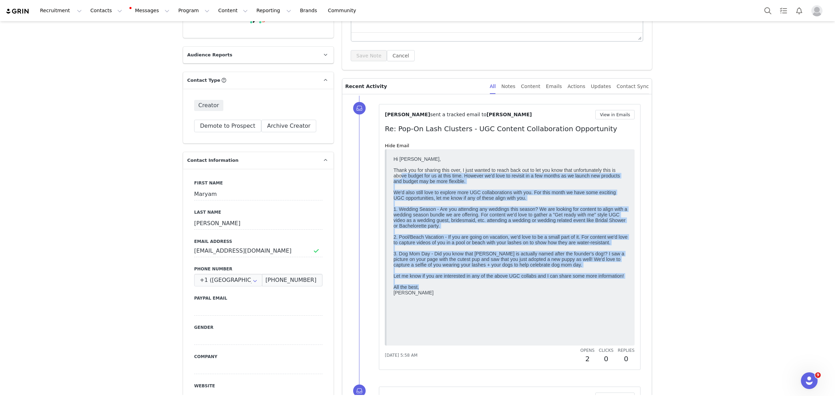
click at [535, 224] on p "Hi Maryam, Thank you for sharing this over, I just wanted to reach back out to …" at bounding box center [510, 225] width 234 height 139
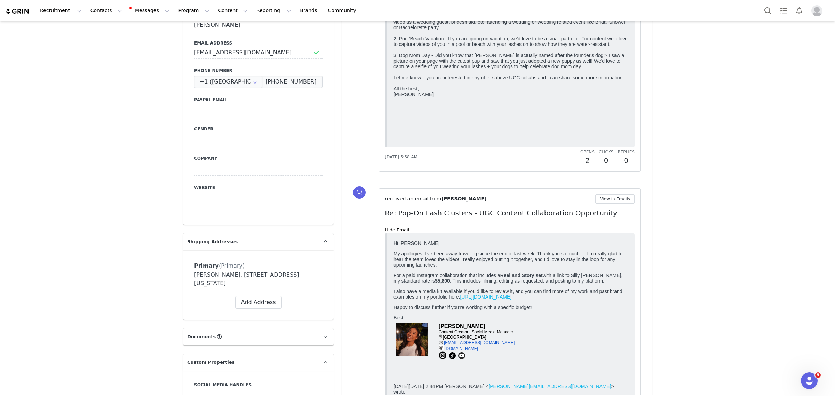
scroll to position [391, 0]
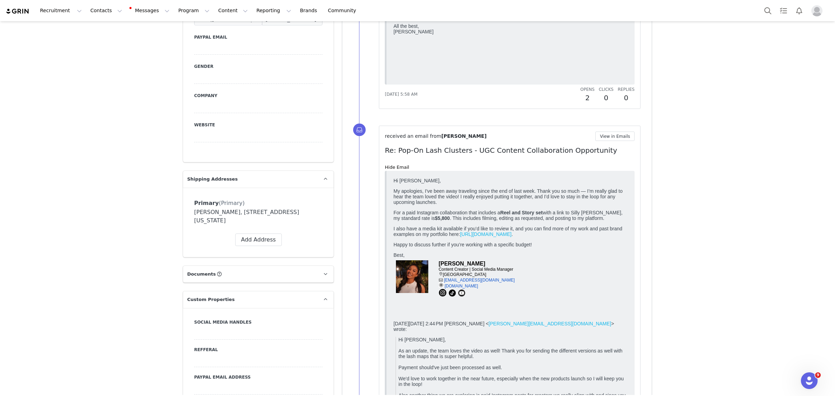
click at [509, 237] on link "https://maryamthomas.com" at bounding box center [485, 234] width 51 height 6
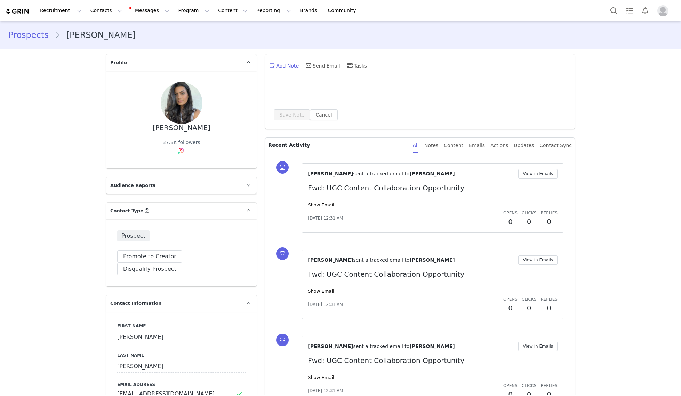
click at [334, 205] on link "Show Email" at bounding box center [321, 204] width 26 height 5
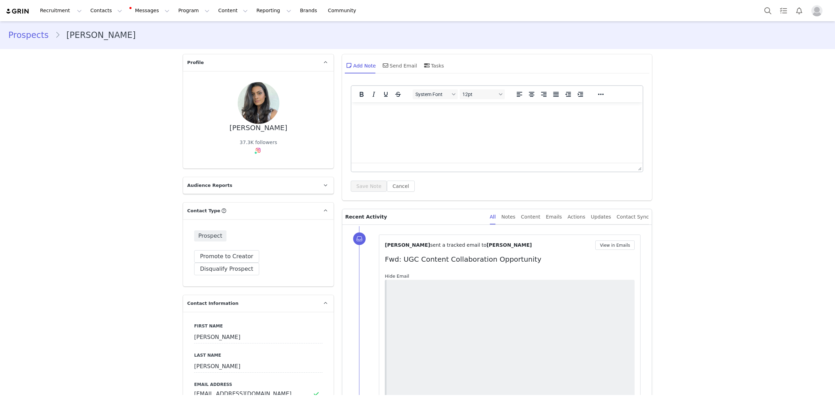
click at [399, 277] on link "Hide Email" at bounding box center [397, 275] width 24 height 5
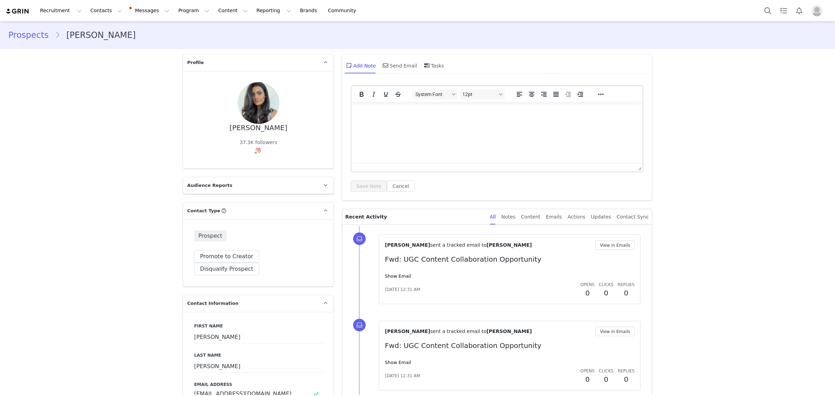
scroll to position [217, 0]
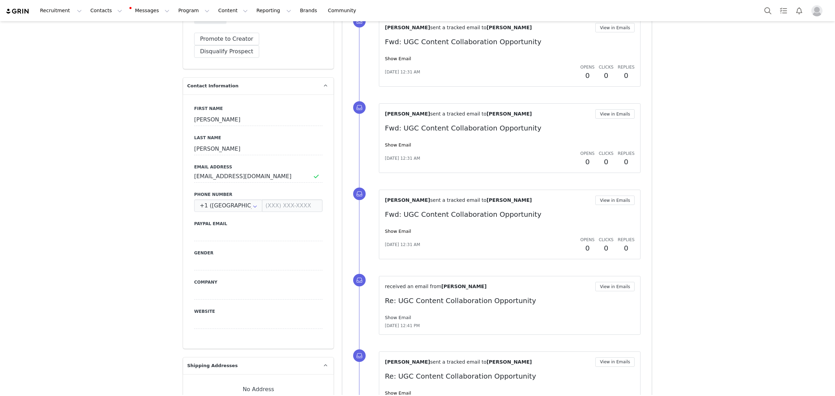
click at [390, 319] on link "Show Email" at bounding box center [398, 317] width 26 height 5
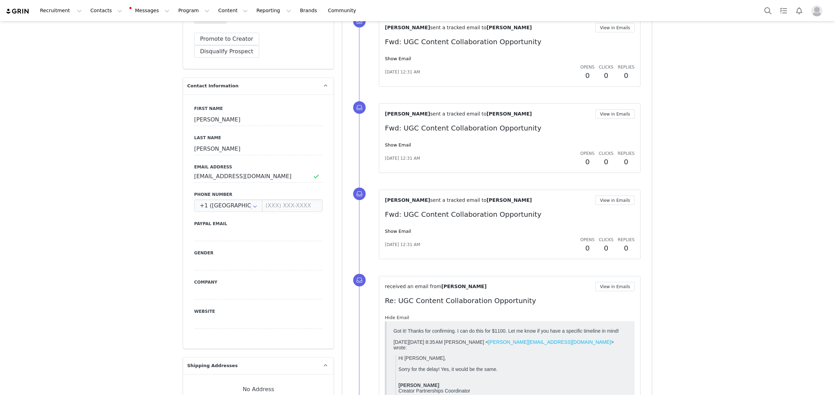
scroll to position [0, 0]
click at [390, 318] on link "Hide Email" at bounding box center [397, 317] width 24 height 5
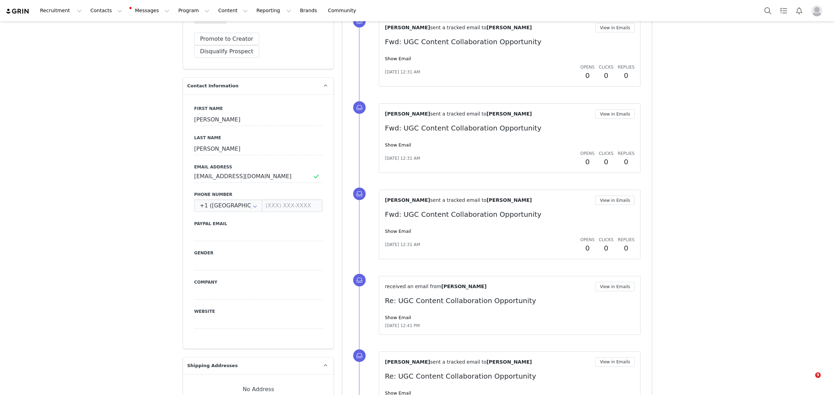
scroll to position [261, 0]
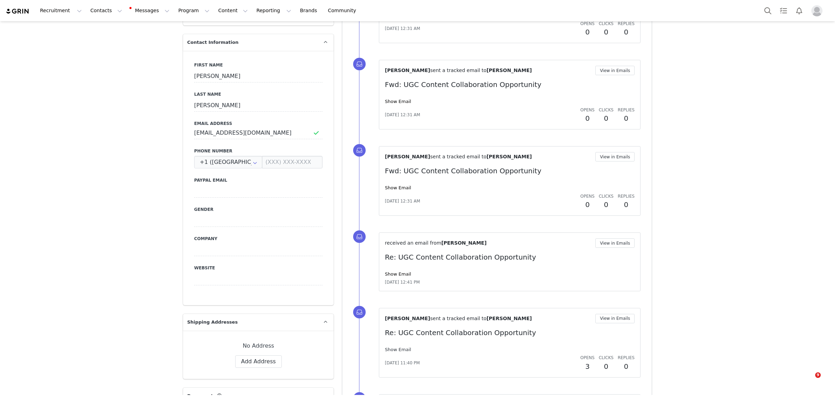
click at [398, 350] on link "Show Email" at bounding box center [398, 349] width 26 height 5
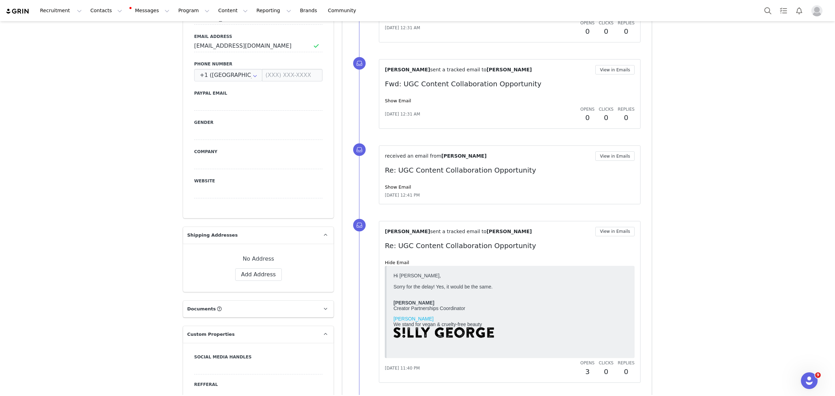
scroll to position [0, 0]
click at [396, 262] on link "Hide Email" at bounding box center [397, 262] width 24 height 5
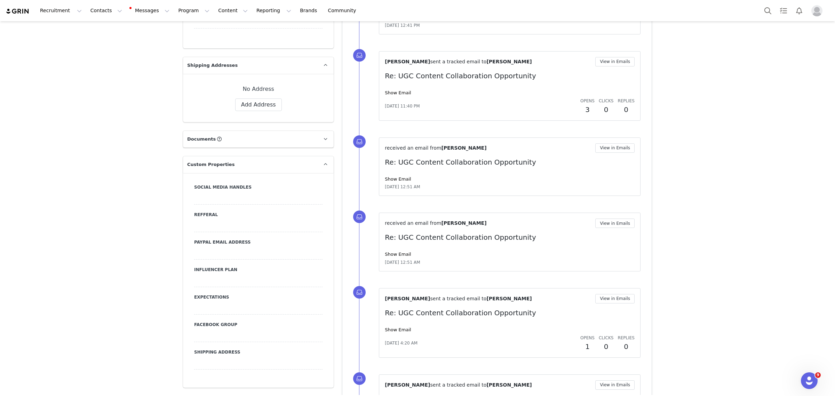
scroll to position [522, 0]
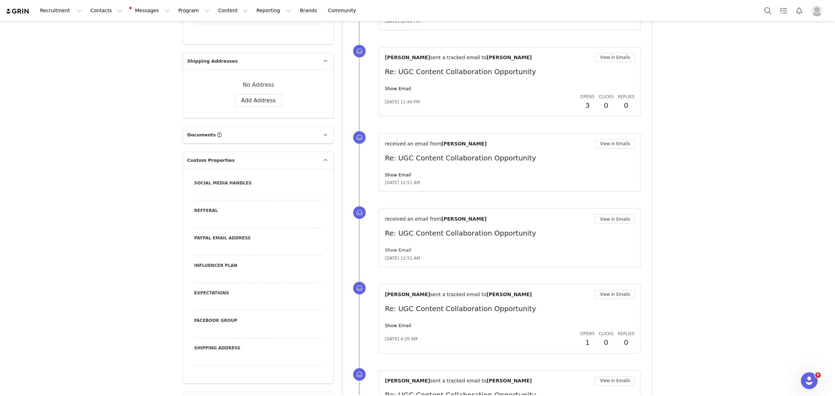
click at [394, 252] on link "Show Email" at bounding box center [398, 249] width 26 height 5
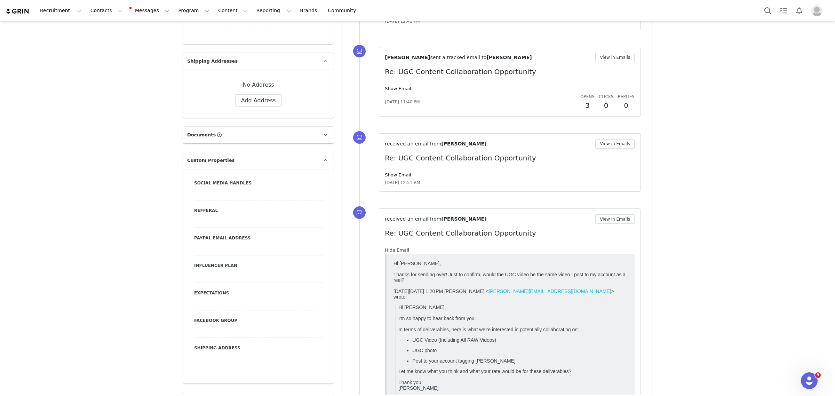
scroll to position [0, 0]
click at [394, 252] on link "Hide Email" at bounding box center [397, 249] width 24 height 5
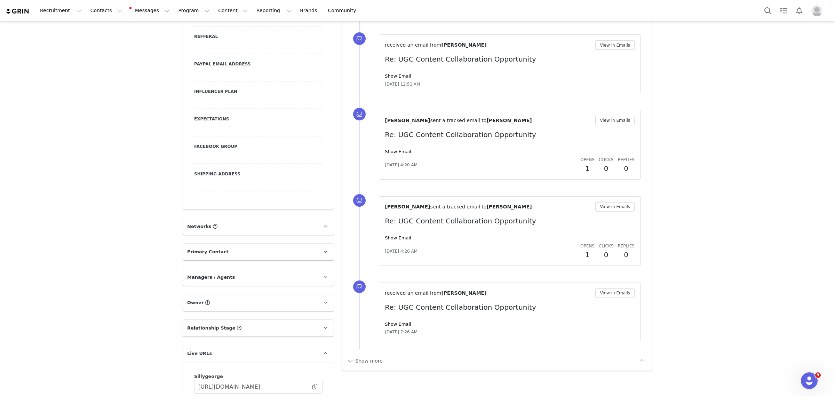
scroll to position [783, 0]
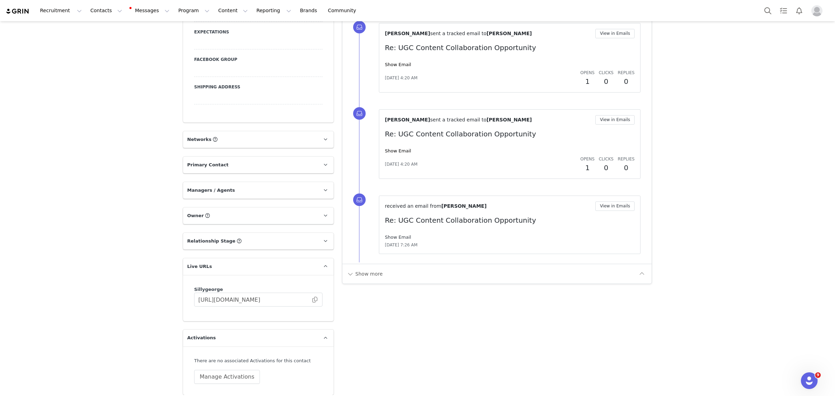
click at [395, 238] on link "Show Email" at bounding box center [398, 236] width 26 height 5
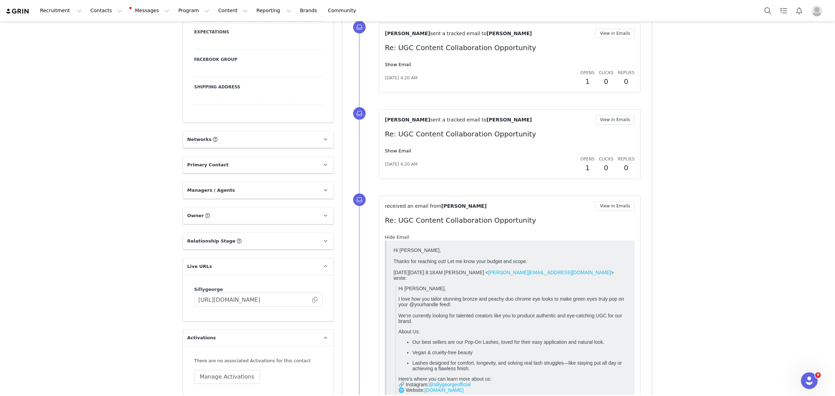
scroll to position [0, 0]
click at [393, 238] on link "Hide Email" at bounding box center [397, 236] width 24 height 5
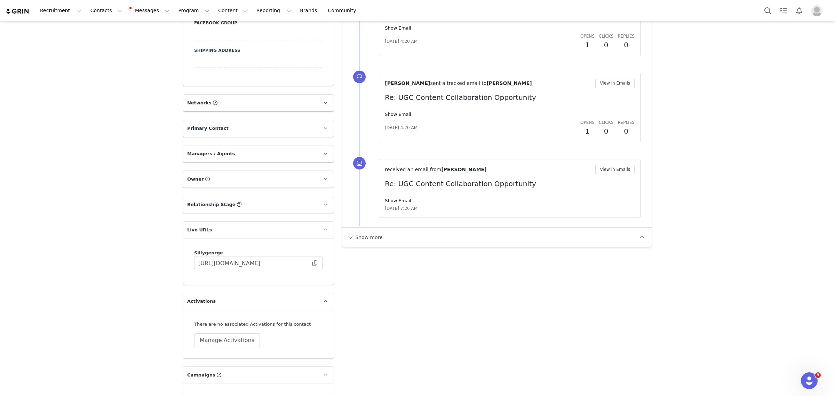
scroll to position [826, 0]
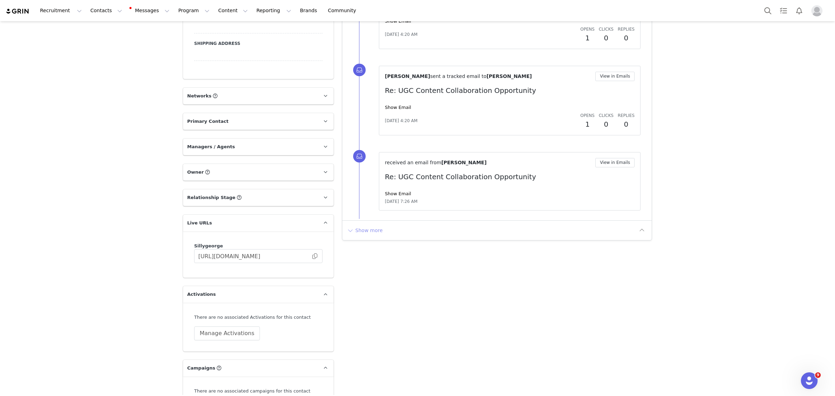
click at [363, 234] on button "Show more" at bounding box center [364, 230] width 37 height 11
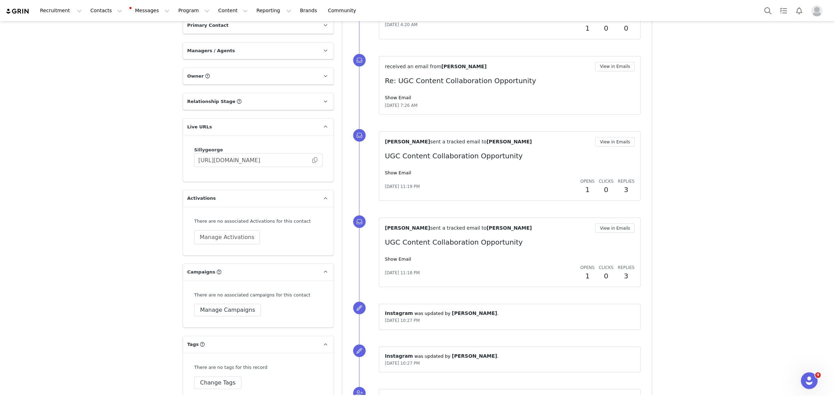
scroll to position [980, 0]
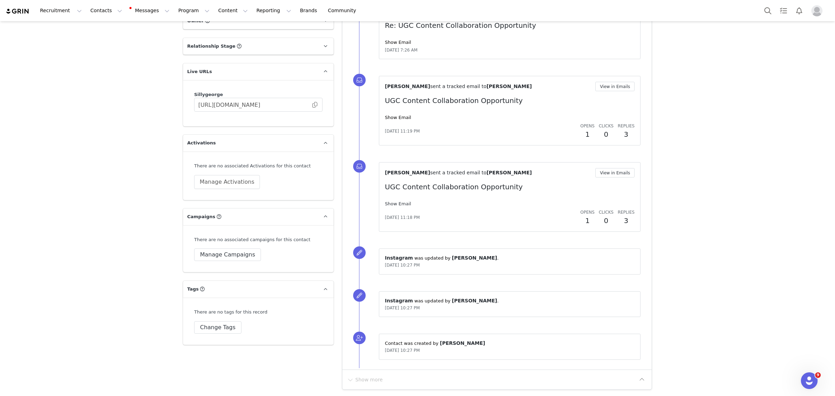
click at [387, 201] on link "Show Email" at bounding box center [398, 203] width 26 height 5
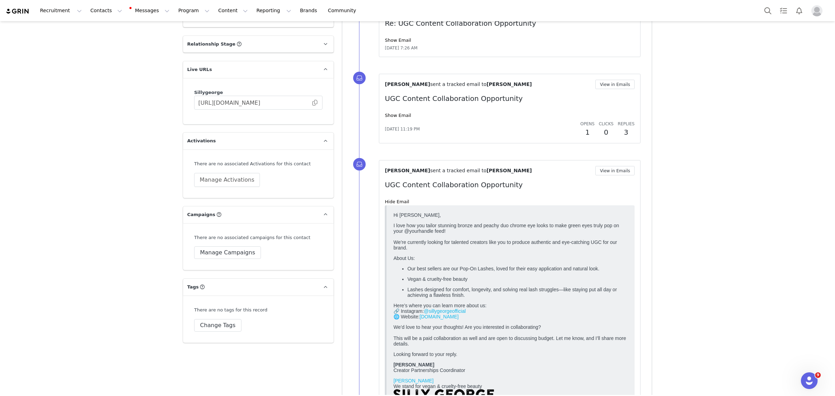
scroll to position [1023, 0]
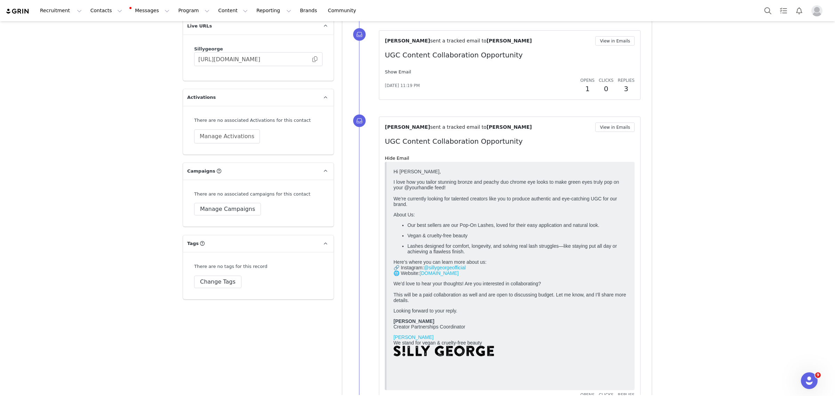
click at [399, 73] on link "Show Email" at bounding box center [398, 71] width 26 height 5
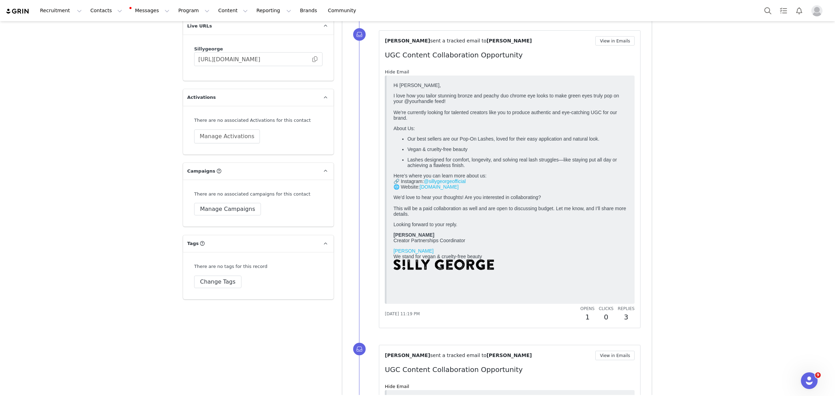
scroll to position [0, 0]
click at [399, 73] on link "Hide Email" at bounding box center [397, 71] width 24 height 5
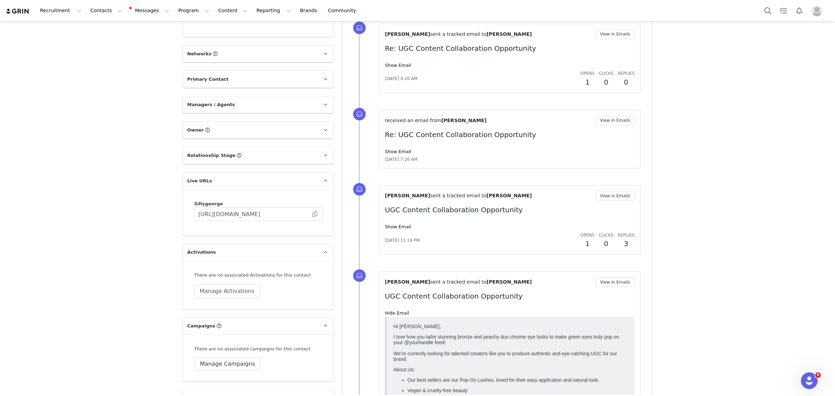
scroll to position [849, 0]
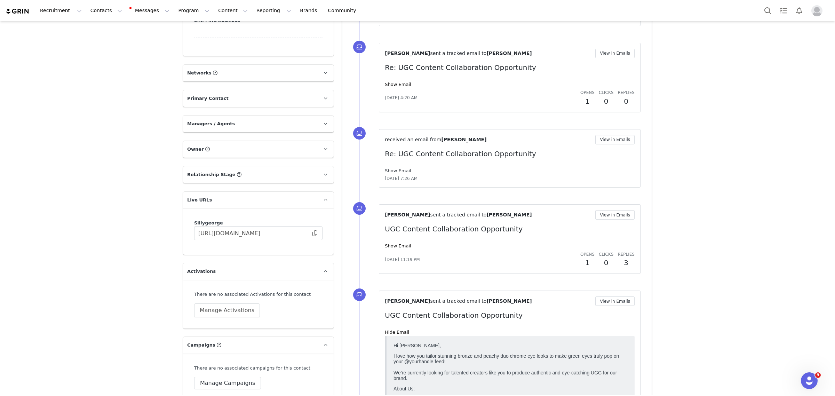
click at [399, 173] on link "Show Email" at bounding box center [398, 170] width 26 height 5
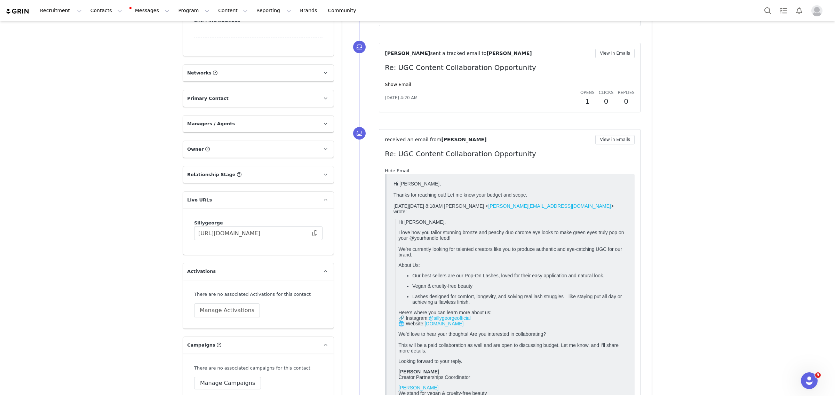
scroll to position [0, 0]
click at [399, 173] on link "Hide Email" at bounding box center [397, 170] width 24 height 5
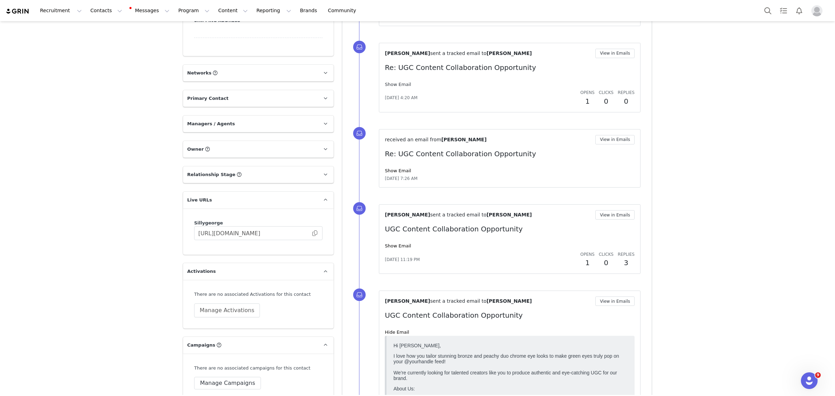
click at [390, 83] on link "Show Email" at bounding box center [398, 84] width 26 height 5
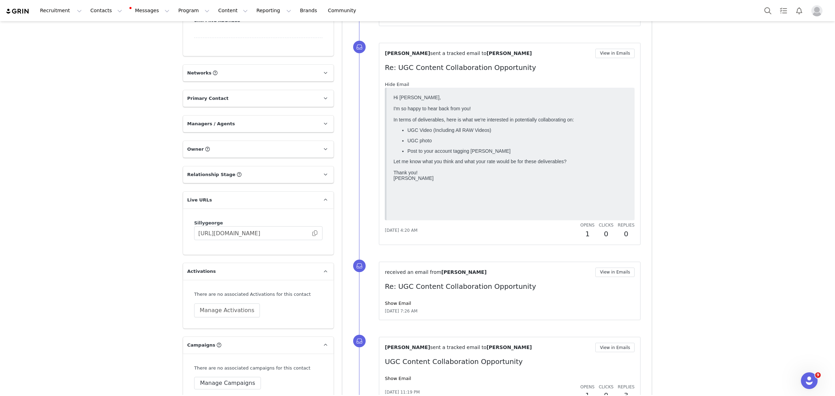
click at [391, 83] on link "Hide Email" at bounding box center [397, 84] width 24 height 5
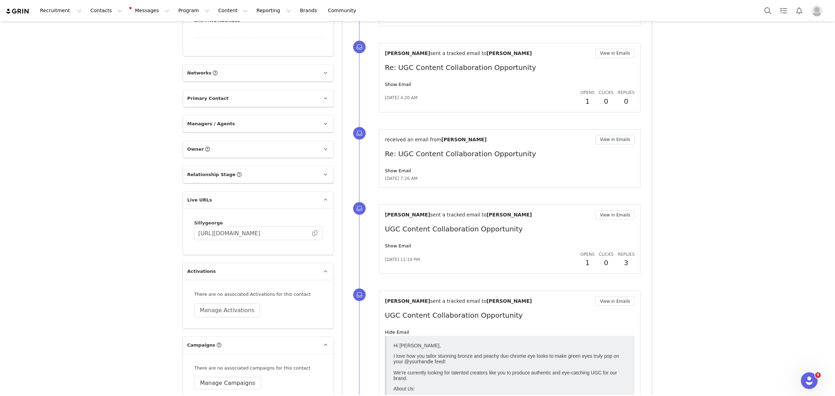
scroll to position [762, 0]
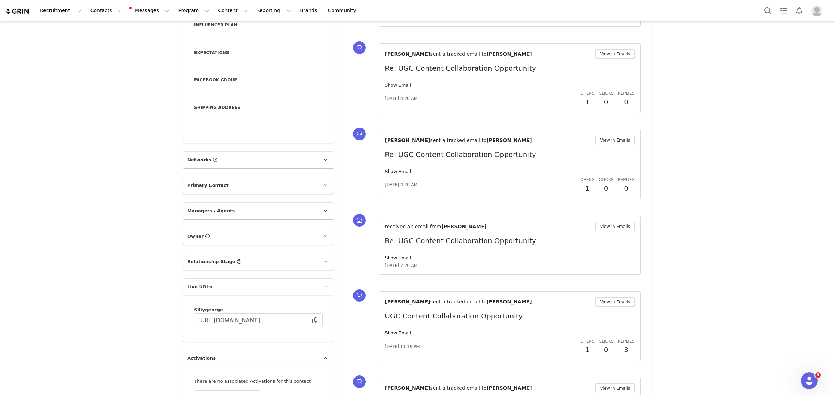
click at [397, 84] on link "Show Email" at bounding box center [398, 84] width 26 height 5
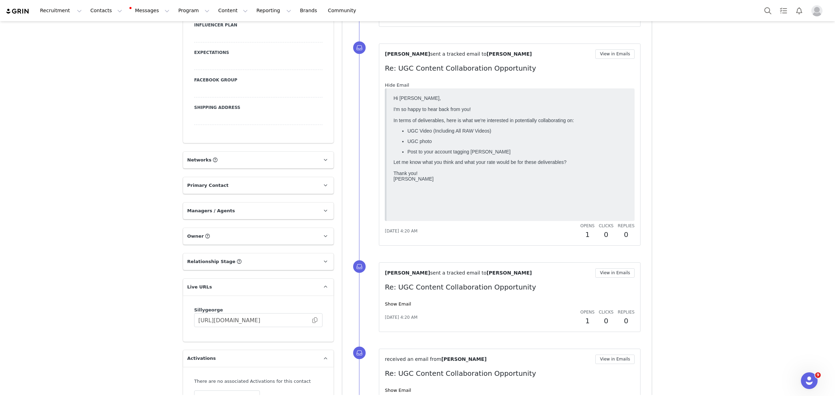
scroll to position [0, 0]
click at [397, 84] on link "Hide Email" at bounding box center [397, 84] width 24 height 5
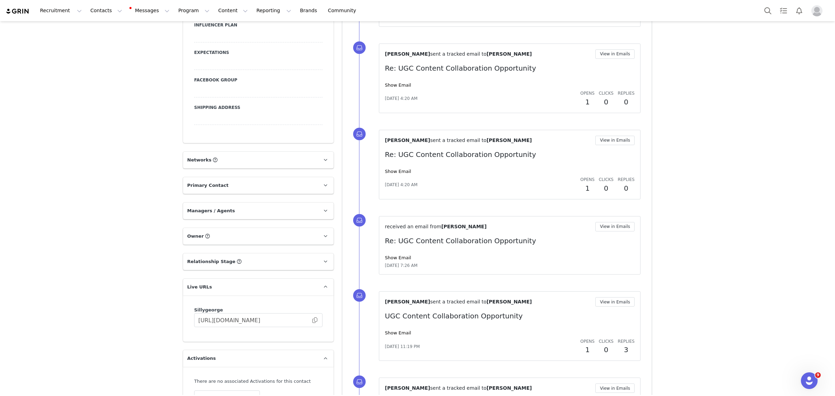
scroll to position [588, 0]
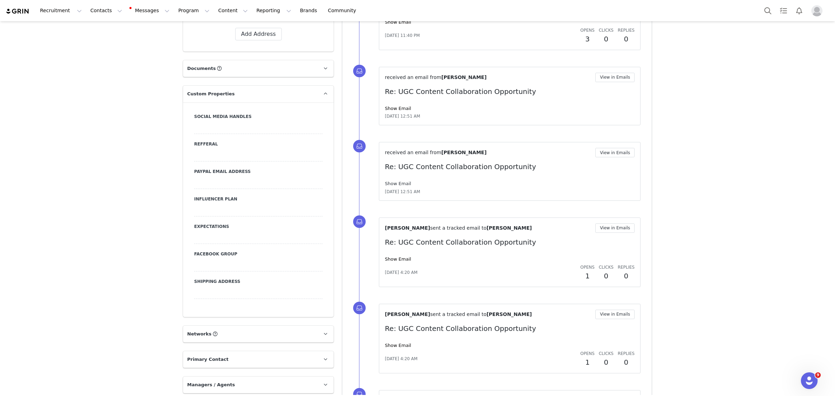
click at [399, 183] on link "Show Email" at bounding box center [398, 183] width 26 height 5
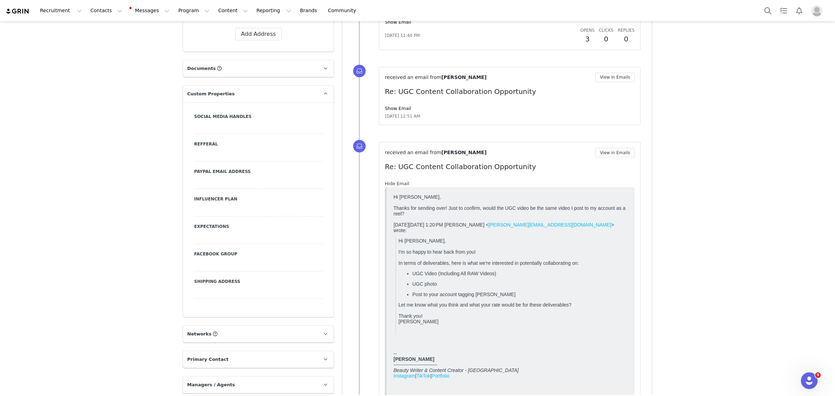
scroll to position [0, 0]
click at [395, 183] on link "Hide Email" at bounding box center [397, 183] width 24 height 5
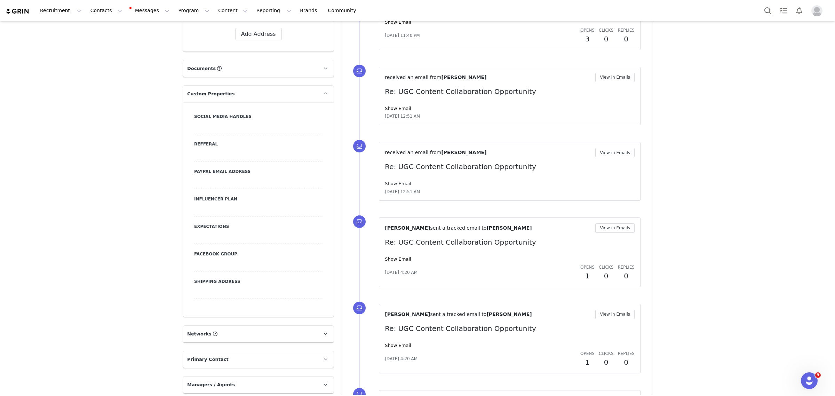
click at [395, 183] on link "Show Email" at bounding box center [398, 183] width 26 height 5
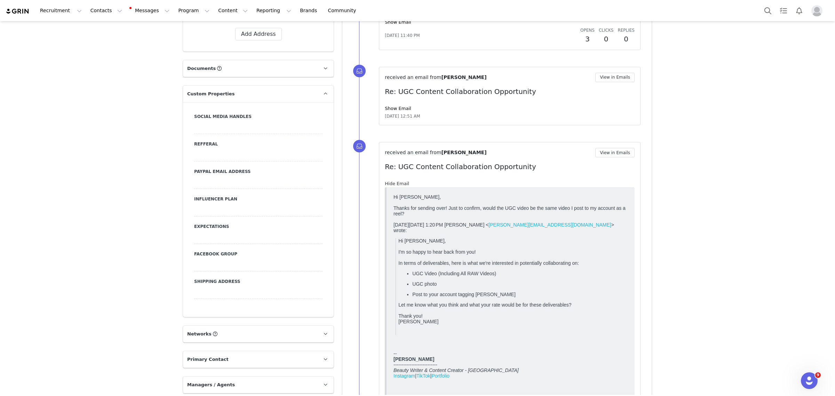
click at [395, 183] on link "Hide Email" at bounding box center [397, 183] width 24 height 5
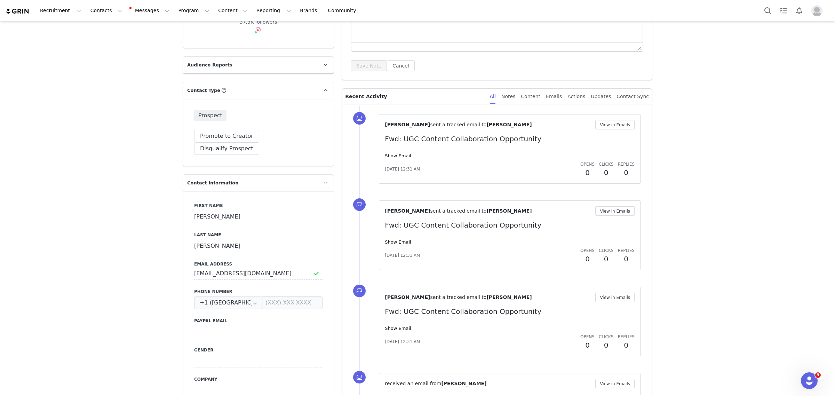
scroll to position [304, 0]
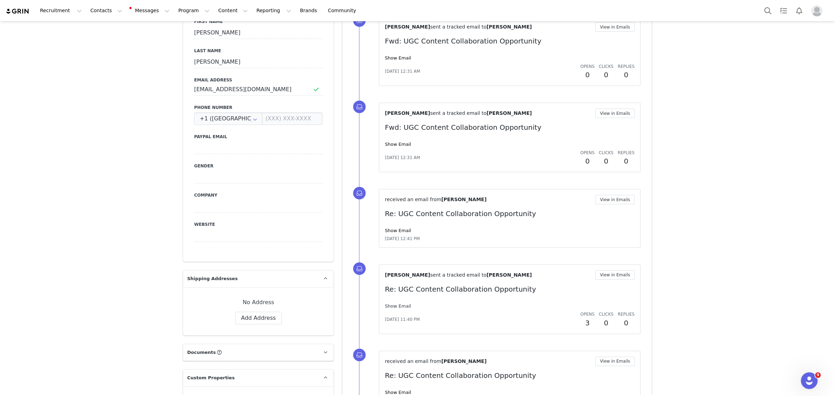
click at [395, 303] on link "Show Email" at bounding box center [398, 305] width 26 height 5
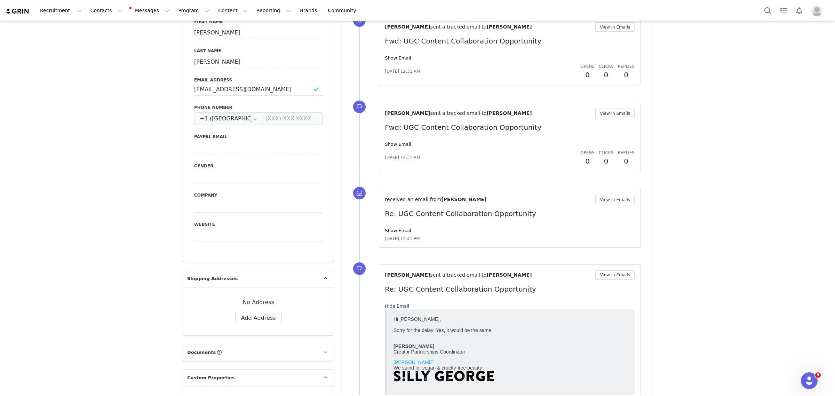
scroll to position [0, 0]
click at [395, 304] on link "Hide Email" at bounding box center [397, 305] width 24 height 5
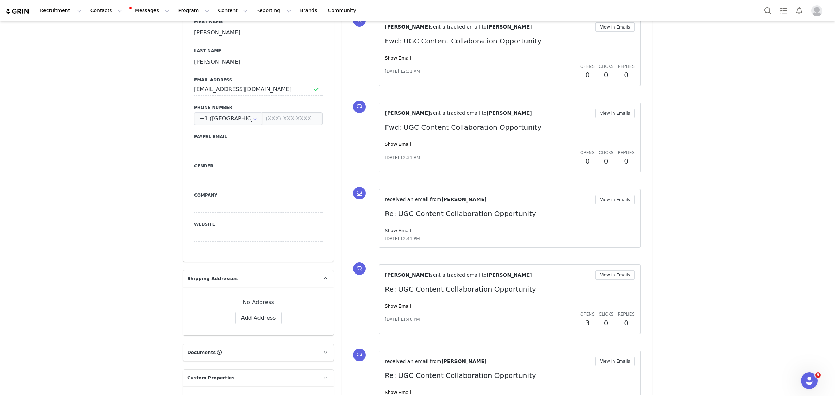
click at [395, 230] on link "Show Email" at bounding box center [398, 230] width 26 height 5
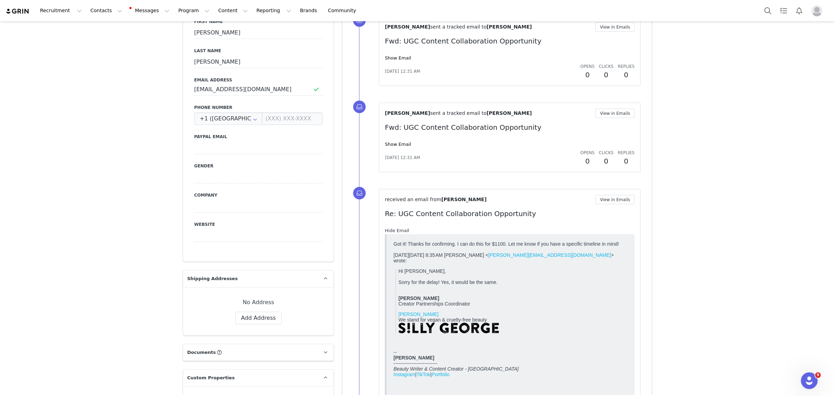
click at [395, 230] on link "Hide Email" at bounding box center [397, 230] width 24 height 5
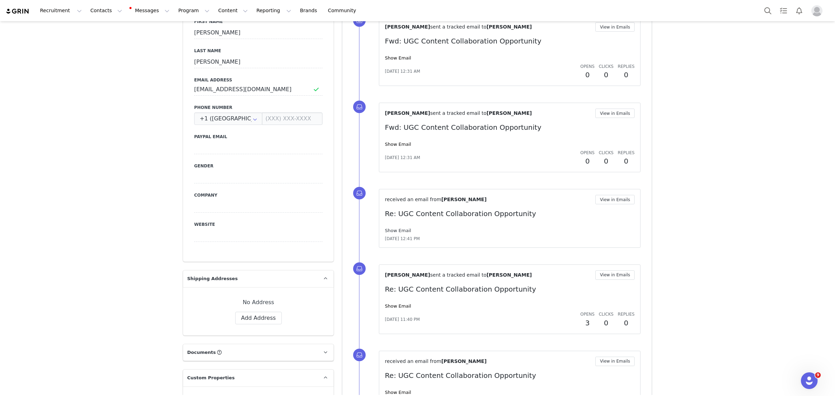
scroll to position [435, 0]
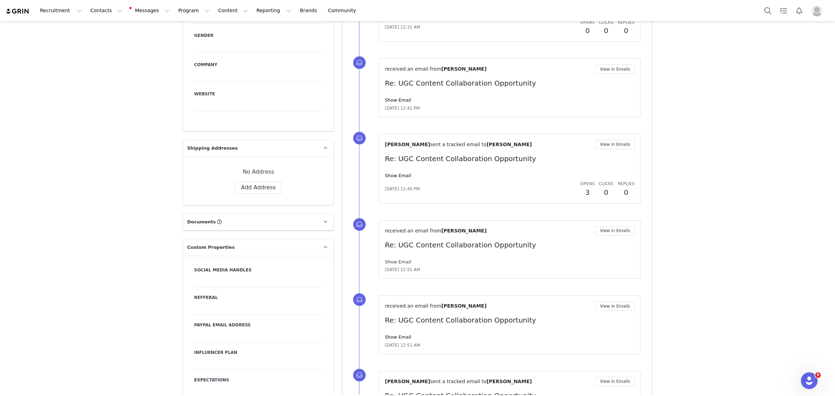
click at [392, 260] on link "Show Email" at bounding box center [398, 261] width 26 height 5
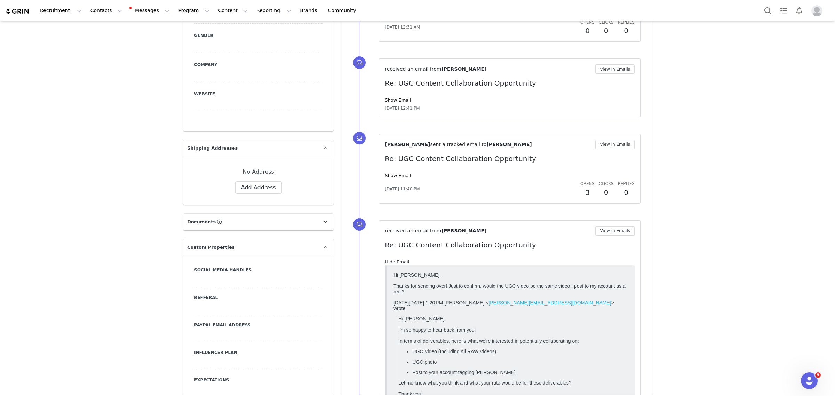
scroll to position [0, 0]
click at [390, 260] on link "Hide Email" at bounding box center [397, 261] width 24 height 5
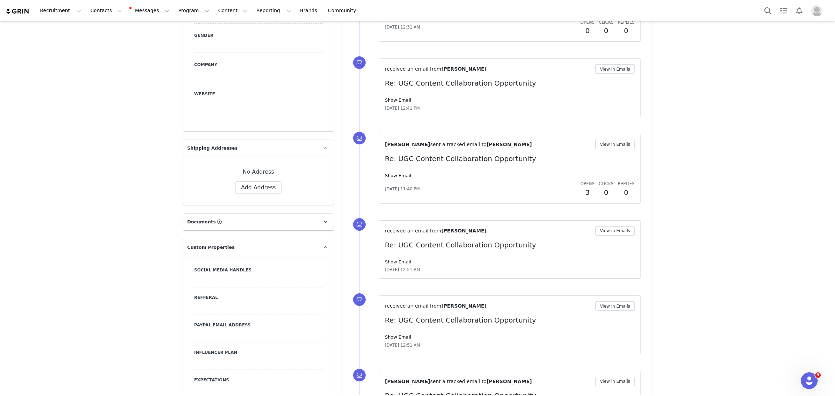
click at [391, 262] on link "Show Email" at bounding box center [398, 261] width 26 height 5
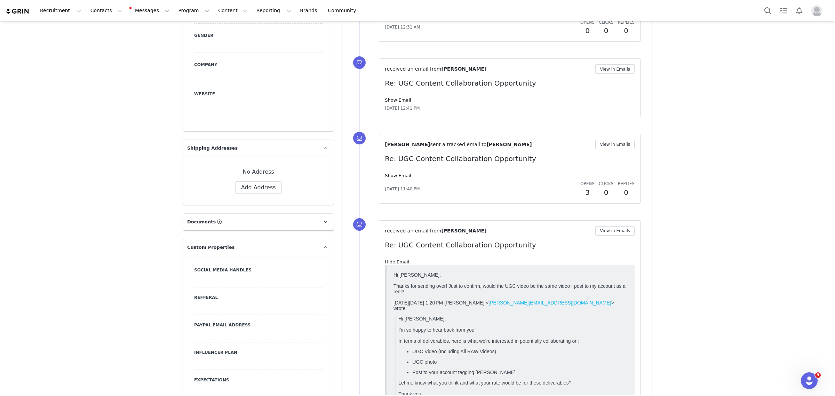
click at [390, 261] on link "Hide Email" at bounding box center [397, 261] width 24 height 5
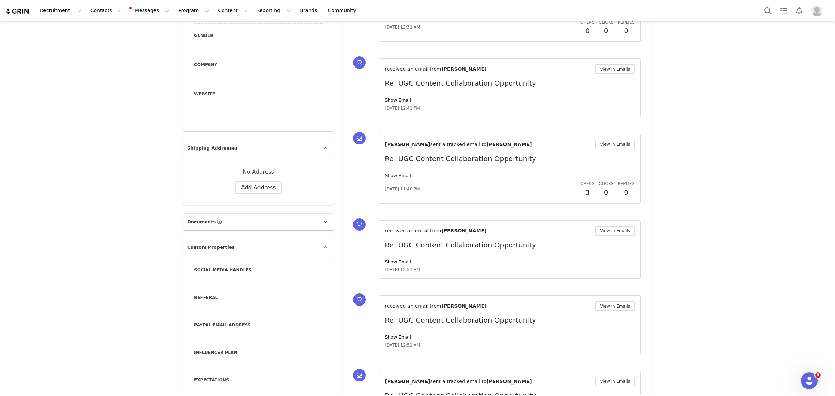
click at [394, 177] on link "Show Email" at bounding box center [398, 175] width 26 height 5
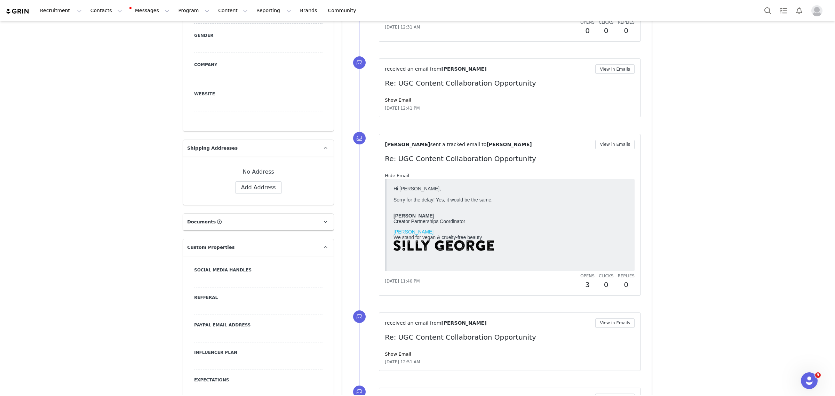
click at [394, 177] on link "Hide Email" at bounding box center [397, 175] width 24 height 5
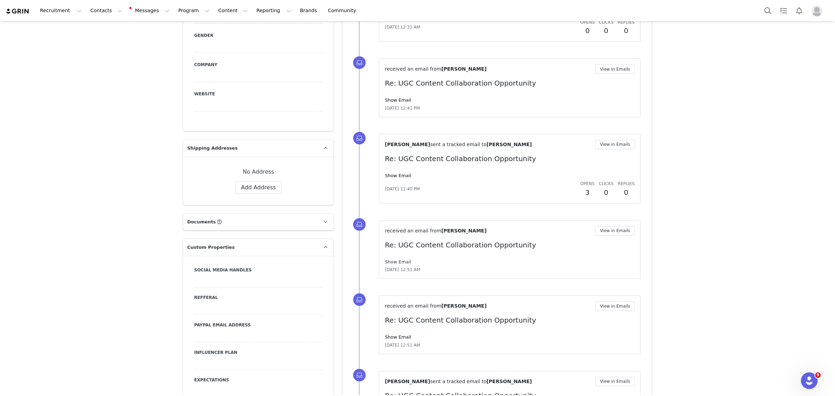
click at [389, 264] on link "Show Email" at bounding box center [398, 261] width 26 height 5
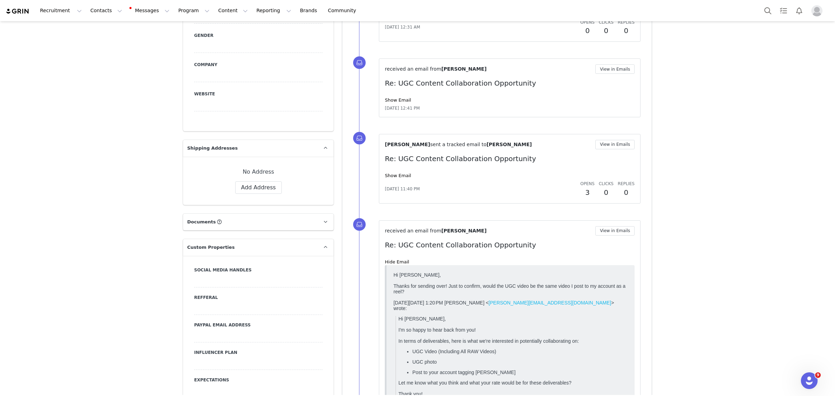
drag, startPoint x: 389, startPoint y: 265, endPoint x: 446, endPoint y: 249, distance: 59.8
click at [389, 264] on link "Hide Email" at bounding box center [397, 261] width 24 height 5
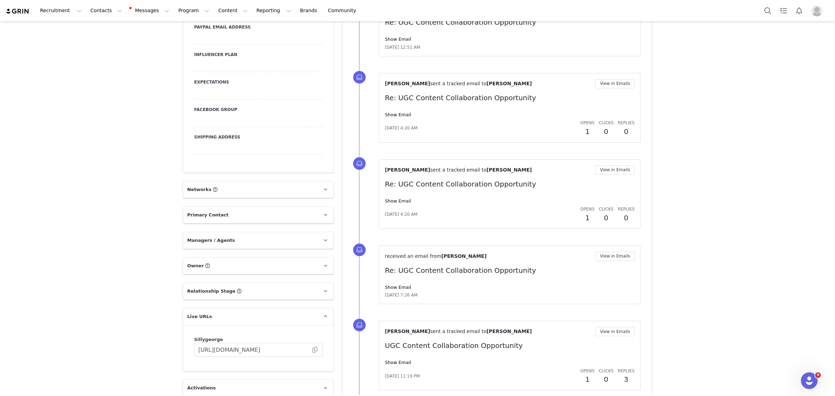
scroll to position [739, 0]
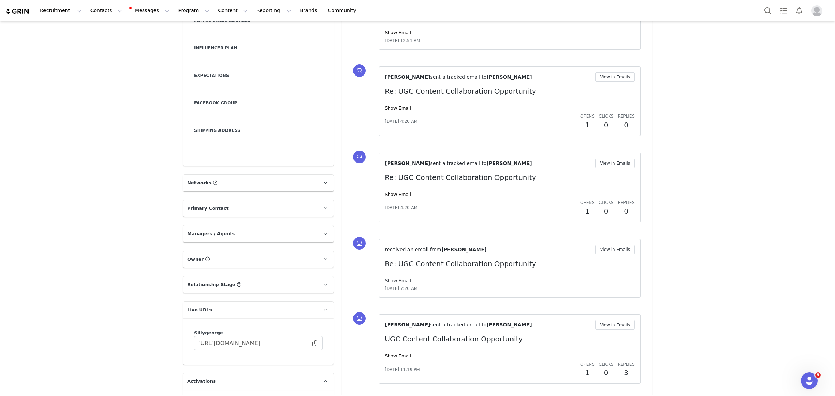
click at [398, 280] on link "Show Email" at bounding box center [398, 280] width 26 height 5
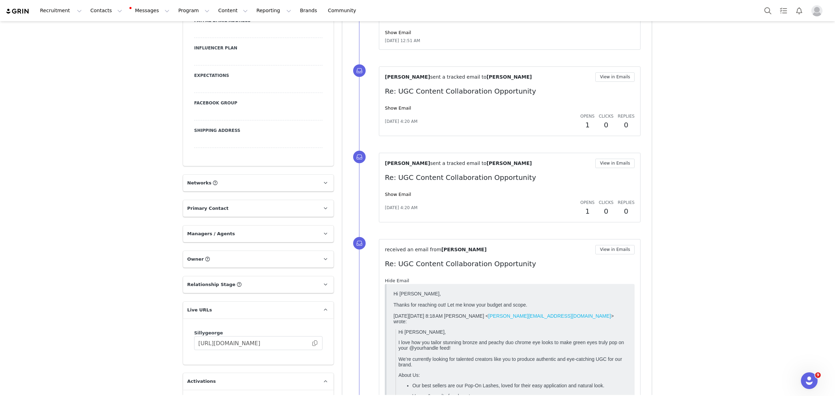
scroll to position [0, 0]
click at [398, 280] on link "Hide Email" at bounding box center [397, 280] width 24 height 5
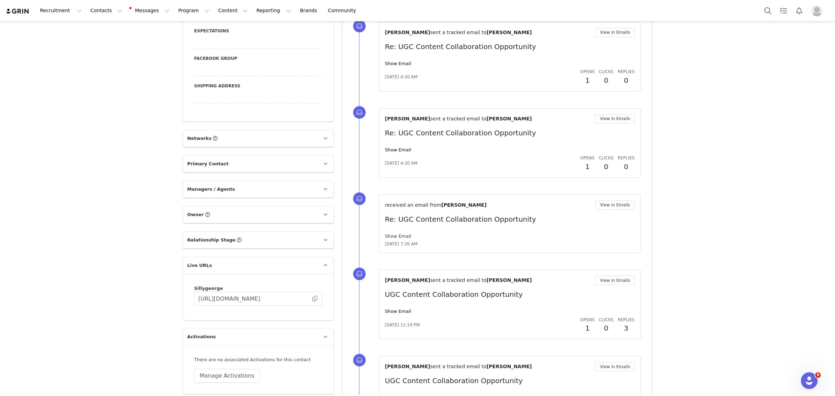
scroll to position [826, 0]
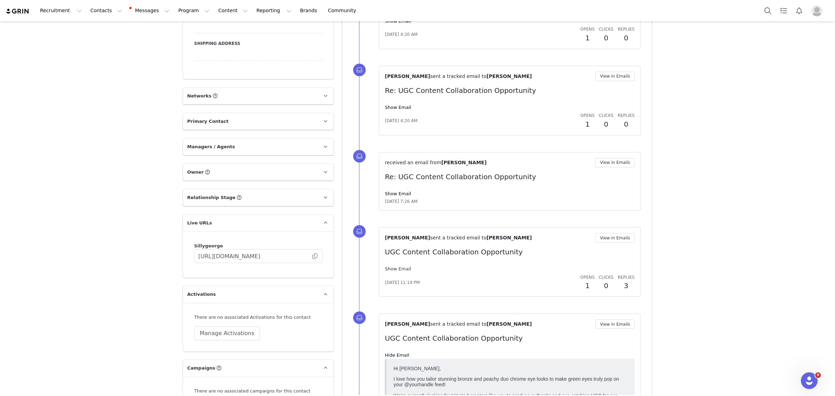
click at [395, 269] on link "Show Email" at bounding box center [398, 268] width 26 height 5
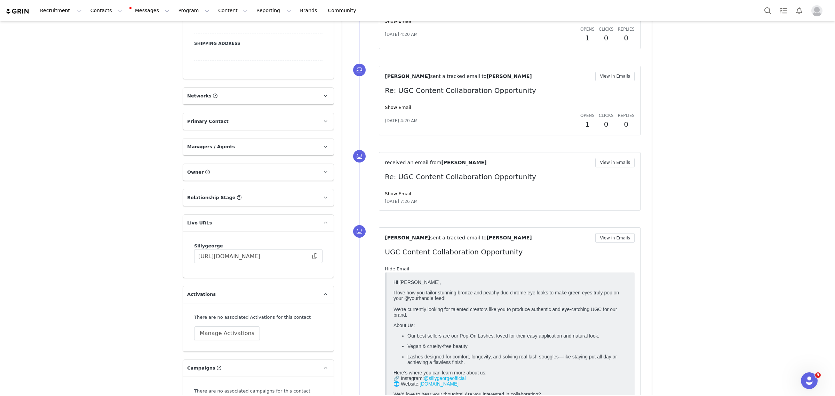
scroll to position [0, 0]
click at [395, 269] on link "Hide Email" at bounding box center [397, 268] width 24 height 5
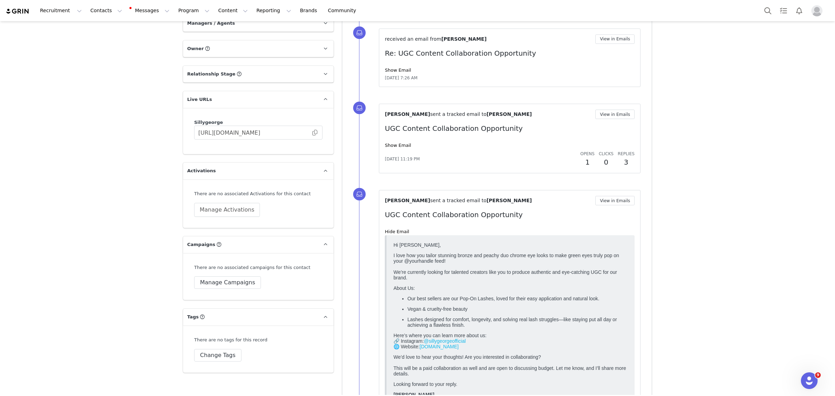
scroll to position [957, 0]
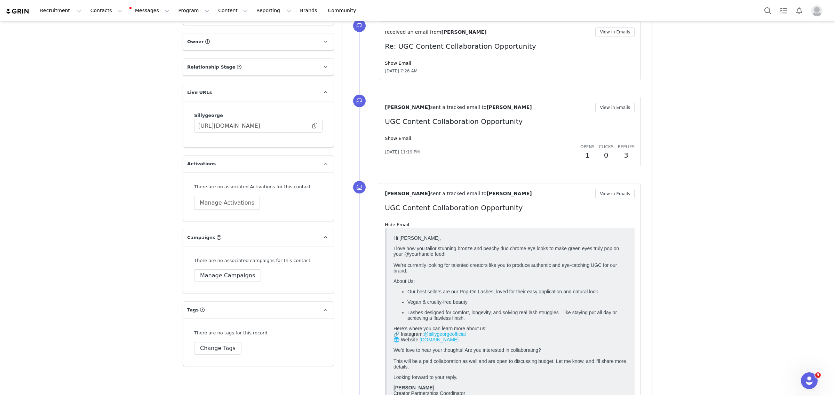
drag, startPoint x: 432, startPoint y: 298, endPoint x: 617, endPoint y: 293, distance: 185.1
click at [620, 293] on body "Hi [PERSON_NAME], I love how you tailor stunning bronze and peachy duo chrome e…" at bounding box center [510, 341] width 234 height 212
drag, startPoint x: 420, startPoint y: 324, endPoint x: 615, endPoint y: 324, distance: 195.1
click at [615, 320] on p "Lashes designed for comfort, longevity, and solving real lash struggles—like st…" at bounding box center [517, 314] width 220 height 11
drag, startPoint x: 582, startPoint y: 294, endPoint x: 561, endPoint y: 278, distance: 26.1
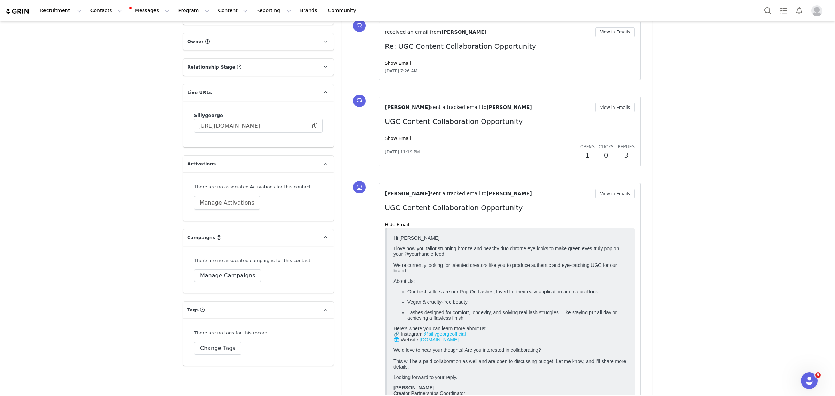
click at [582, 294] on body "Hi [PERSON_NAME], I love how you tailor stunning bronze and peachy duo chrome e…" at bounding box center [510, 341] width 234 height 212
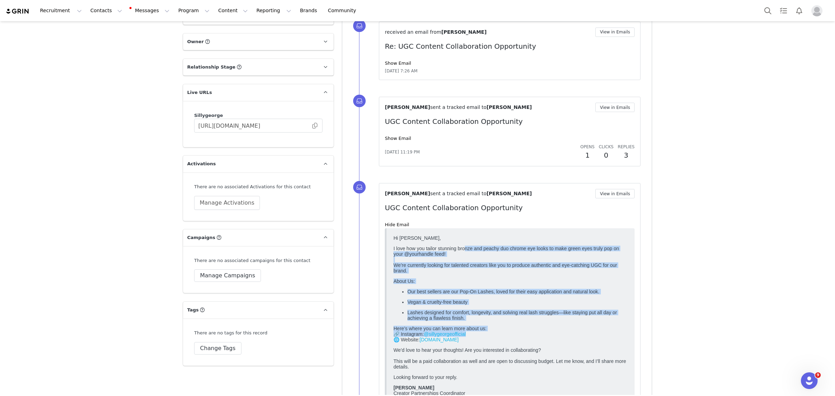
drag, startPoint x: 466, startPoint y: 250, endPoint x: 619, endPoint y: 323, distance: 169.6
click at [622, 346] on body "Hi [PERSON_NAME], I love how you tailor stunning bronze and peachy duo chrome e…" at bounding box center [510, 341] width 234 height 212
click at [611, 273] on p "I love how you tailor stunning bronze and peachy duo chrome eye looks to make g…" at bounding box center [510, 259] width 234 height 28
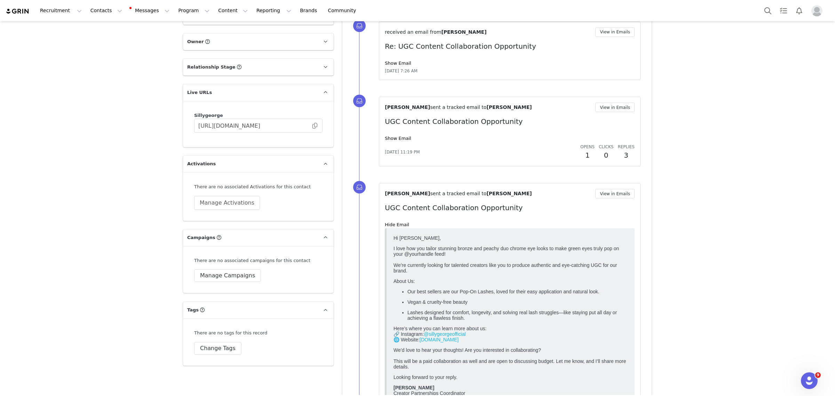
scroll to position [1044, 0]
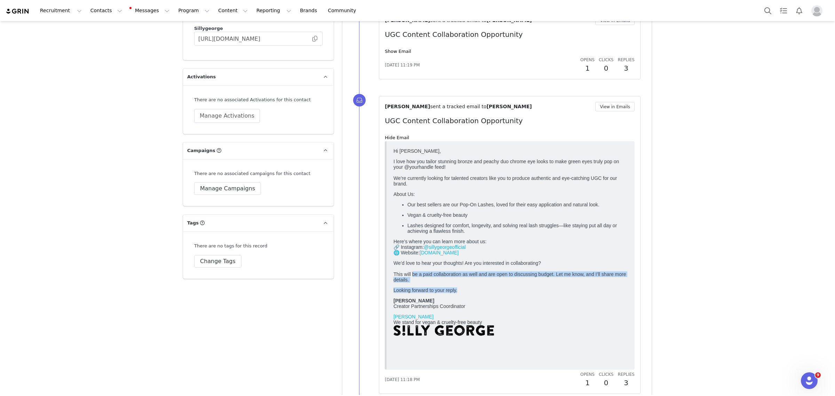
drag, startPoint x: 448, startPoint y: 291, endPoint x: 629, endPoint y: 309, distance: 181.4
click at [629, 309] on html "Hi [PERSON_NAME], I love how you tailor stunning bronze and peachy duo chrome e…" at bounding box center [511, 255] width 240 height 220
click at [570, 293] on p "Looking forward to your reply." at bounding box center [510, 290] width 234 height 6
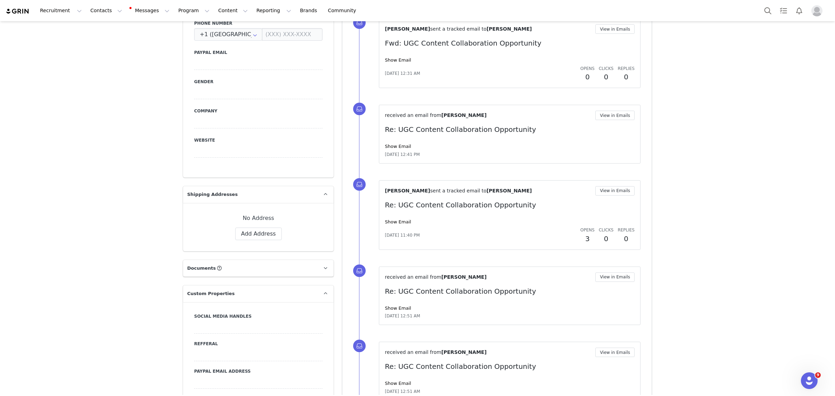
scroll to position [261, 0]
